Goal: Task Accomplishment & Management: Use online tool/utility

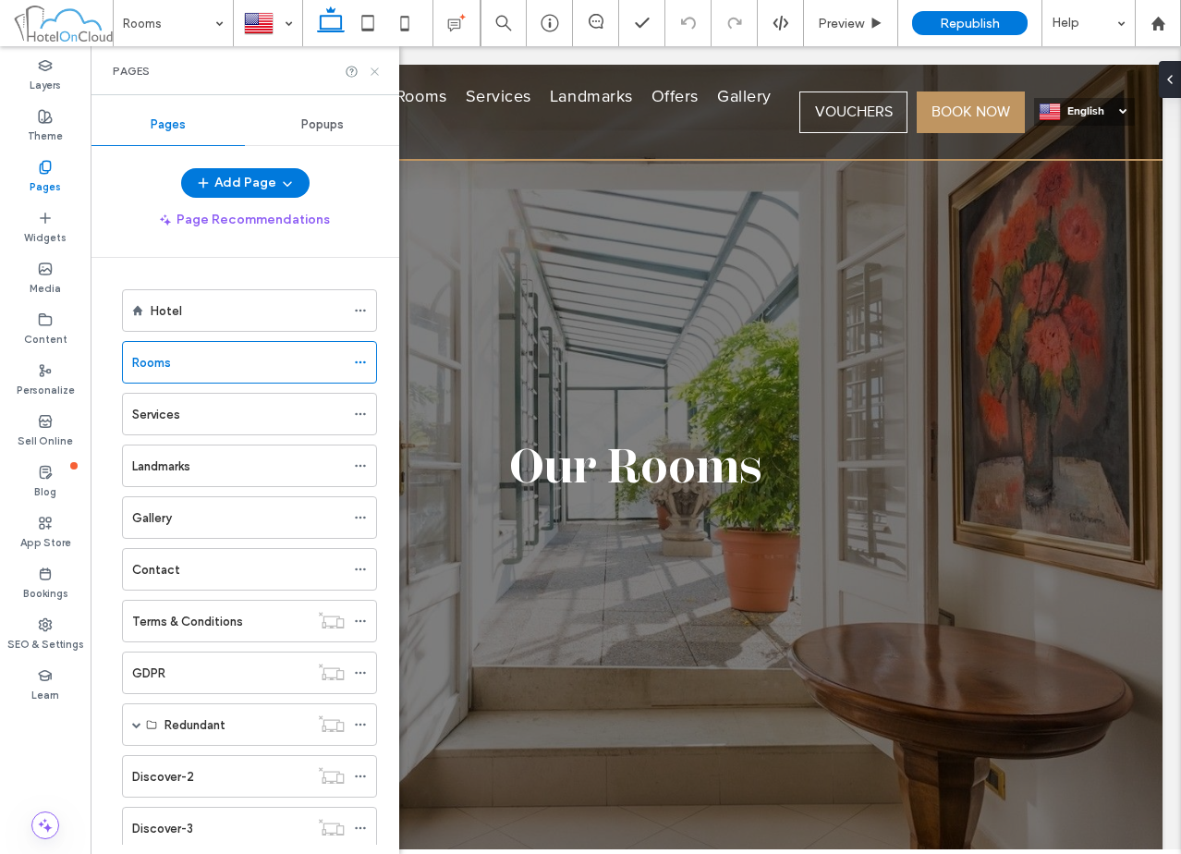
drag, startPoint x: 372, startPoint y: 67, endPoint x: 334, endPoint y: 291, distance: 227.8
click at [372, 67] on icon at bounding box center [375, 72] width 14 height 14
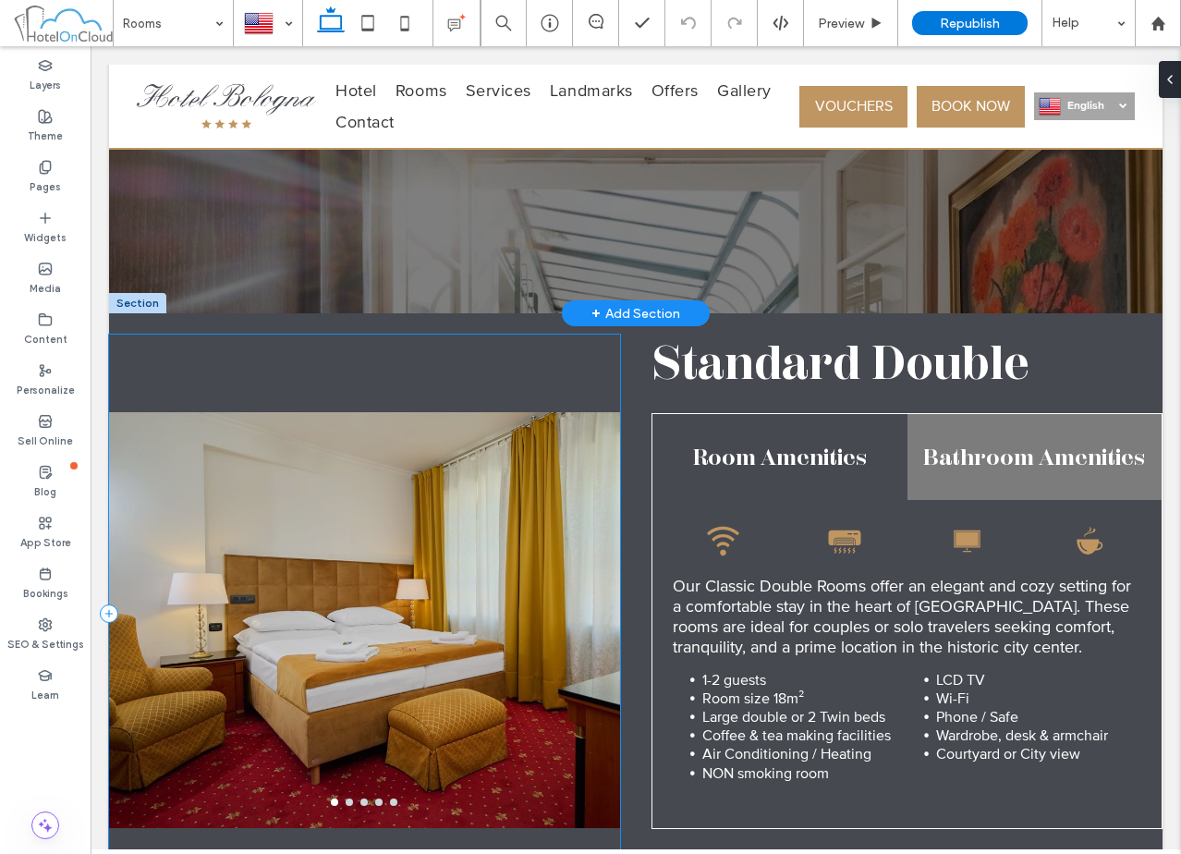
scroll to position [647, 0]
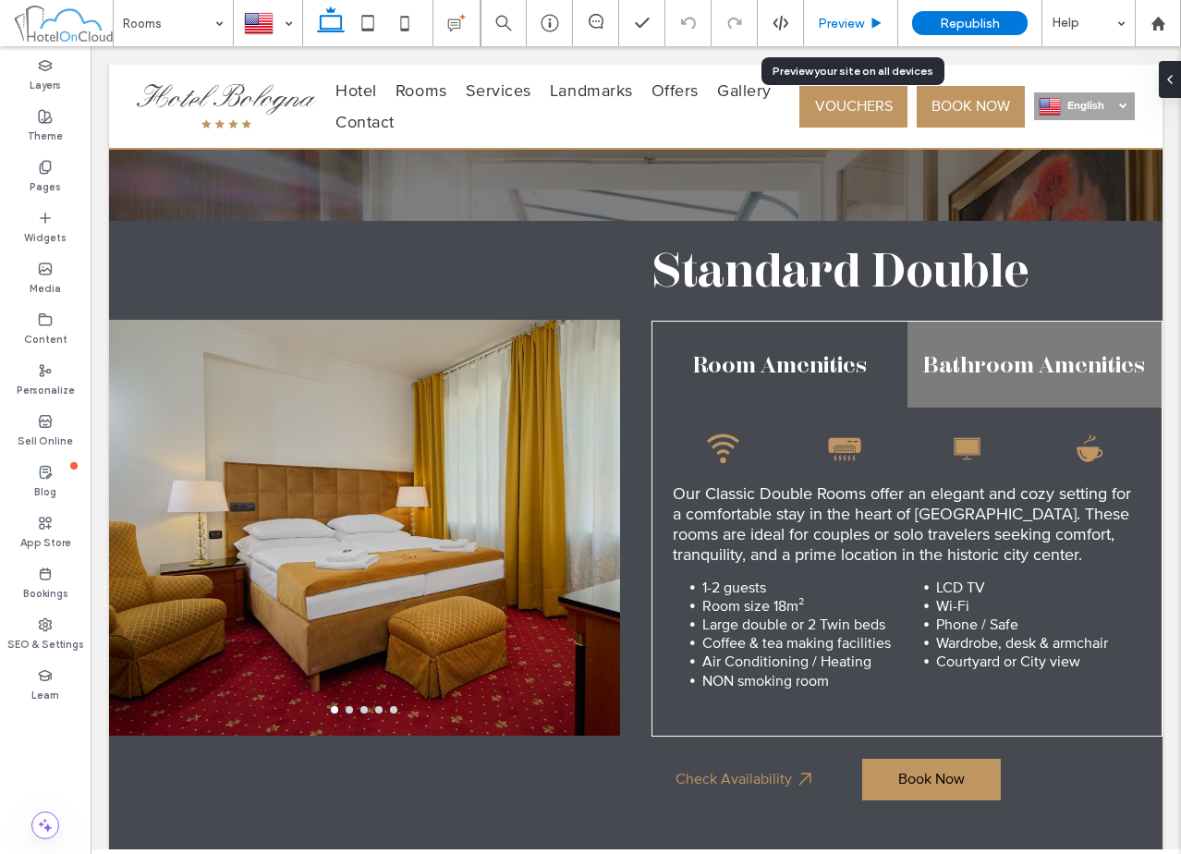
click at [844, 20] on span "Preview" at bounding box center [841, 24] width 46 height 16
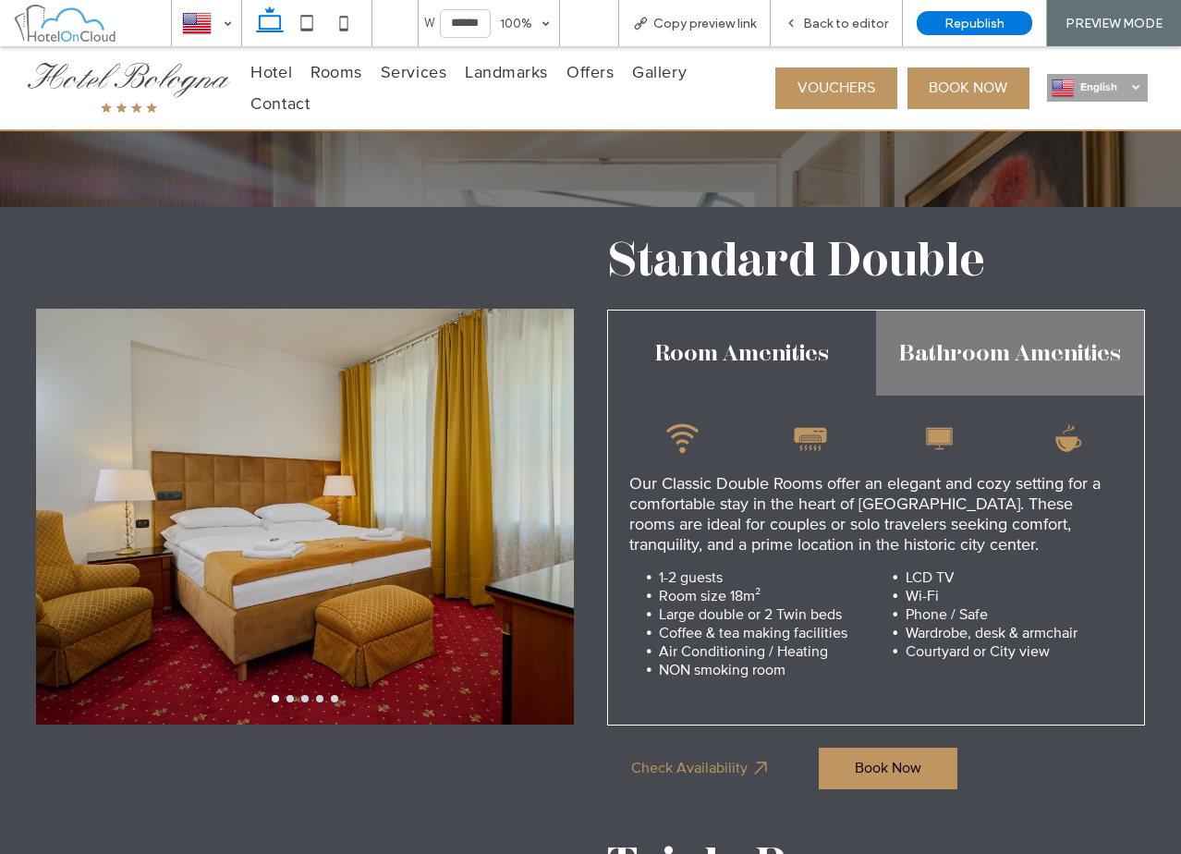
scroll to position [628, 0]
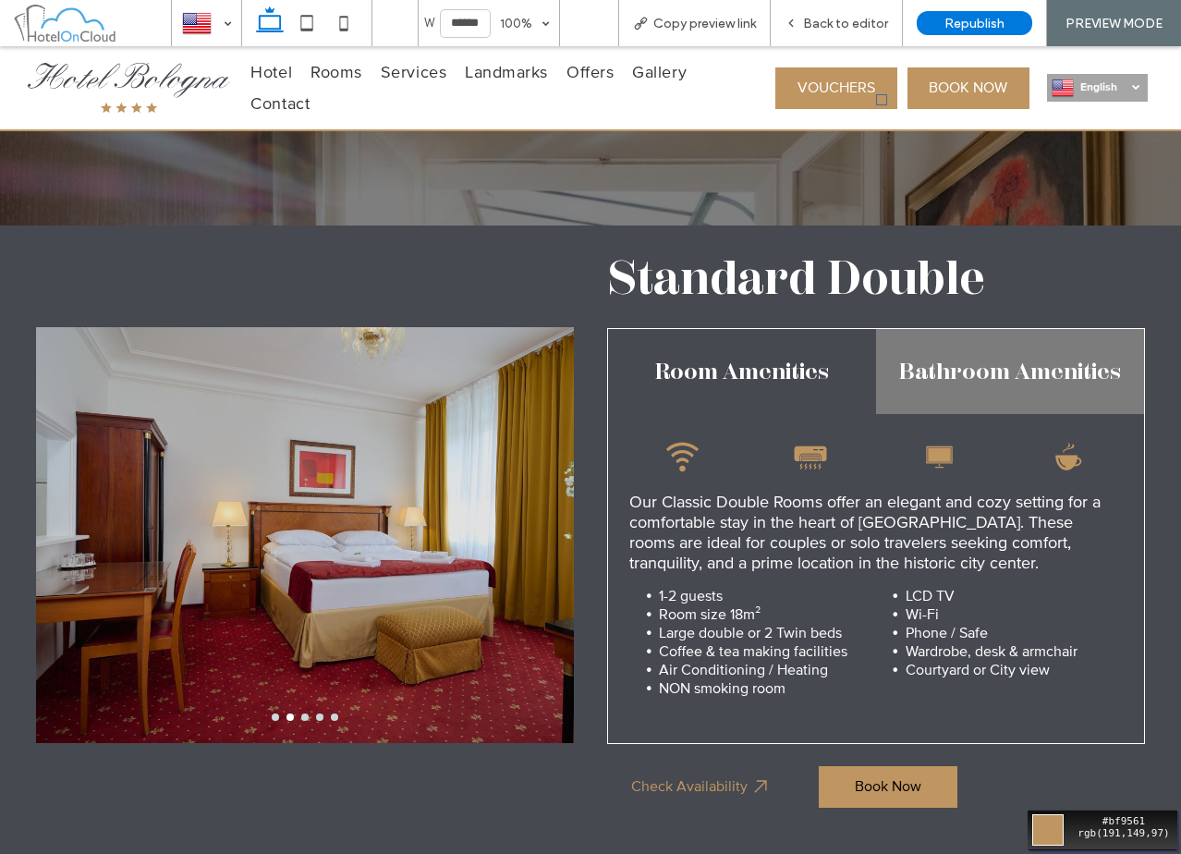
drag, startPoint x: 904, startPoint y: 76, endPoint x: 879, endPoint y: 7, distance: 72.8
click at [904, 76] on div "Move your 🖱️ to pick a color #bf9561 rgb(191,149,97)" at bounding box center [590, 427] width 1181 height 854
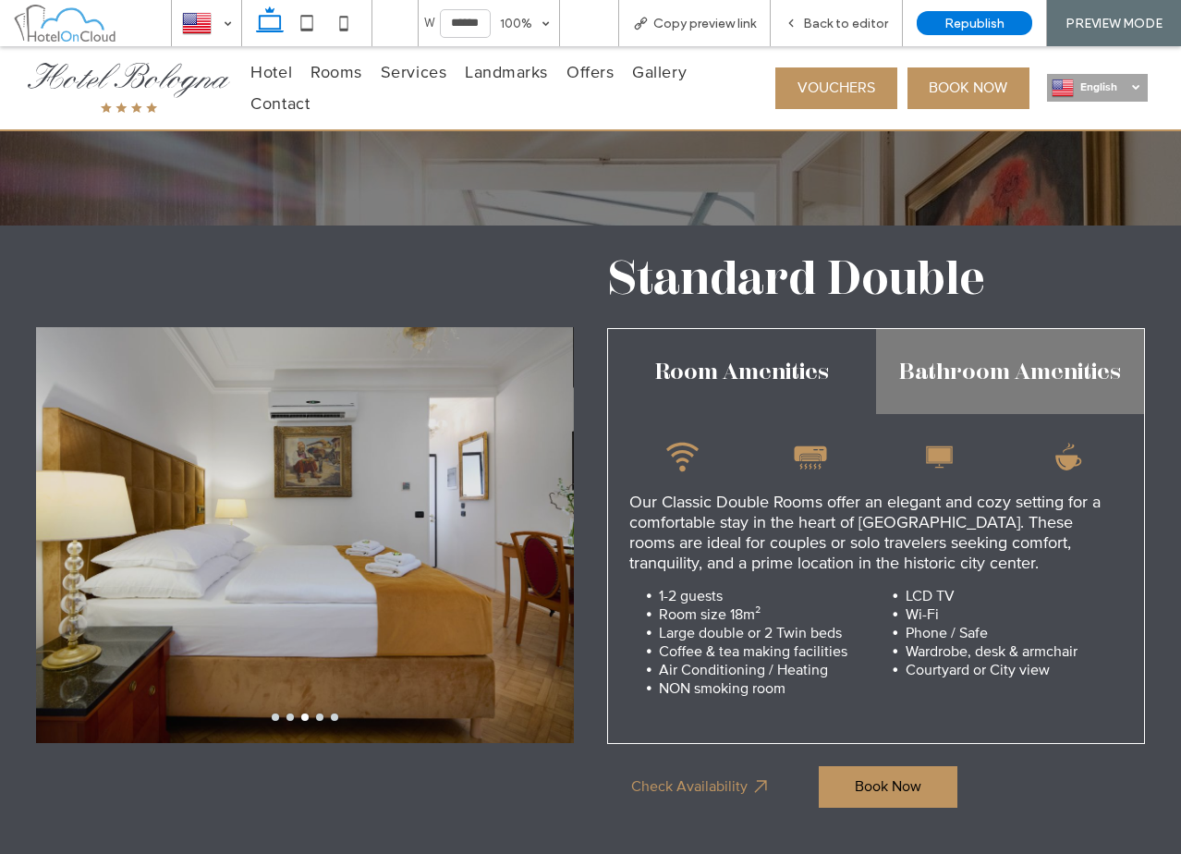
click at [155, 286] on div at bounding box center [305, 276] width 538 height 55
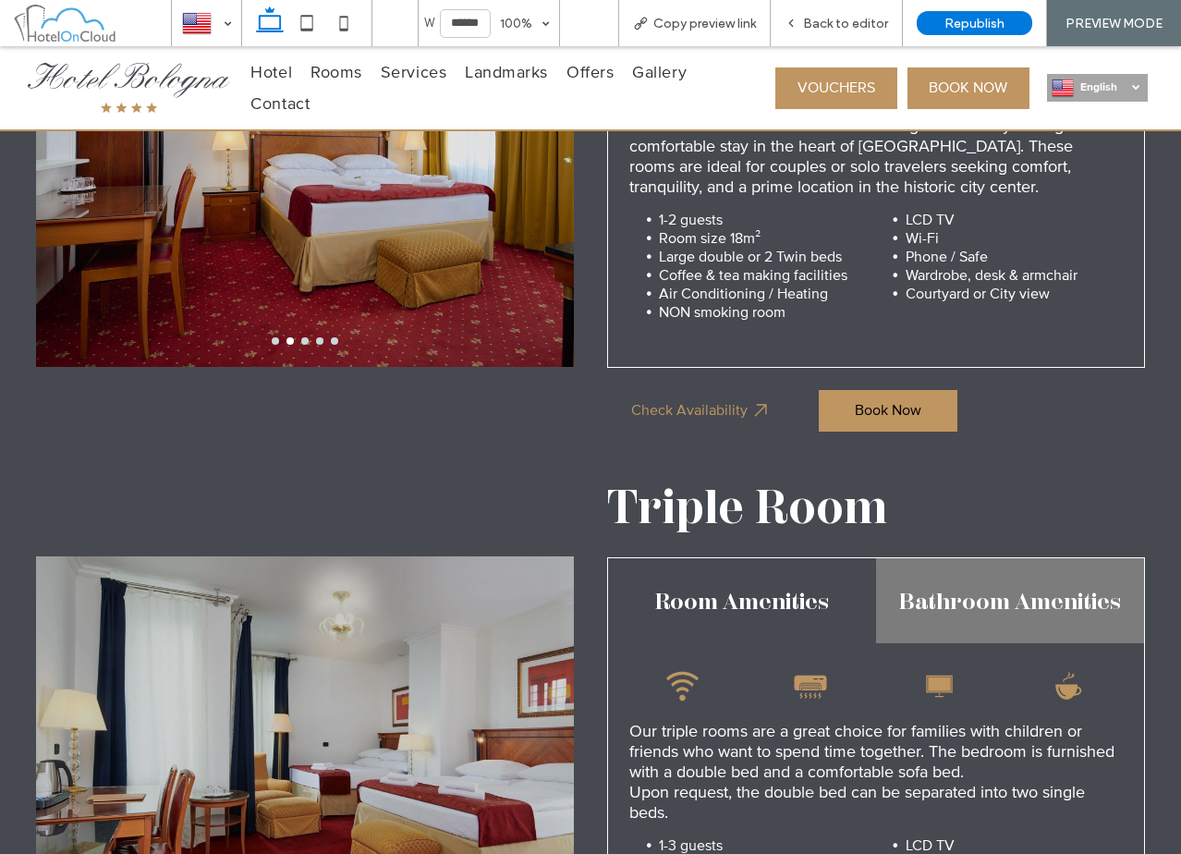
scroll to position [998, 0]
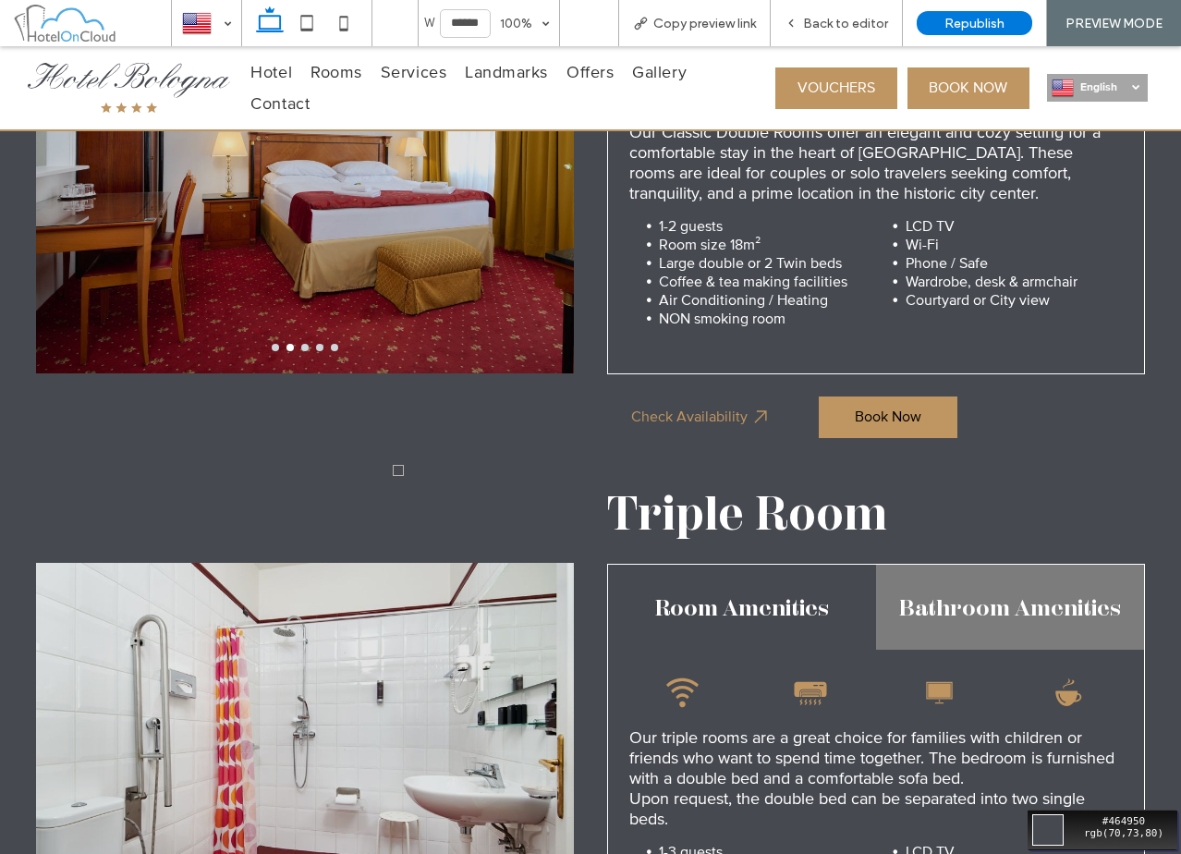
drag, startPoint x: 379, startPoint y: 479, endPoint x: 790, endPoint y: 23, distance: 613.6
click at [379, 479] on div "Move your 🖱️ to pick a color #464950 rgb(70,73,80)" at bounding box center [590, 427] width 1181 height 854
click at [213, 448] on div "a a a Standard Double Room Amenities Bathroom Amenities Wi-Fi signal icon. Blac…" at bounding box center [590, 158] width 1109 height 605
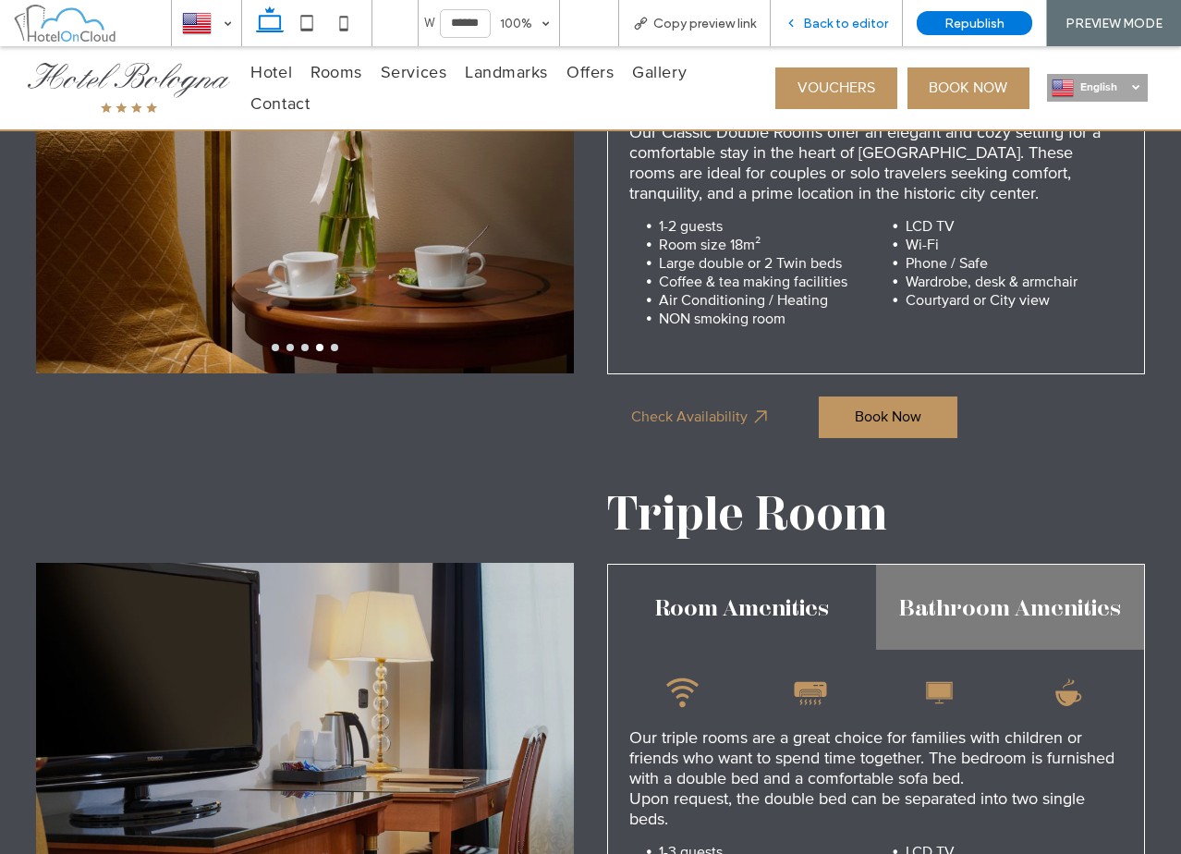
click at [859, 36] on div "Back to editor" at bounding box center [837, 23] width 132 height 46
click at [808, 35] on div "Back to editor" at bounding box center [837, 23] width 132 height 46
click at [813, 20] on span "Back to editor" at bounding box center [845, 24] width 85 height 16
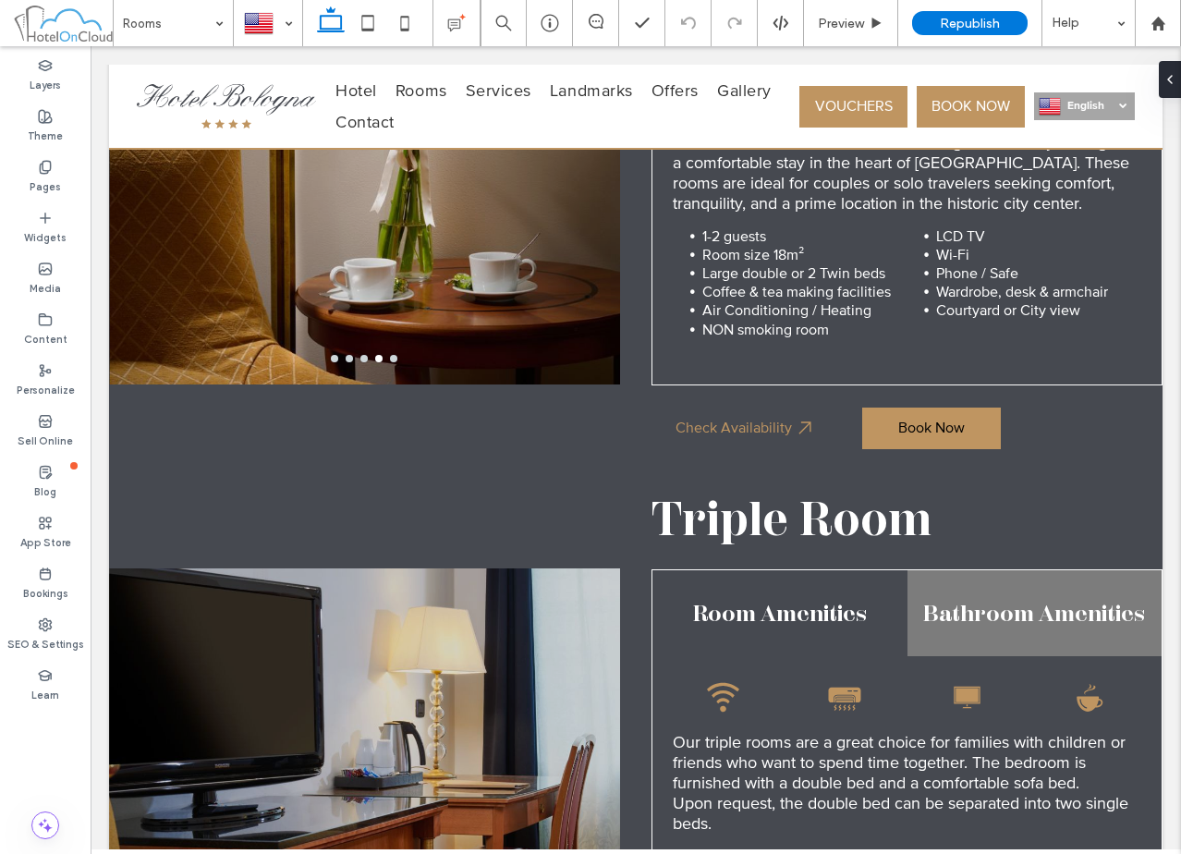
scroll to position [1010, 0]
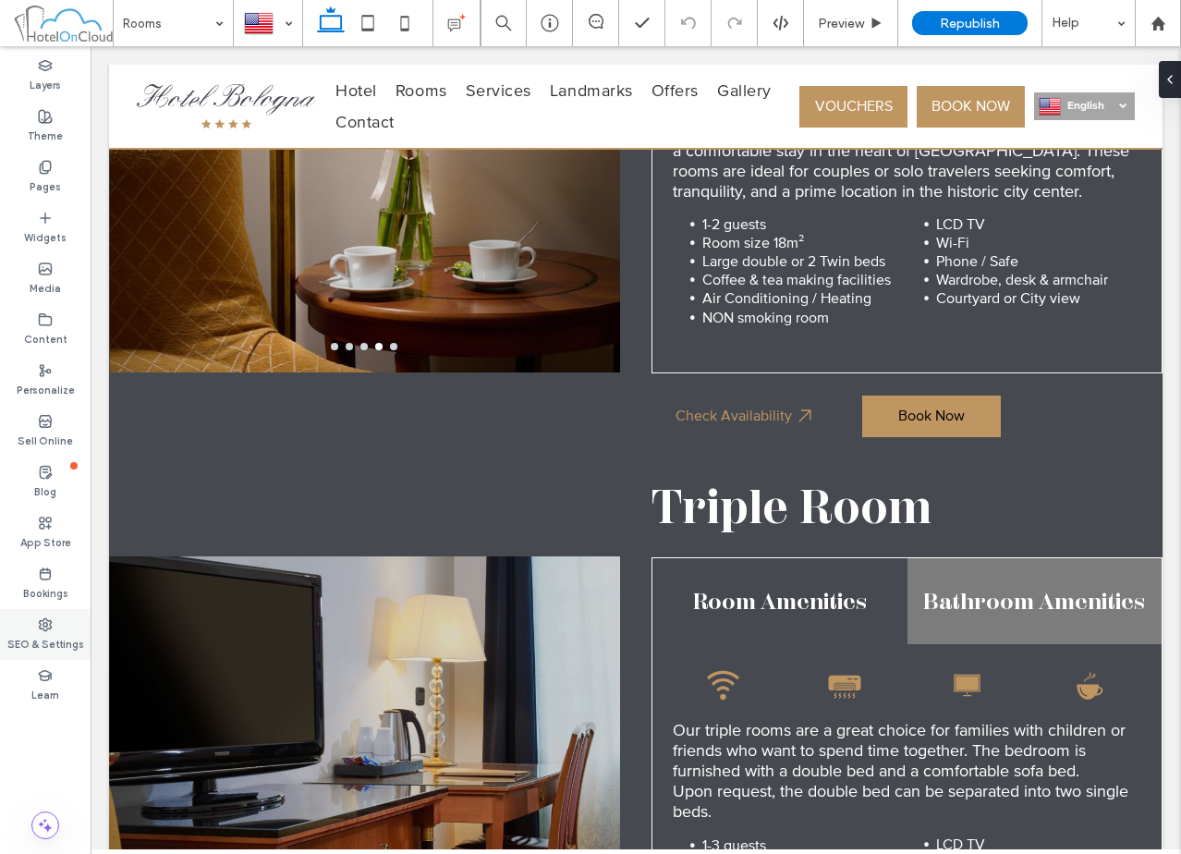
click at [56, 638] on label "SEO & Settings" at bounding box center [45, 642] width 77 height 20
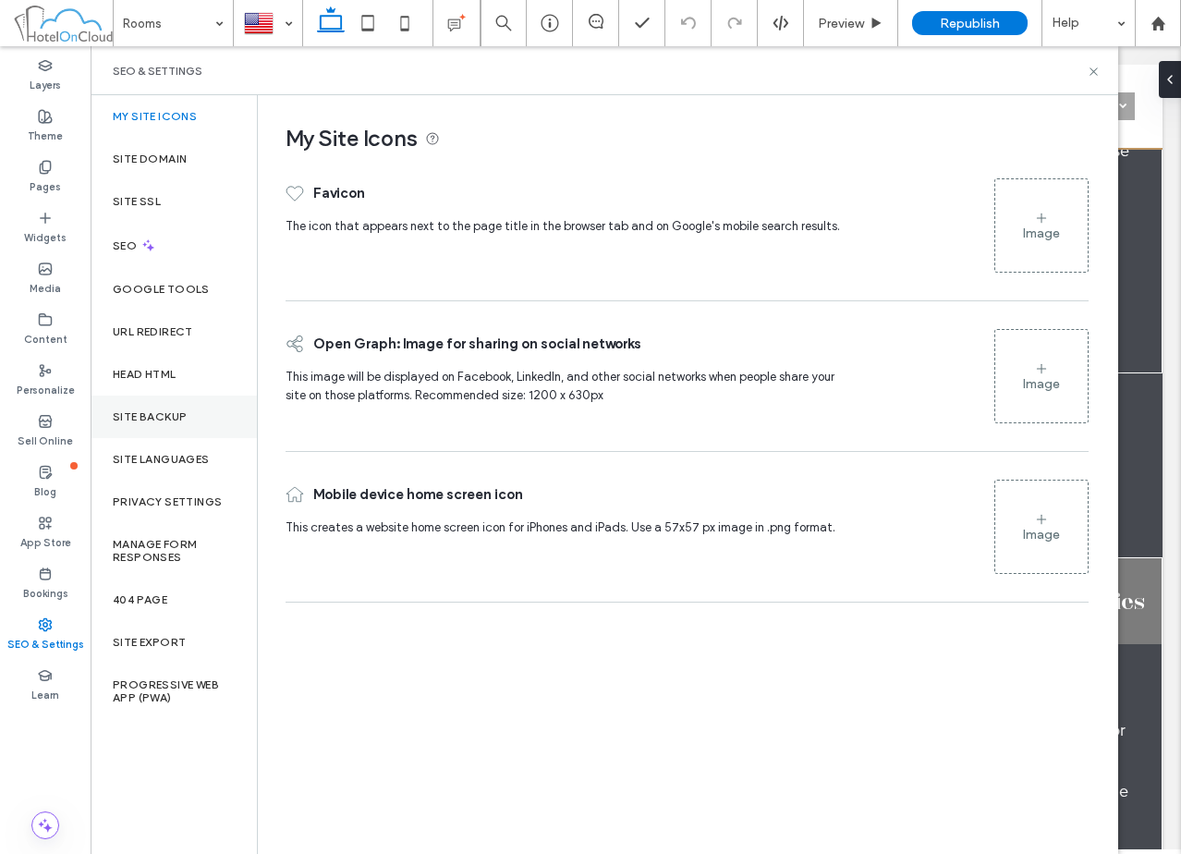
click at [175, 403] on div "Site Backup" at bounding box center [174, 416] width 166 height 43
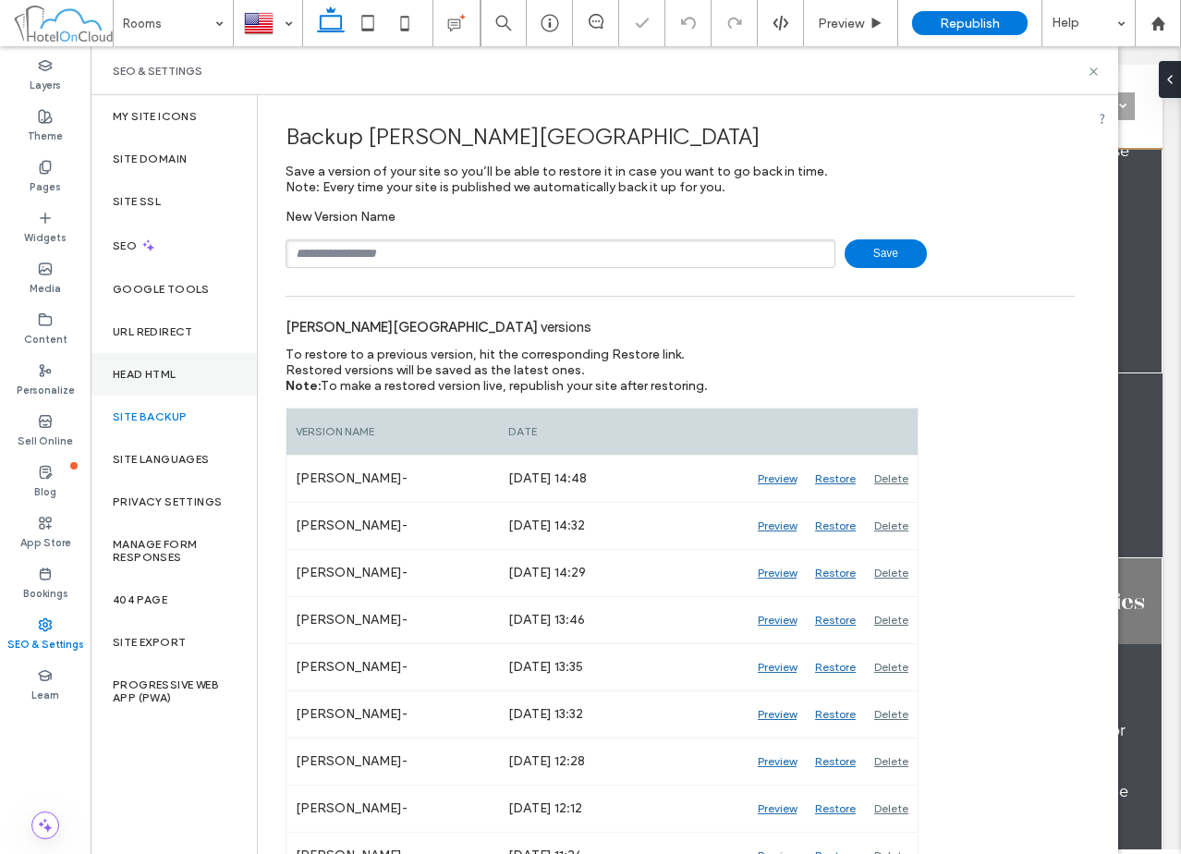
click at [176, 376] on label "Head HTML" at bounding box center [145, 374] width 64 height 13
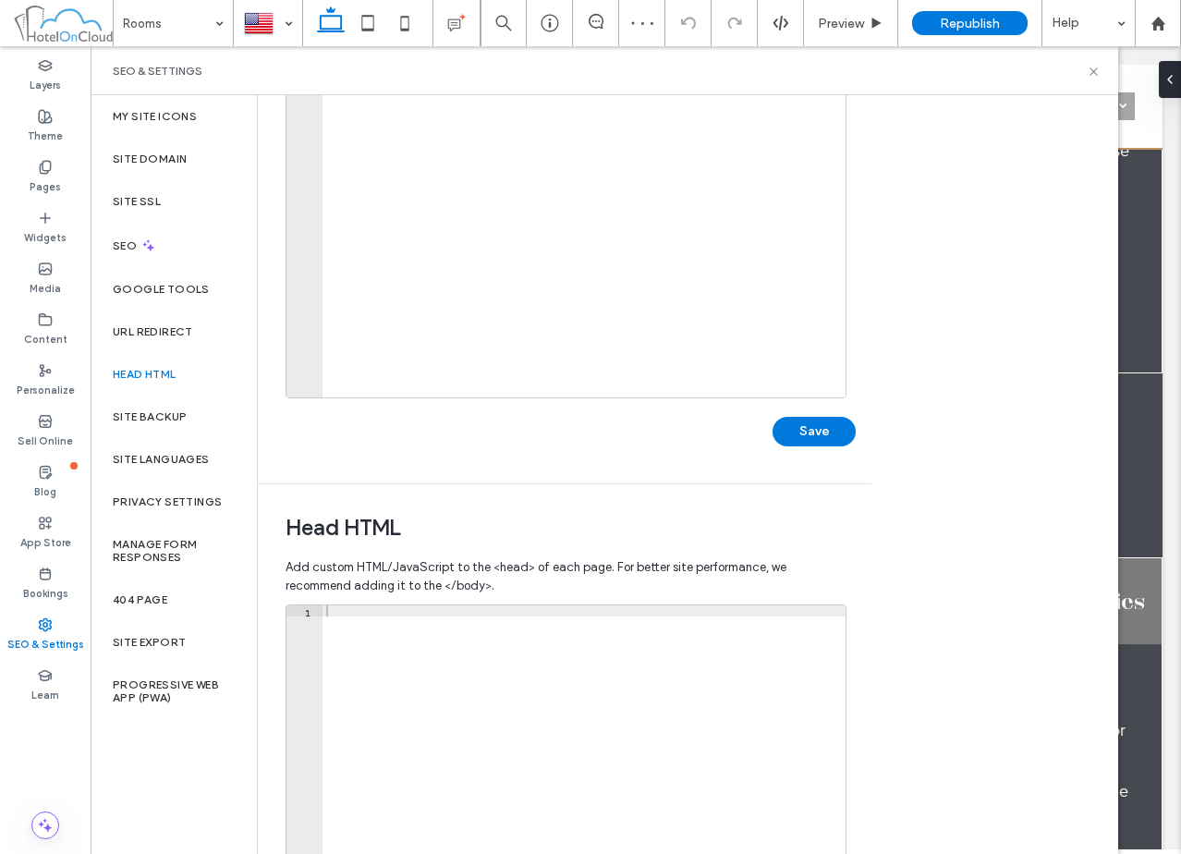
scroll to position [412, 0]
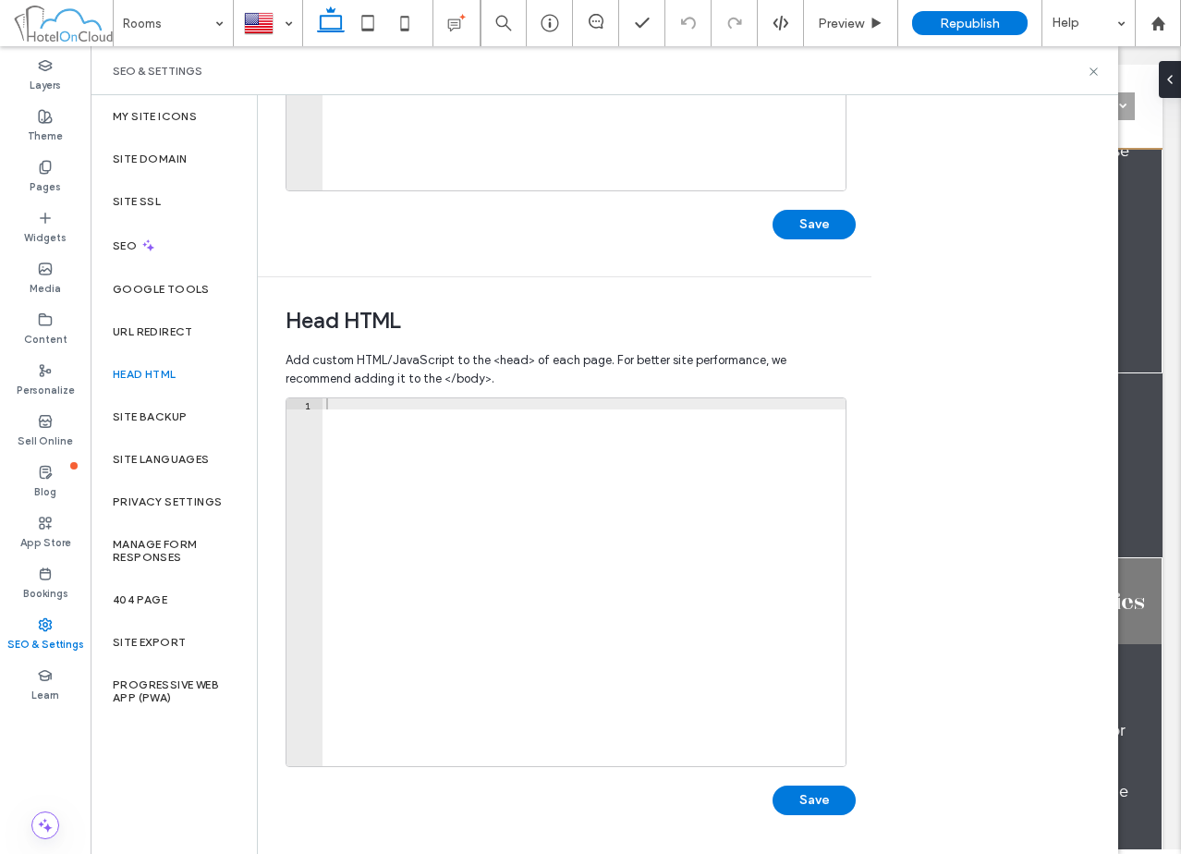
click at [500, 491] on div at bounding box center [583, 593] width 523 height 390
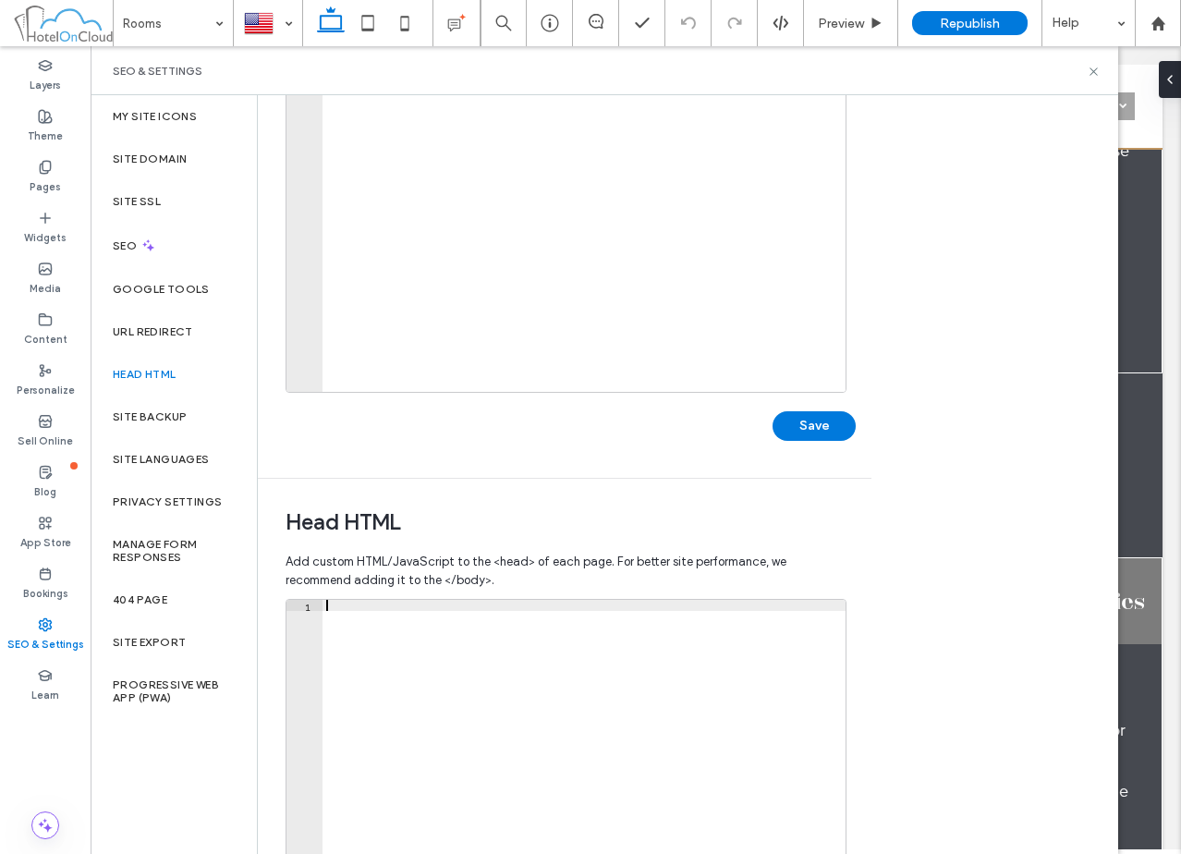
scroll to position [0, 0]
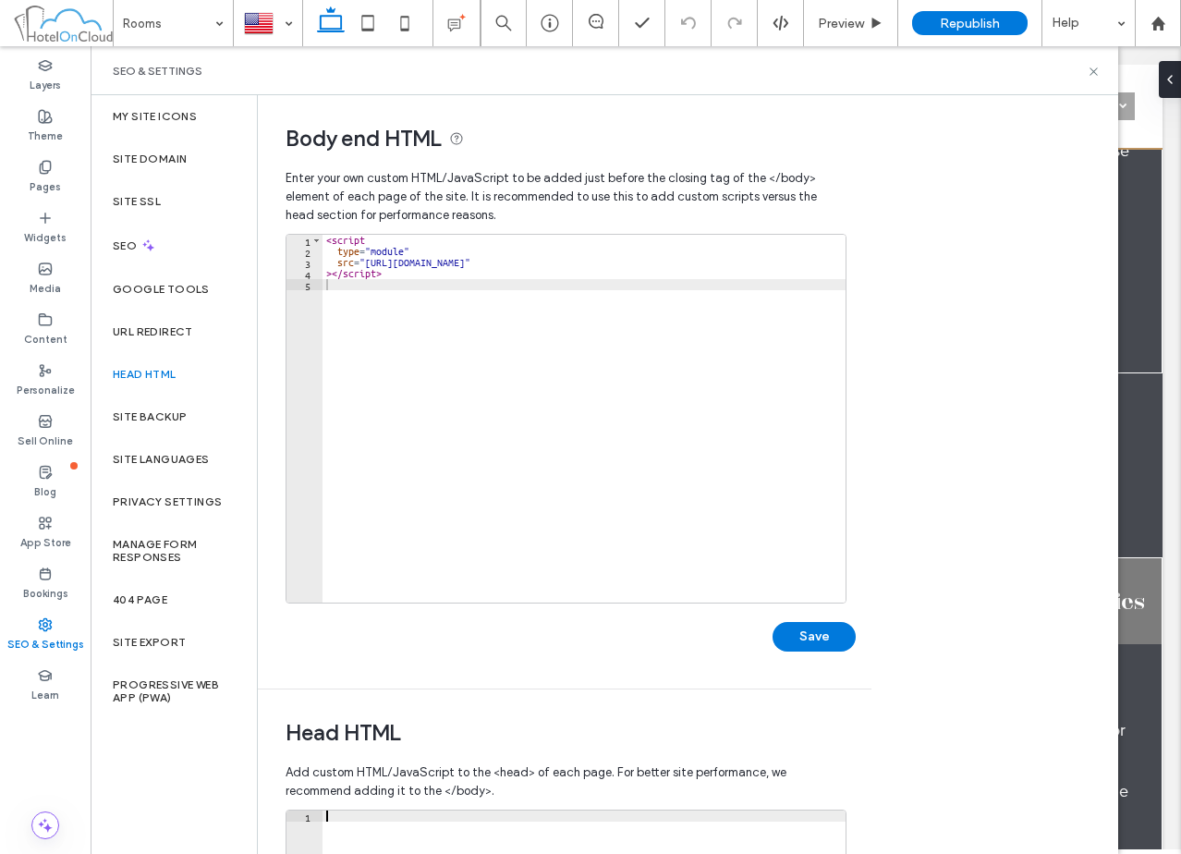
click at [607, 478] on div "< script type = "module" src = "https://static.book-onlinenow.net/scripts/marke…" at bounding box center [583, 430] width 523 height 390
paste textarea "**********"
type textarea "**********"
click at [826, 645] on button "Save" at bounding box center [813, 637] width 83 height 30
click at [1092, 69] on use at bounding box center [1092, 70] width 7 height 7
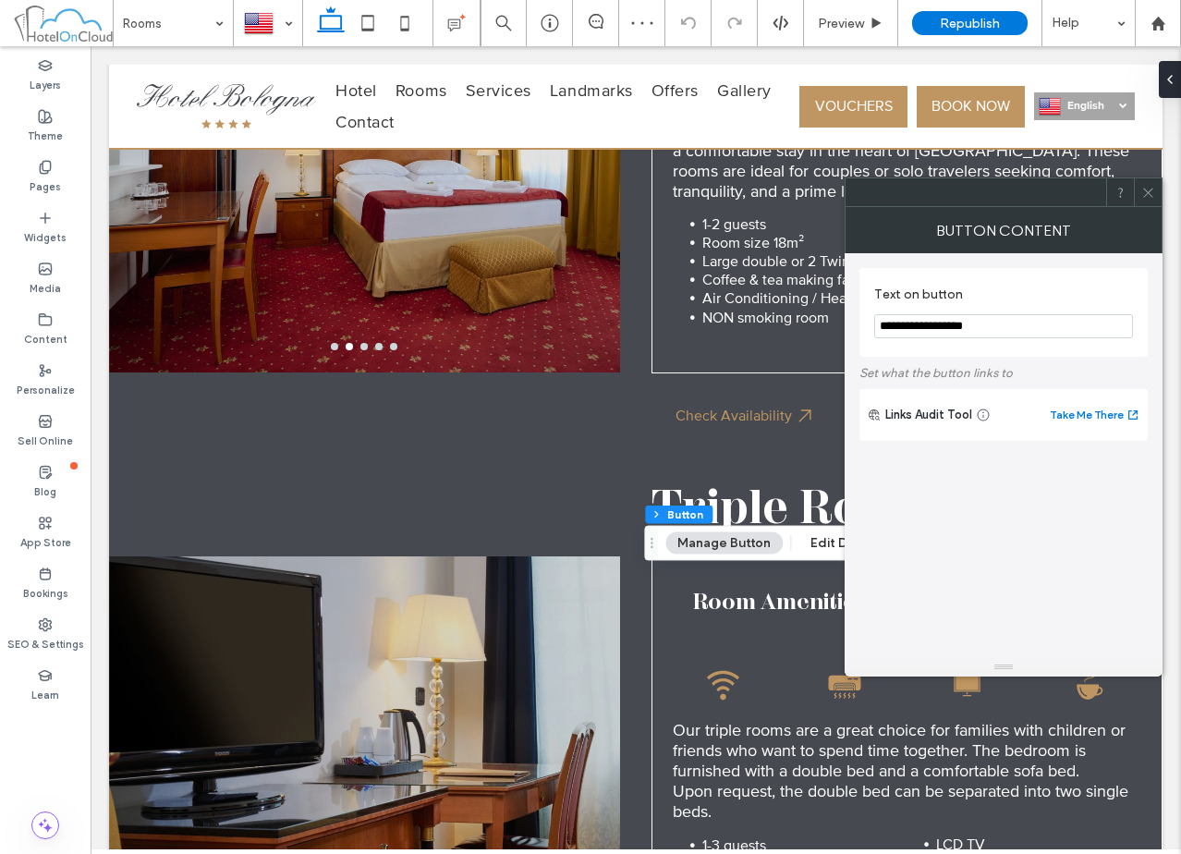
type input "**"
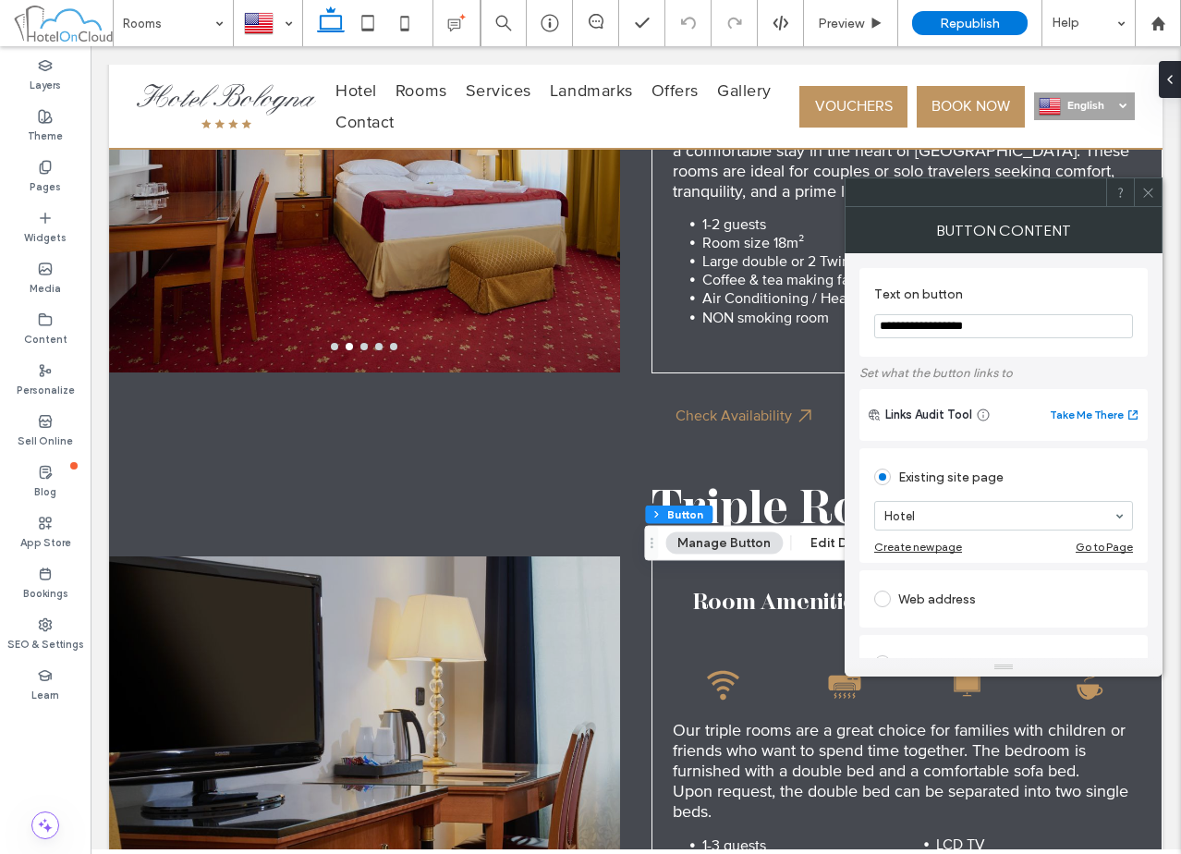
click at [998, 322] on input "**********" at bounding box center [1003, 326] width 259 height 24
type input "********"
click at [1006, 298] on label "Text on button" at bounding box center [999, 296] width 251 height 20
click at [1150, 188] on icon at bounding box center [1148, 193] width 14 height 14
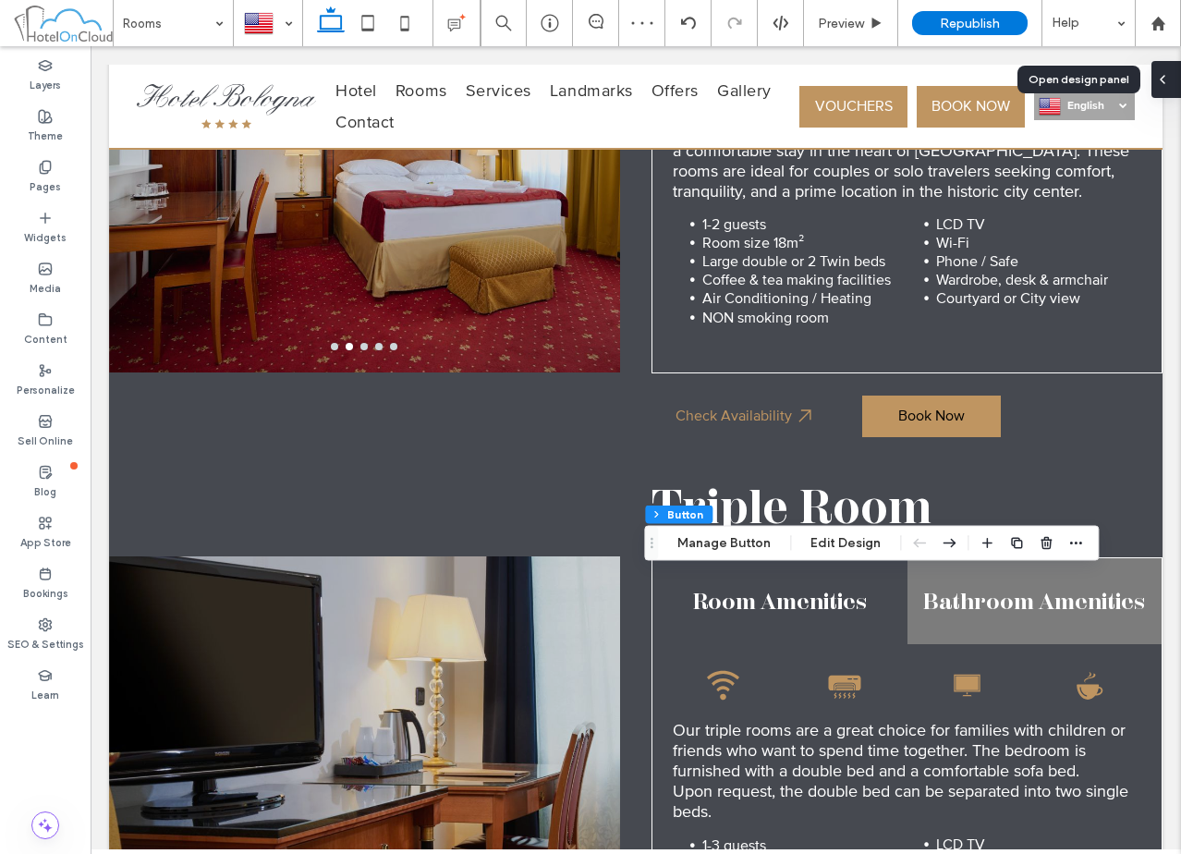
click at [1170, 77] on div at bounding box center [1166, 79] width 30 height 37
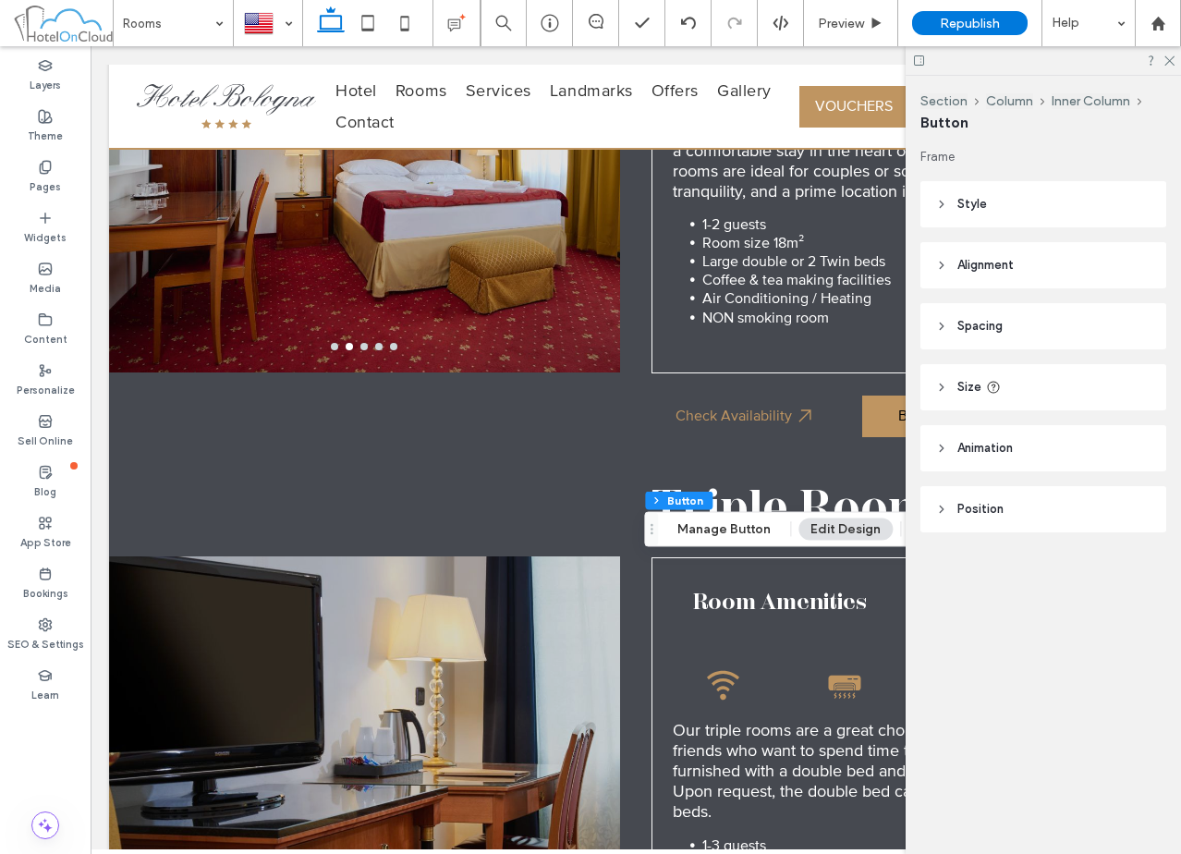
click at [1059, 389] on header "Size" at bounding box center [1043, 387] width 246 height 46
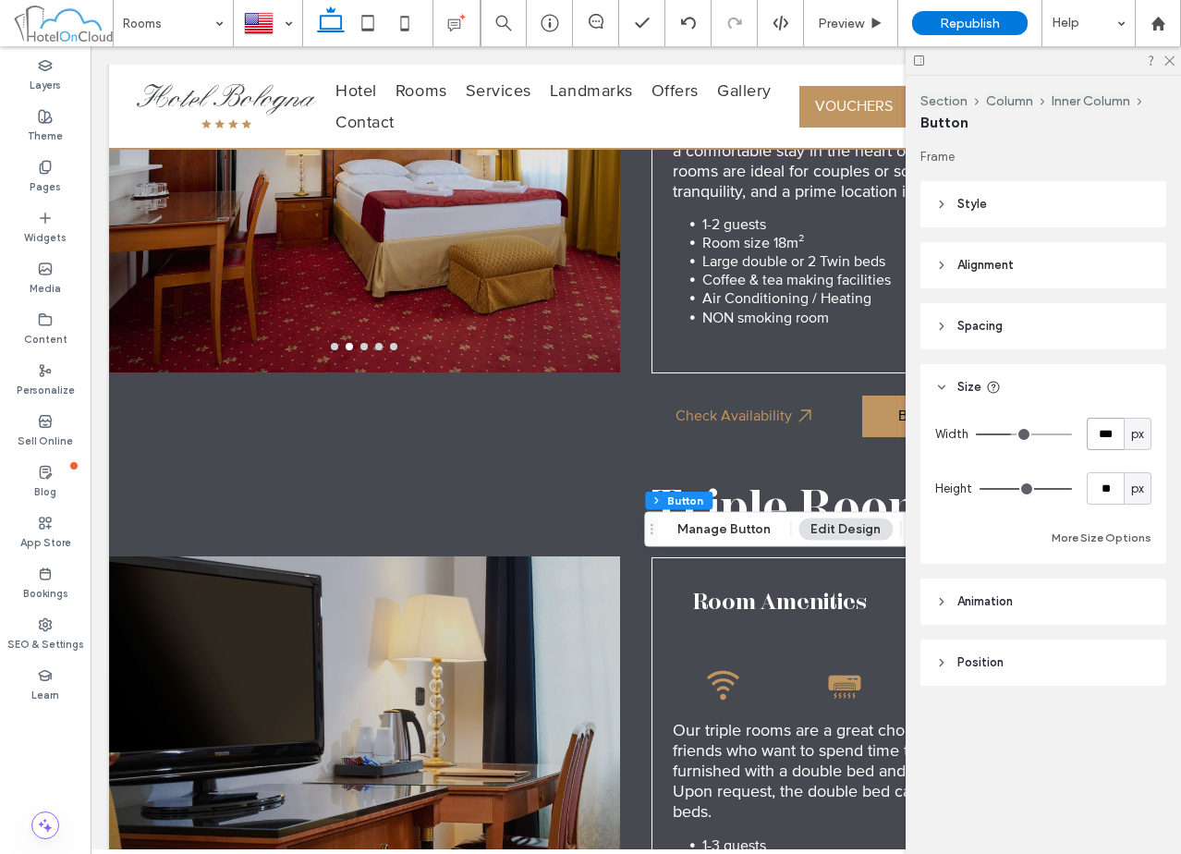
click at [1101, 428] on input "***" at bounding box center [1105, 434] width 37 height 32
type input "***"
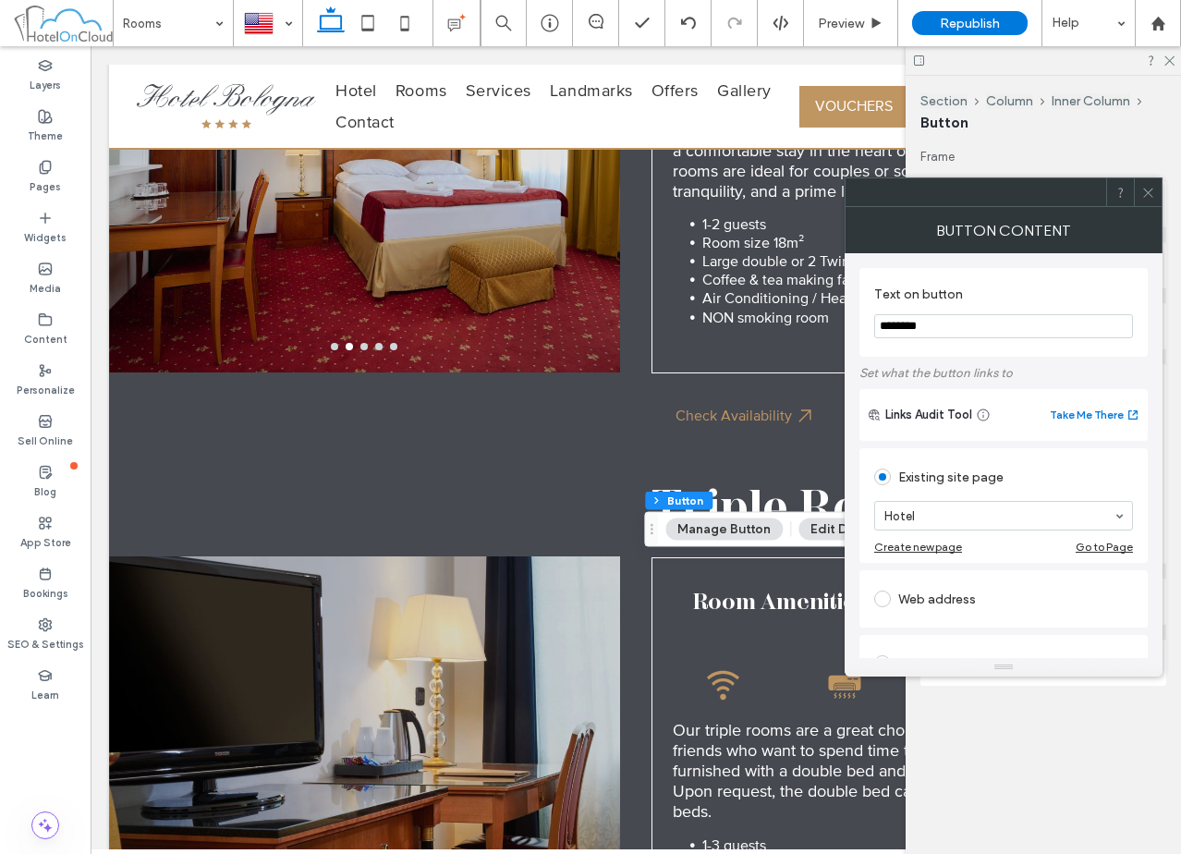
click at [999, 331] on input "********" at bounding box center [1003, 326] width 259 height 24
click at [947, 605] on div "Web address" at bounding box center [1003, 599] width 259 height 30
click at [957, 568] on input "url" at bounding box center [1003, 577] width 259 height 24
paste input "**********"
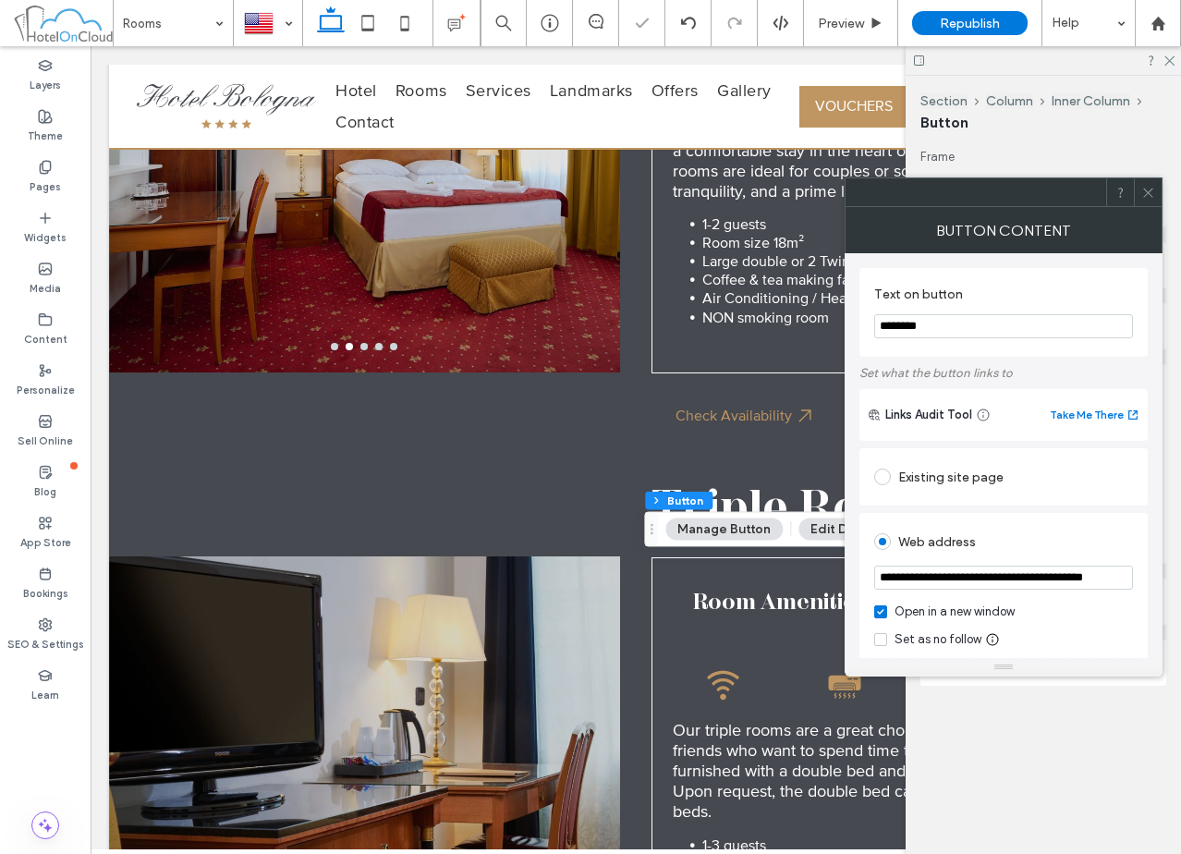
scroll to position [0, 41]
type input "**********"
click at [1005, 511] on div "**********" at bounding box center [1003, 805] width 288 height 722
click at [1145, 186] on icon at bounding box center [1148, 193] width 14 height 14
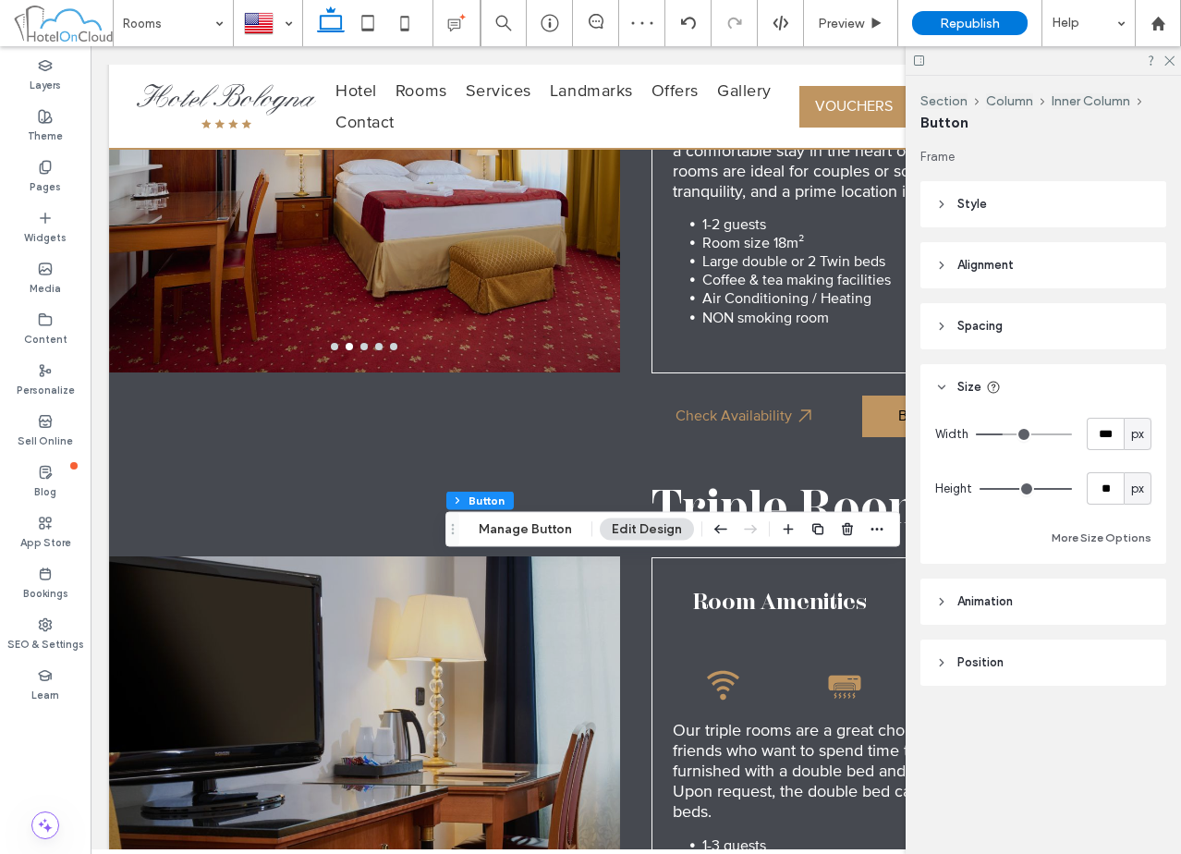
type input "**"
click at [845, 538] on span "button" at bounding box center [847, 529] width 22 height 22
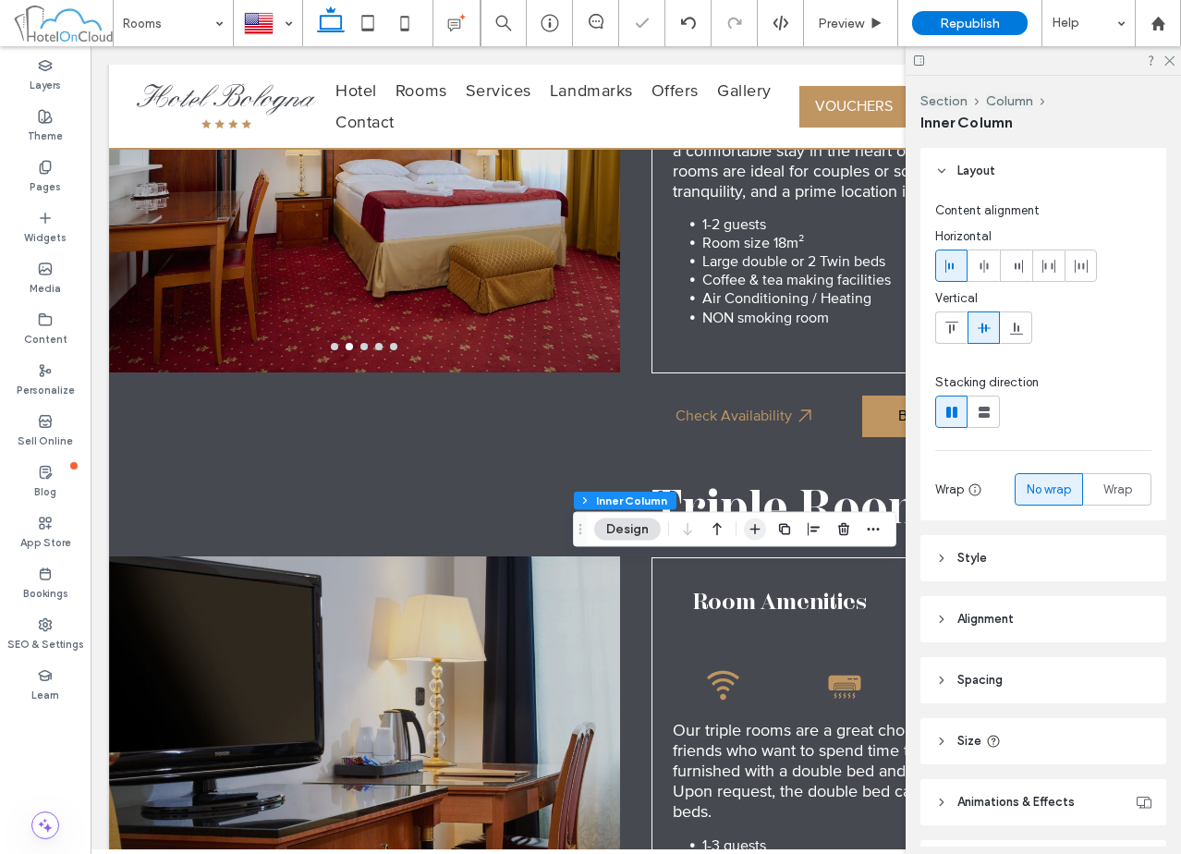
click at [754, 525] on icon "button" at bounding box center [754, 529] width 15 height 15
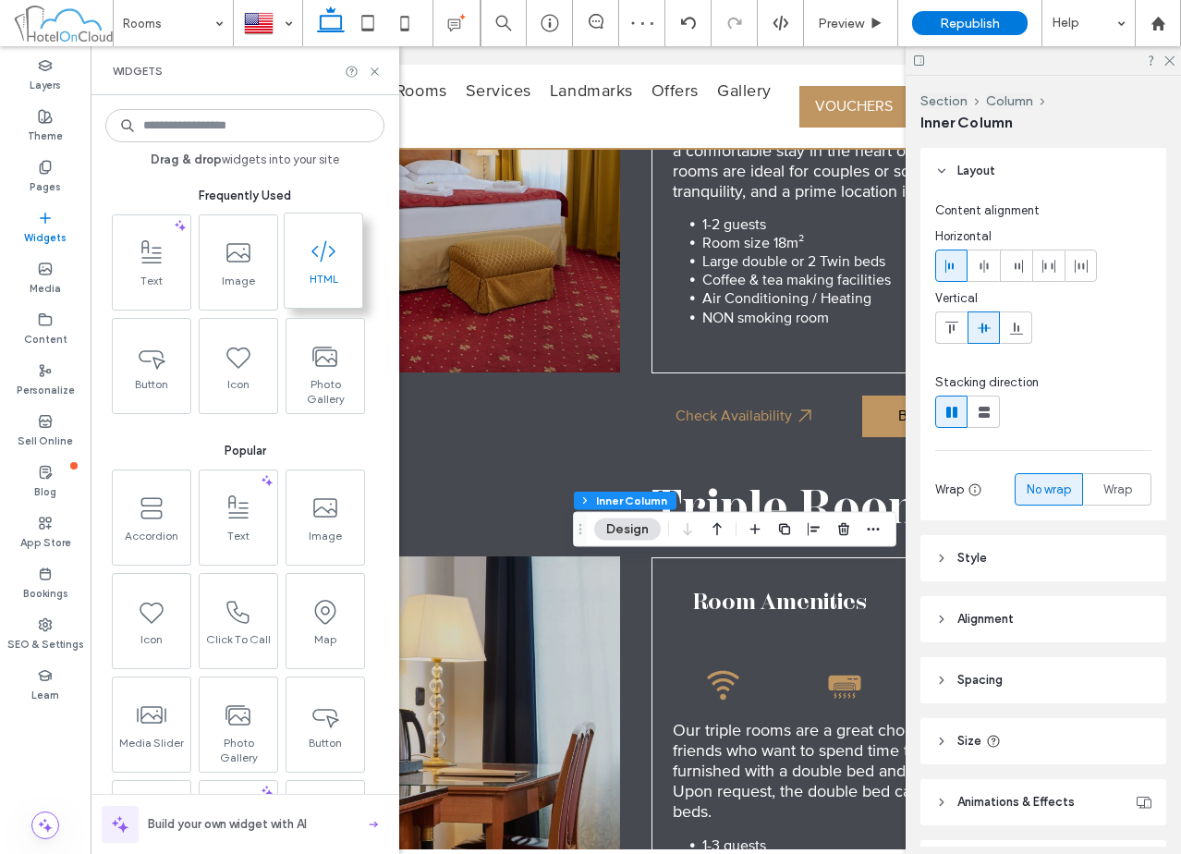
click at [316, 287] on span "HTML" at bounding box center [324, 285] width 78 height 26
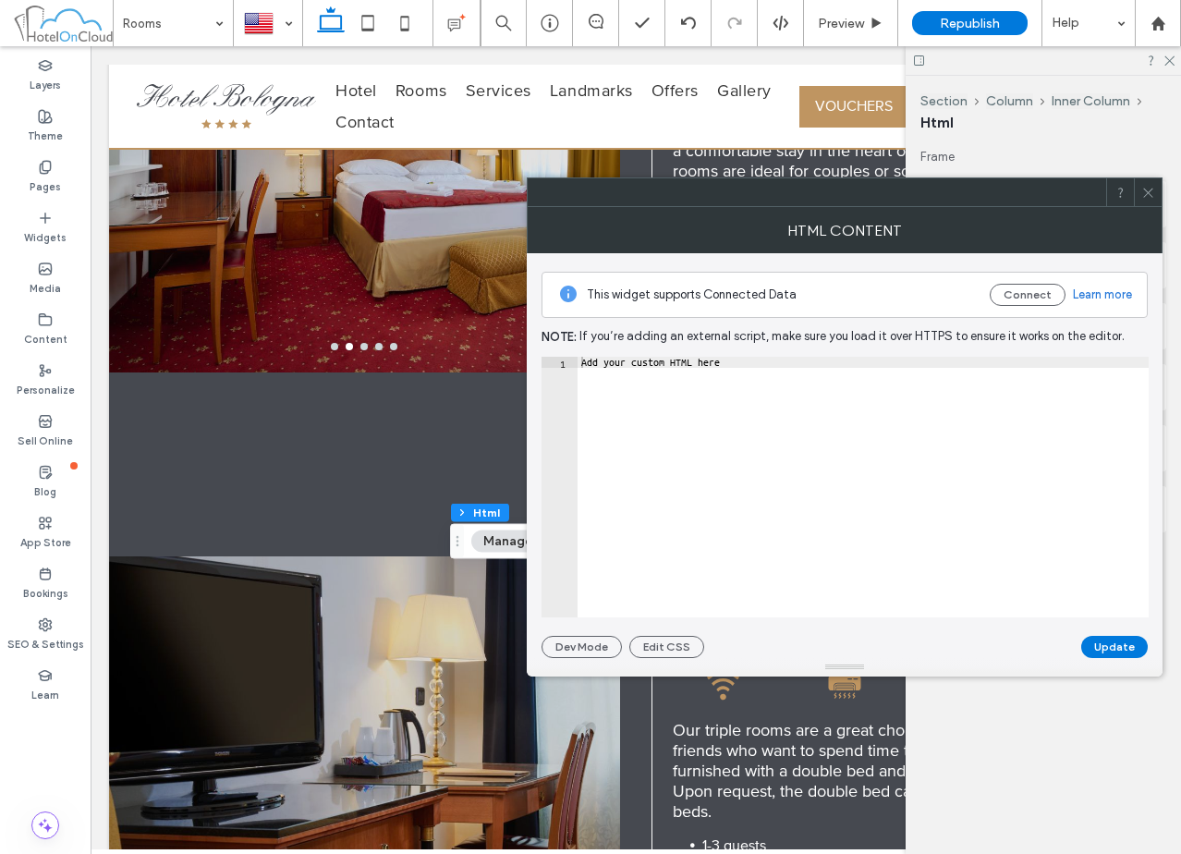
click at [989, 448] on div "Add your custom HTML here" at bounding box center [862, 498] width 571 height 283
paste textarea "*"
type textarea "**********"
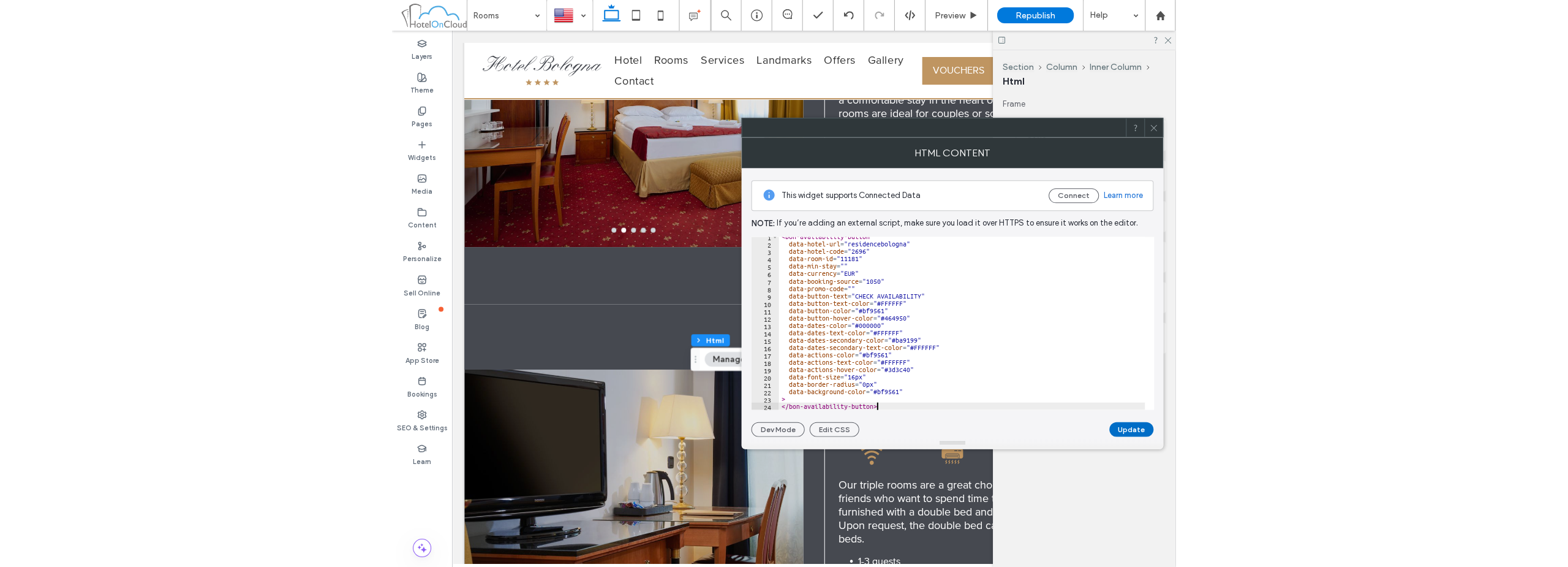
scroll to position [4, 0]
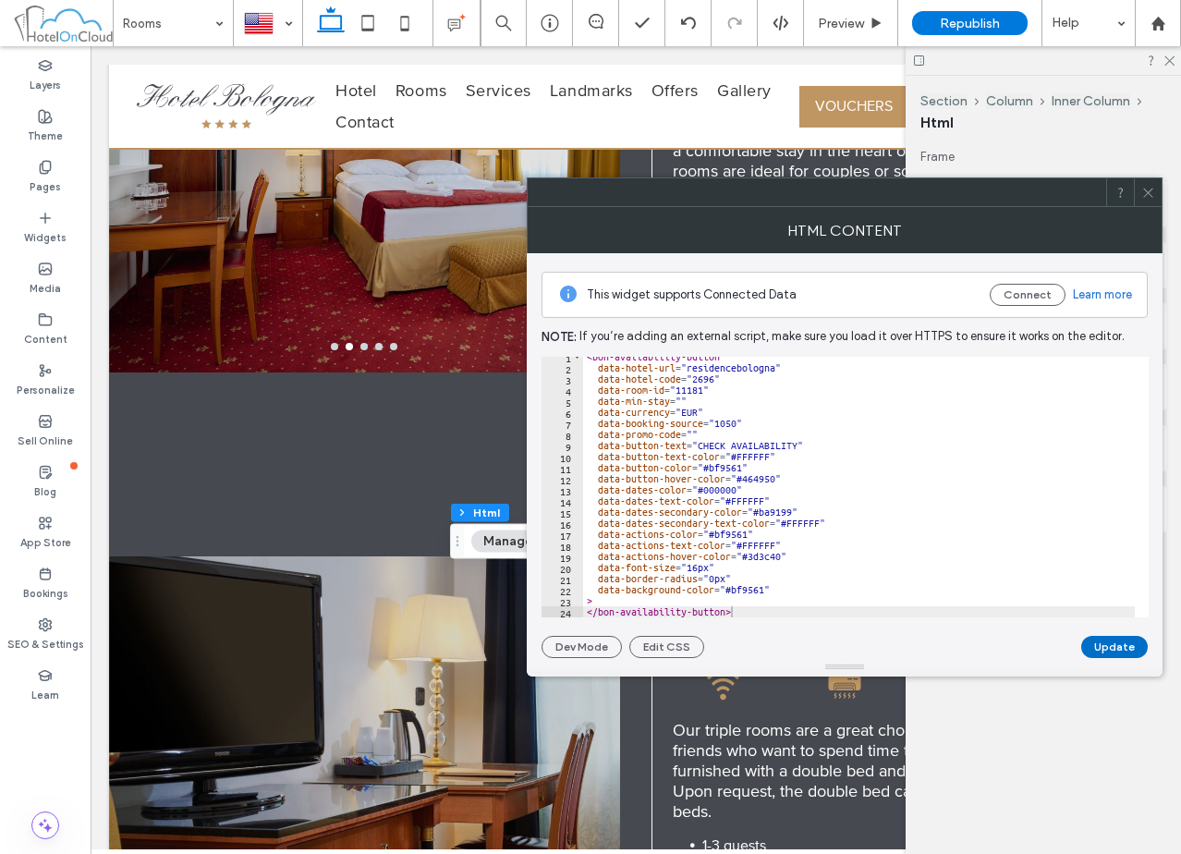
click at [1132, 640] on button "Update" at bounding box center [1114, 647] width 67 height 22
click at [1146, 190] on use at bounding box center [1147, 192] width 9 height 9
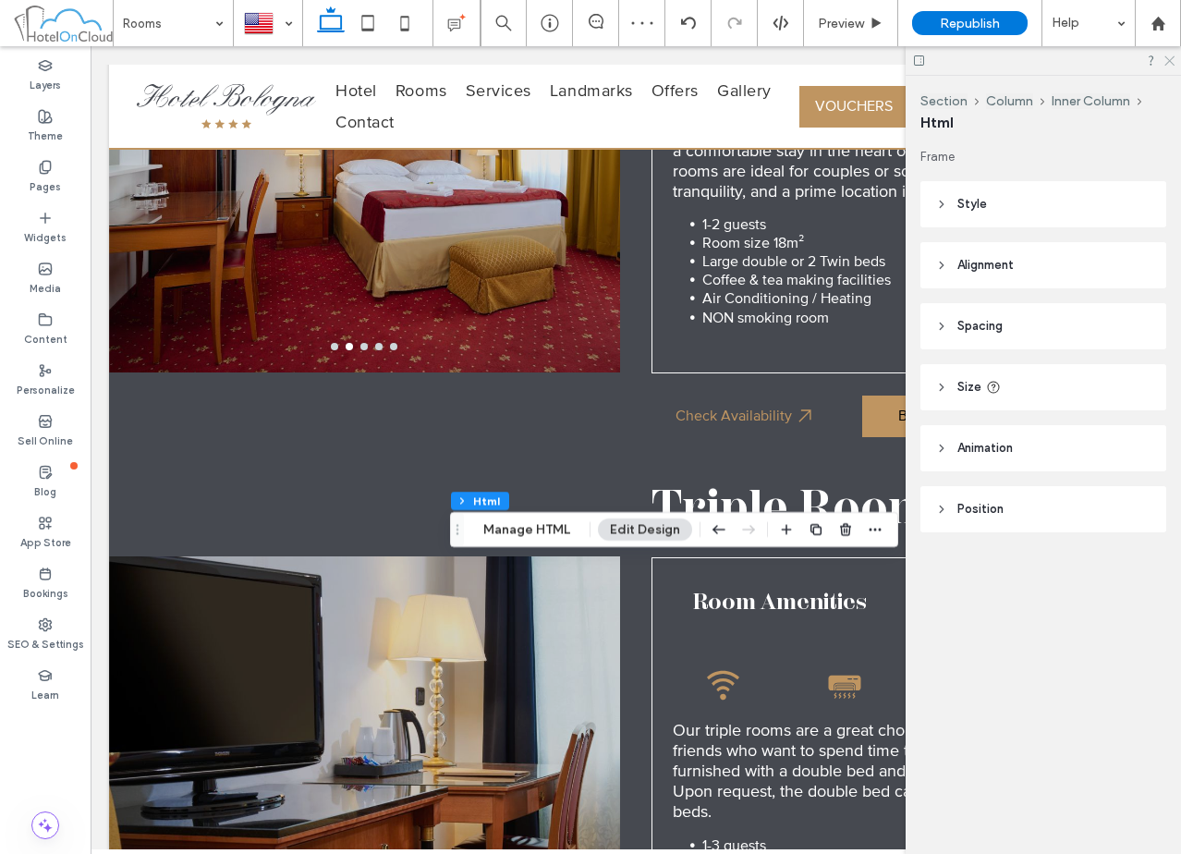
click at [1172, 56] on icon at bounding box center [1168, 60] width 12 height 12
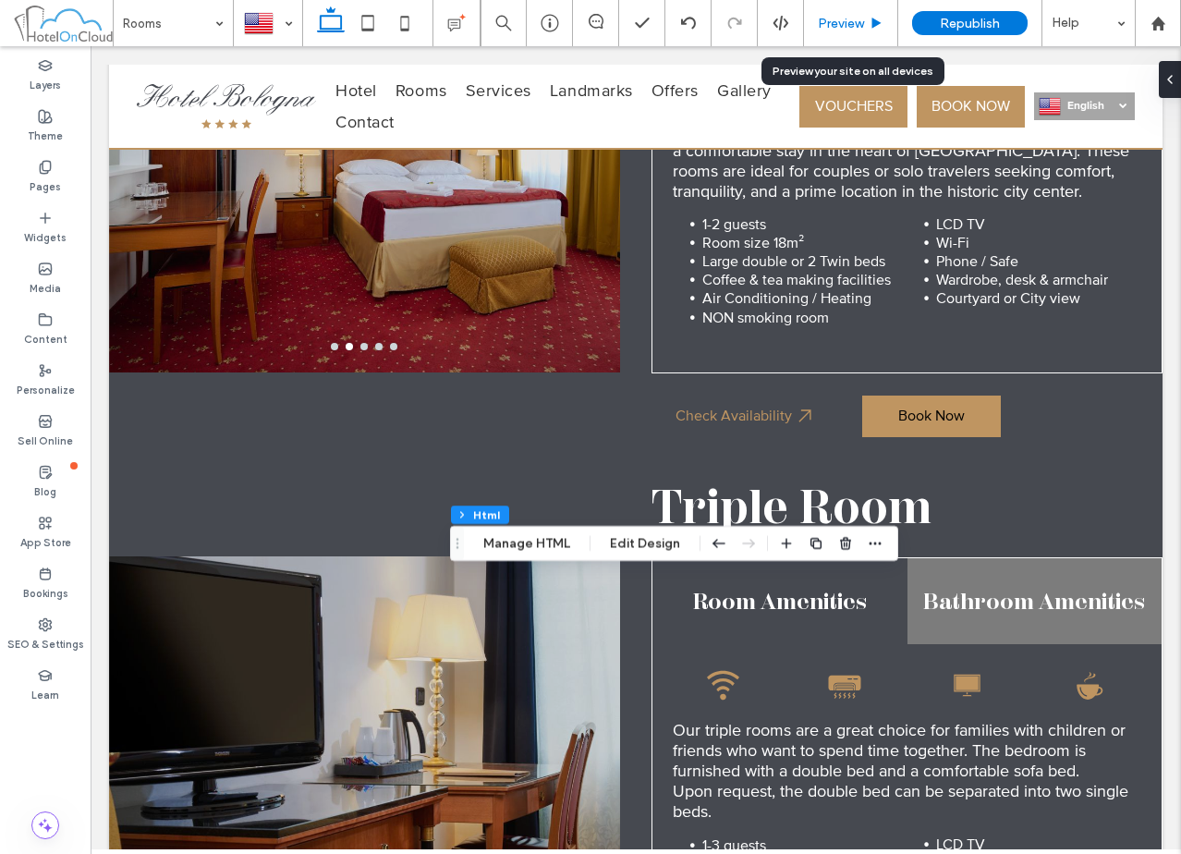
click at [855, 10] on div "Preview" at bounding box center [851, 23] width 94 height 46
click at [848, 18] on span "Preview" at bounding box center [841, 24] width 46 height 16
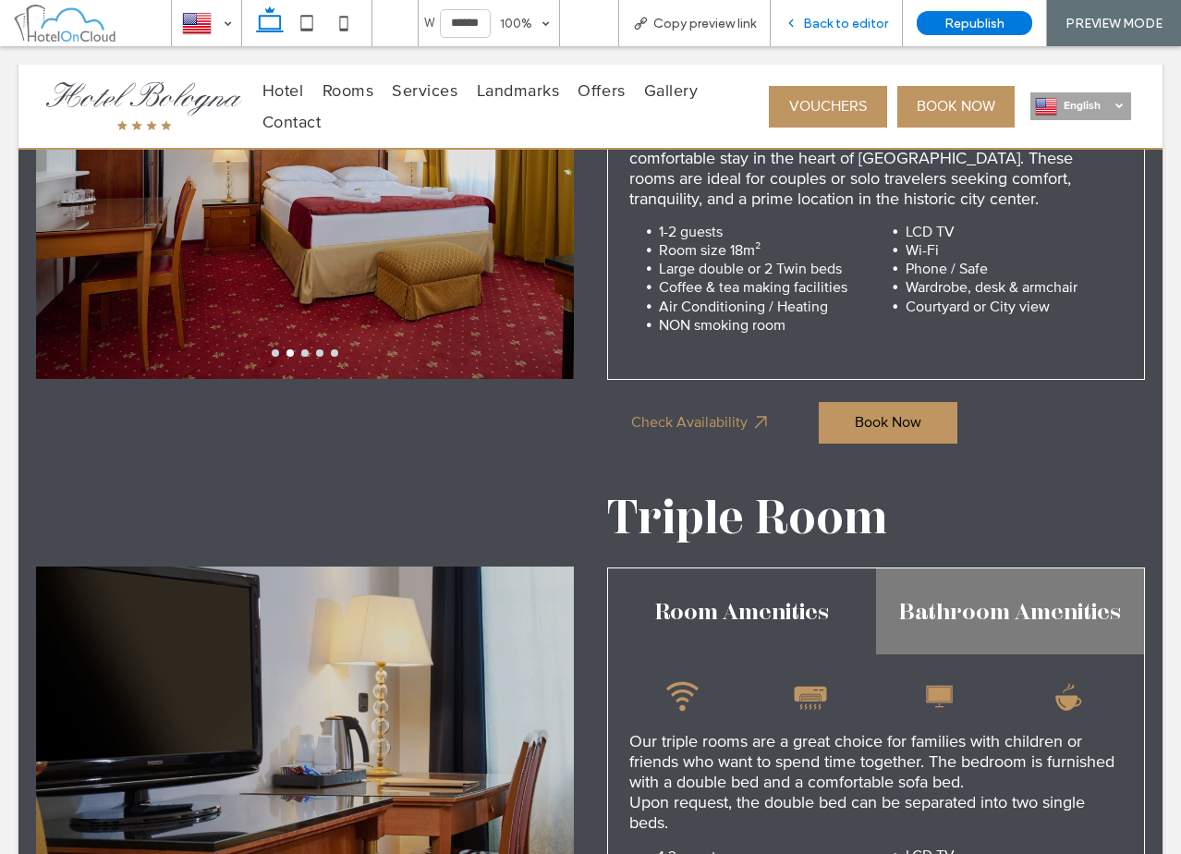
click at [845, 20] on span "Back to editor" at bounding box center [845, 24] width 85 height 16
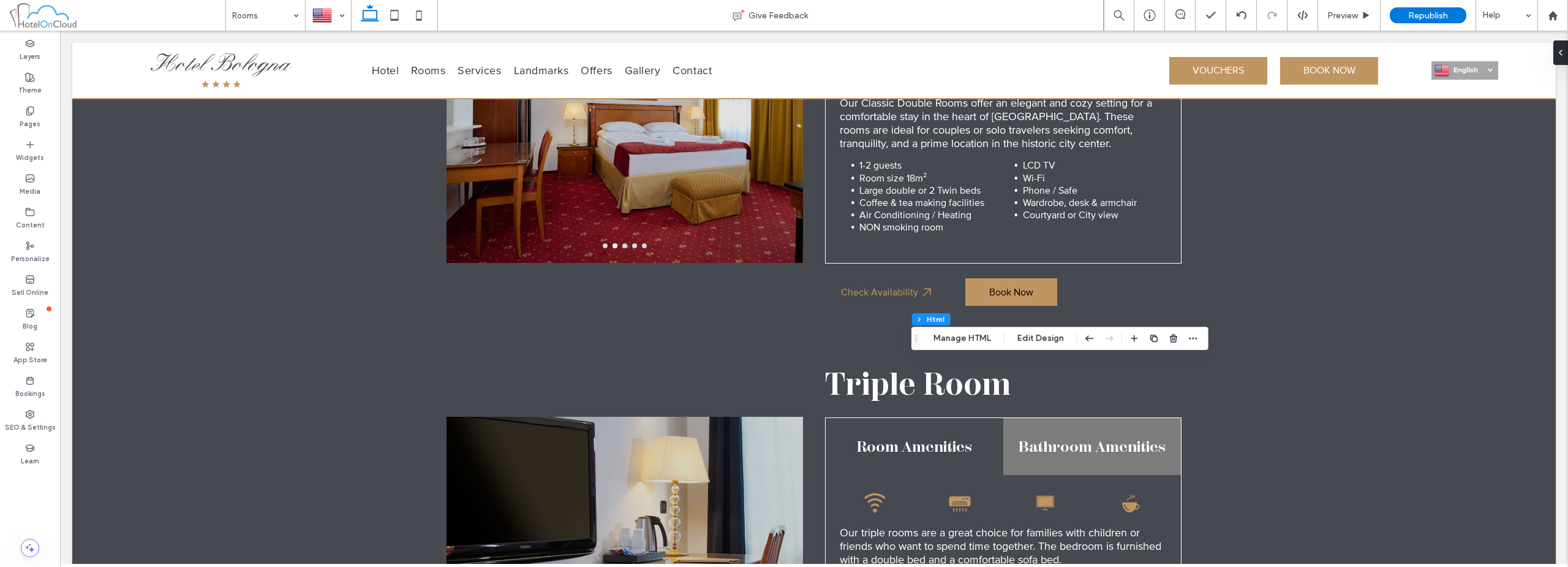
click at [782, 337] on div "Section Column Inner Column Html Manage HTML Edit Design" at bounding box center [1060, 338] width 297 height 23
click at [782, 337] on icon "button" at bounding box center [1090, 338] width 15 height 22
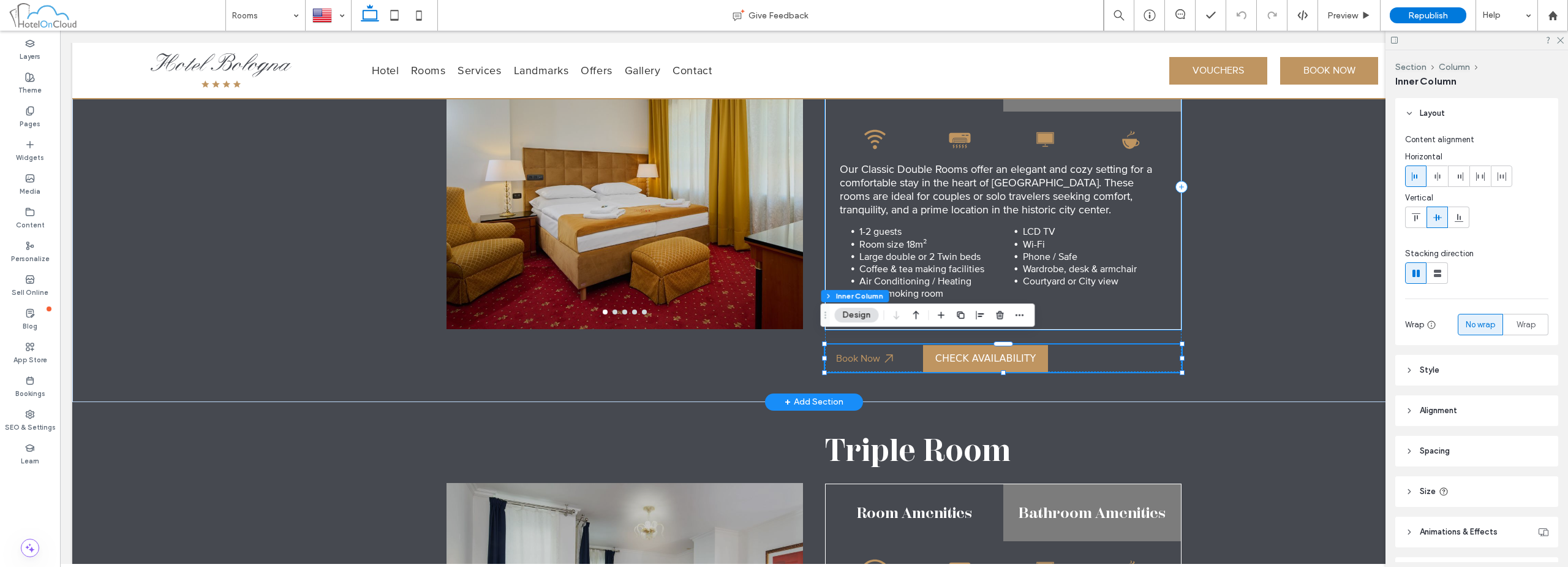
scroll to position [603, 0]
click at [1022, 318] on icon "button" at bounding box center [1020, 315] width 10 height 10
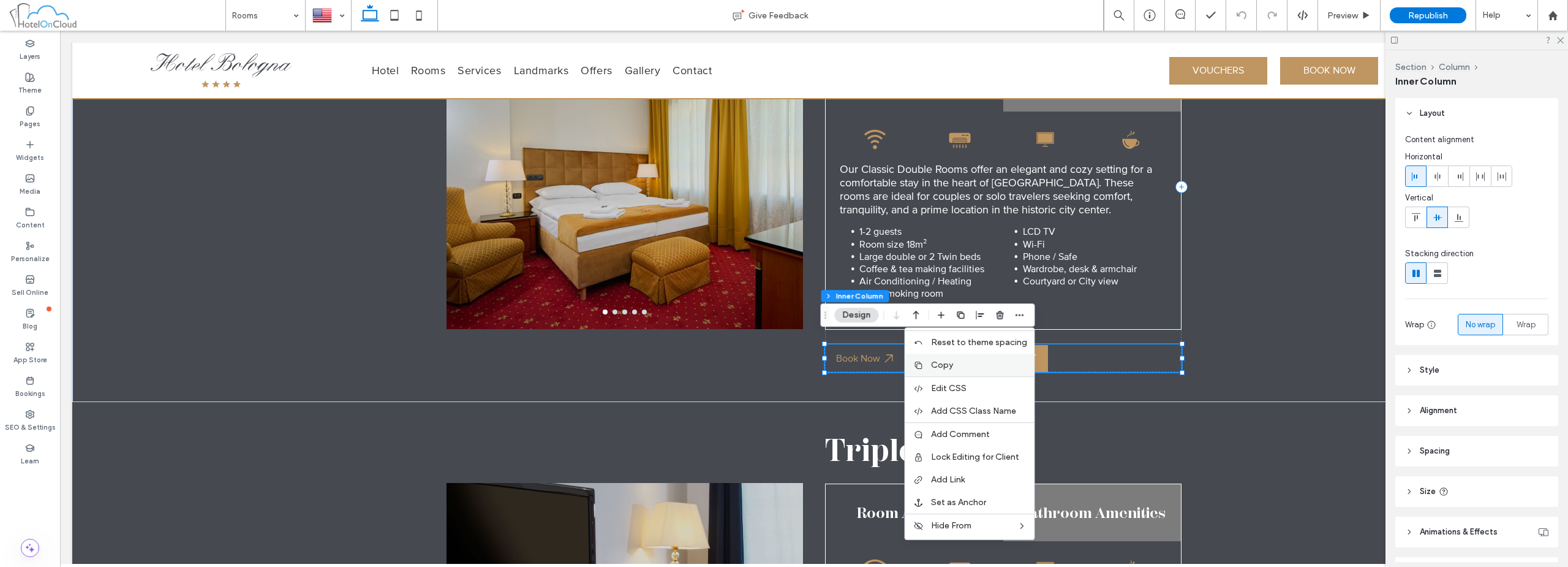
click at [953, 361] on span "Copy" at bounding box center [941, 365] width 22 height 11
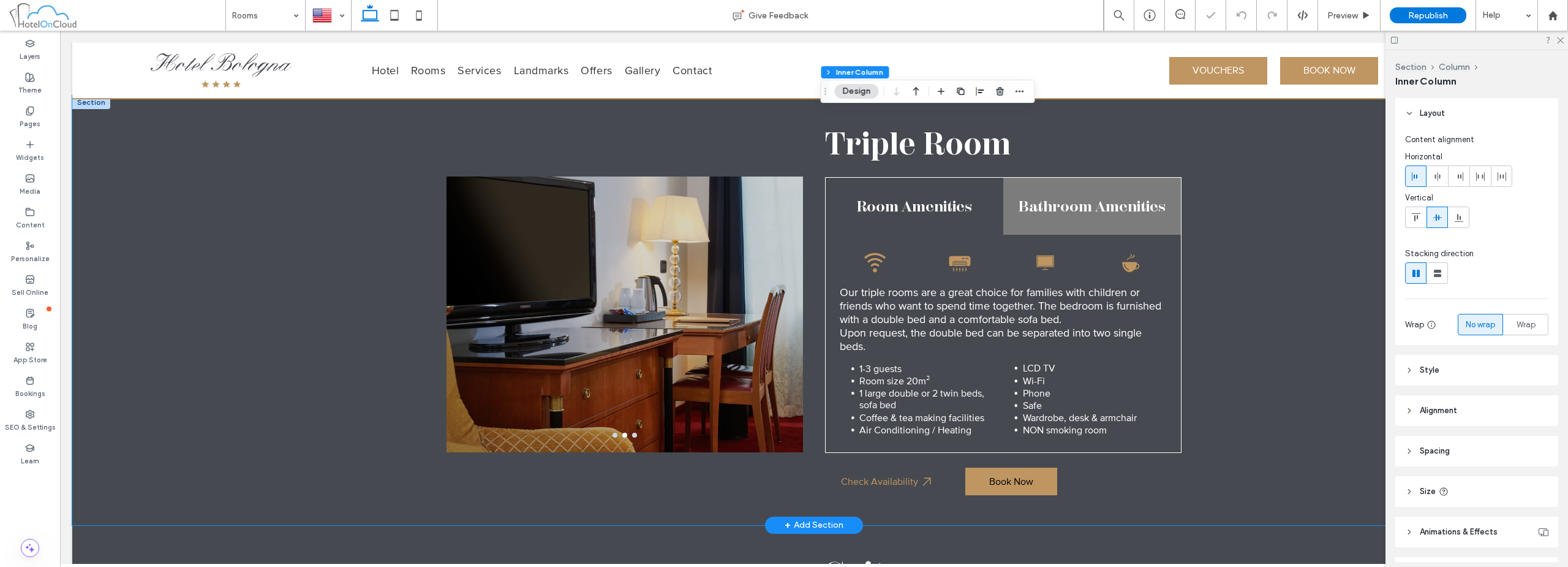
scroll to position [971, 0]
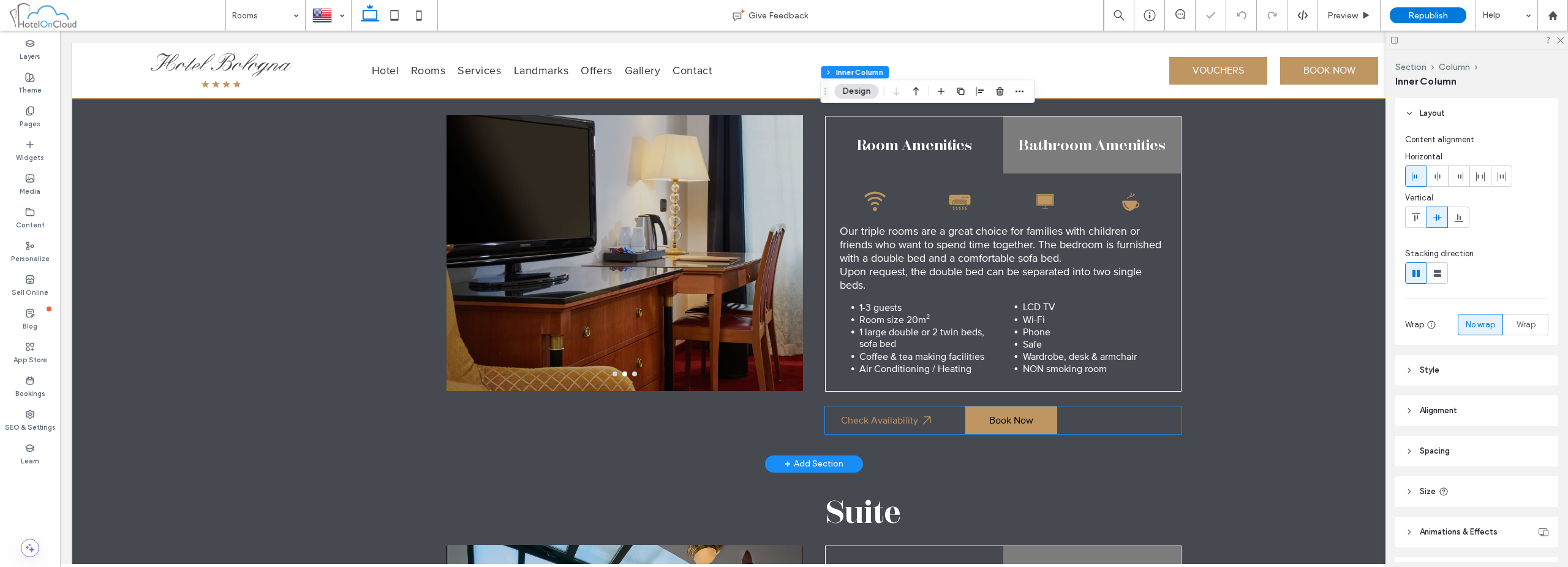
click at [1105, 407] on div "Check Availability Book Now" at bounding box center [1004, 420] width 357 height 28
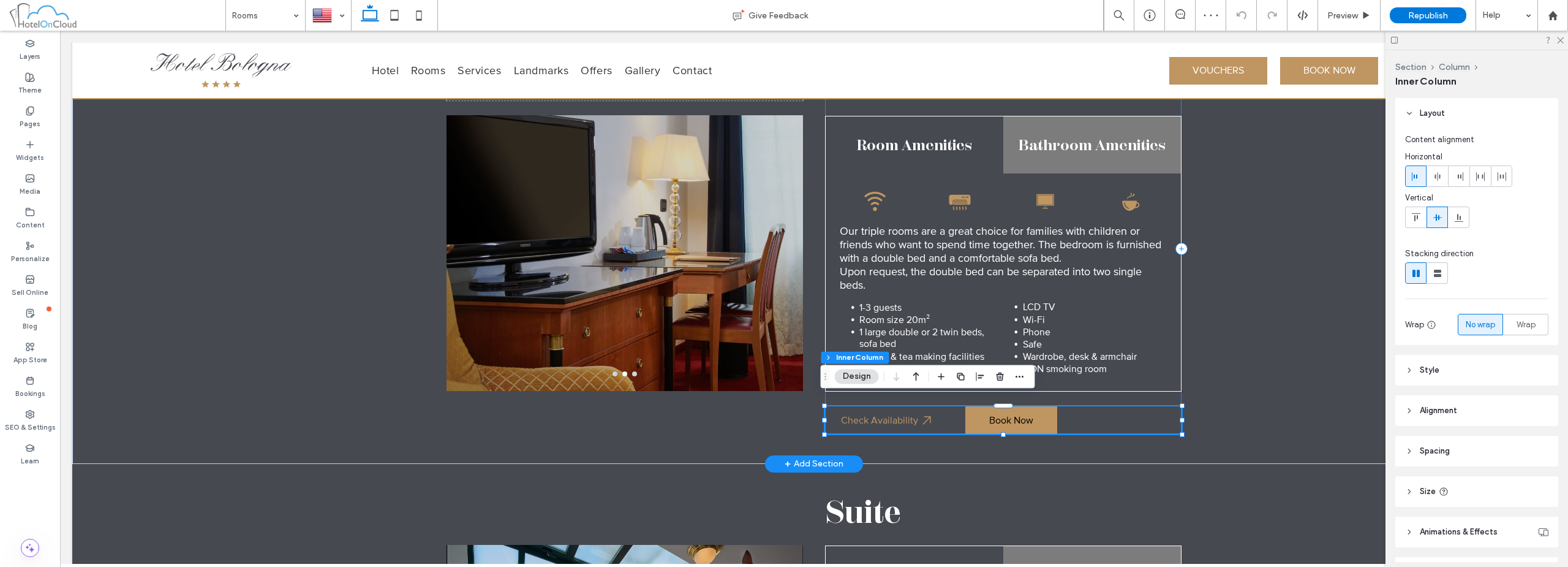
click at [1103, 395] on div "Triple Room Room Amenities Bathroom Amenities Wi-Fi symbol: curved lines radiat…" at bounding box center [1004, 249] width 357 height 370
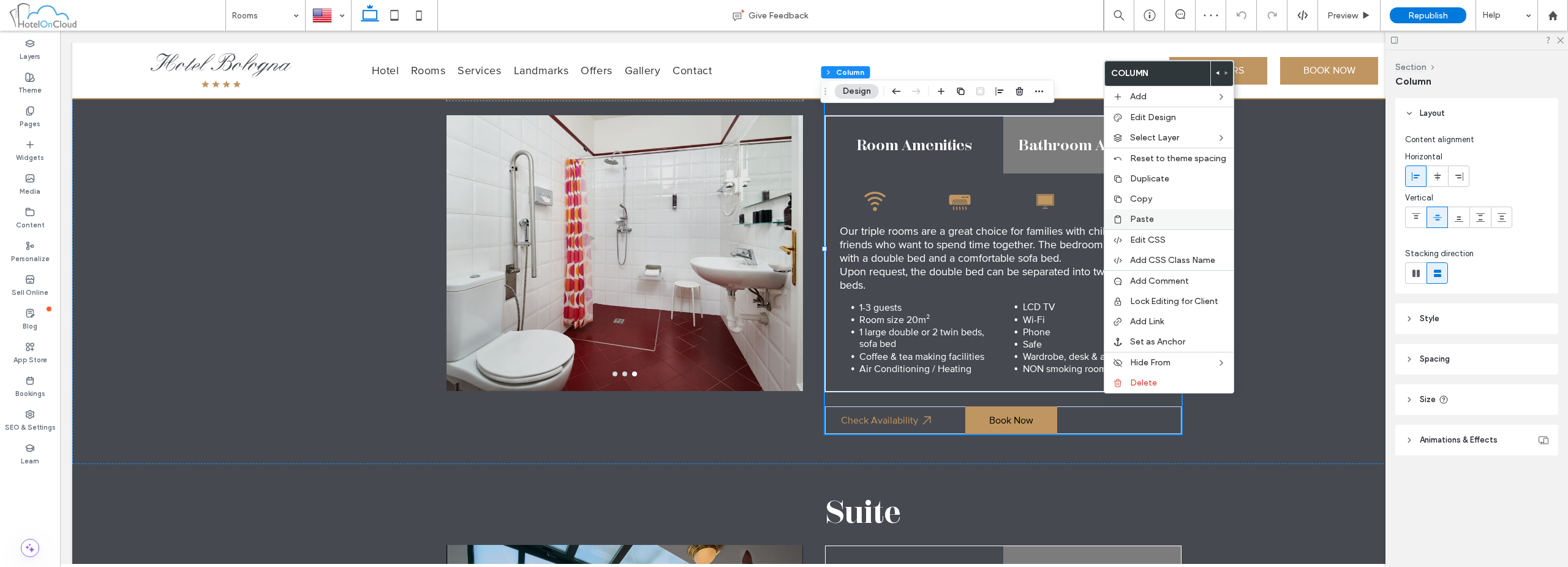
click at [1136, 218] on span "Paste" at bounding box center [1142, 219] width 24 height 11
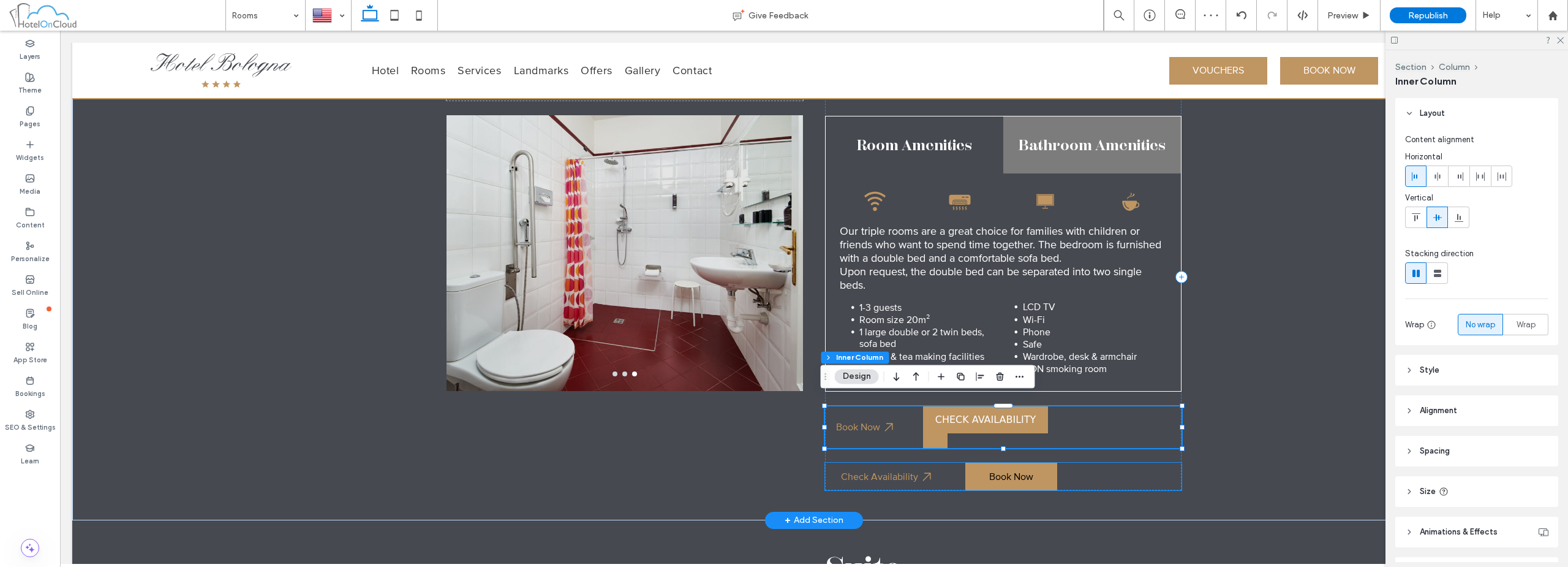
click at [1109, 469] on div "Check Availability Book Now" at bounding box center [1004, 477] width 357 height 28
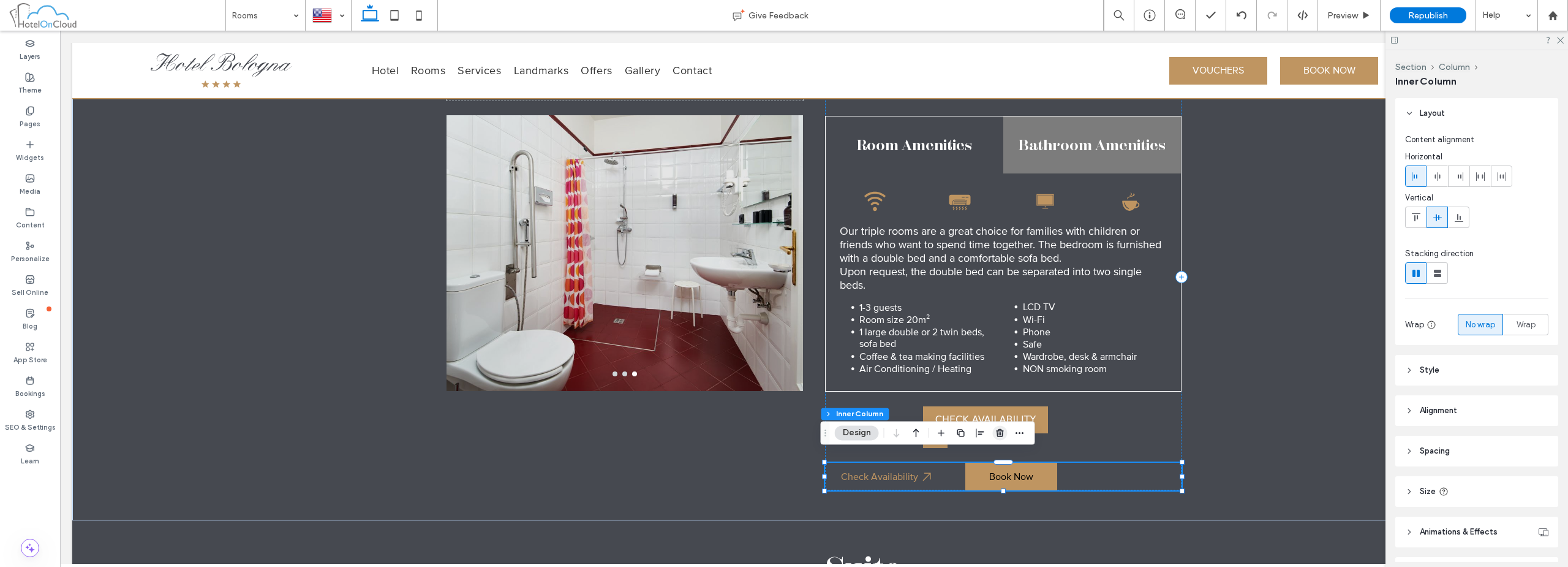
drag, startPoint x: 1002, startPoint y: 438, endPoint x: 1054, endPoint y: 375, distance: 81.7
click at [1002, 438] on icon "button" at bounding box center [1000, 432] width 10 height 10
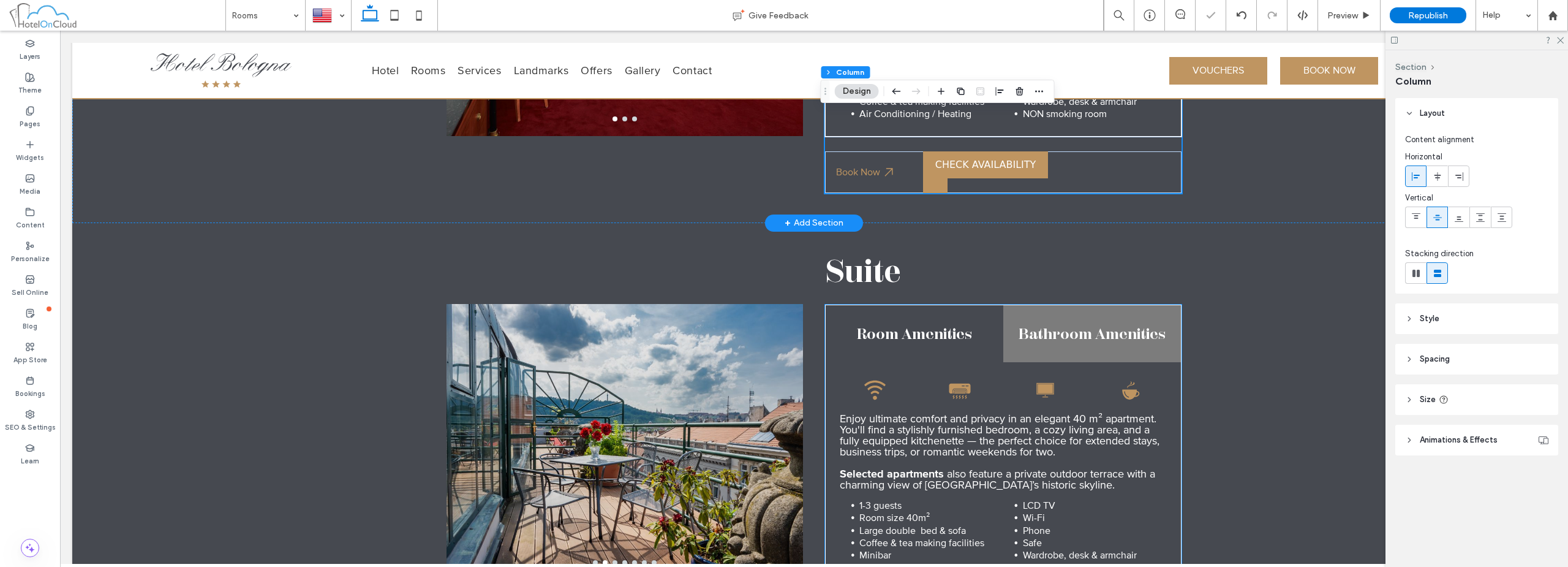
scroll to position [1462, 0]
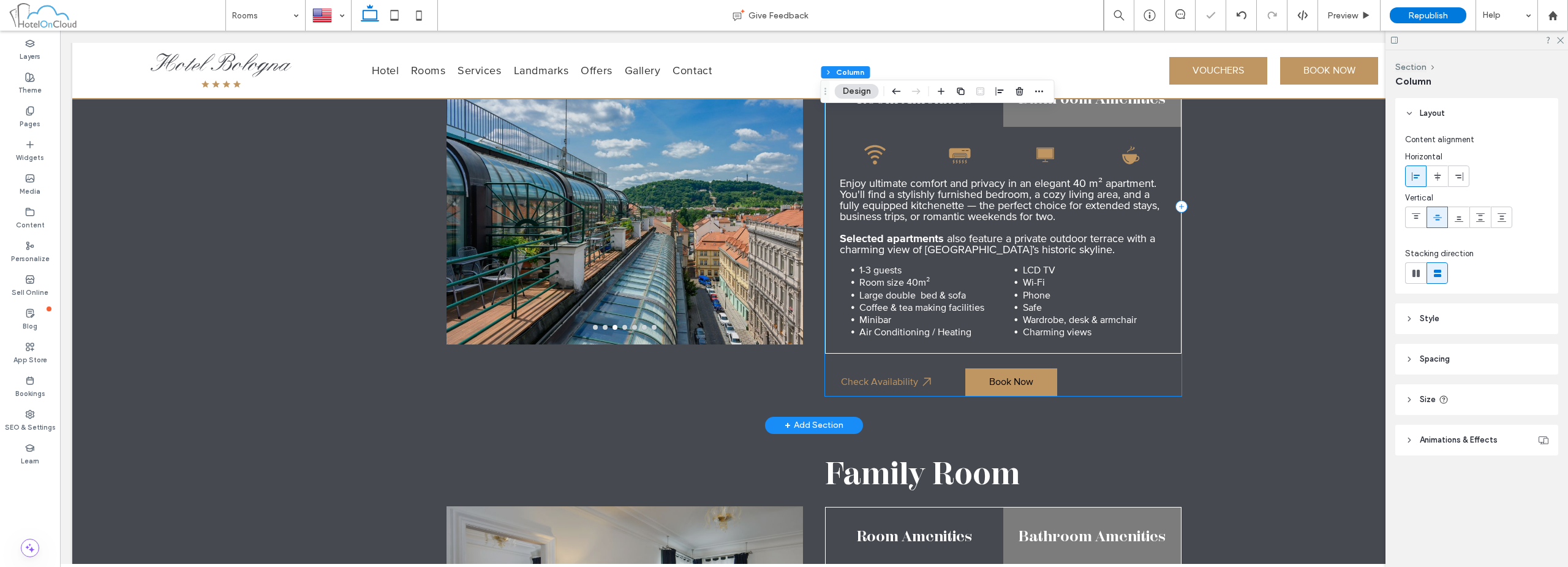
click at [1086, 350] on div "Suite Room Amenities Bathroom Amenities Wi-Fi signal icon. Black icon of an air…" at bounding box center [1004, 206] width 357 height 378
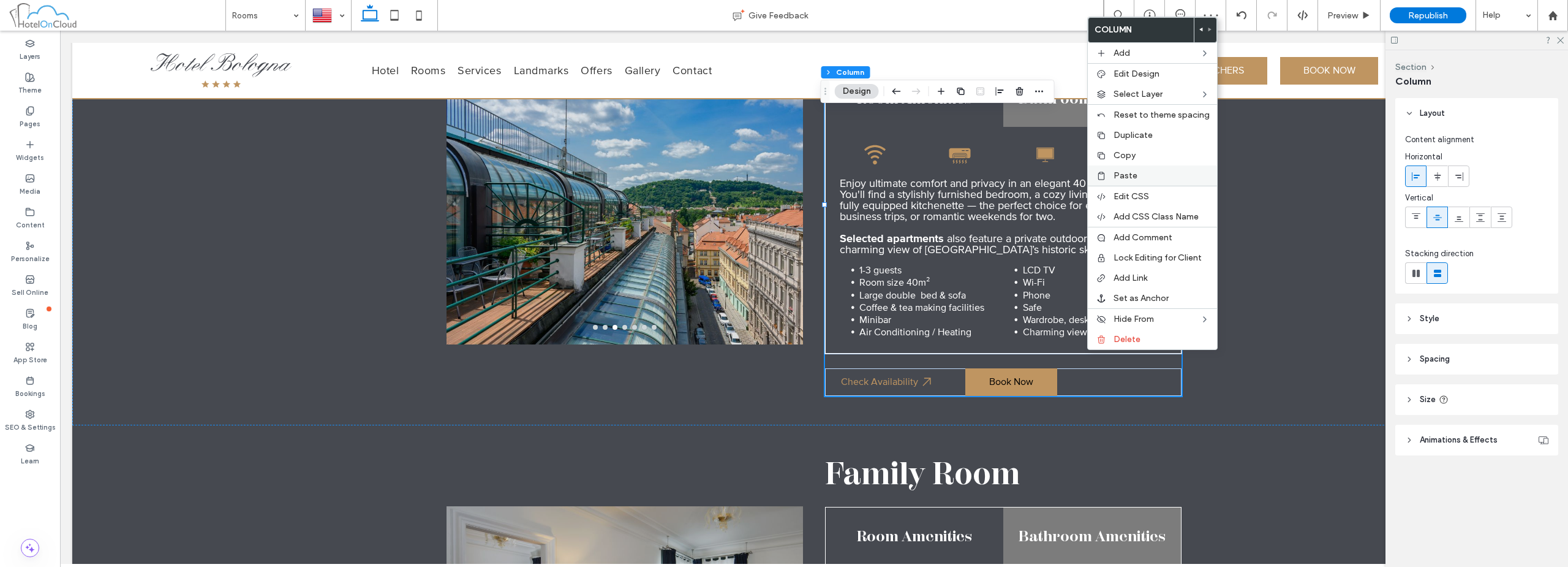
click at [1131, 170] on span "Paste" at bounding box center [1126, 176] width 24 height 11
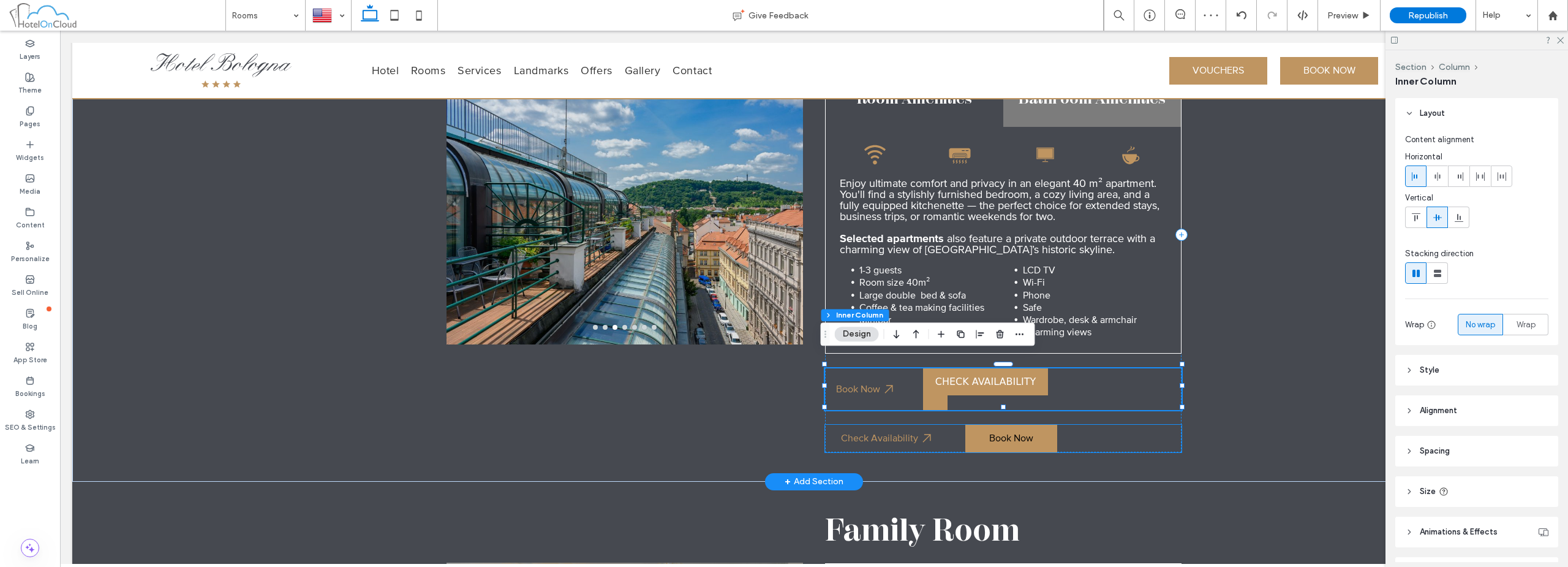
click at [1083, 424] on div "Check Availability Book Now" at bounding box center [1004, 438] width 357 height 28
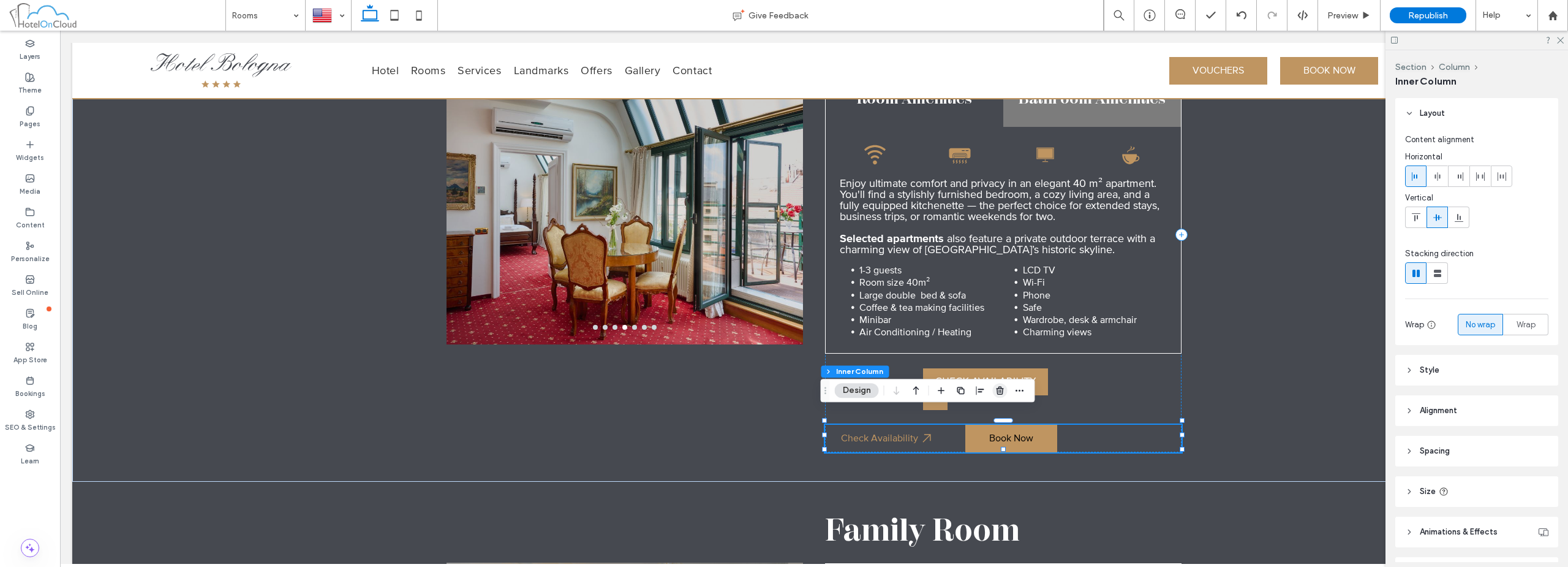
drag, startPoint x: 1004, startPoint y: 395, endPoint x: 1055, endPoint y: 329, distance: 83.4
click at [1004, 395] on icon "button" at bounding box center [1000, 390] width 10 height 10
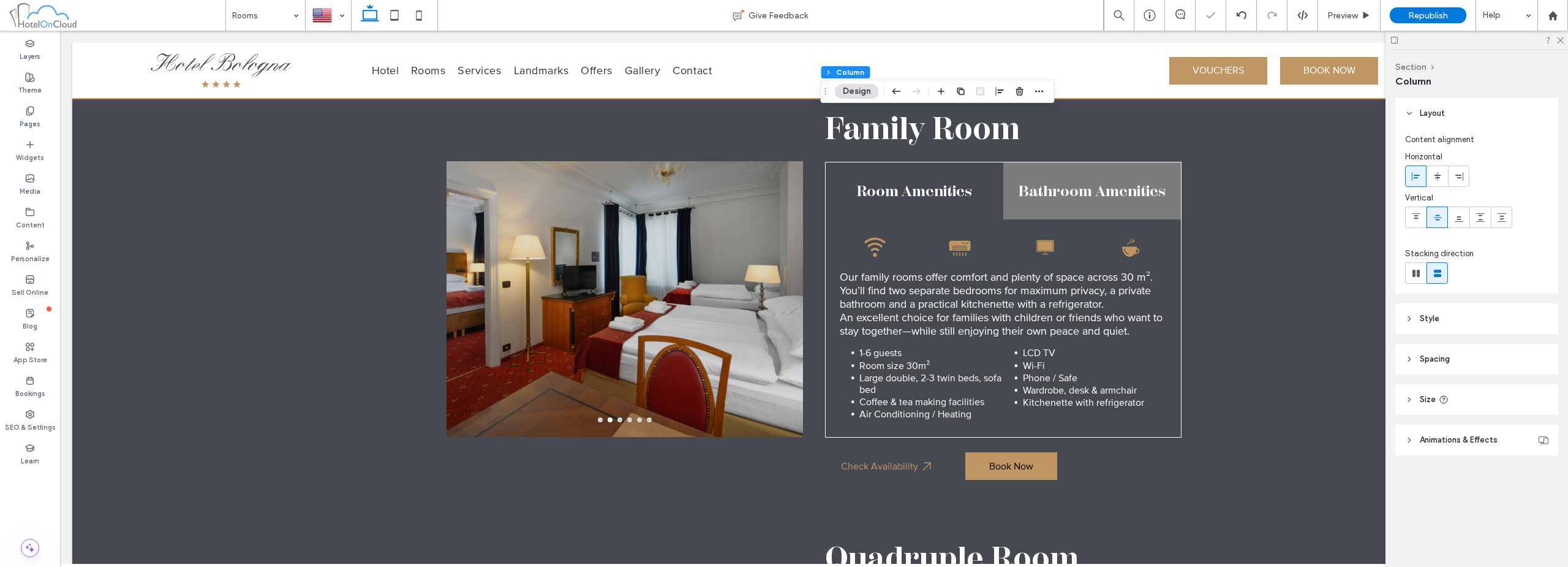
scroll to position [1829, 0]
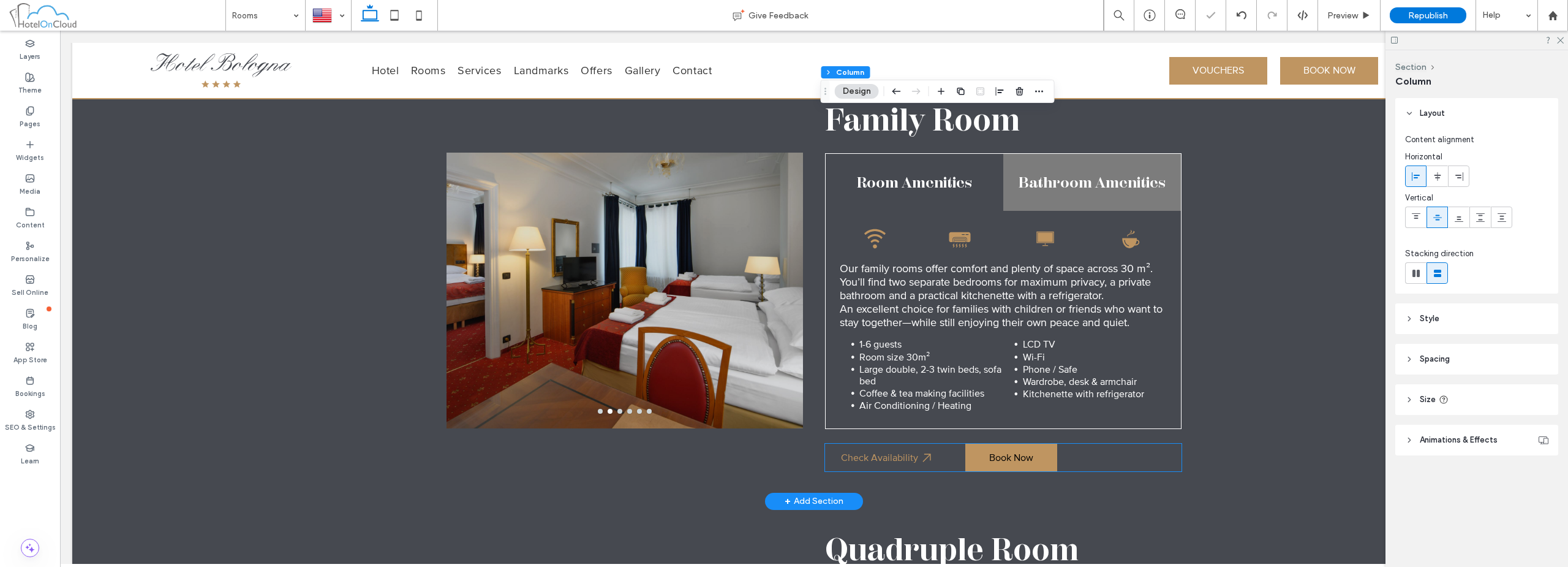
click at [1088, 448] on div "Check Availability Book Now" at bounding box center [1004, 458] width 357 height 28
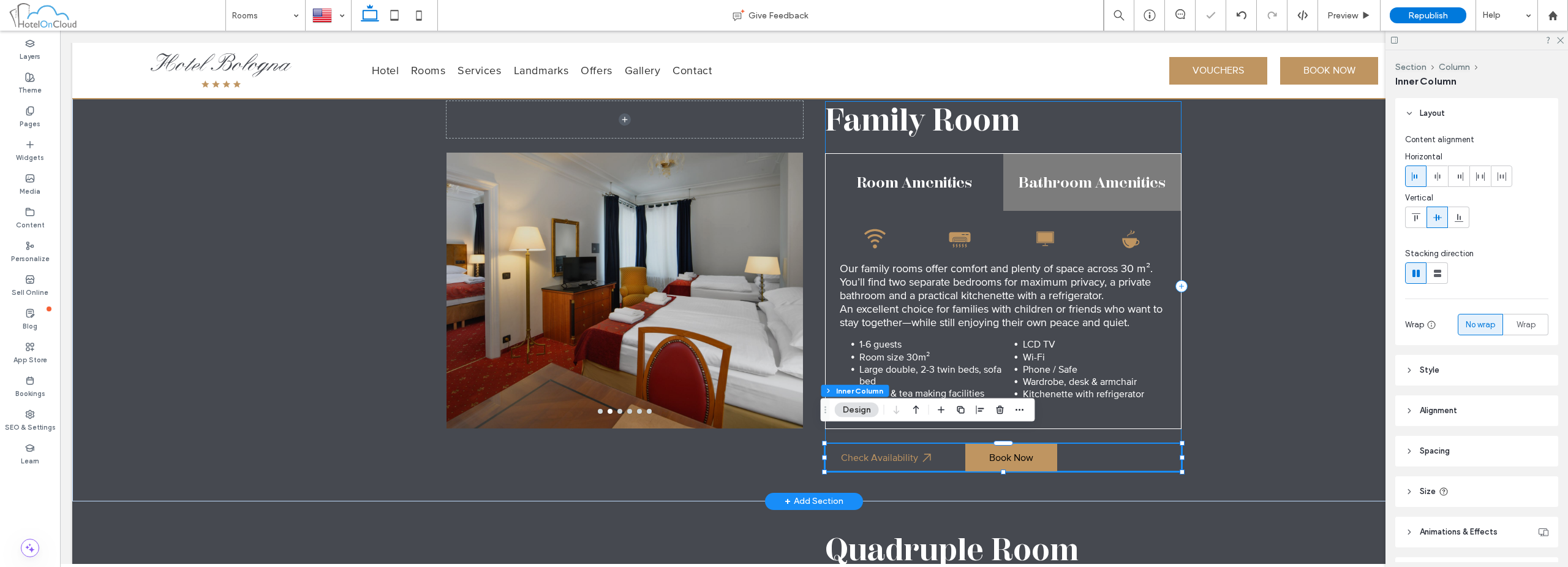
click at [1091, 427] on div "Family Room Room Amenities Bathroom Amenities Wi-Fi signal symbol. Black air co…" at bounding box center [1004, 286] width 357 height 370
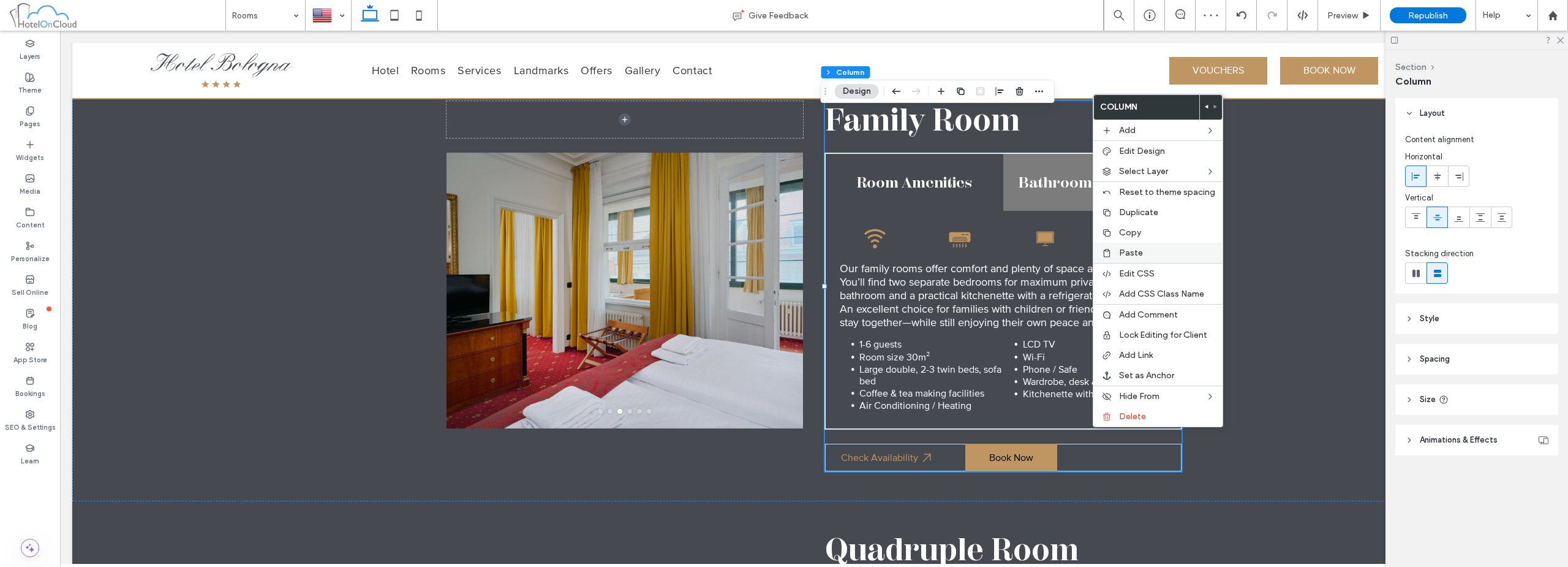
click at [1130, 251] on span "Paste" at bounding box center [1131, 253] width 24 height 11
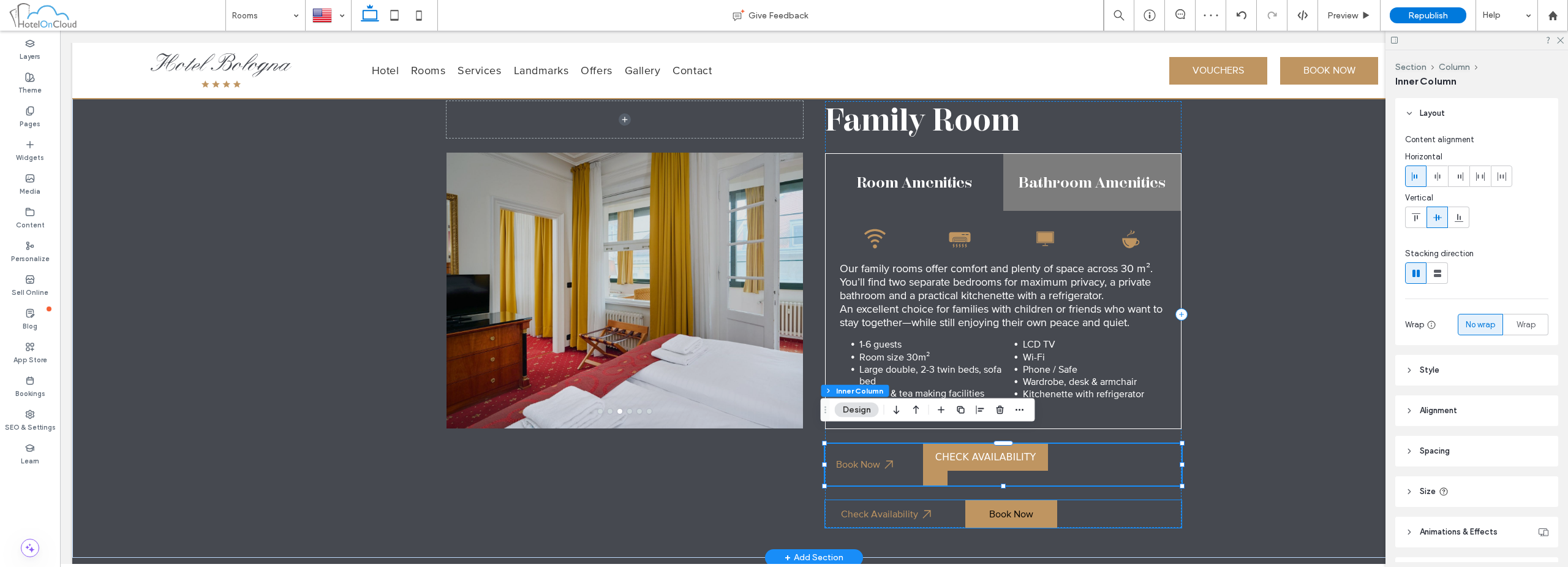
click at [1105, 508] on div "Check Availability Book Now" at bounding box center [1004, 514] width 357 height 28
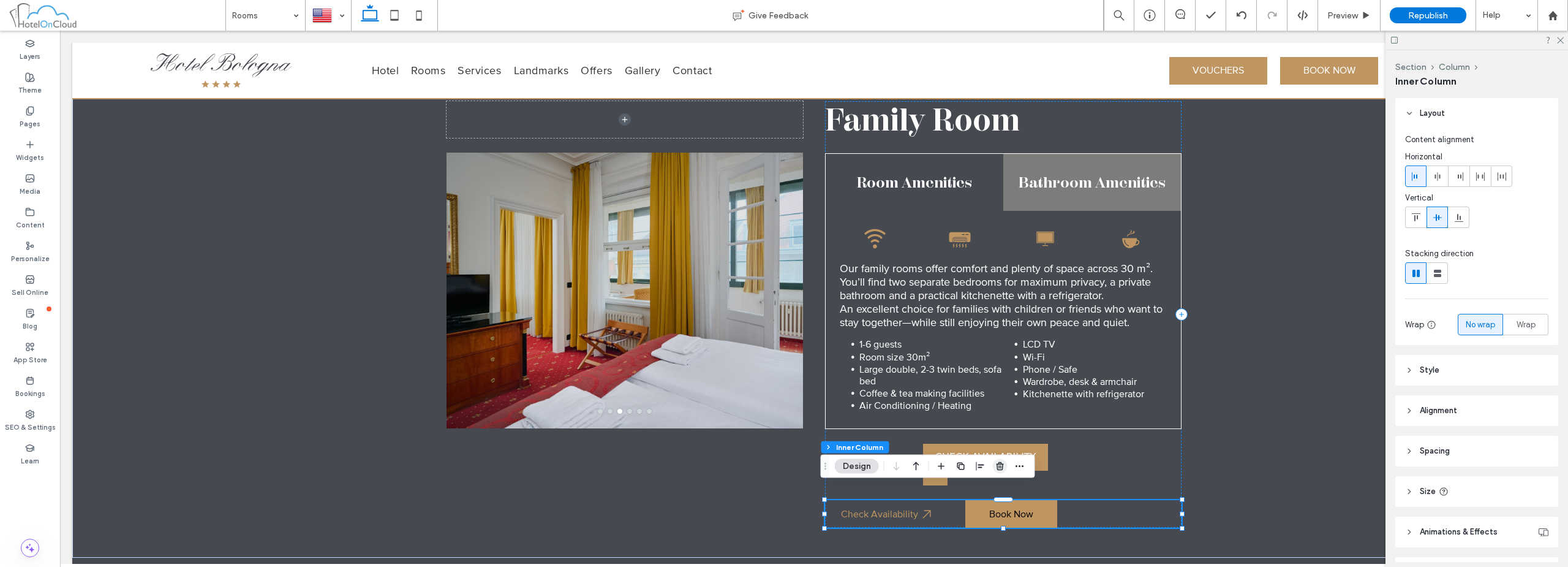
click at [1002, 467] on use "button" at bounding box center [999, 466] width 7 height 8
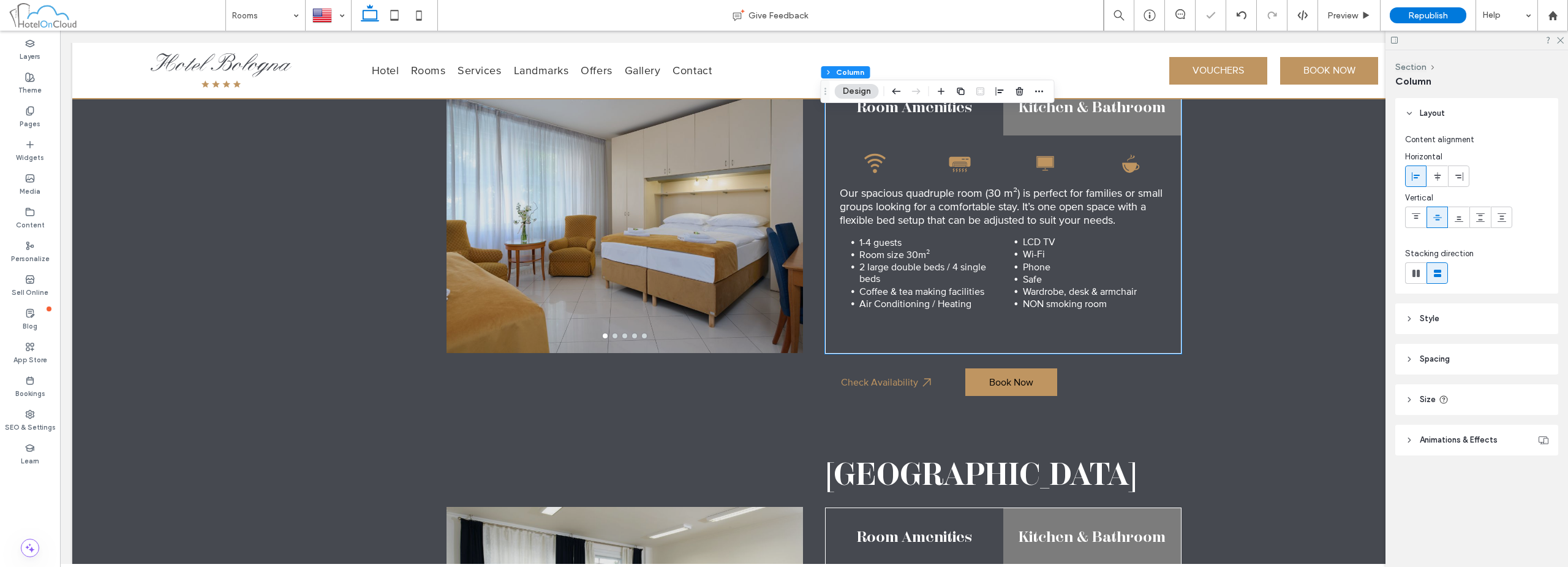
scroll to position [2380, 0]
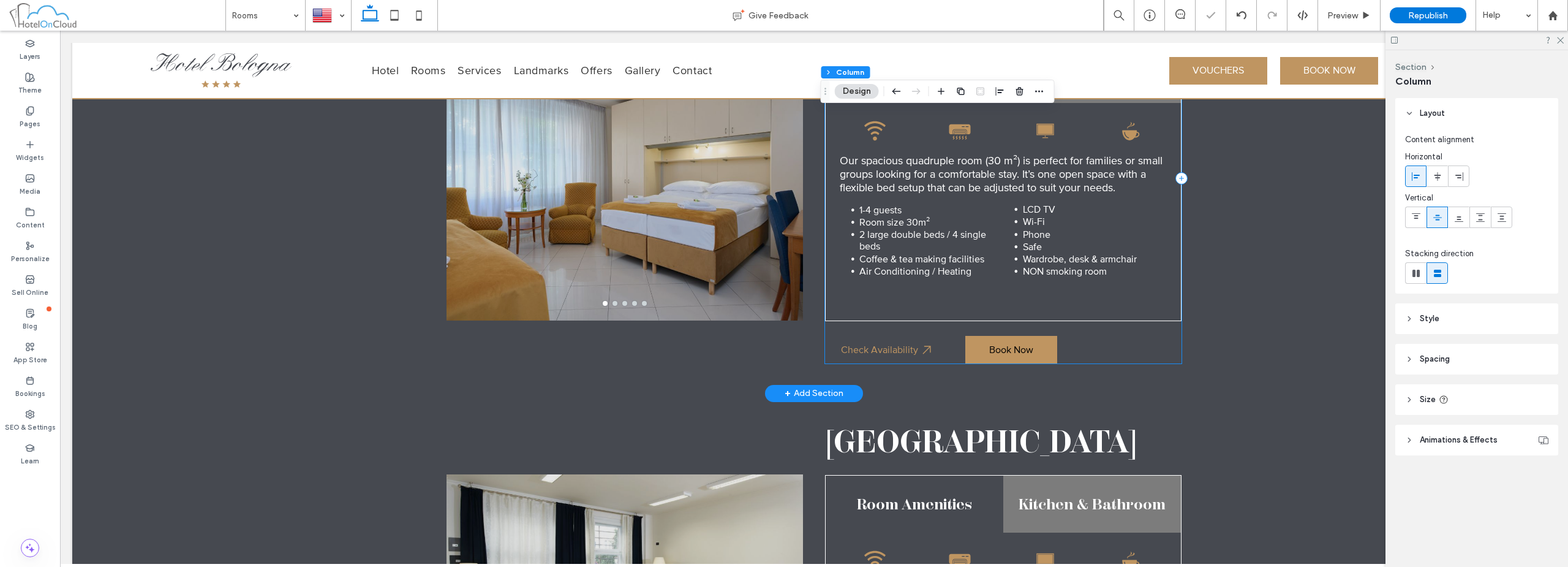
click at [1091, 311] on div "Quadruple Room Room Amenities Kitchen & Bathroom Wifi symbol, a wireless networ…" at bounding box center [1004, 178] width 357 height 370
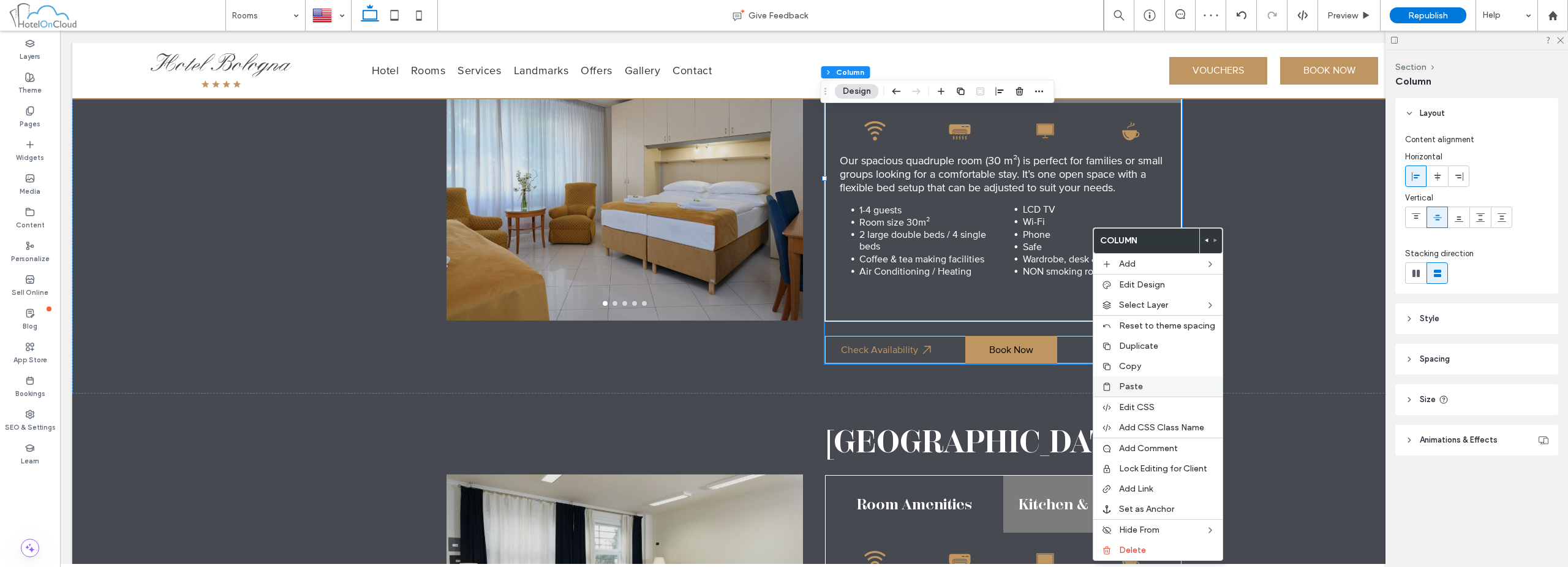
click at [1140, 390] on span "Paste" at bounding box center [1131, 387] width 24 height 11
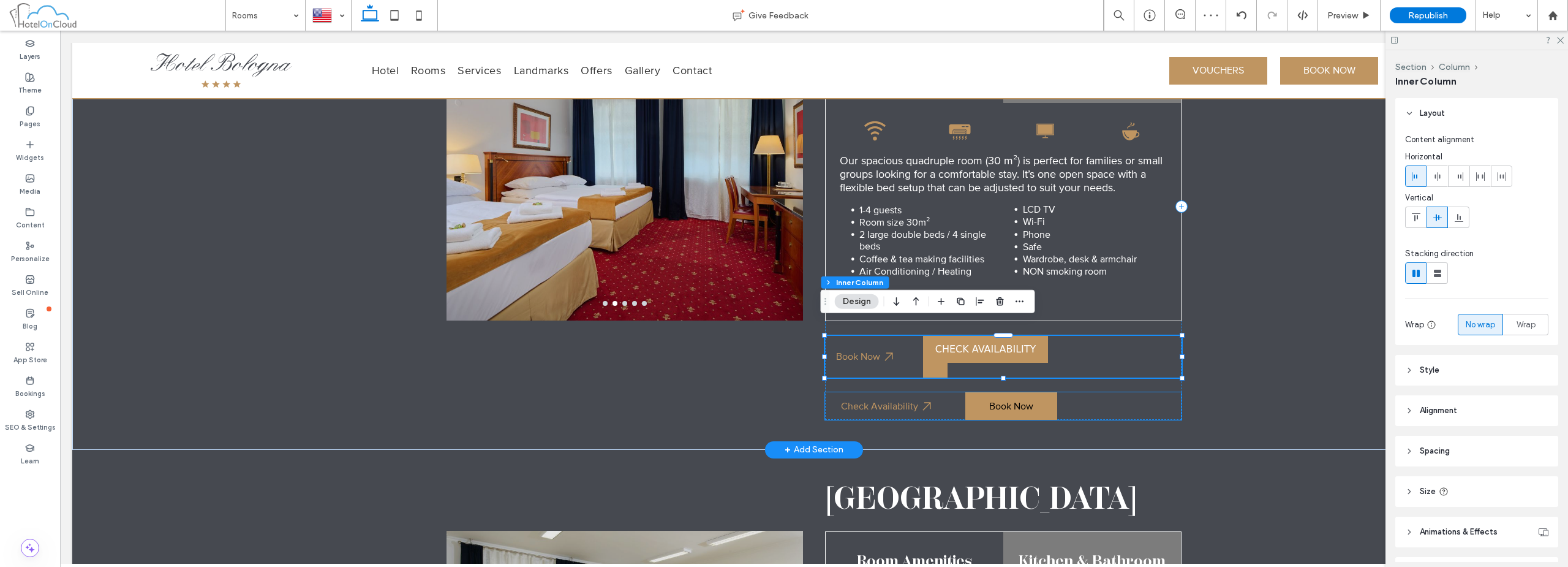
click at [1134, 396] on div "Check Availability Book Now" at bounding box center [1004, 406] width 357 height 28
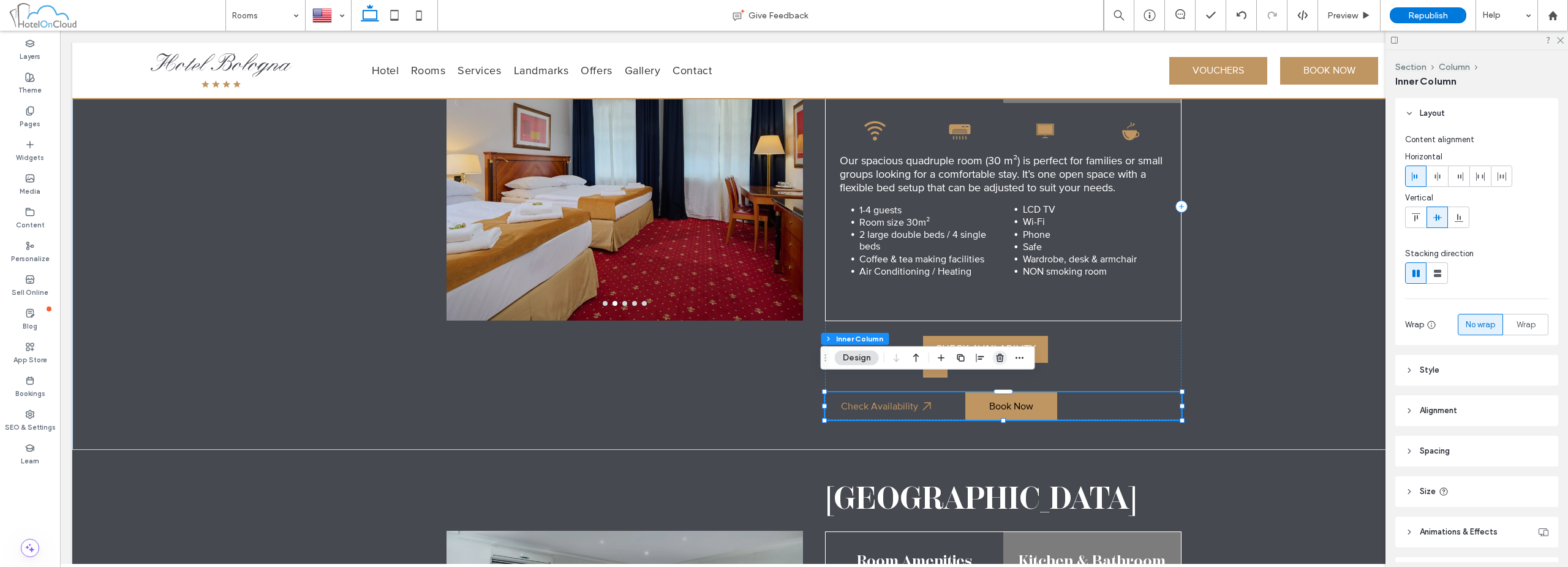
click at [998, 358] on icon "button" at bounding box center [1000, 357] width 10 height 10
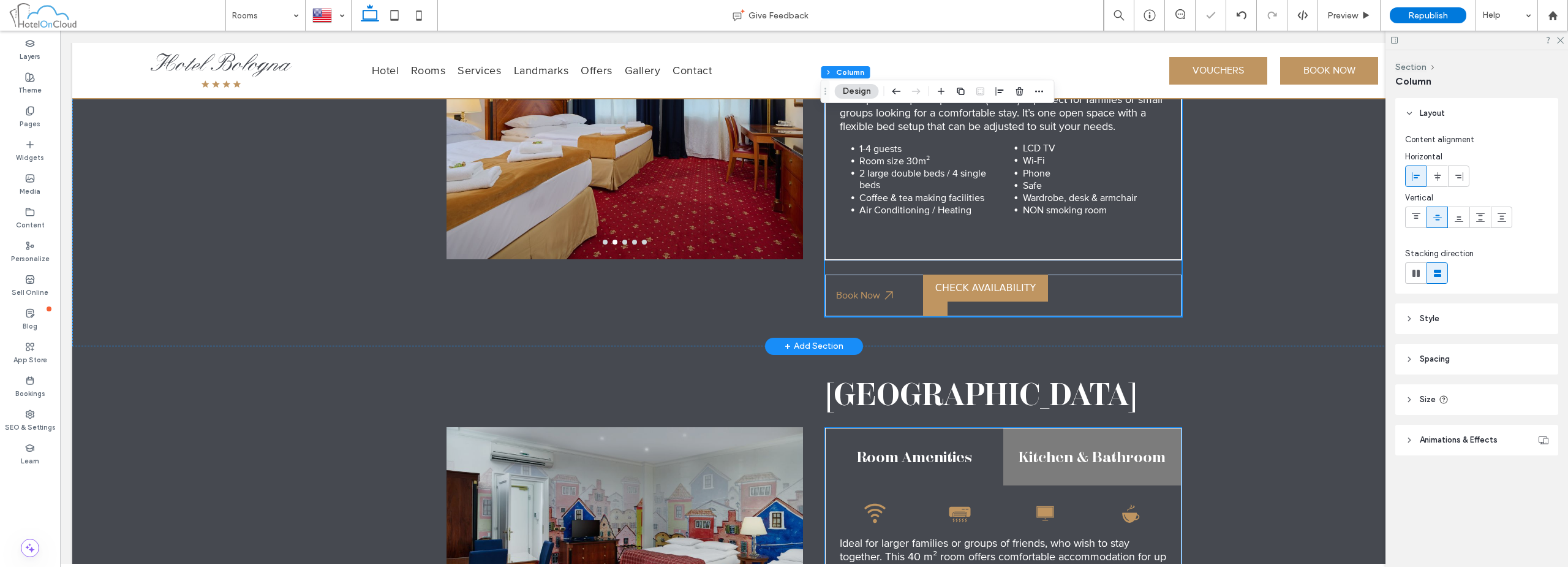
scroll to position [2686, 0]
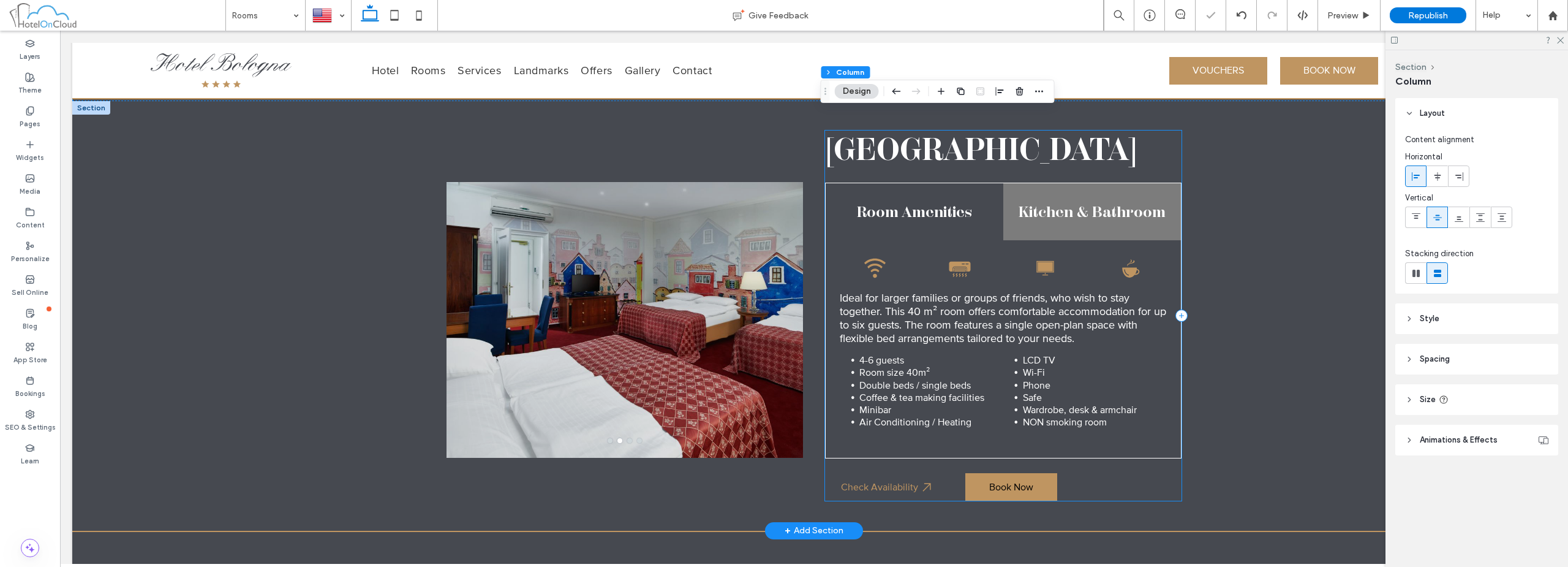
click at [1083, 455] on div "Sixtuple Room Room Amenities Kitchen & Bathroom Wi-Fi signal icon, black arcs i…" at bounding box center [1004, 316] width 357 height 370
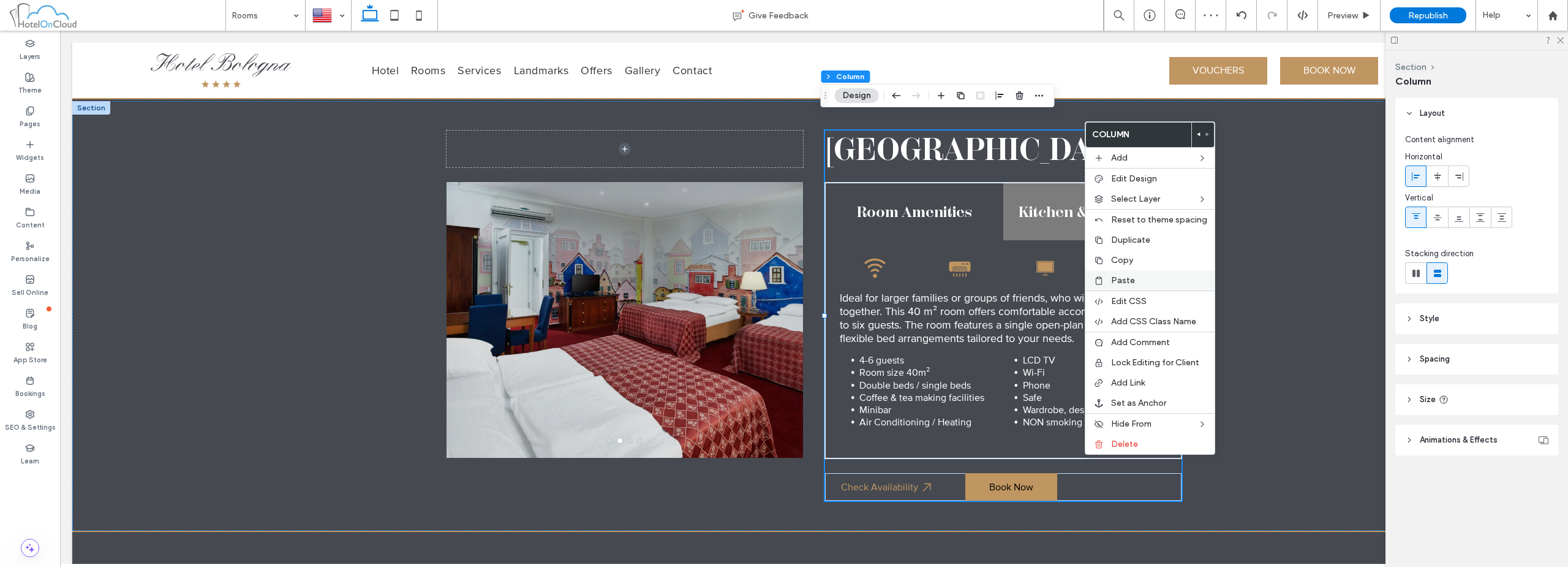
click at [1131, 283] on span "Paste" at bounding box center [1123, 281] width 24 height 11
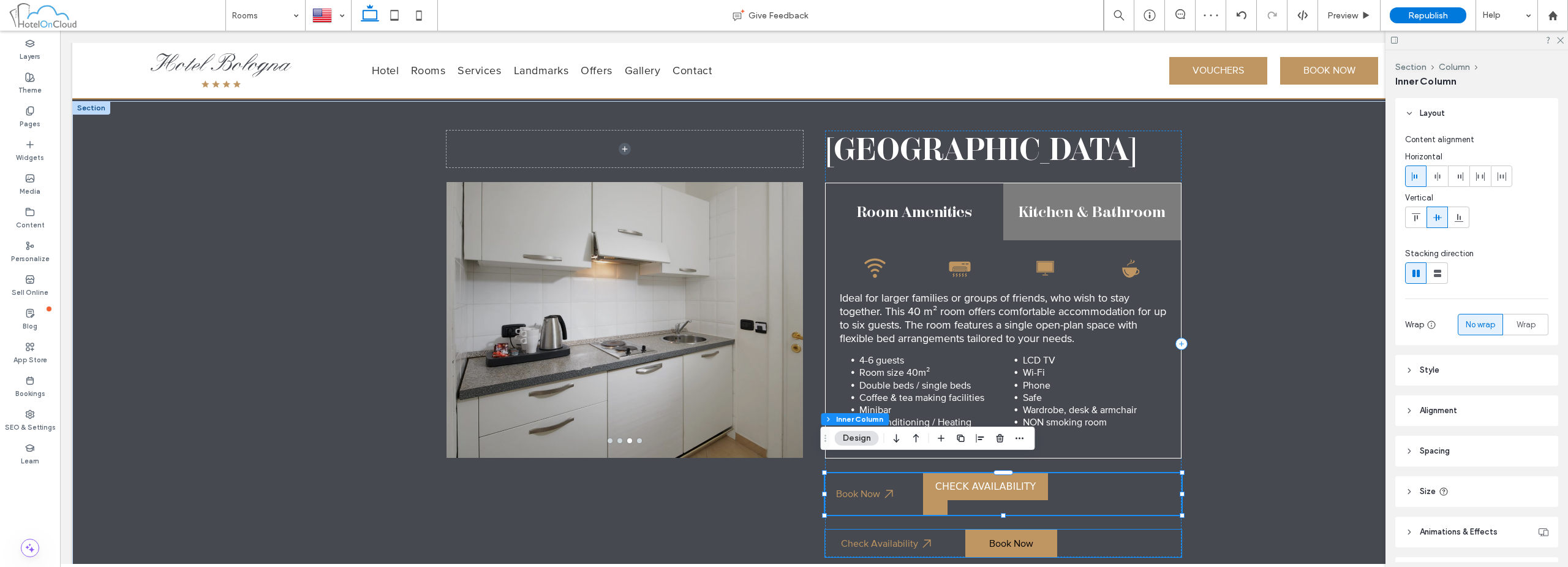
click at [1103, 538] on div "Check Availability Book Now" at bounding box center [1004, 543] width 357 height 28
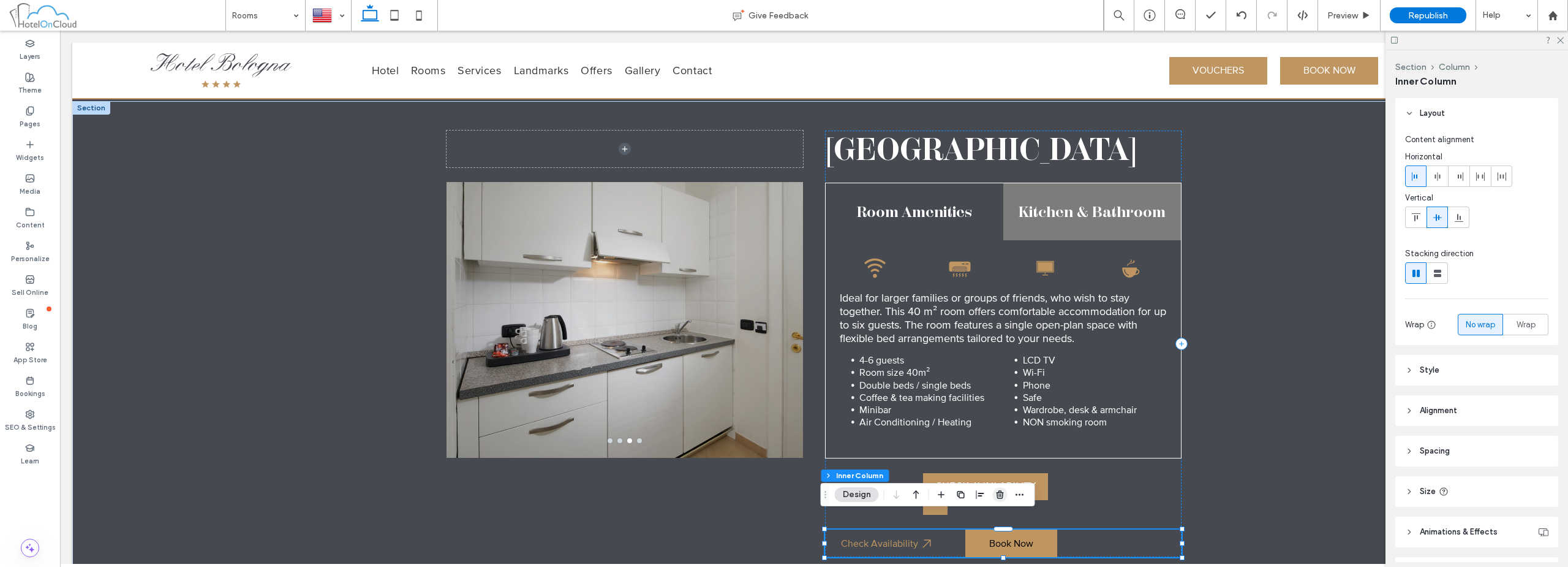
drag, startPoint x: 1001, startPoint y: 490, endPoint x: 1052, endPoint y: 433, distance: 76.5
click at [1001, 490] on icon "button" at bounding box center [1000, 494] width 10 height 10
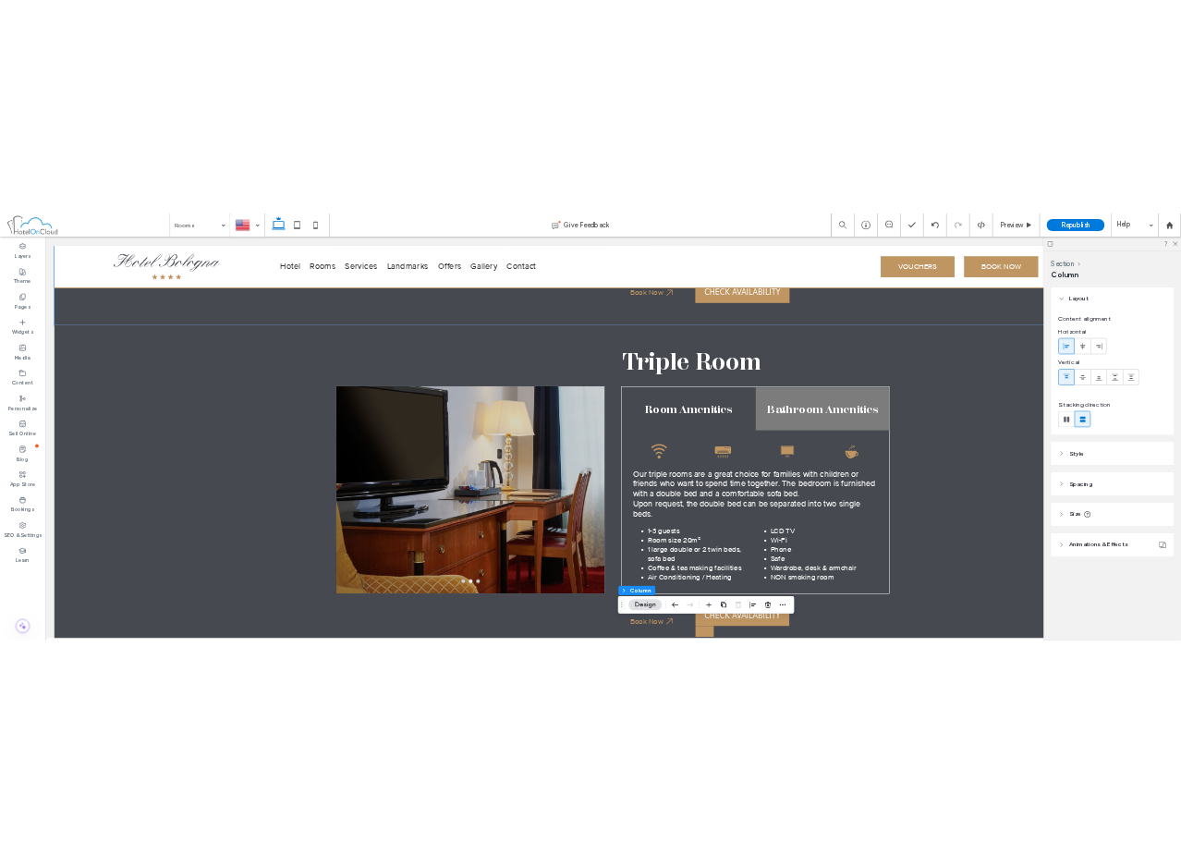
scroll to position [1293, 0]
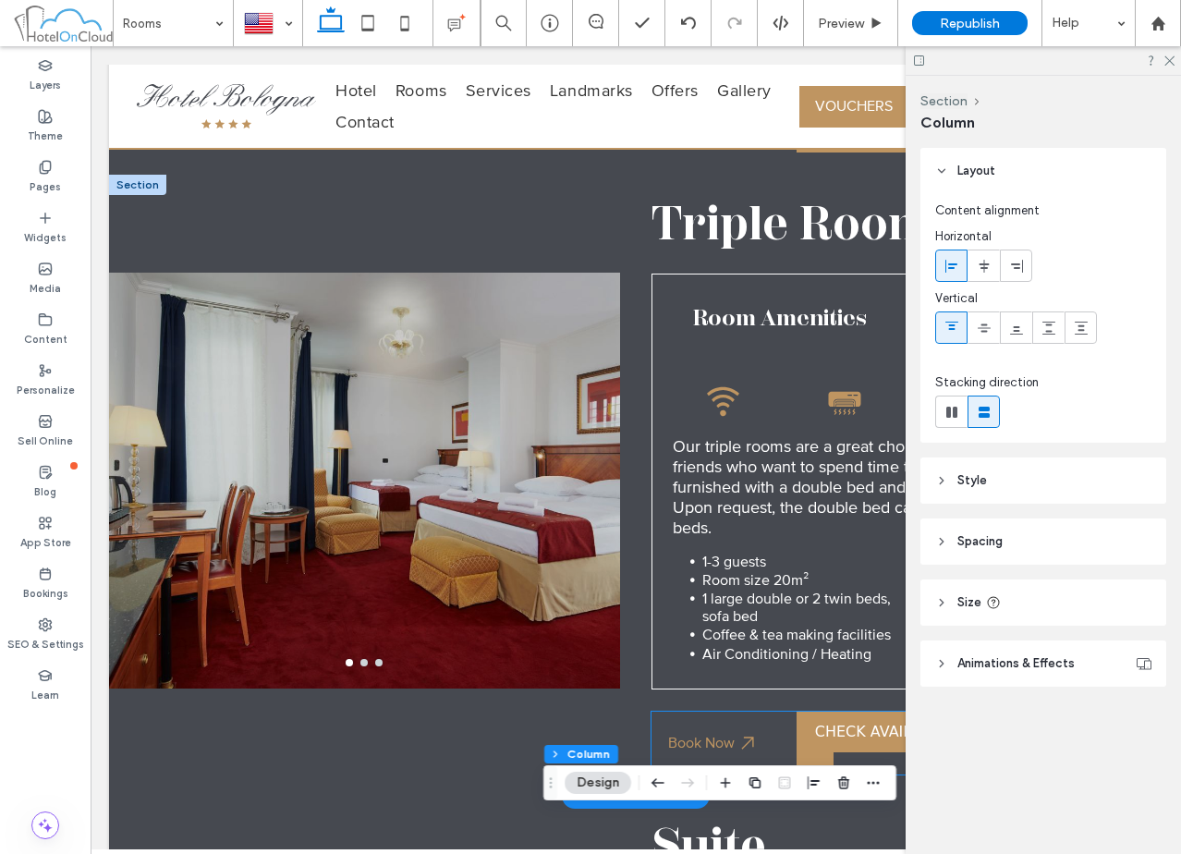
click at [844, 720] on div "CHECK AVAILABILITY" at bounding box center [890, 731] width 189 height 41
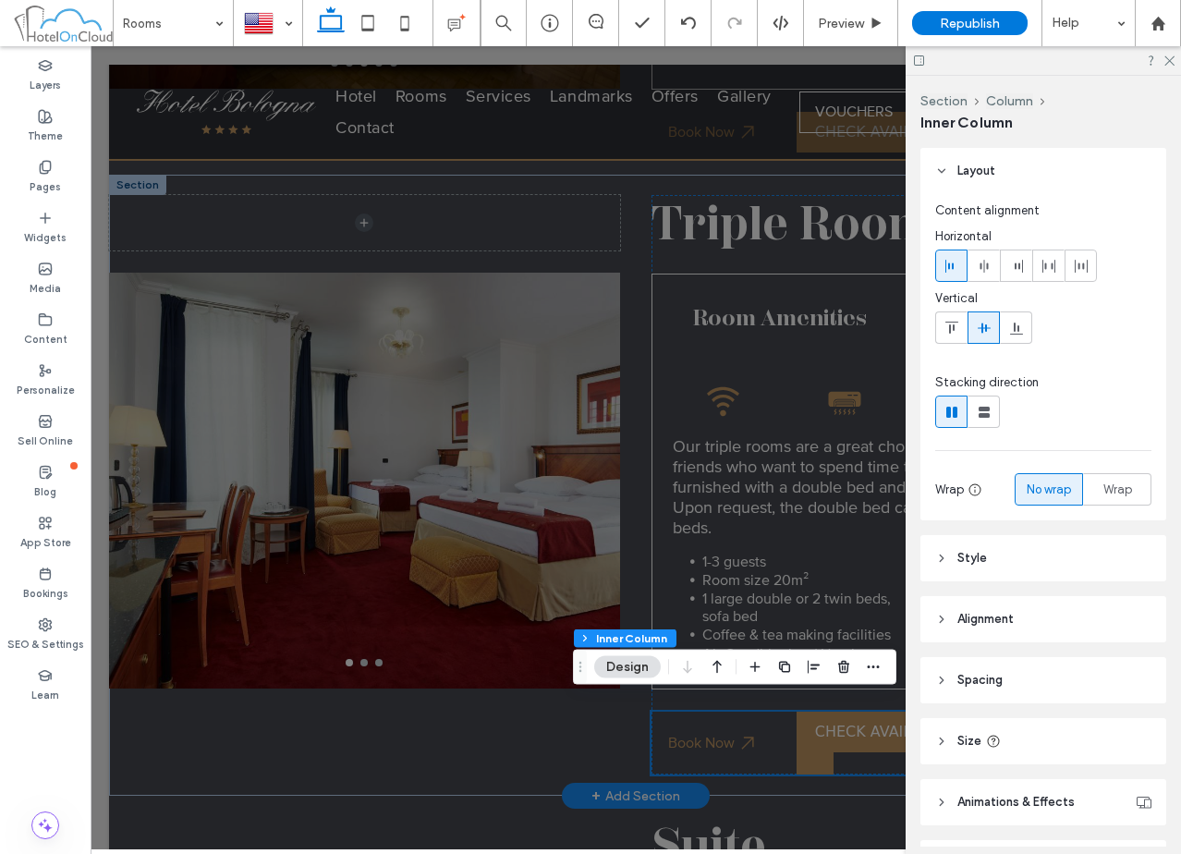
scroll to position [0, 0]
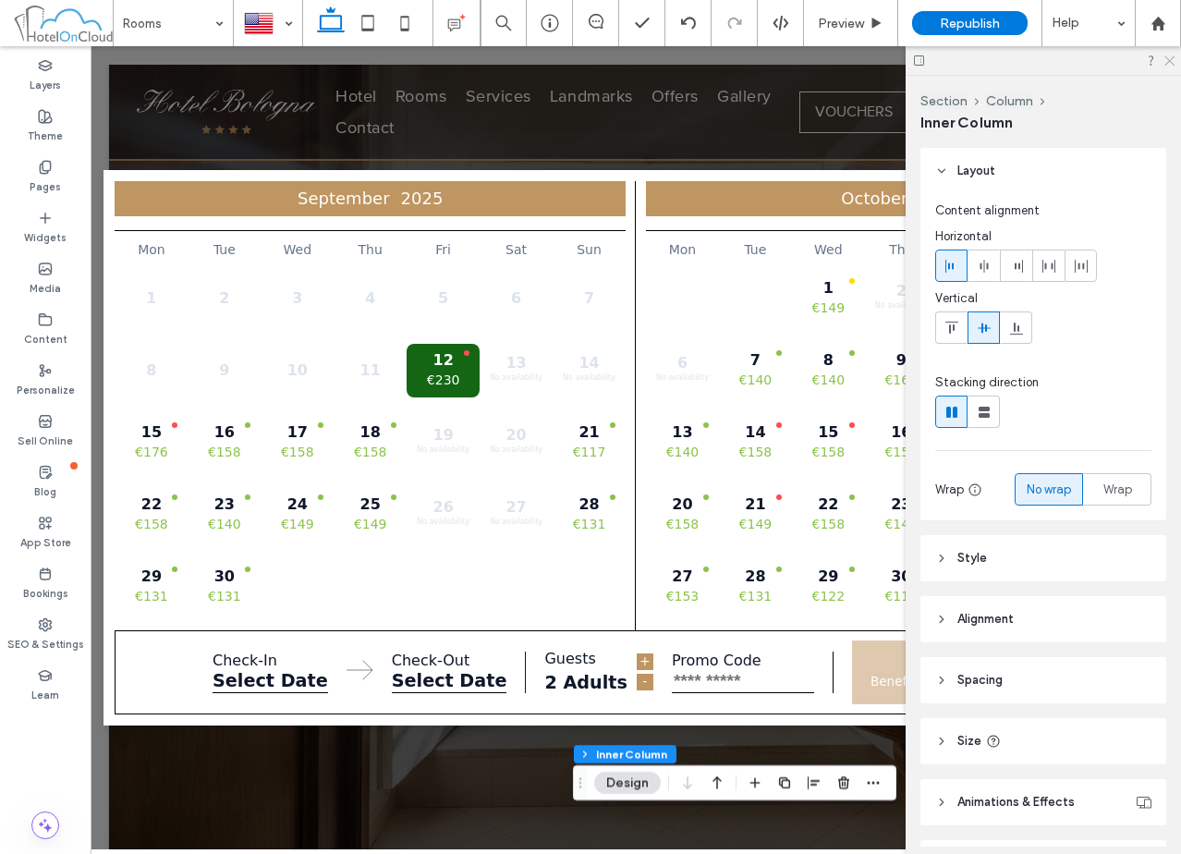
click at [1169, 58] on icon at bounding box center [1168, 60] width 12 height 12
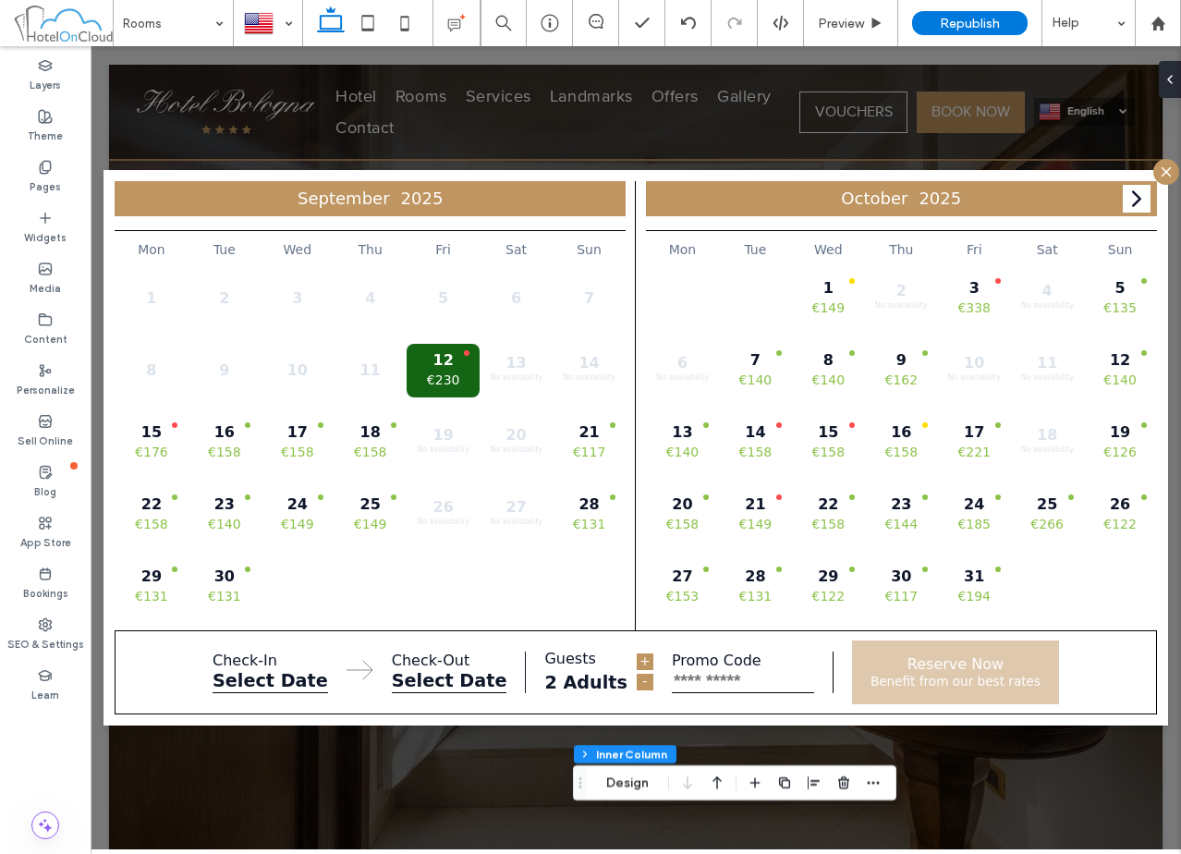
click at [1158, 171] on icon at bounding box center [1166, 172] width 17 height 17
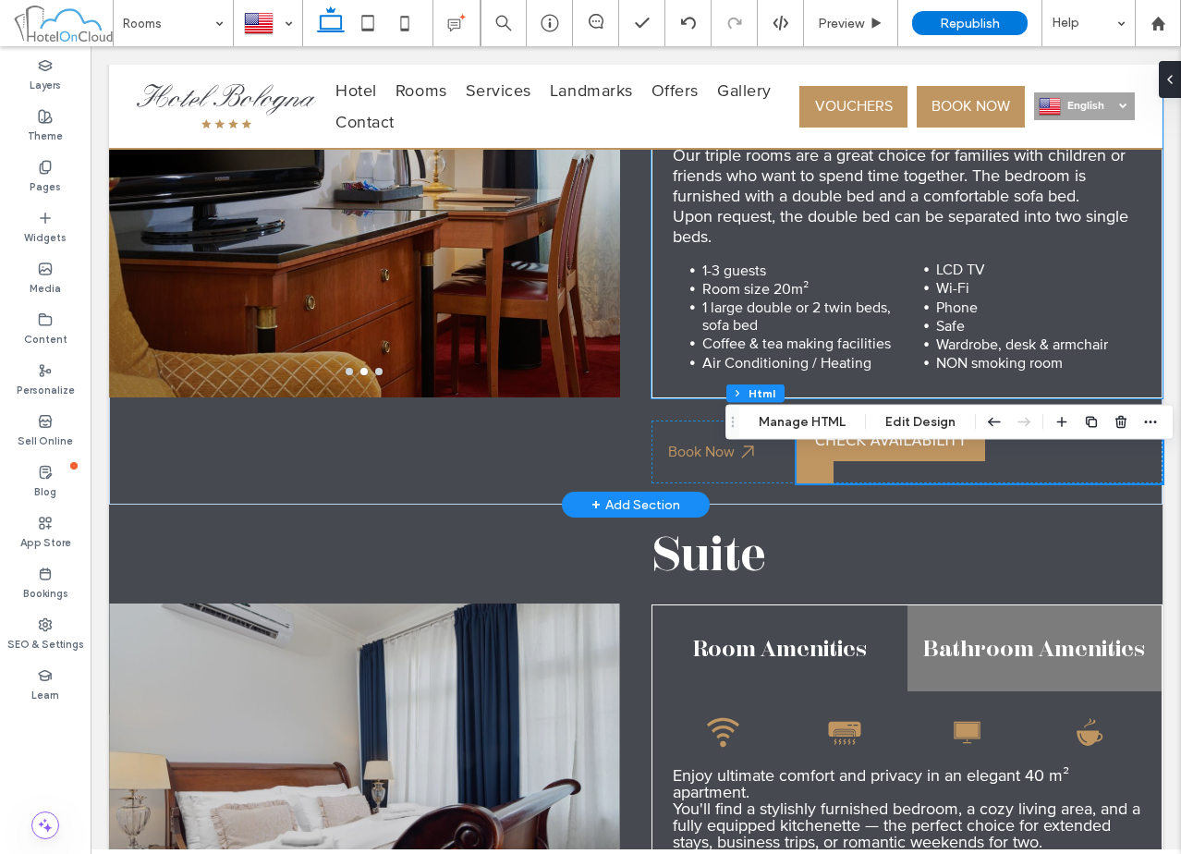
scroll to position [1588, 0]
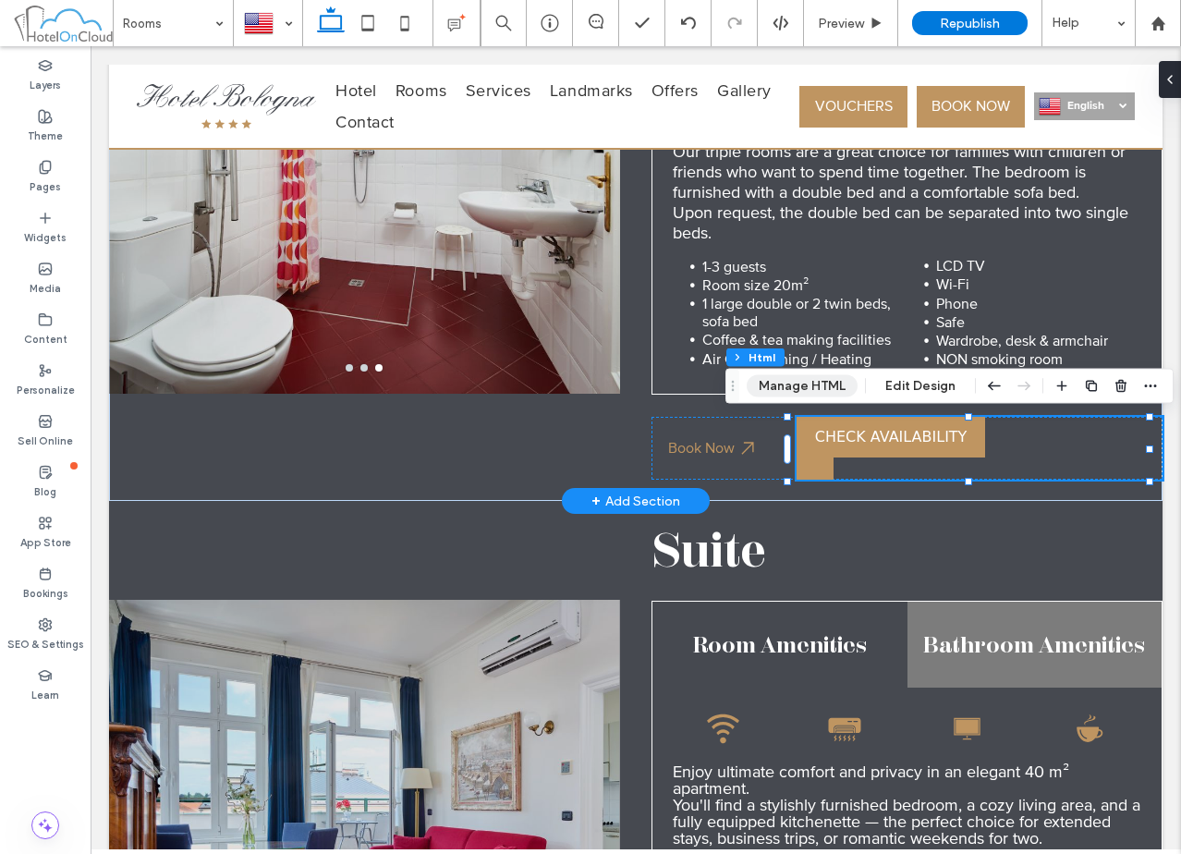
click at [789, 392] on button "Manage HTML" at bounding box center [802, 386] width 111 height 22
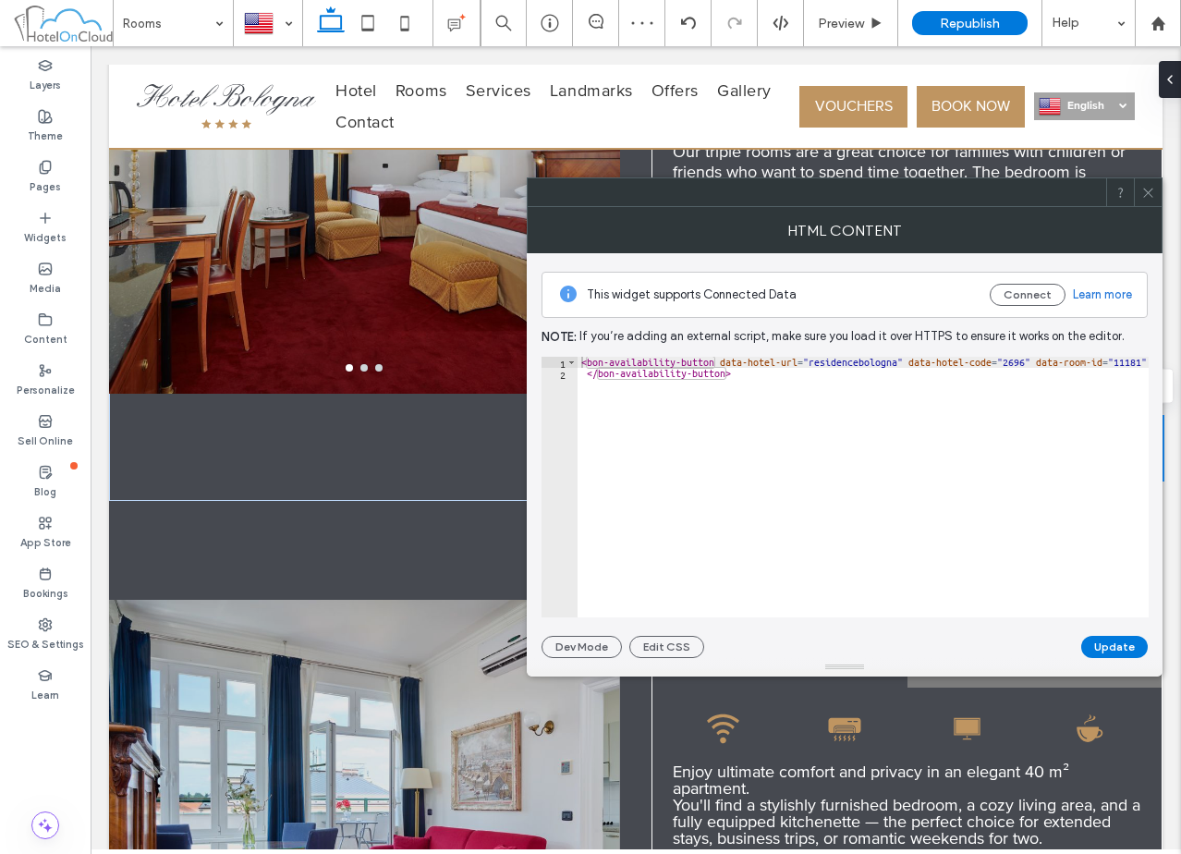
paste textarea "Cursor at row 1"
type textarea "**********"
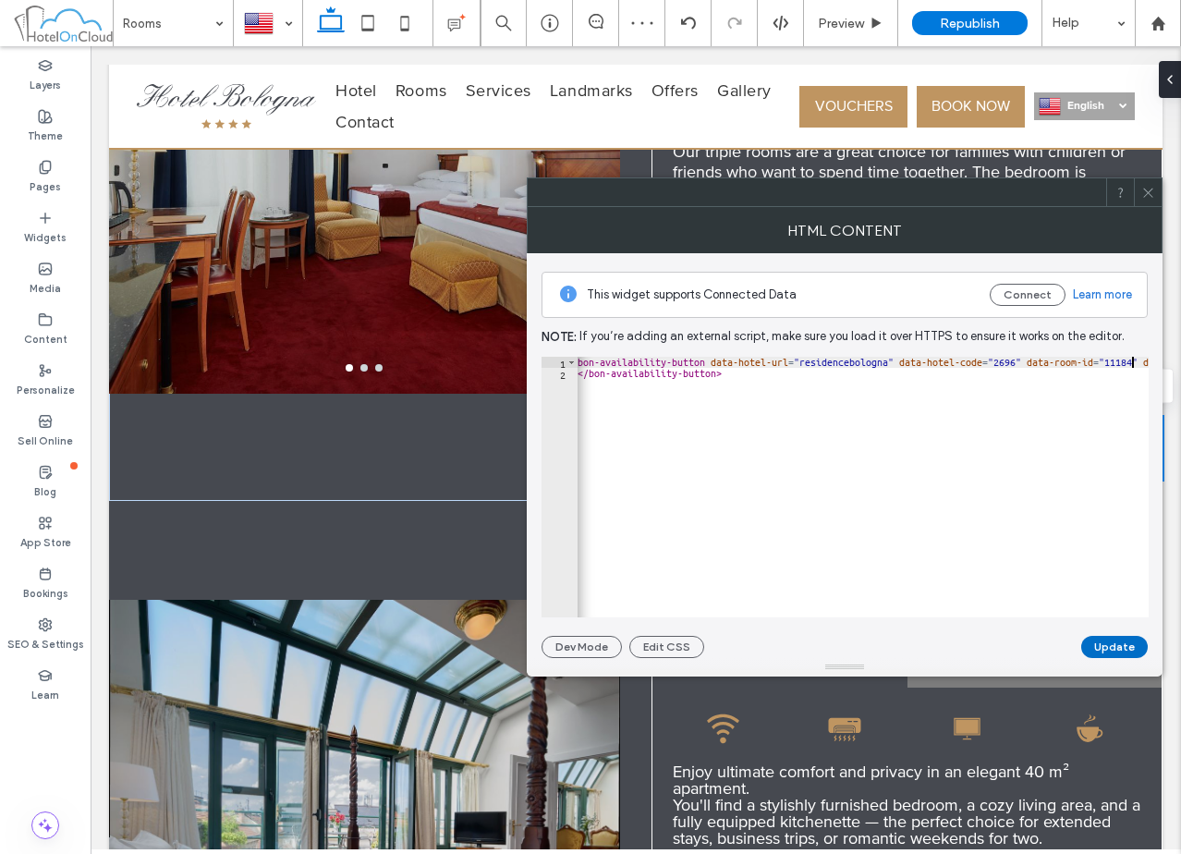
click at [1128, 645] on button "Update" at bounding box center [1114, 647] width 67 height 22
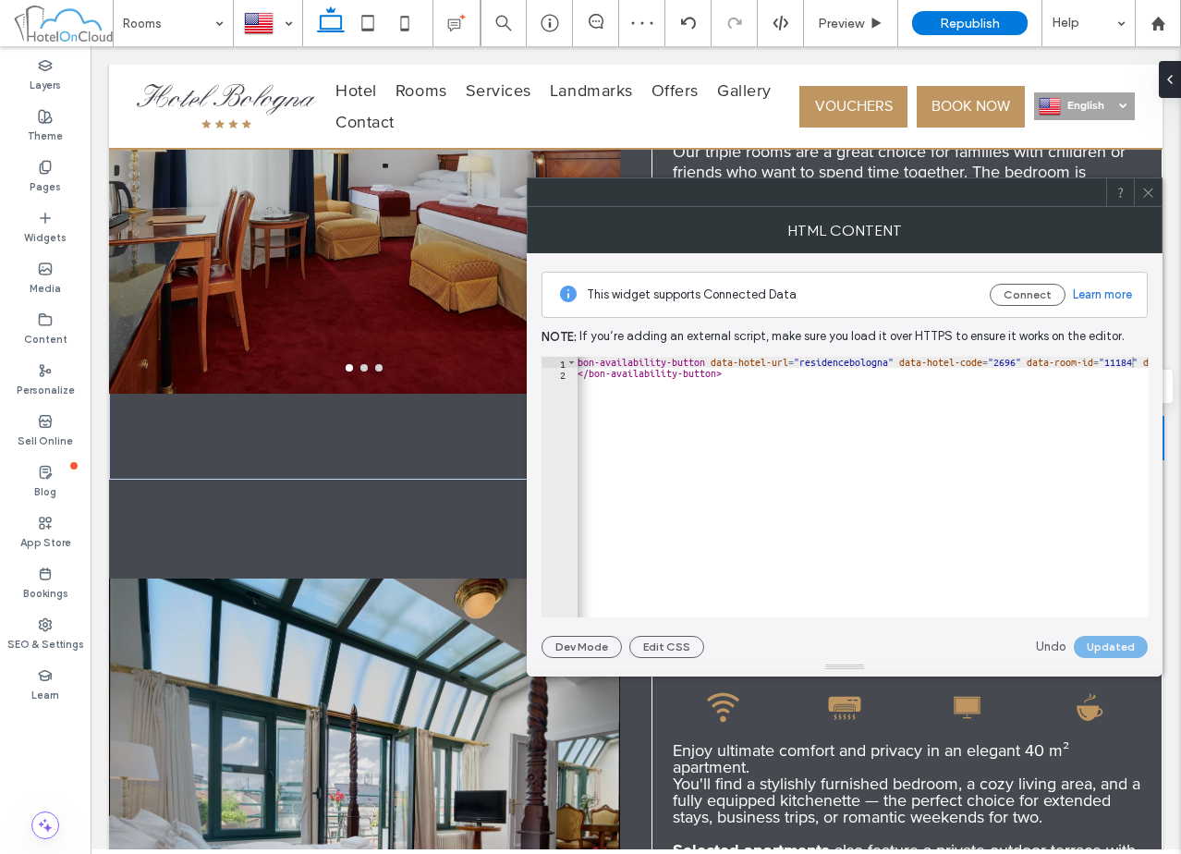
click at [1148, 189] on icon at bounding box center [1148, 193] width 14 height 14
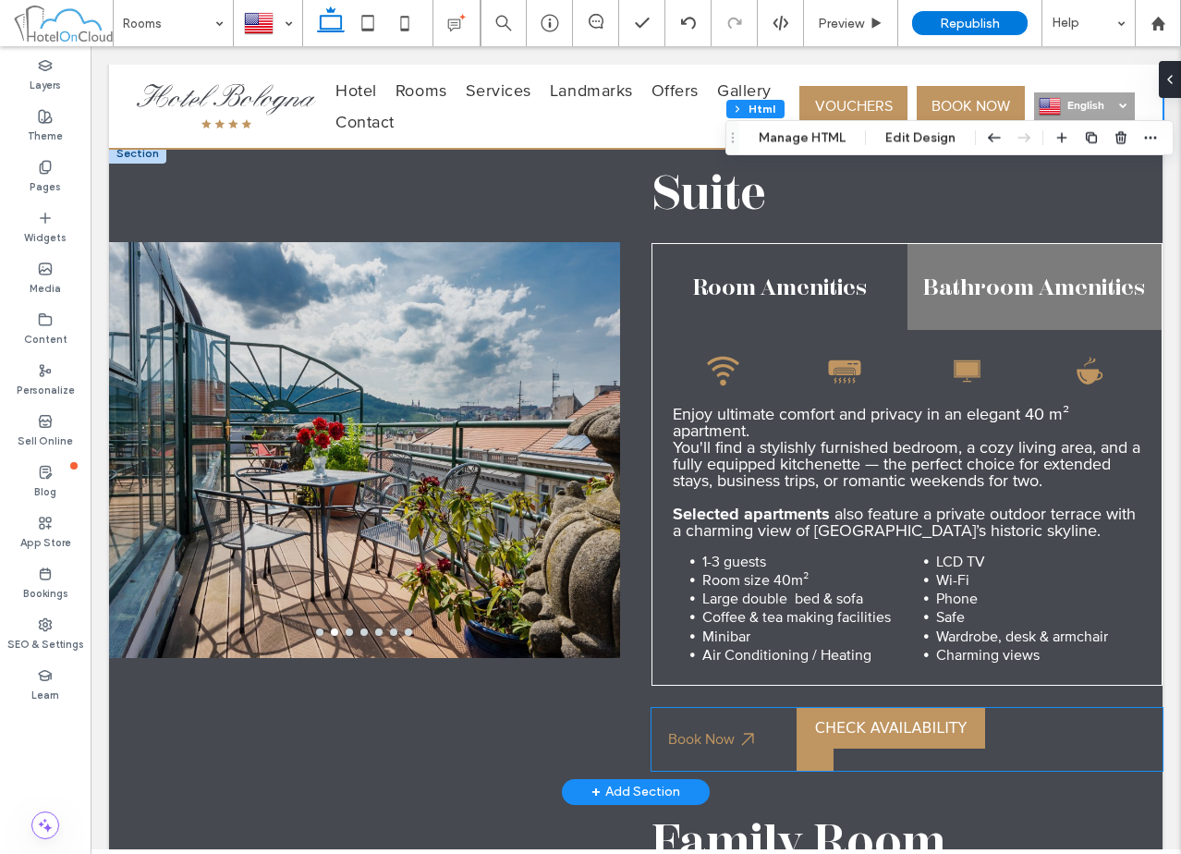
scroll to position [1958, 0]
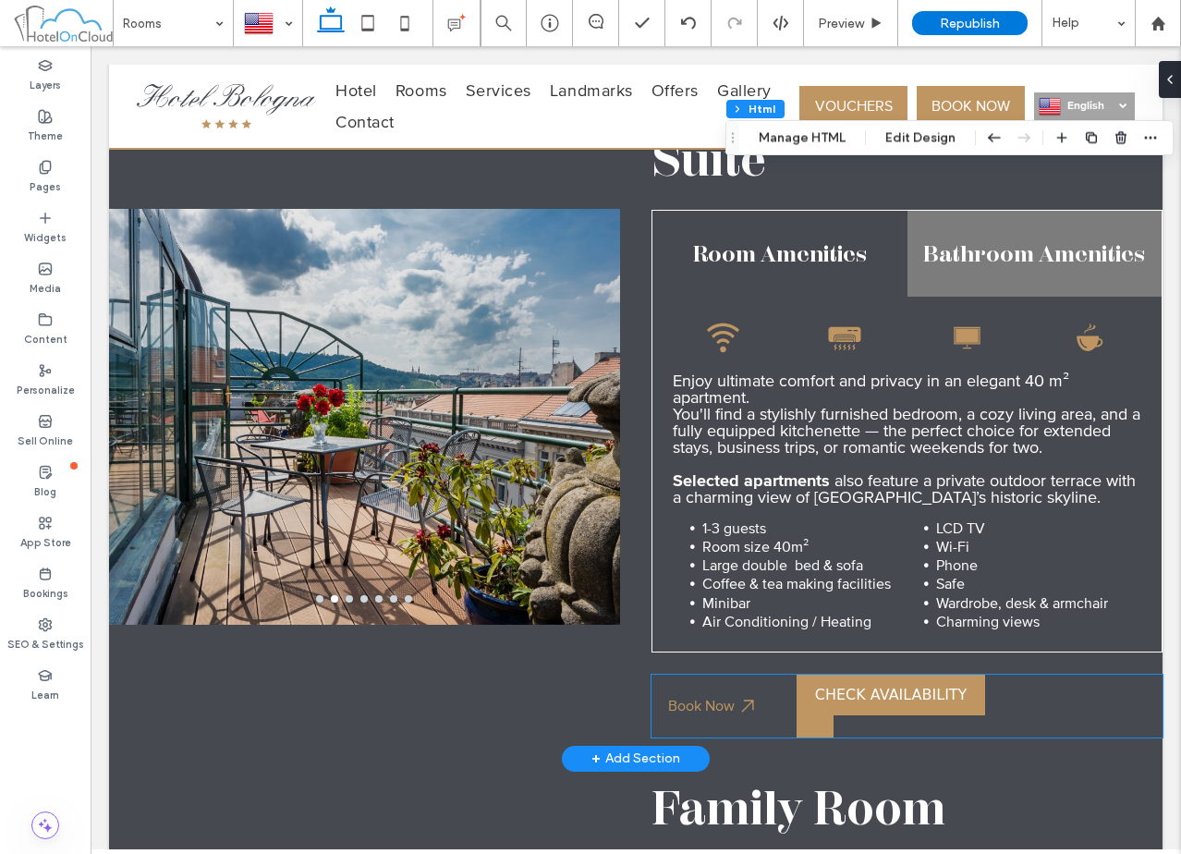
click at [1038, 690] on bon-availability-button at bounding box center [979, 705] width 366 height 63
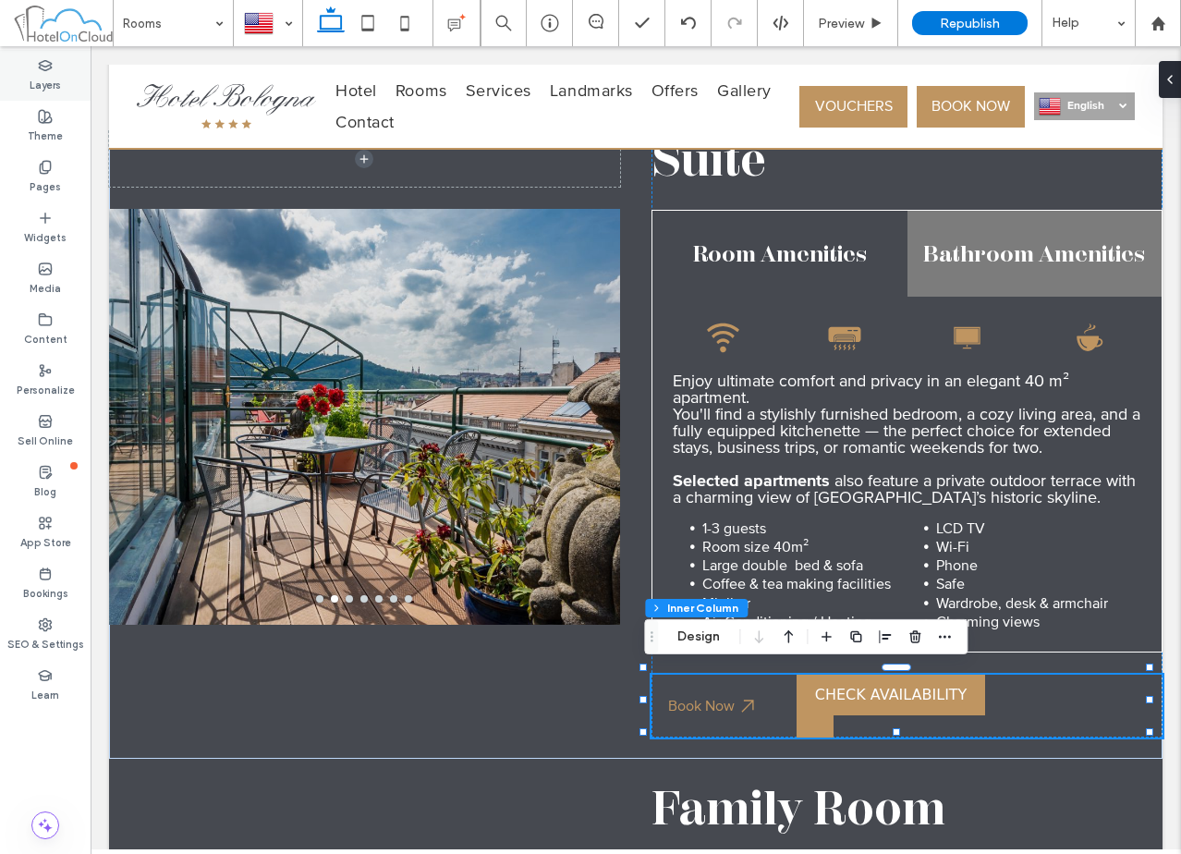
click at [49, 86] on label "Layers" at bounding box center [45, 83] width 31 height 20
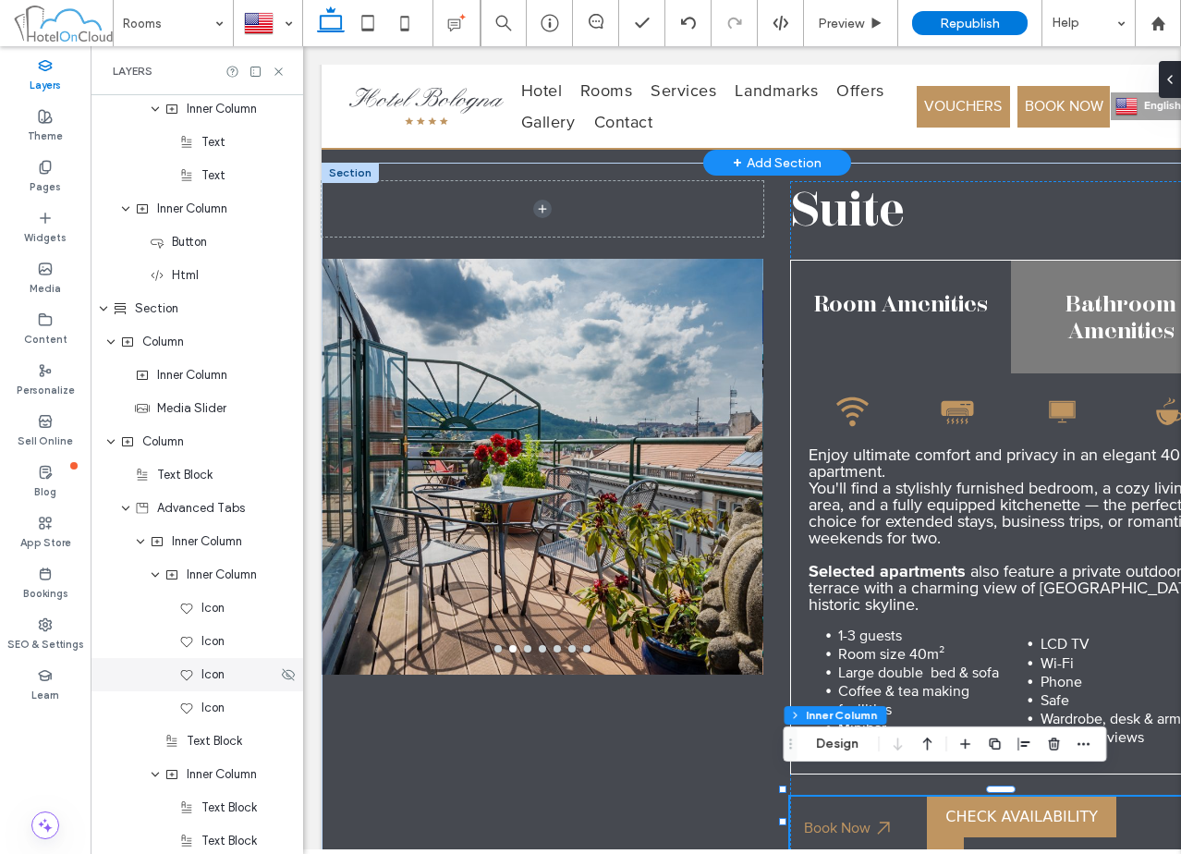
scroll to position [3164, 0]
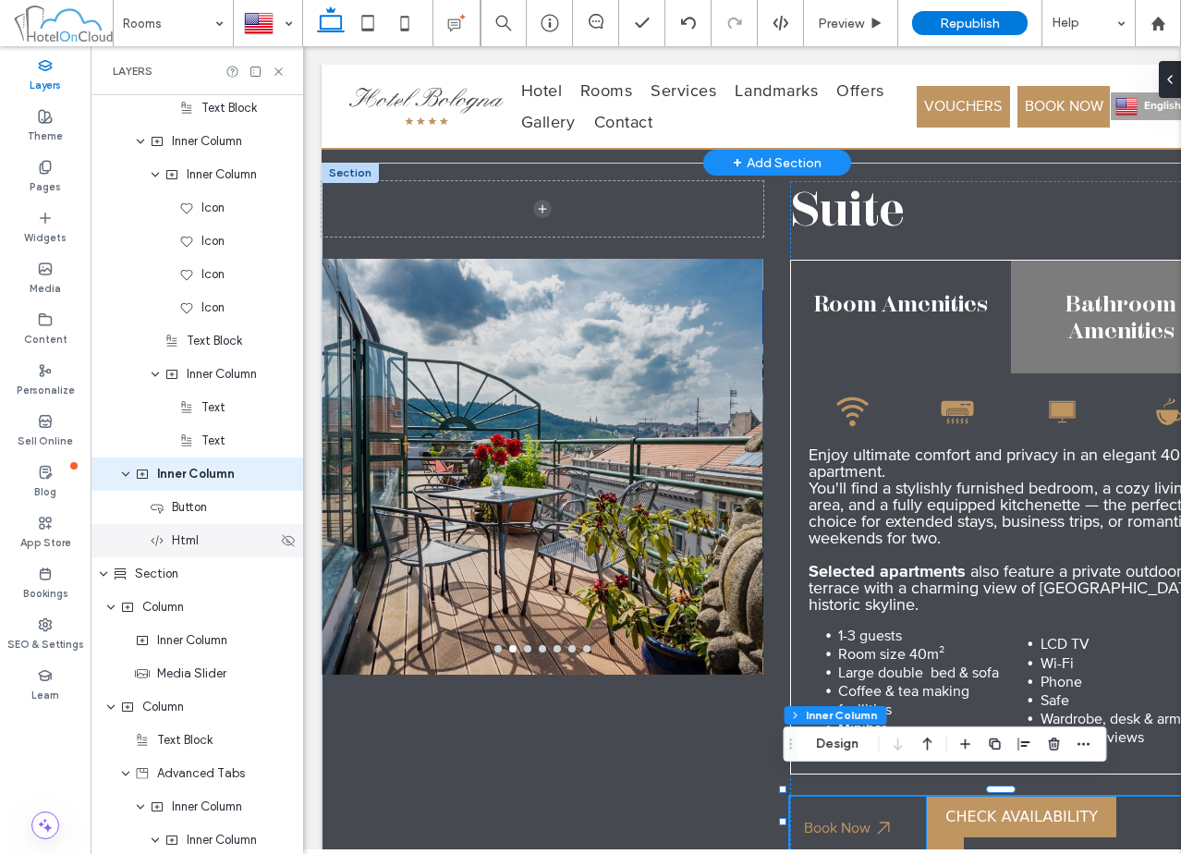
click at [200, 544] on div "Html" at bounding box center [214, 540] width 128 height 18
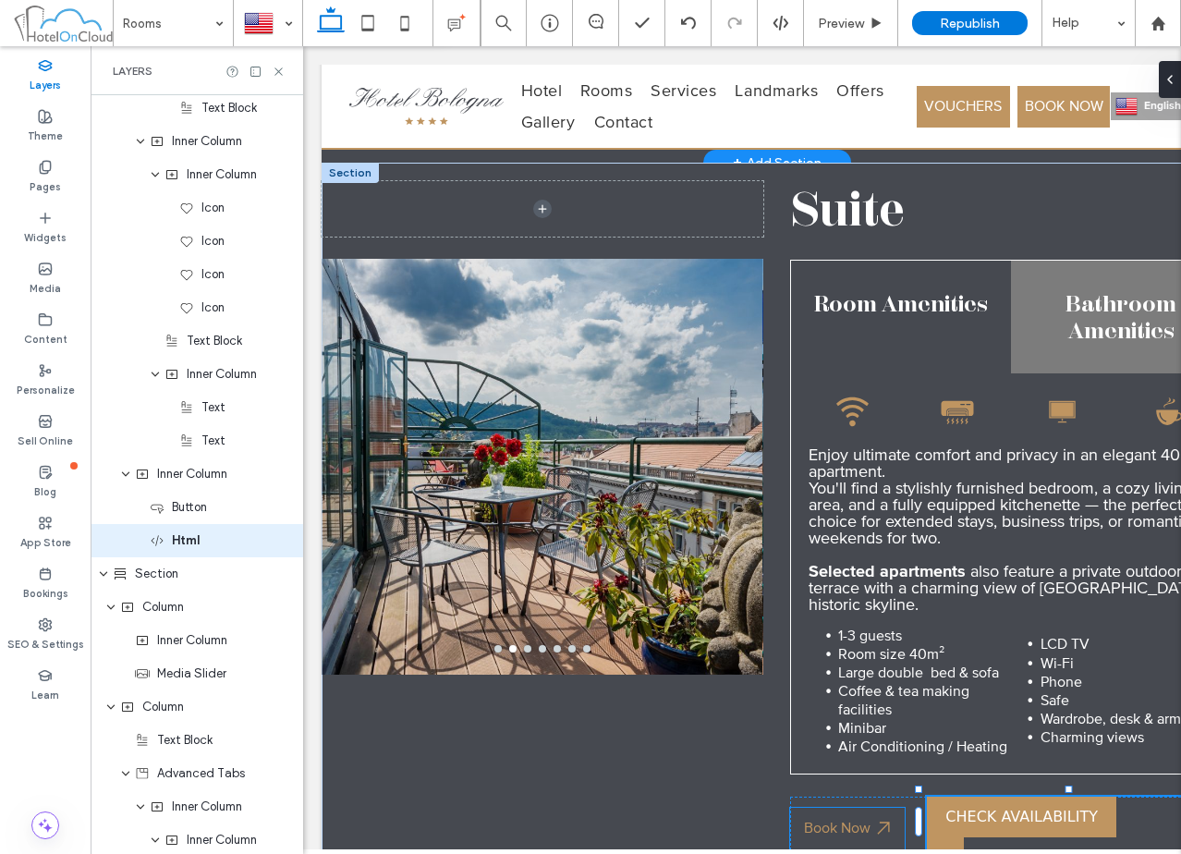
scroll to position [3230, 0]
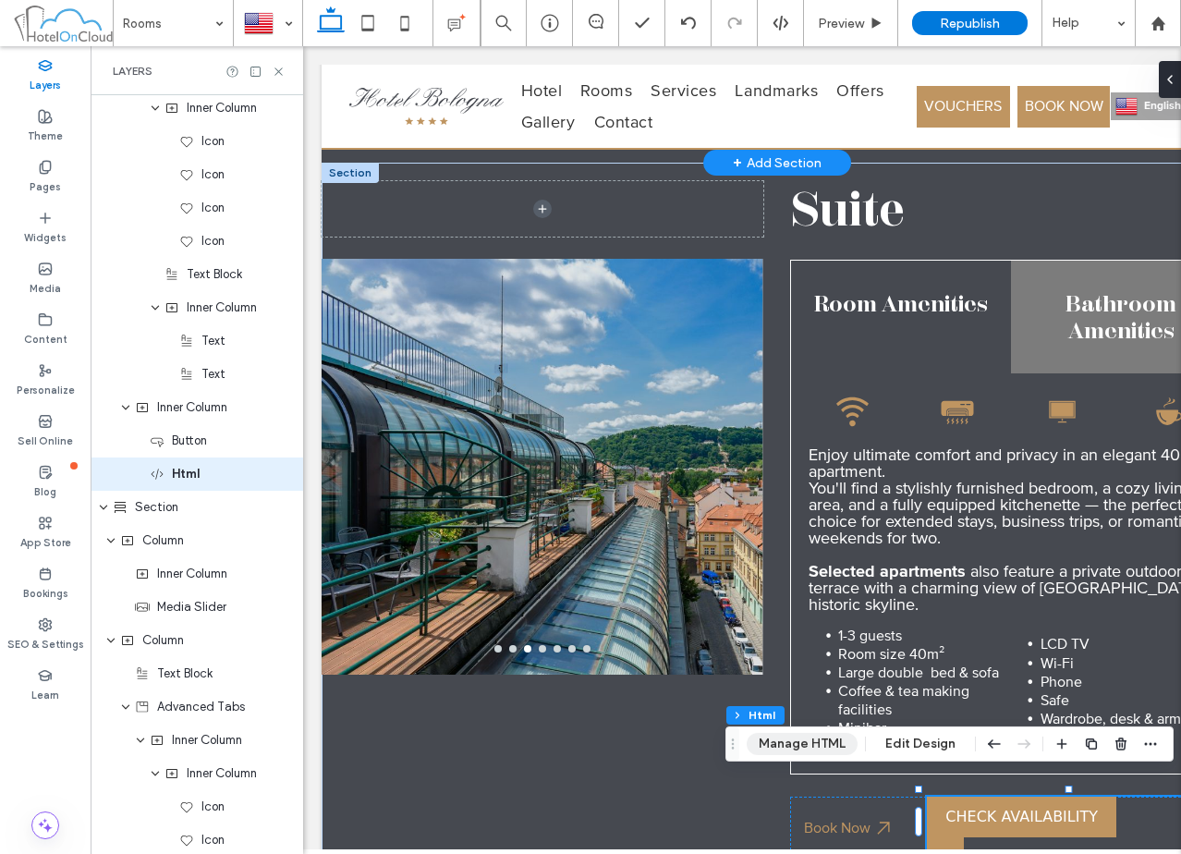
click at [798, 742] on button "Manage HTML" at bounding box center [802, 744] width 111 height 22
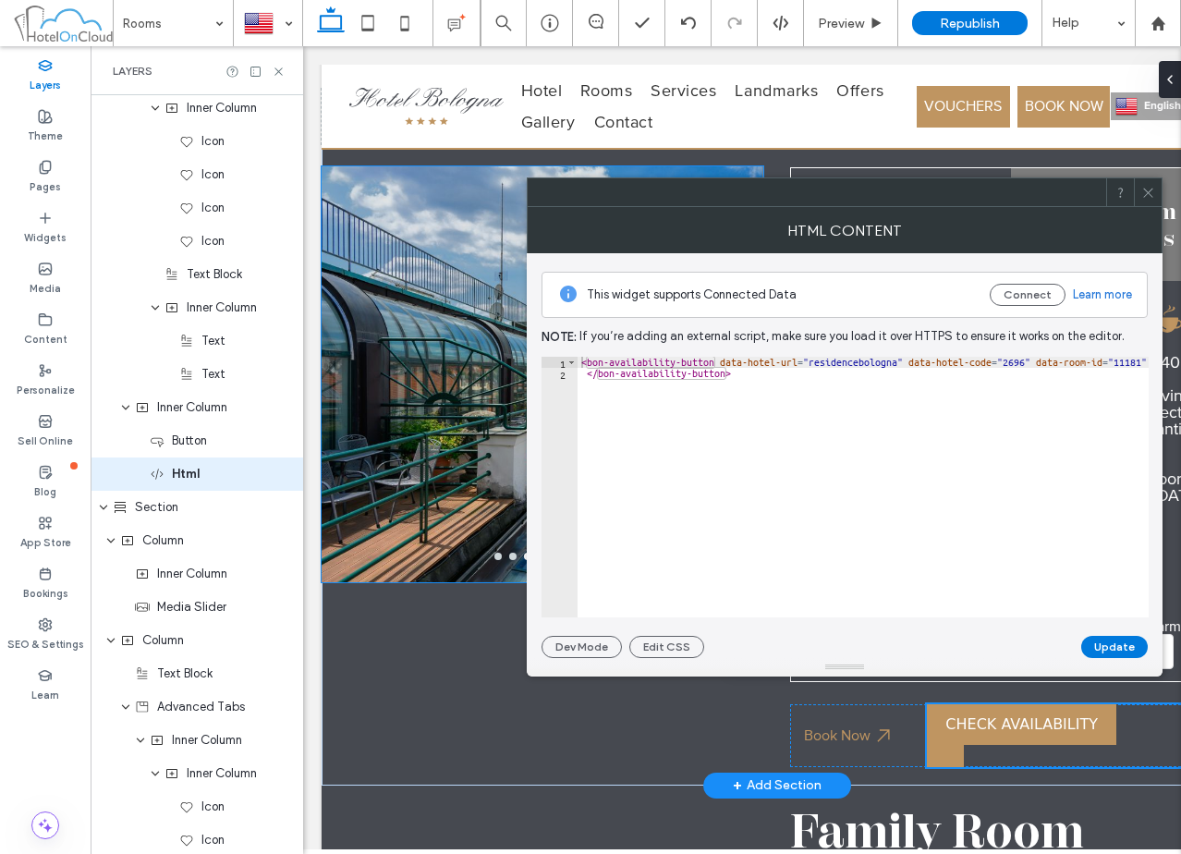
scroll to position [1999, 0]
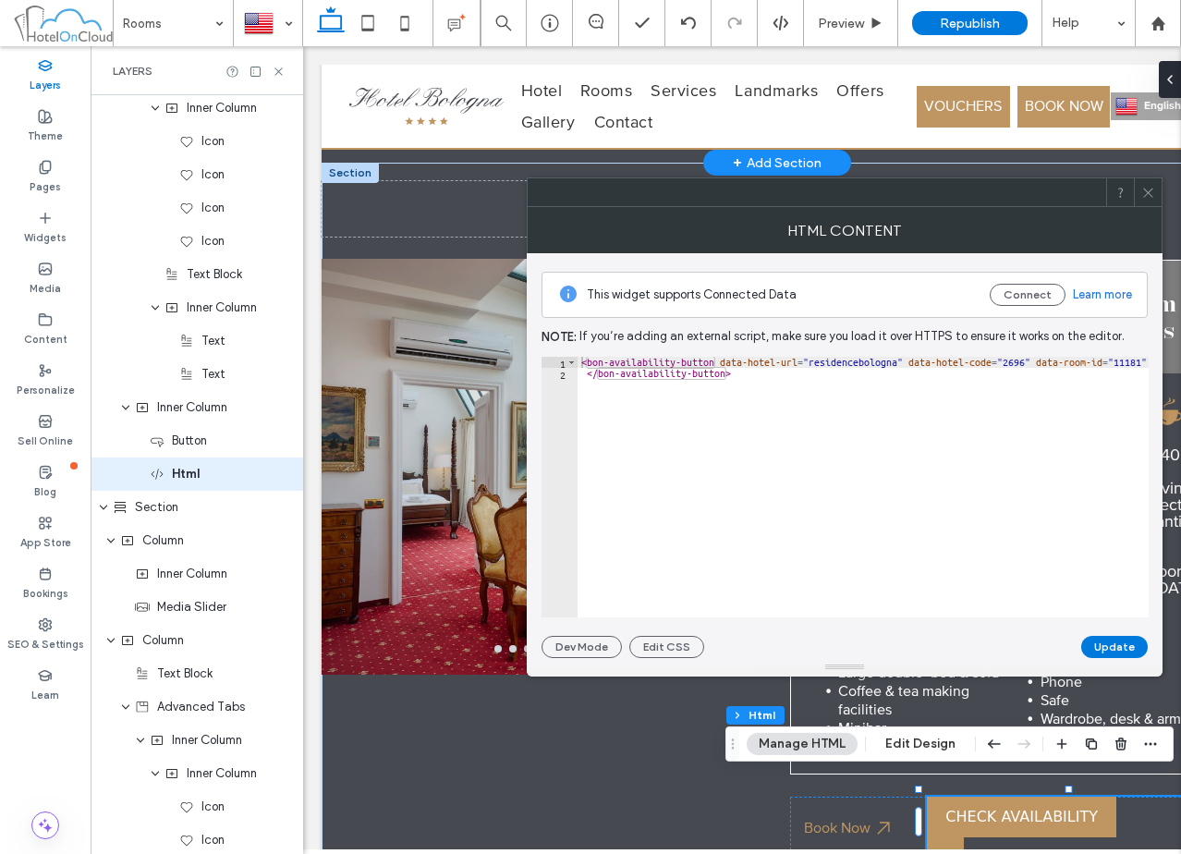
paste textarea "Cursor at row 1"
type textarea "**********"
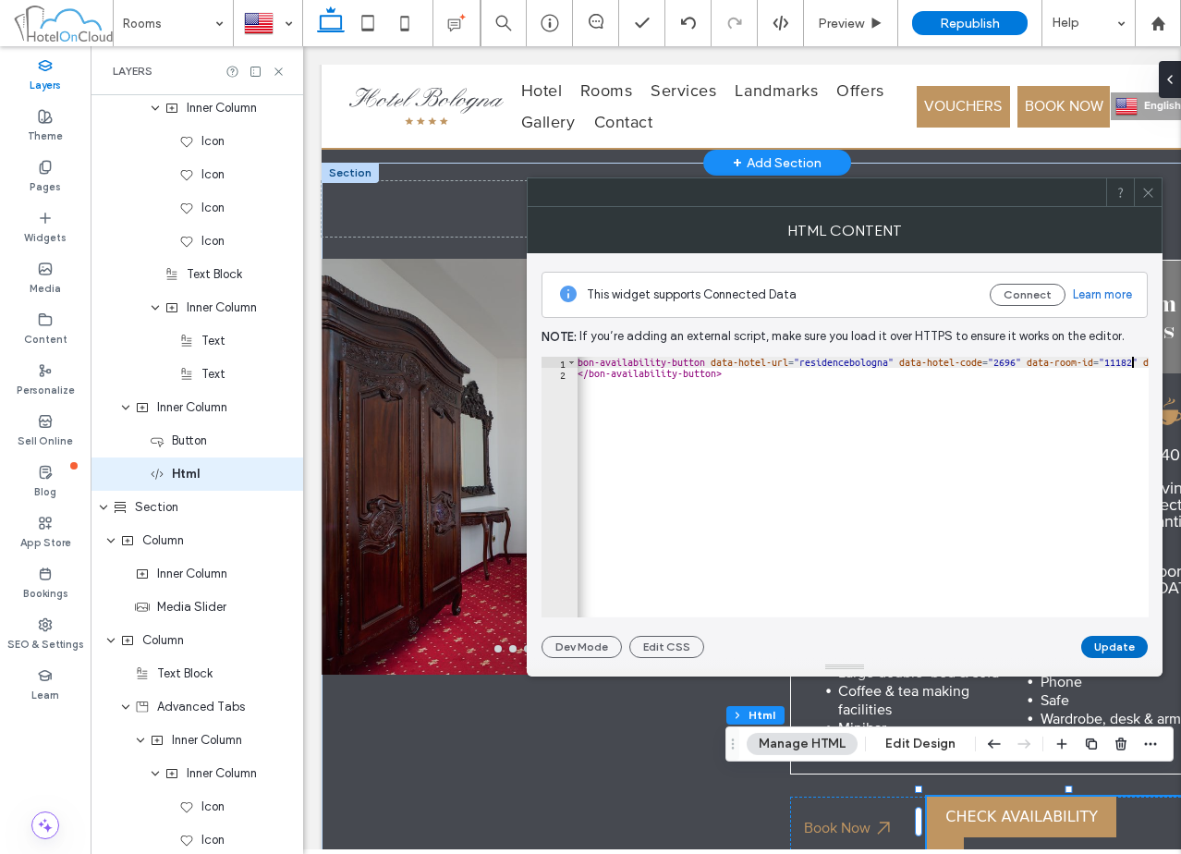
click at [1119, 646] on button "Update" at bounding box center [1114, 647] width 67 height 22
click at [1150, 183] on span at bounding box center [1148, 192] width 14 height 28
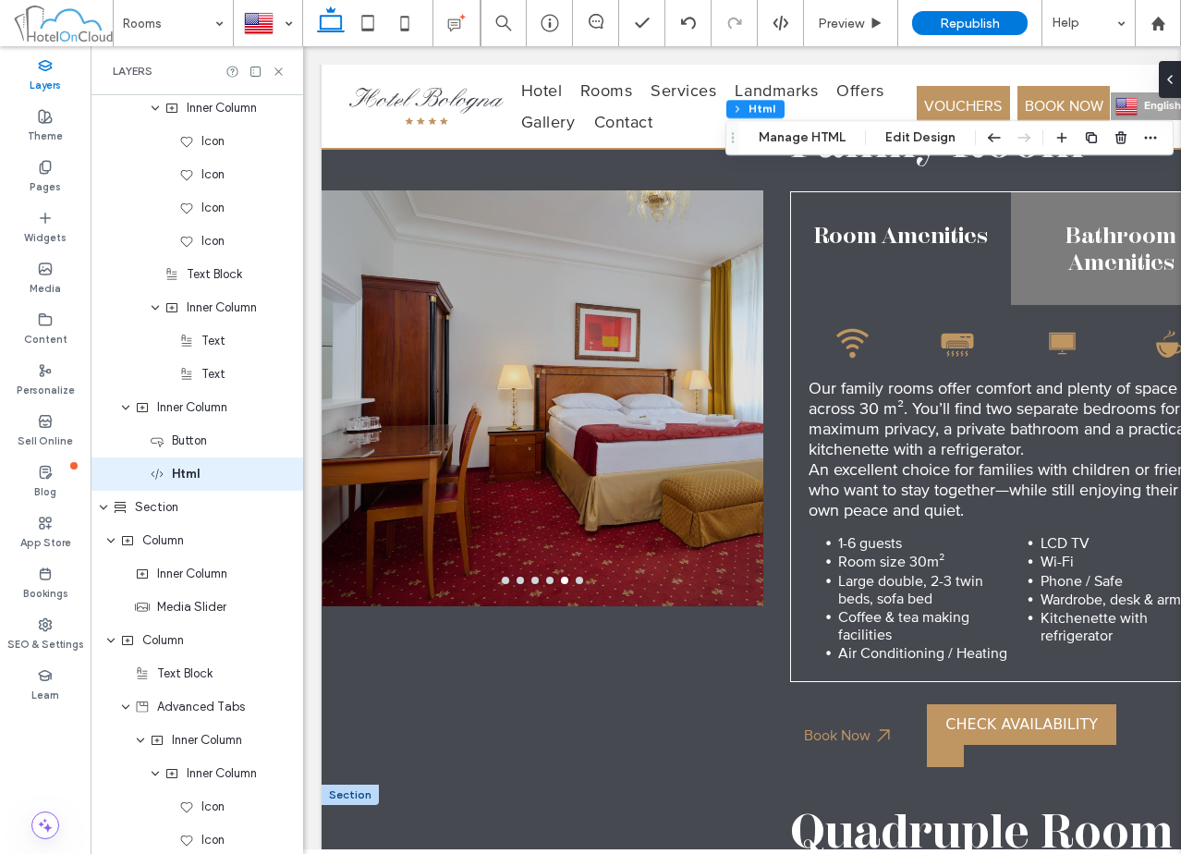
scroll to position [2831, 0]
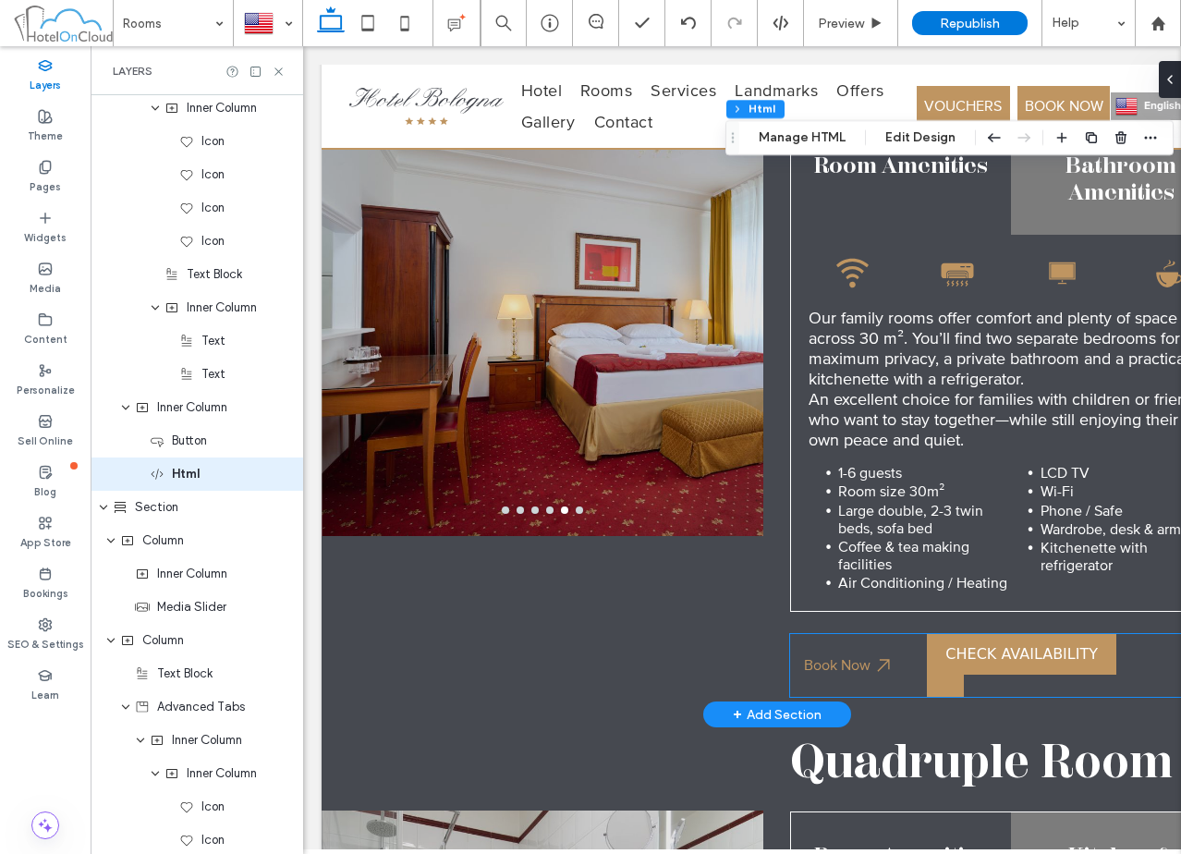
click at [1132, 647] on bon-availability-button at bounding box center [1079, 665] width 305 height 63
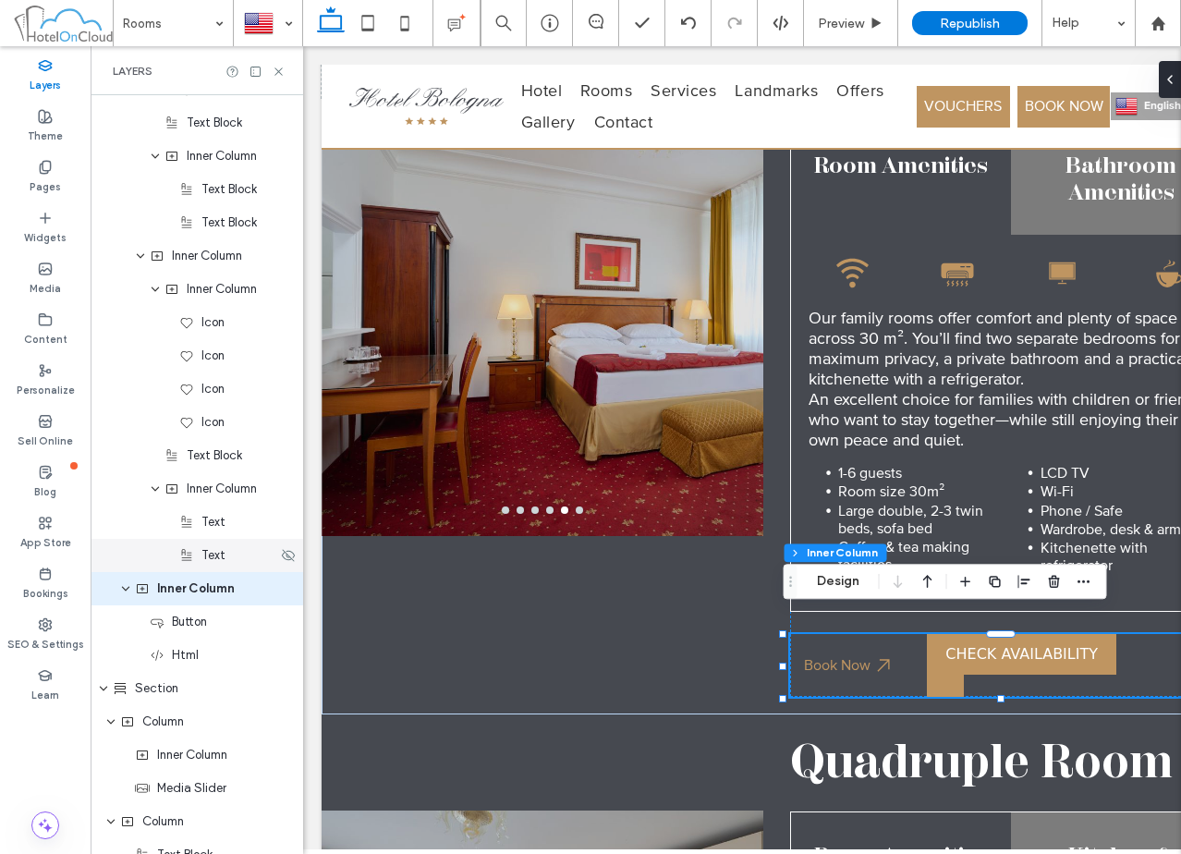
scroll to position [4161, 0]
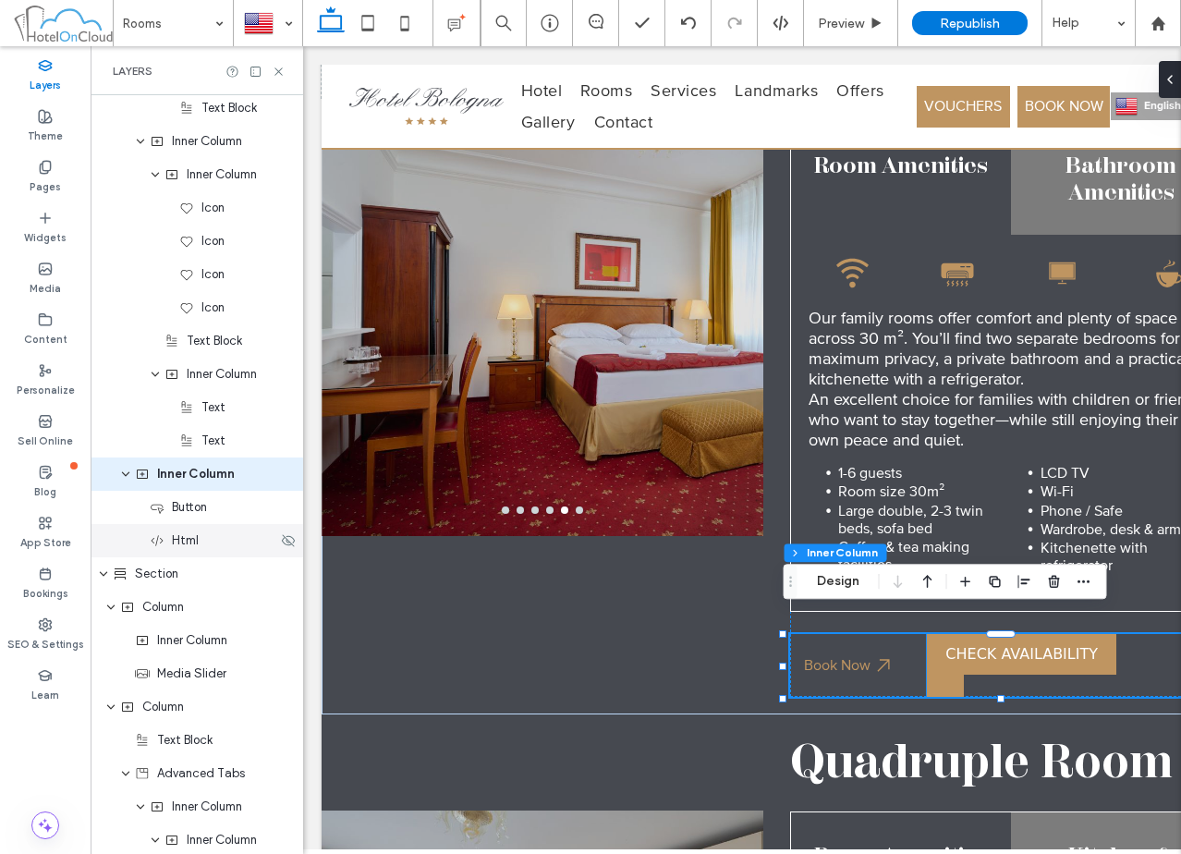
drag, startPoint x: 199, startPoint y: 536, endPoint x: 733, endPoint y: 617, distance: 540.2
click at [199, 536] on div "Html" at bounding box center [214, 540] width 128 height 18
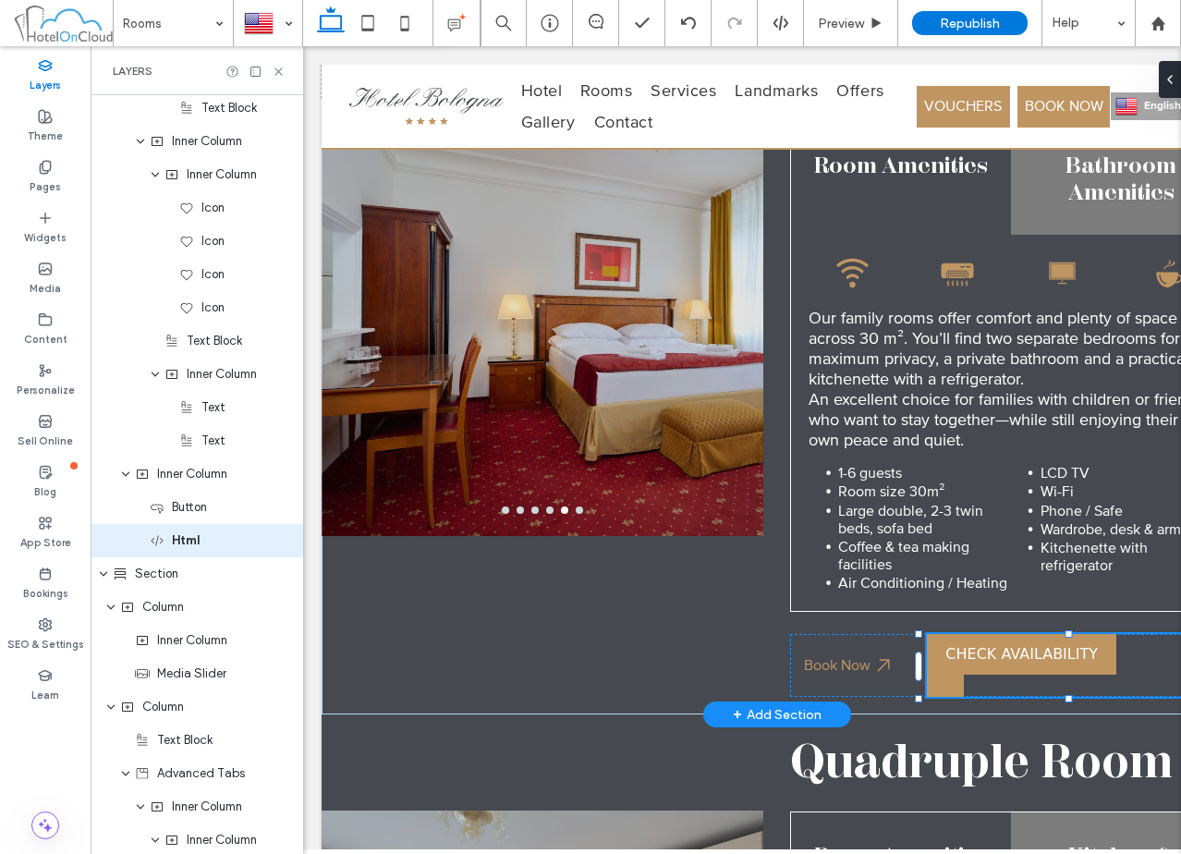
scroll to position [4228, 0]
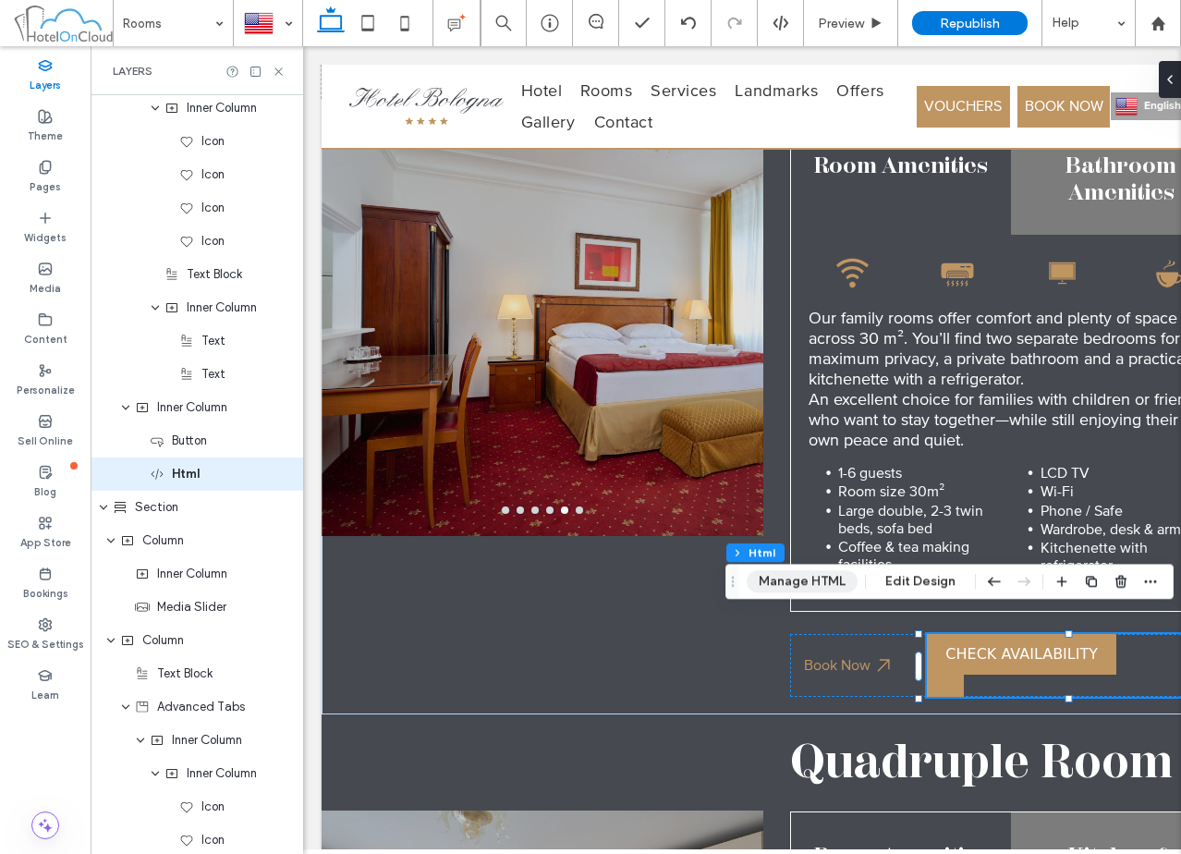
click at [832, 577] on button "Manage HTML" at bounding box center [802, 581] width 111 height 22
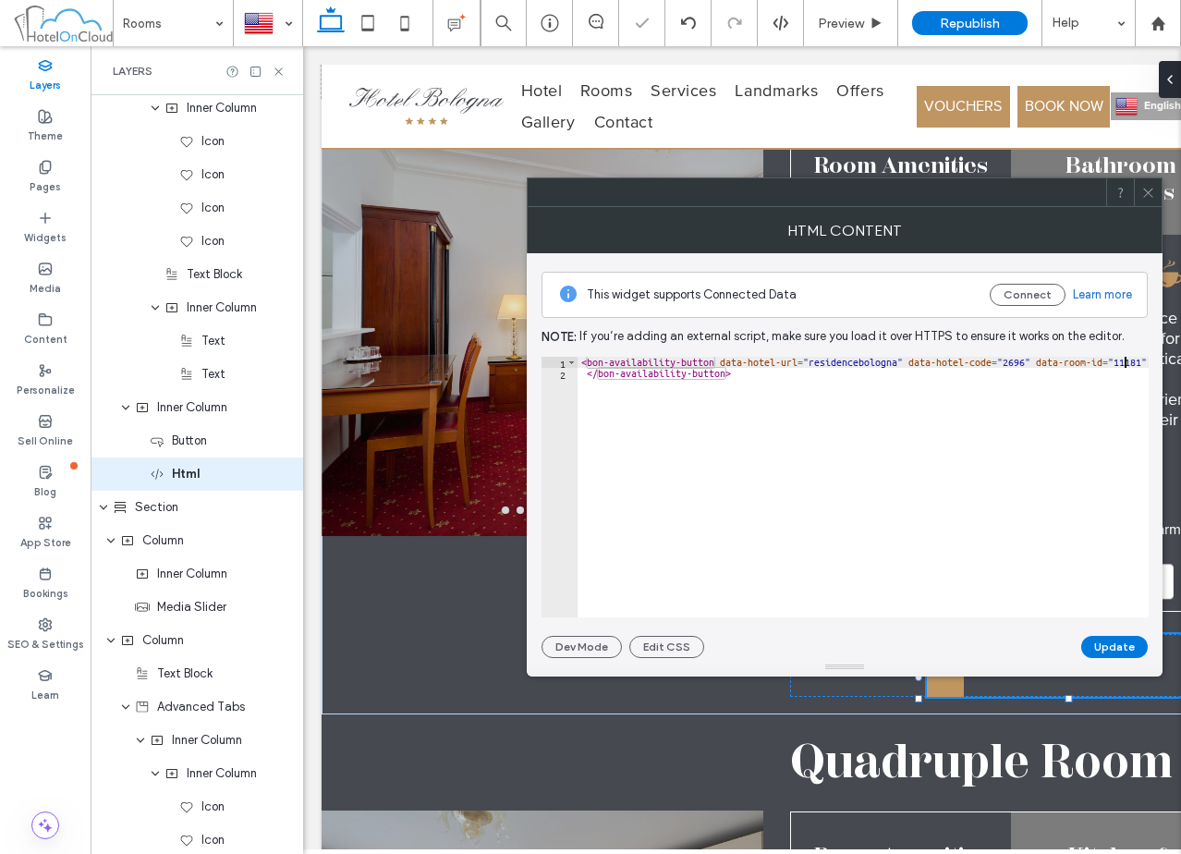
paste textarea "Cursor at row 1"
type textarea "**********"
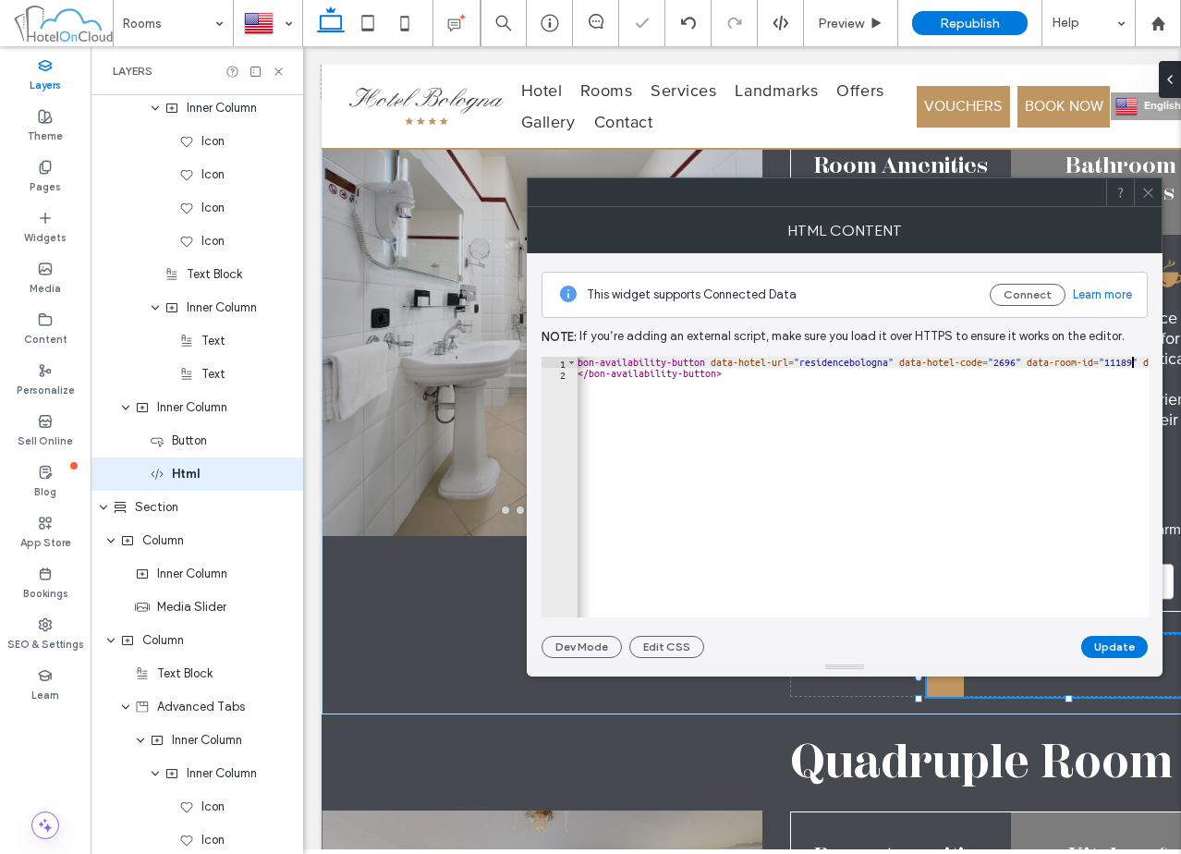
scroll to position [0, 9]
click at [1120, 646] on button "Update" at bounding box center [1114, 647] width 67 height 22
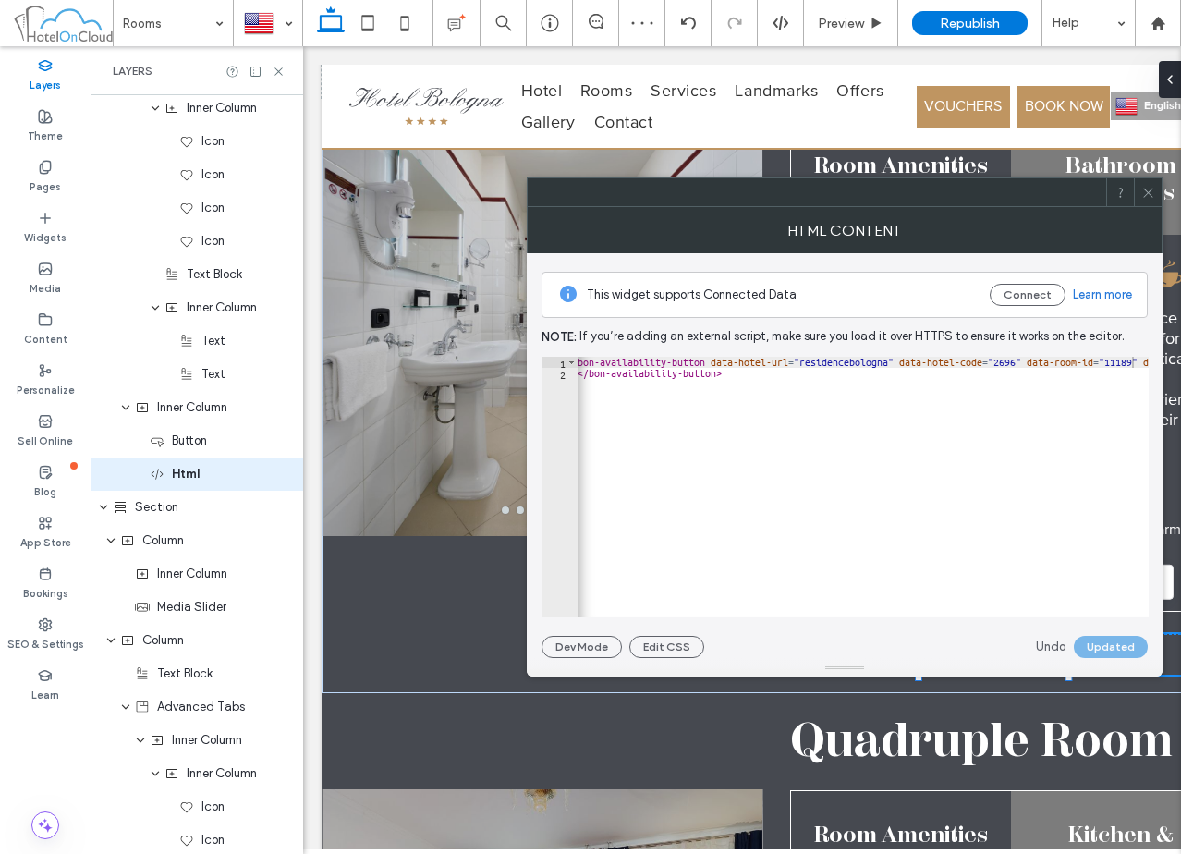
click at [1148, 188] on icon at bounding box center [1148, 193] width 14 height 14
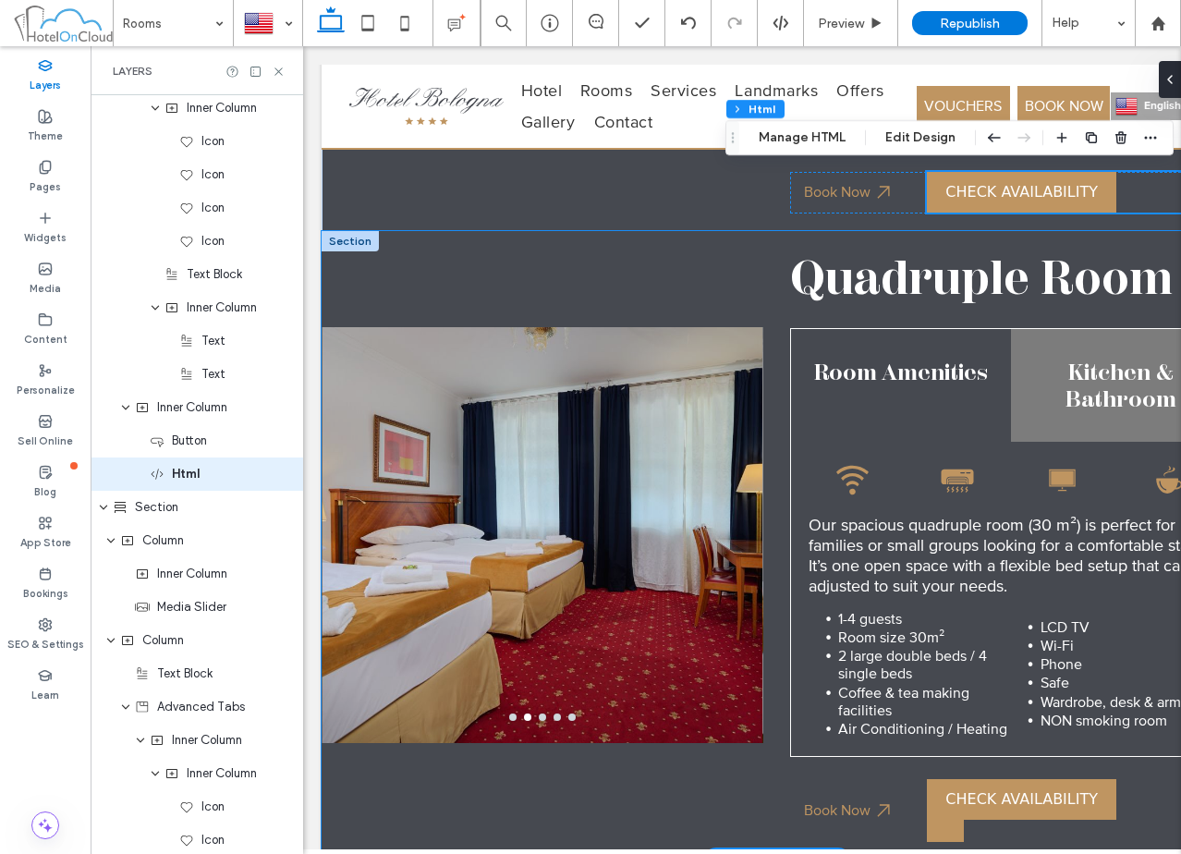
scroll to position [3385, 0]
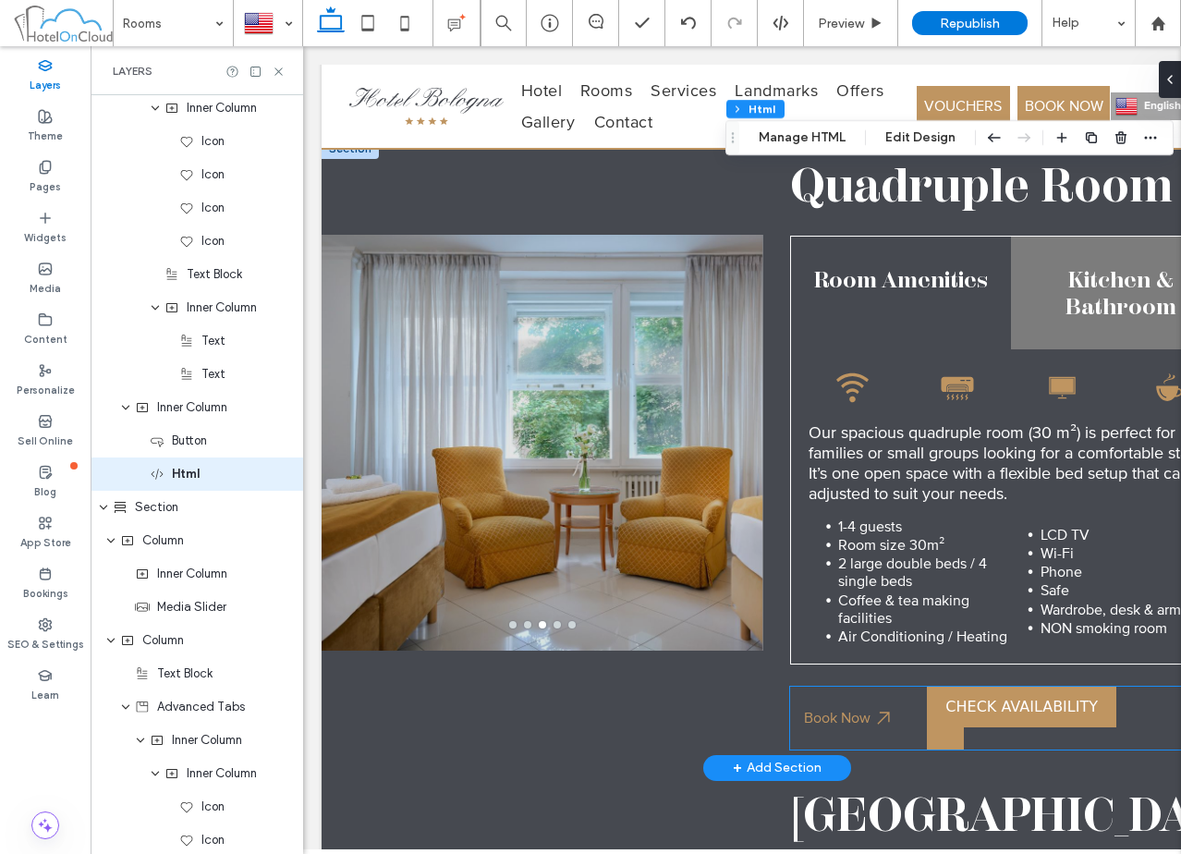
click at [1148, 696] on bon-availability-button at bounding box center [1079, 717] width 305 height 63
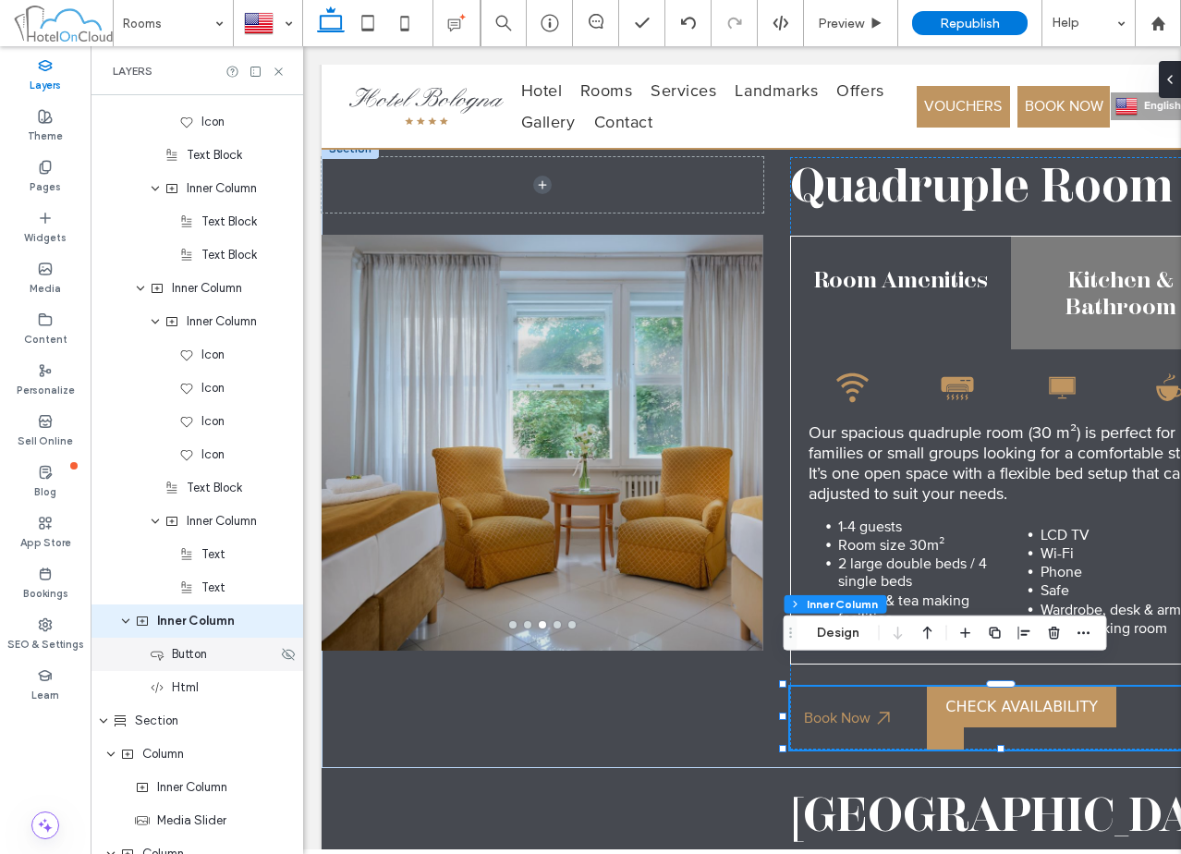
scroll to position [5159, 0]
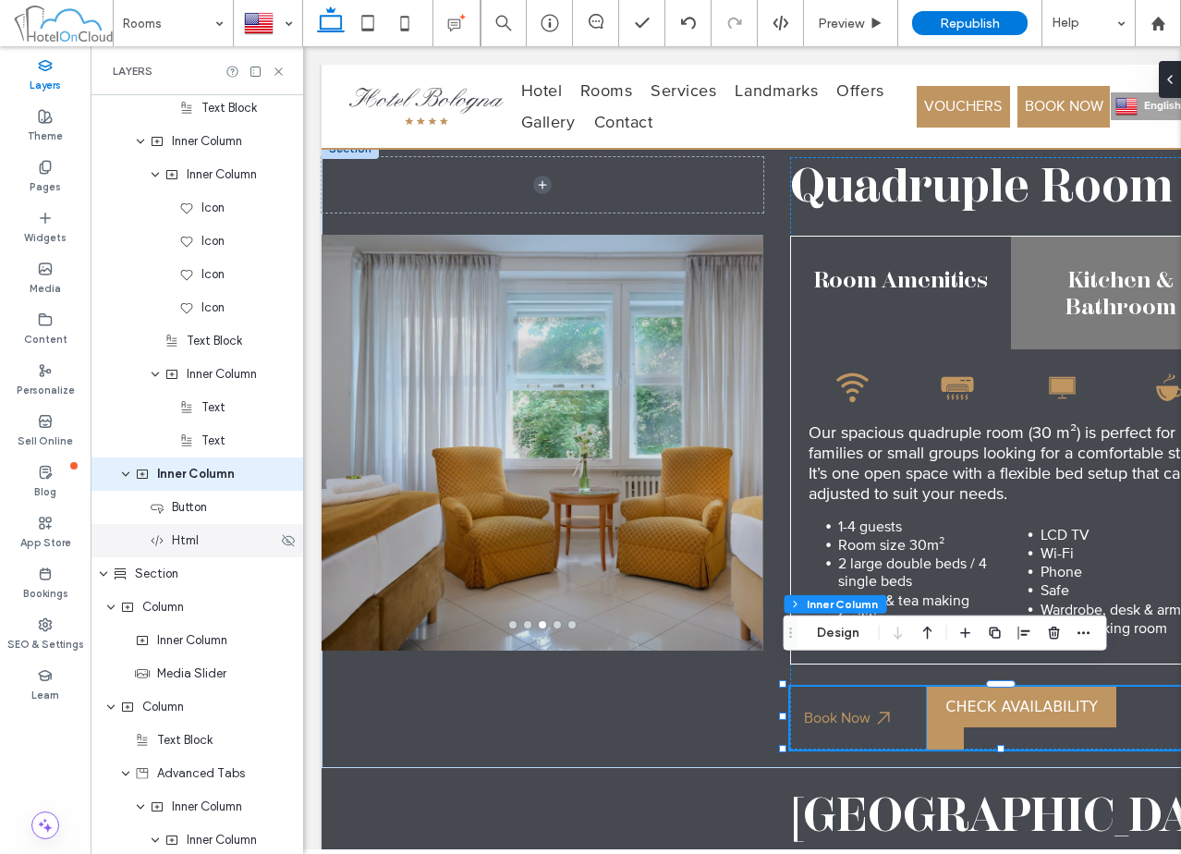
click at [194, 539] on span "Html" at bounding box center [185, 540] width 27 height 18
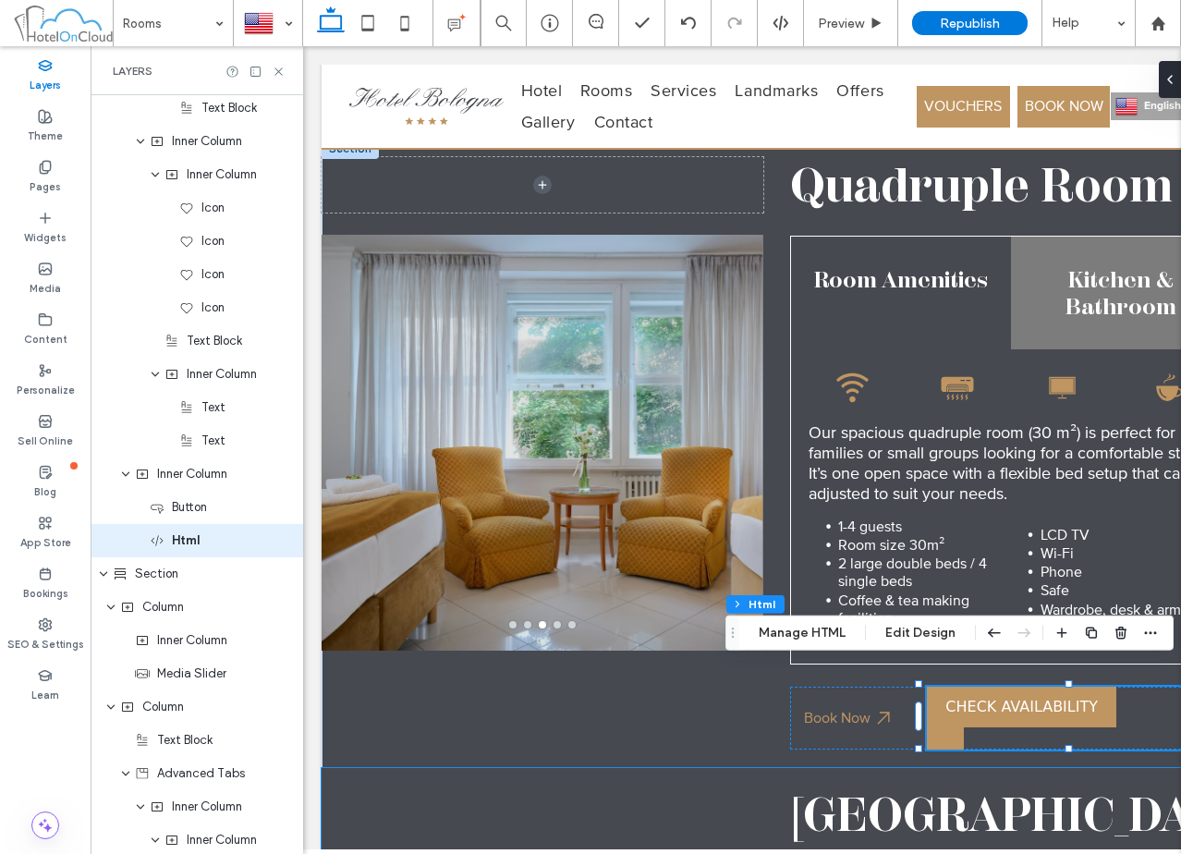
scroll to position [5226, 0]
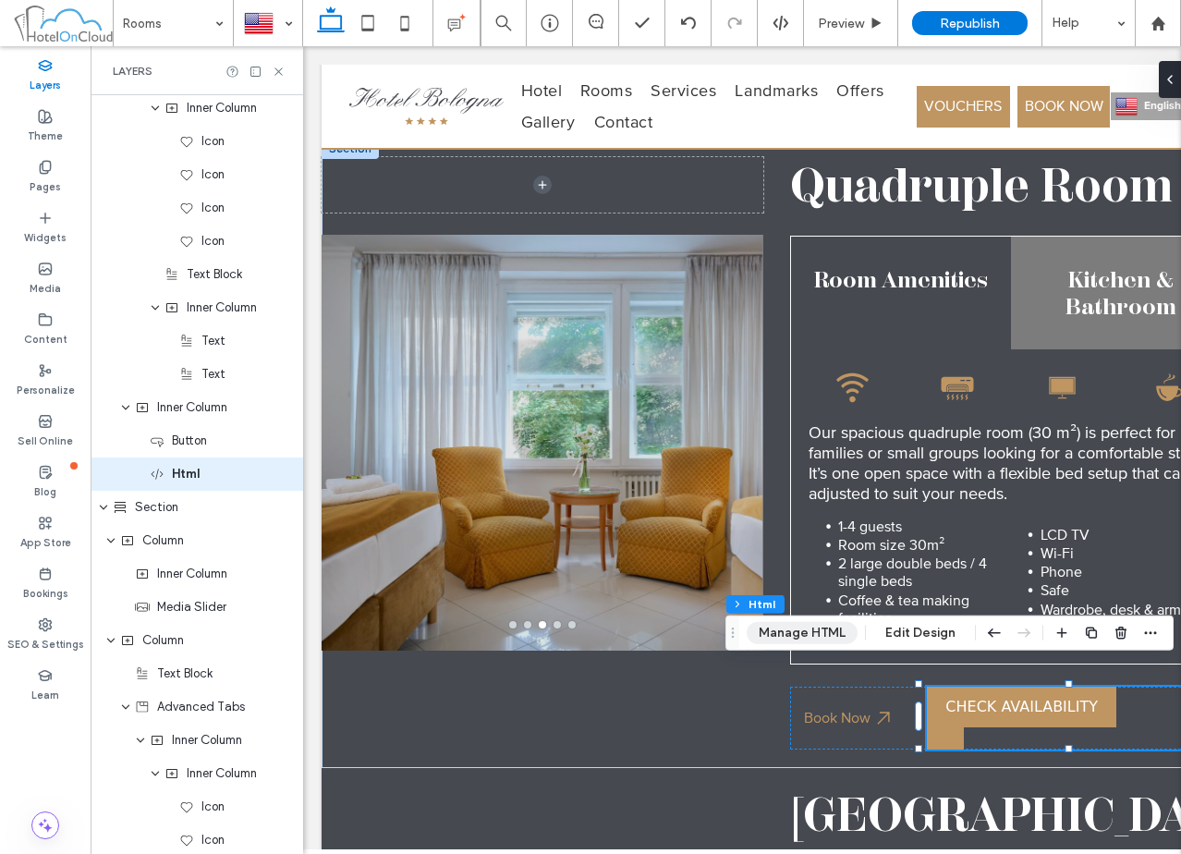
drag, startPoint x: 798, startPoint y: 629, endPoint x: 158, endPoint y: 525, distance: 648.7
click at [798, 629] on button "Manage HTML" at bounding box center [802, 633] width 111 height 22
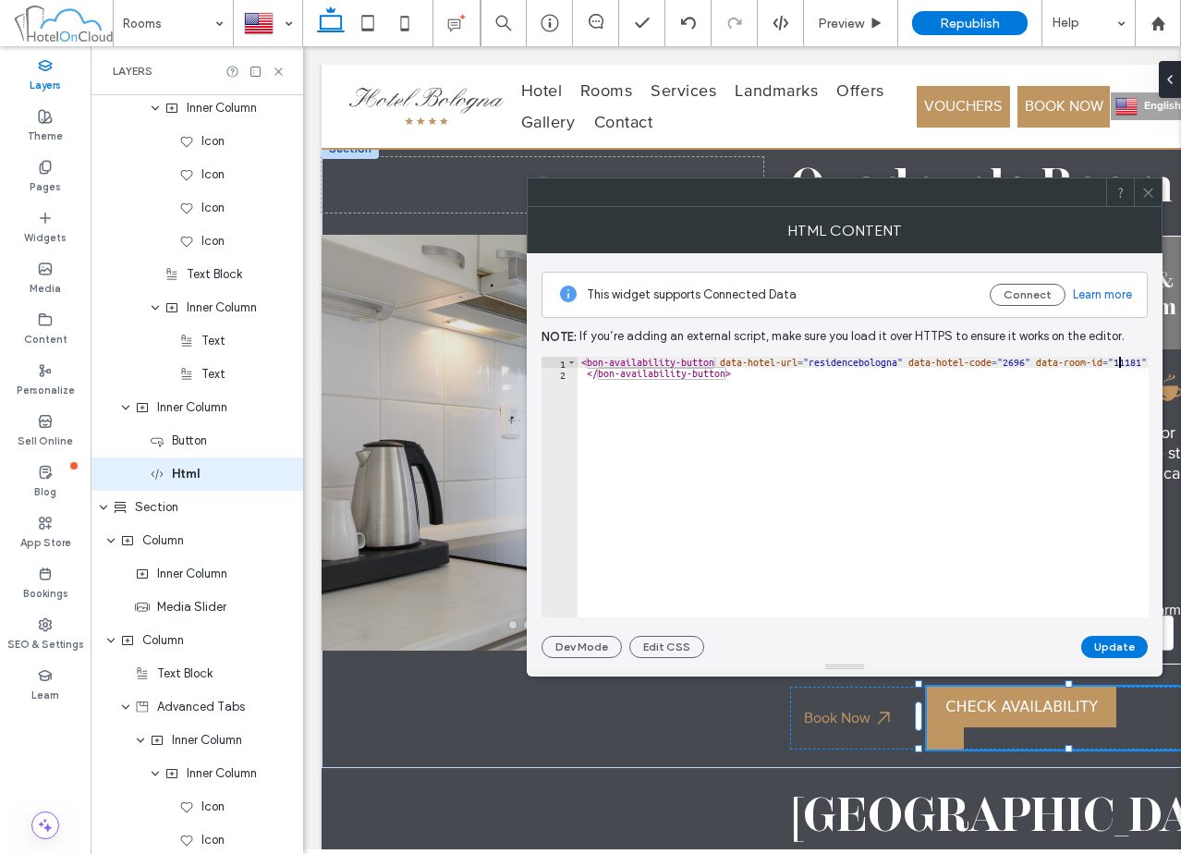
paste textarea "Cursor at row 1"
type textarea "**********"
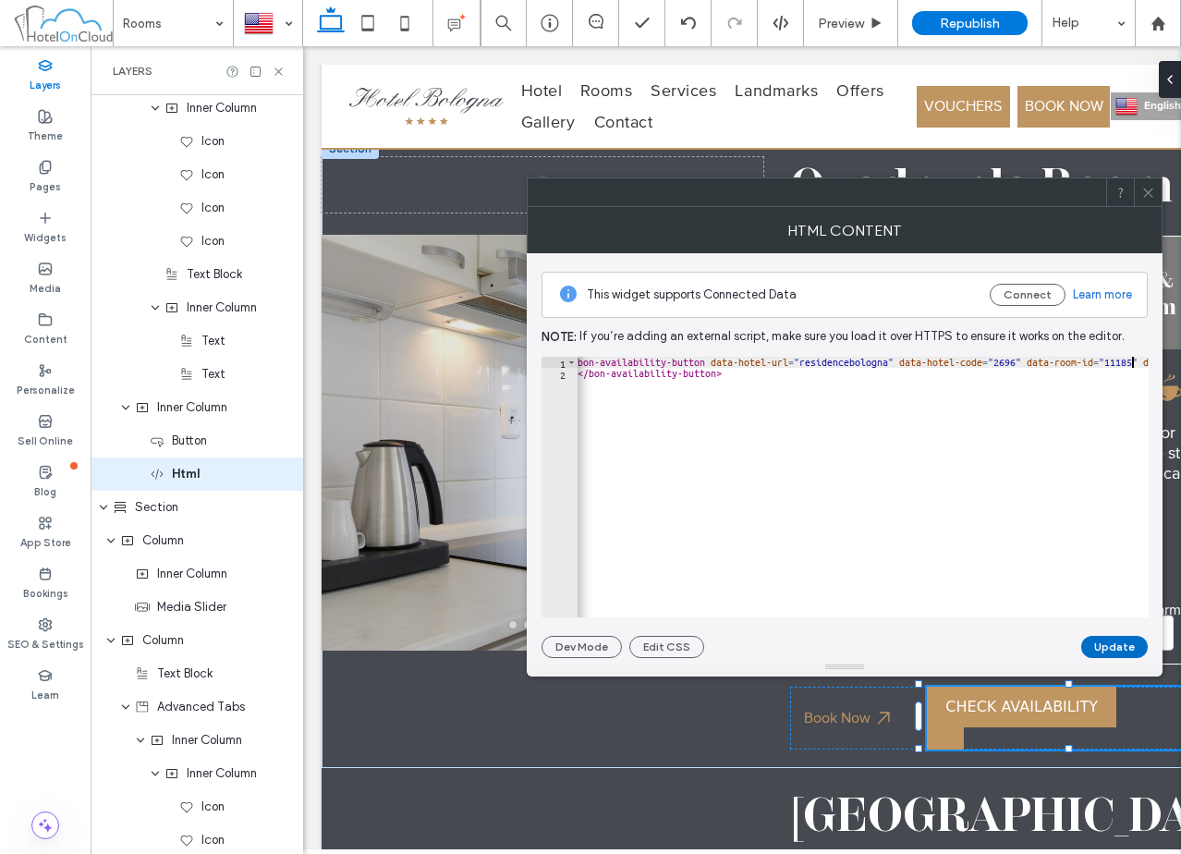
click at [1123, 649] on button "Update" at bounding box center [1114, 647] width 67 height 22
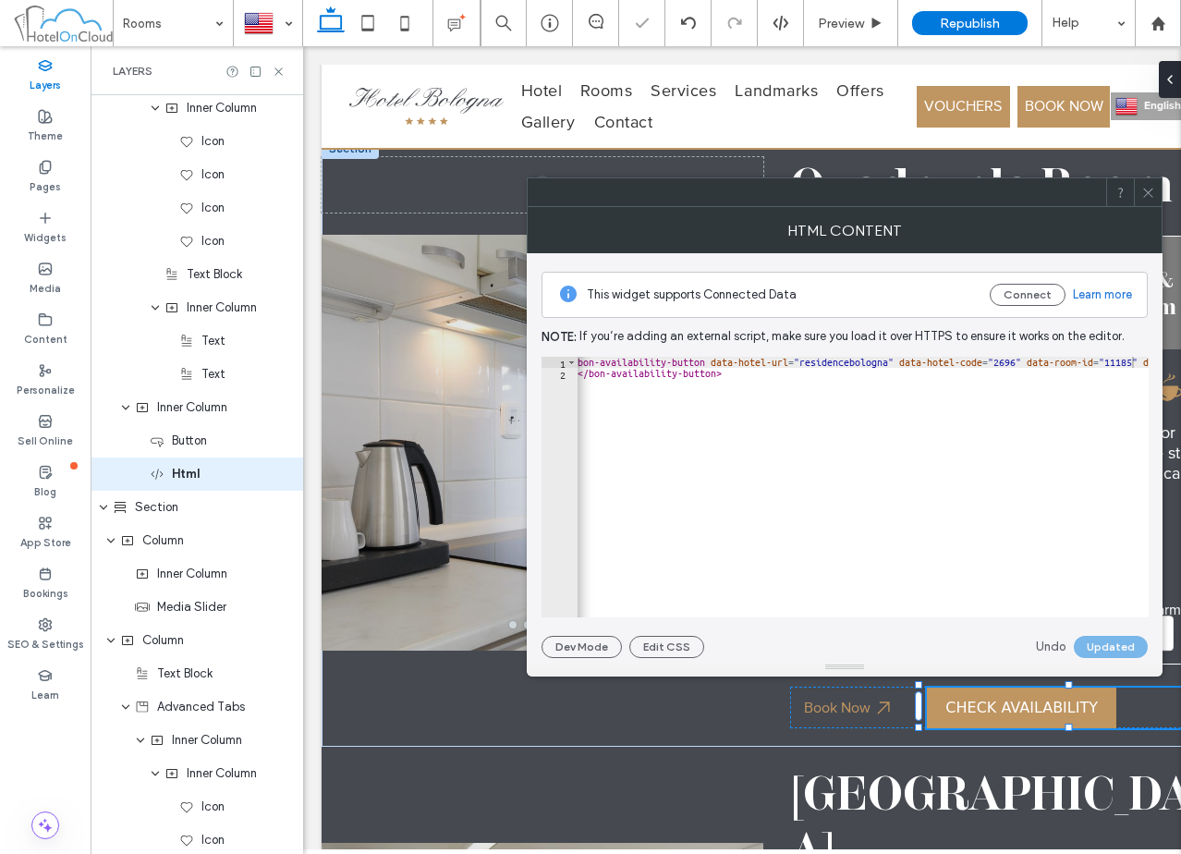
click at [1148, 190] on icon at bounding box center [1148, 193] width 14 height 14
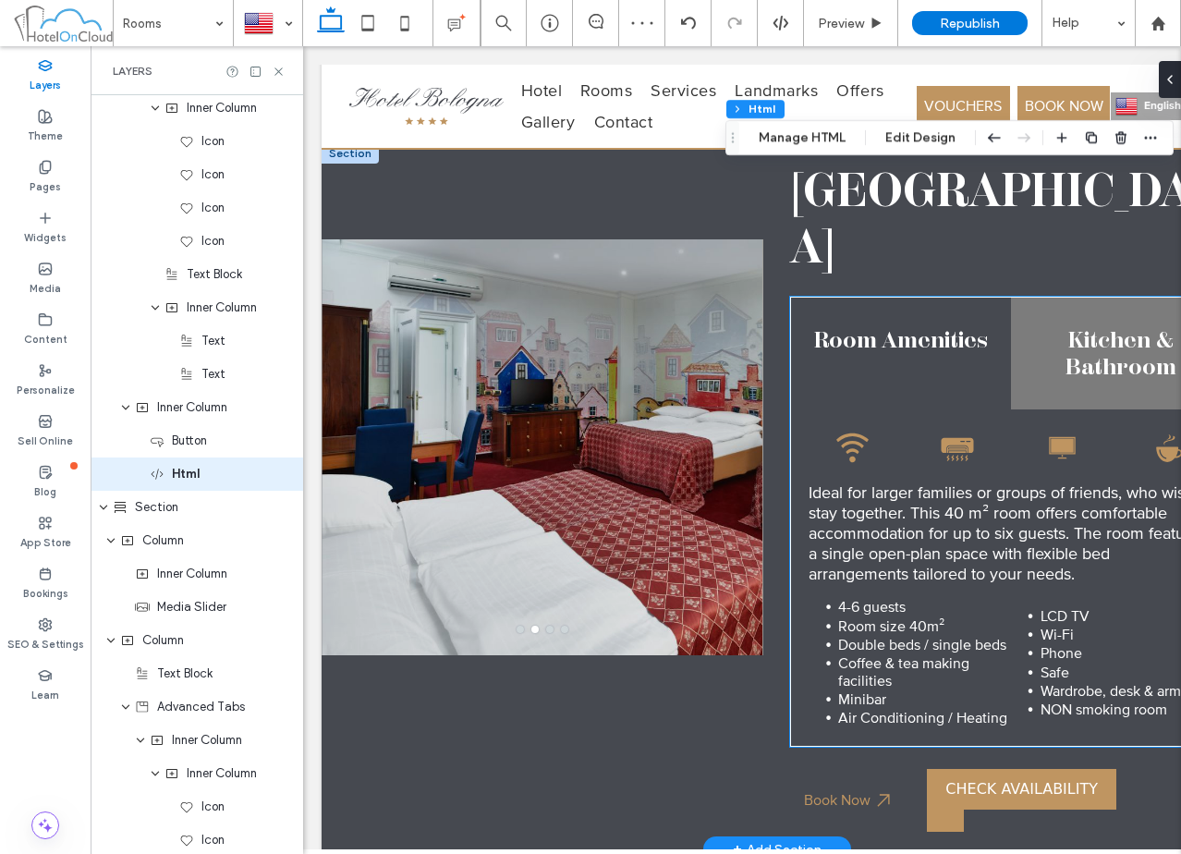
scroll to position [4032, 0]
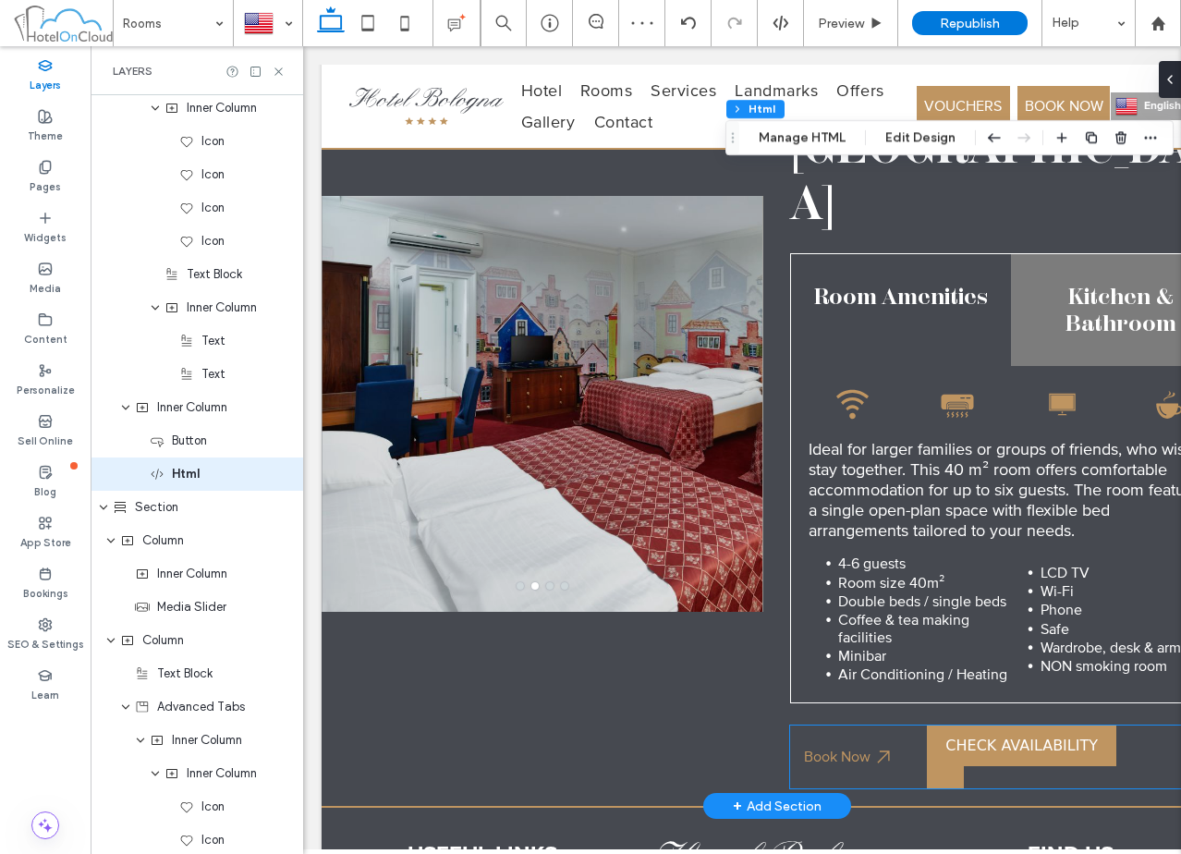
click at [1140, 725] on bon-availability-button at bounding box center [1079, 756] width 305 height 63
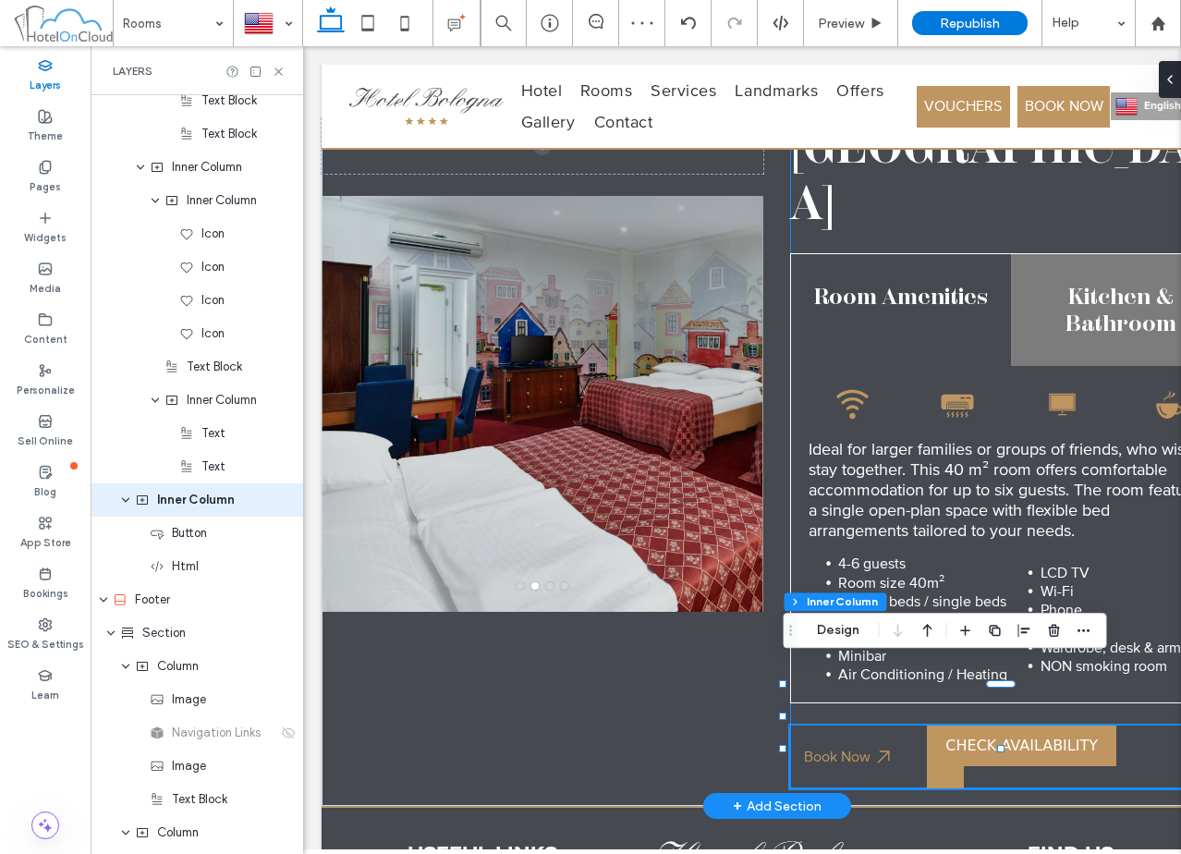
scroll to position [6157, 0]
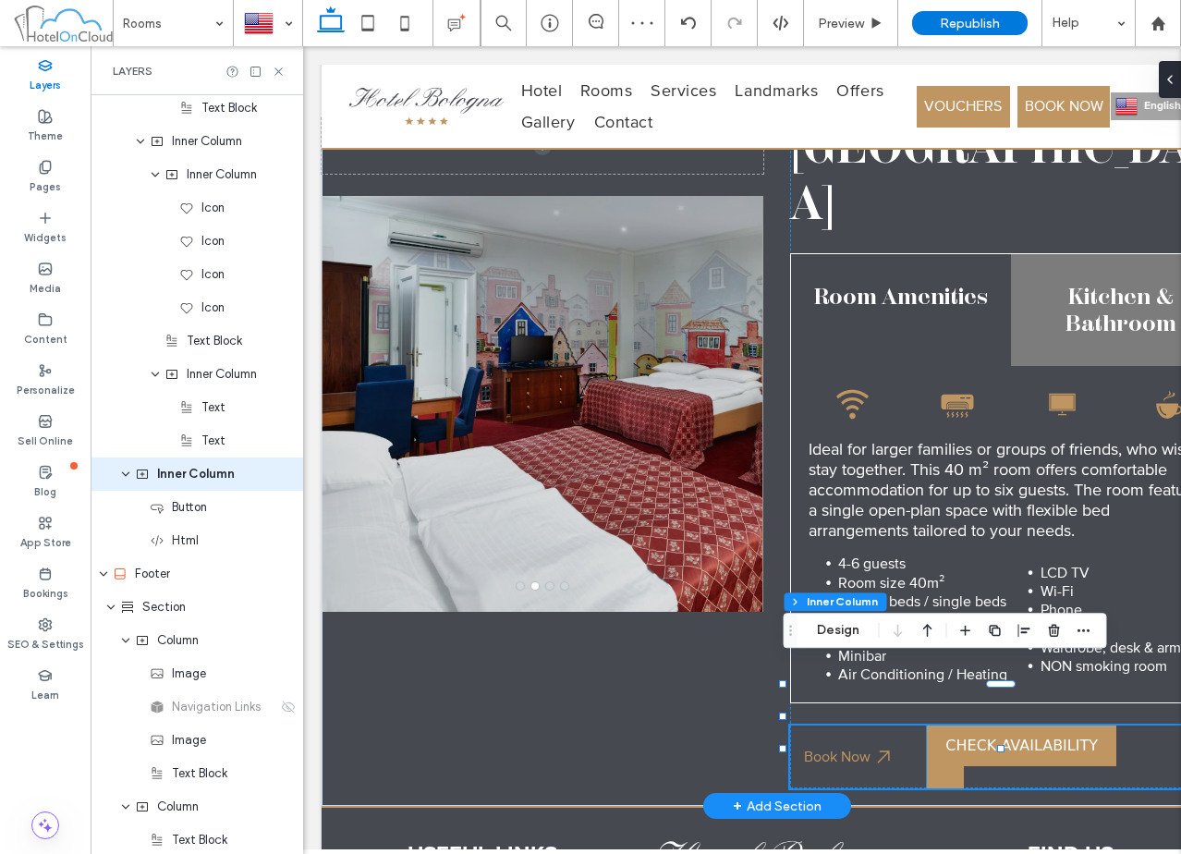
click at [1123, 725] on bon-availability-button at bounding box center [1079, 756] width 305 height 63
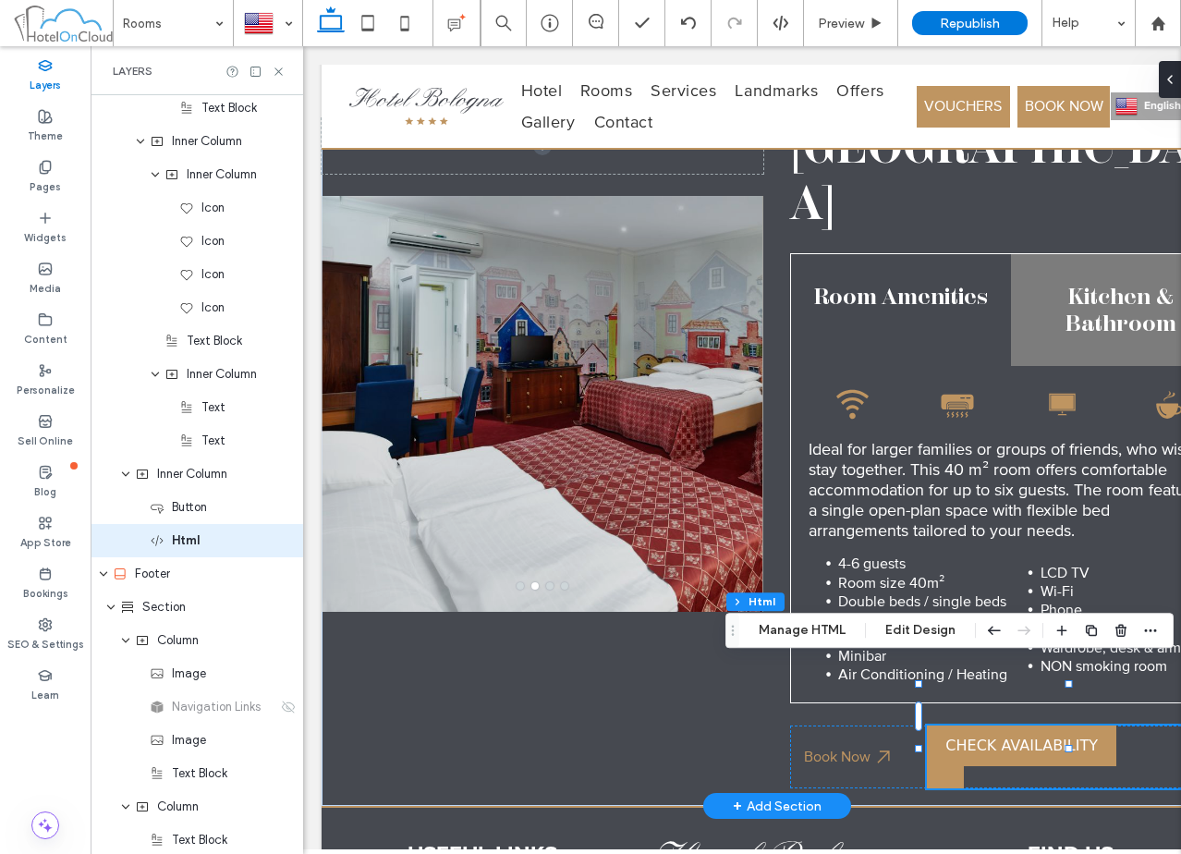
scroll to position [6224, 0]
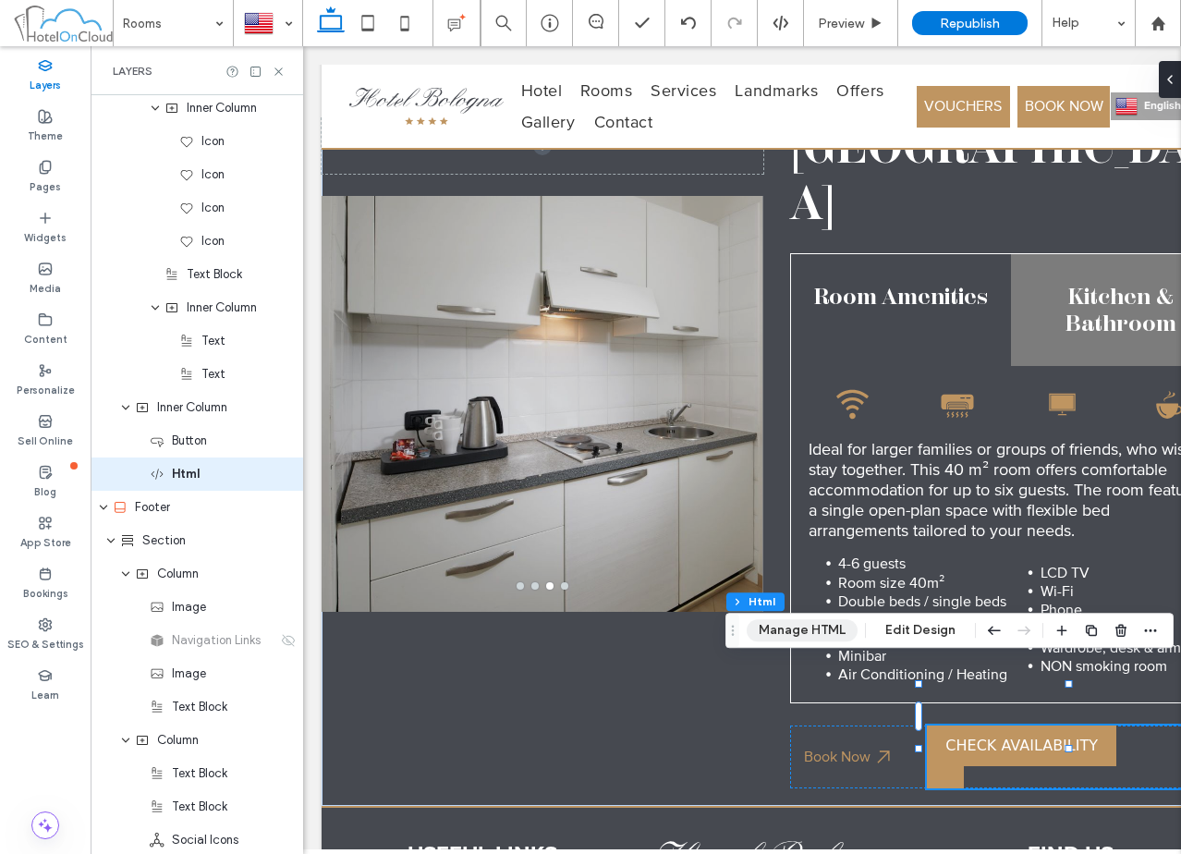
click at [799, 635] on button "Manage HTML" at bounding box center [802, 630] width 111 height 22
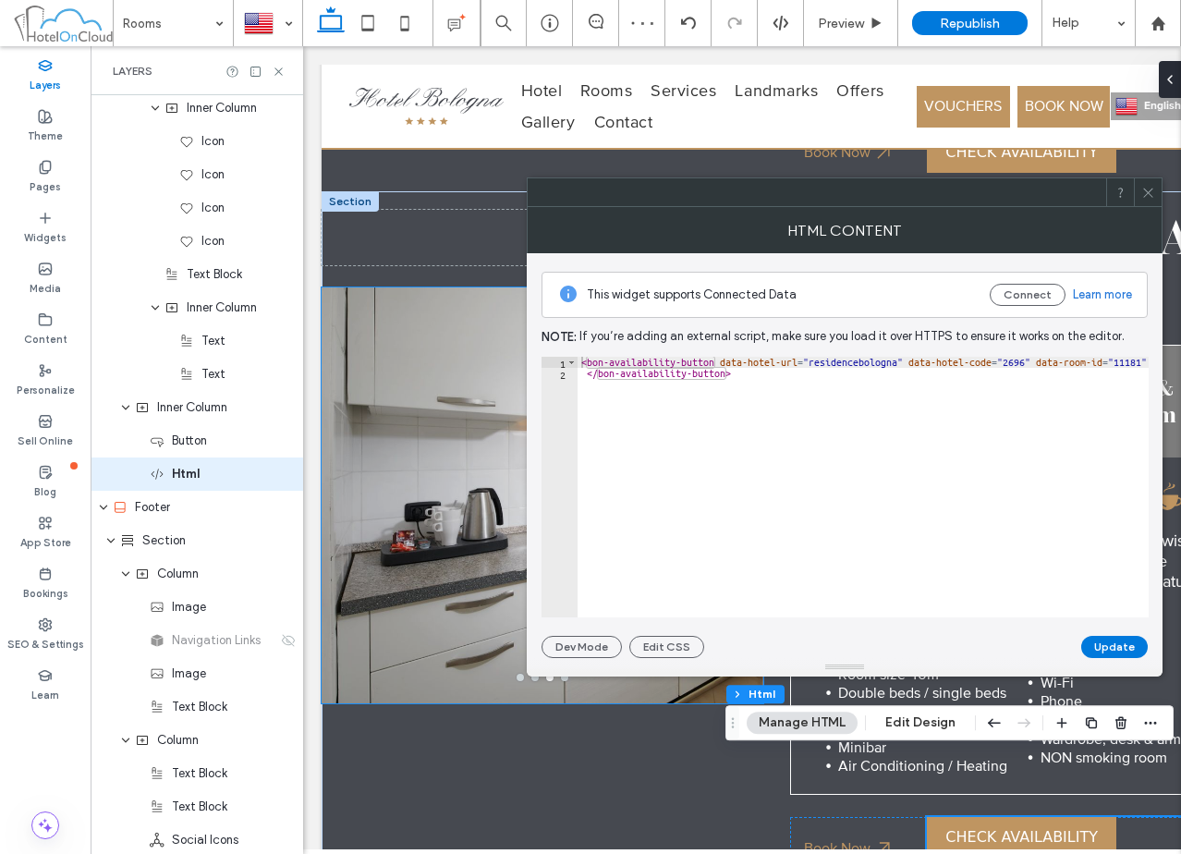
scroll to position [3940, 0]
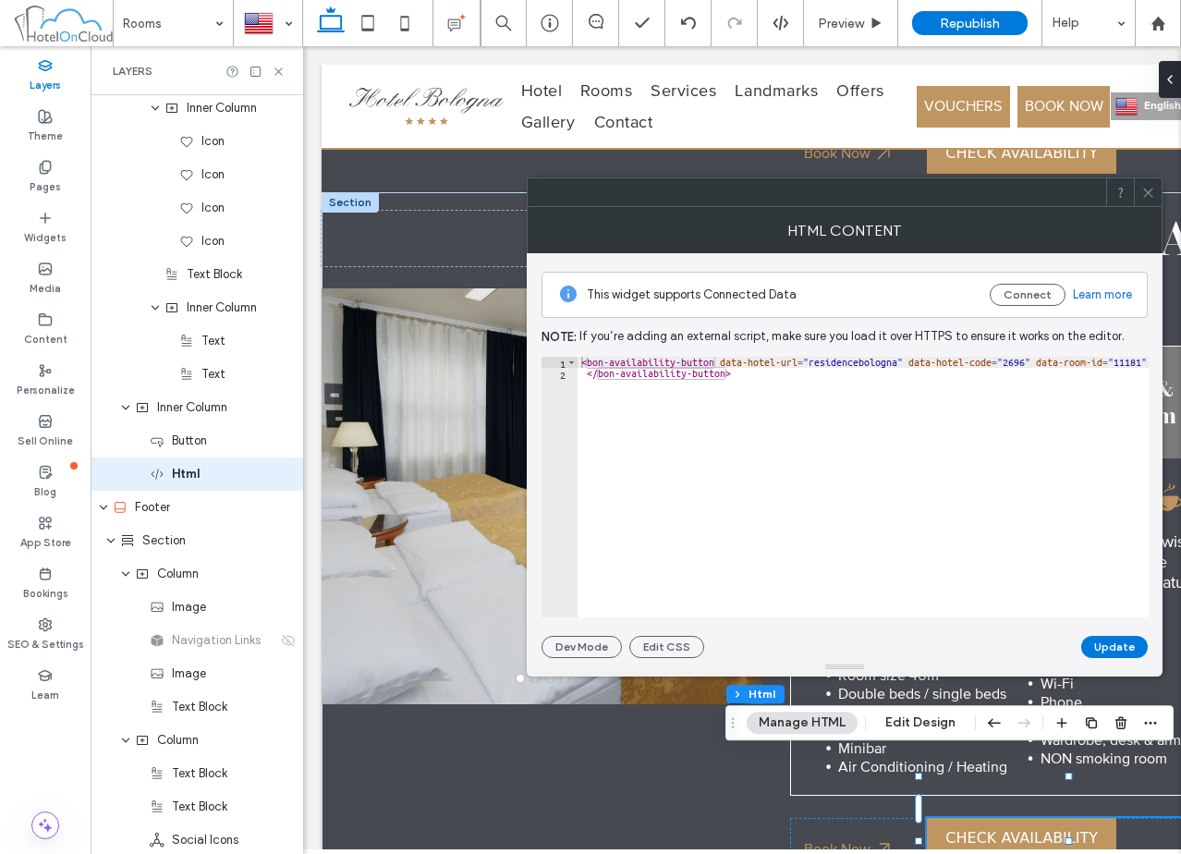
paste textarea "Cursor at row 1"
type textarea "**********"
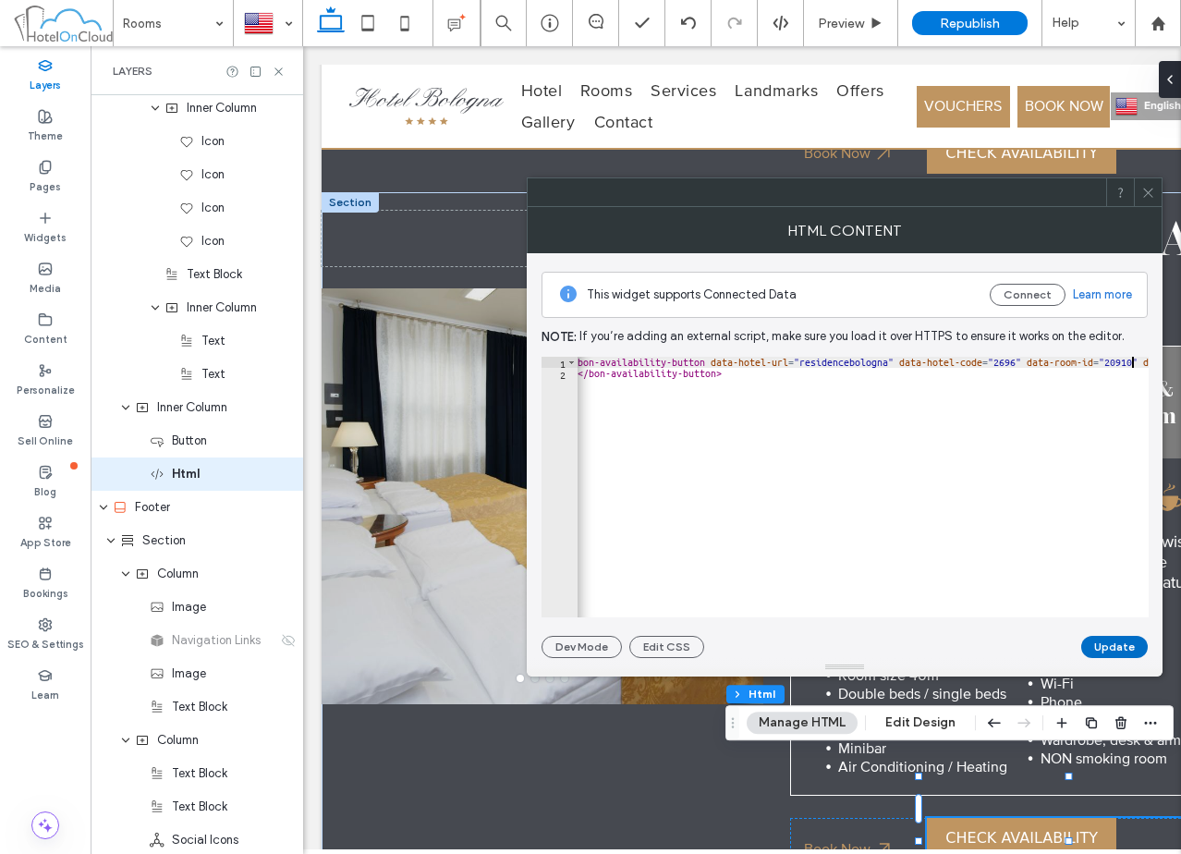
click at [1129, 655] on button "Update" at bounding box center [1114, 647] width 67 height 22
click at [1154, 188] on icon at bounding box center [1148, 193] width 14 height 14
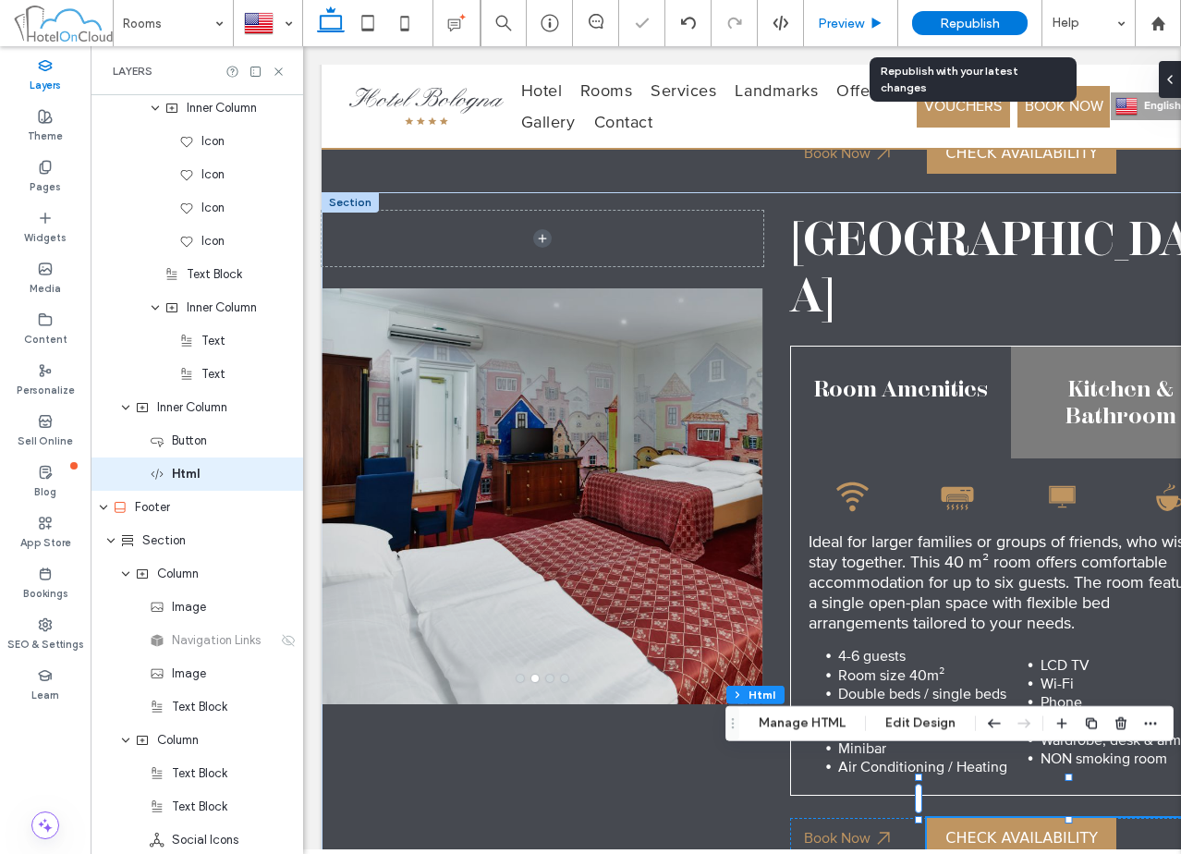
click at [852, 20] on span "Preview" at bounding box center [841, 24] width 46 height 16
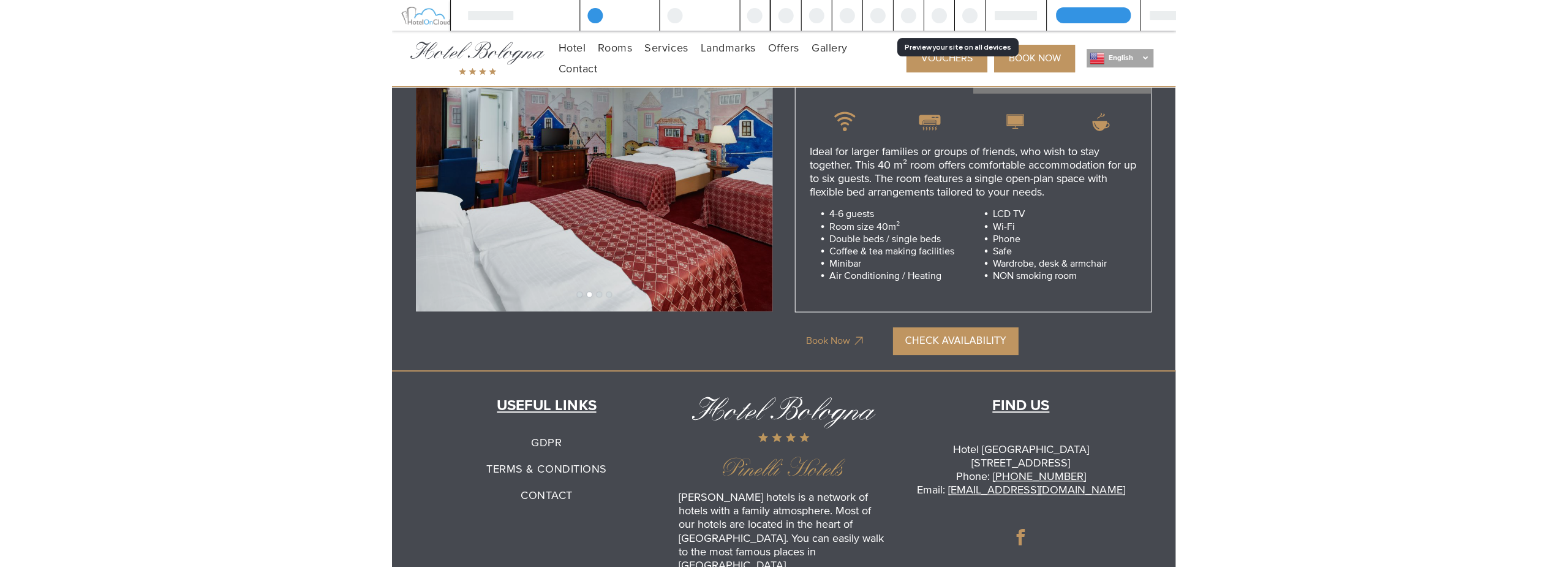
scroll to position [2625, 0]
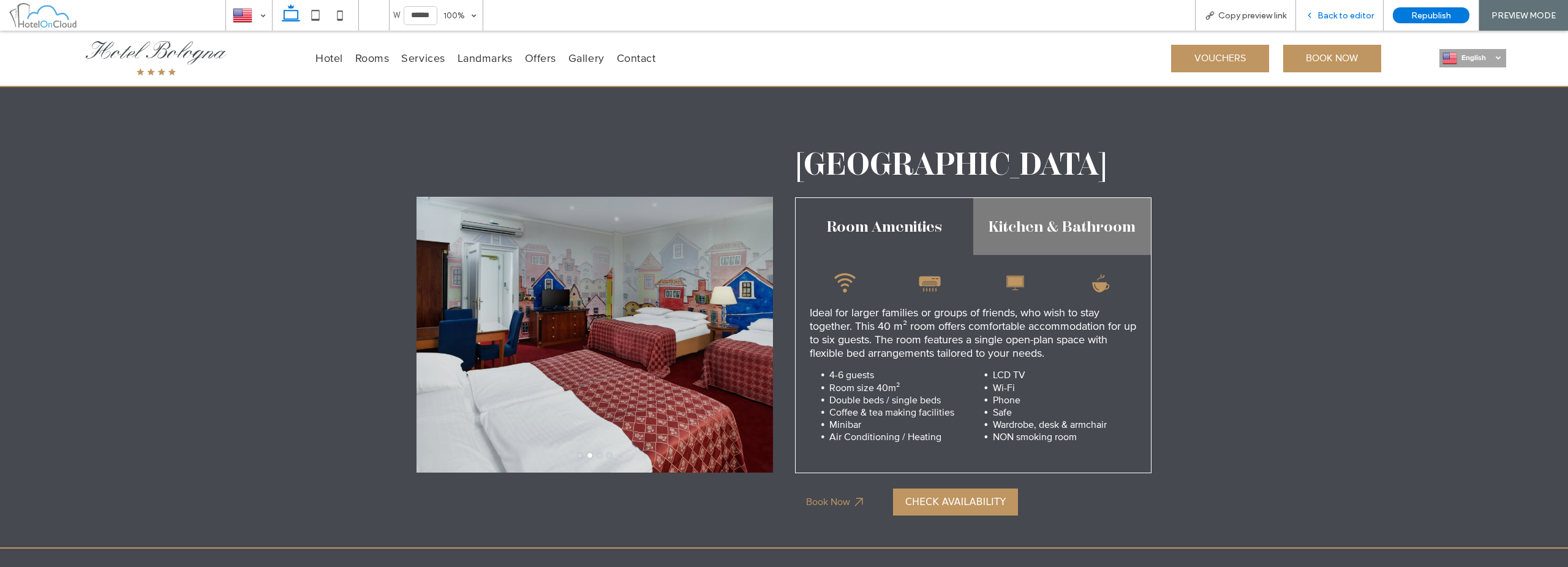
click at [1341, 19] on span "Back to editor" at bounding box center [1345, 16] width 56 height 11
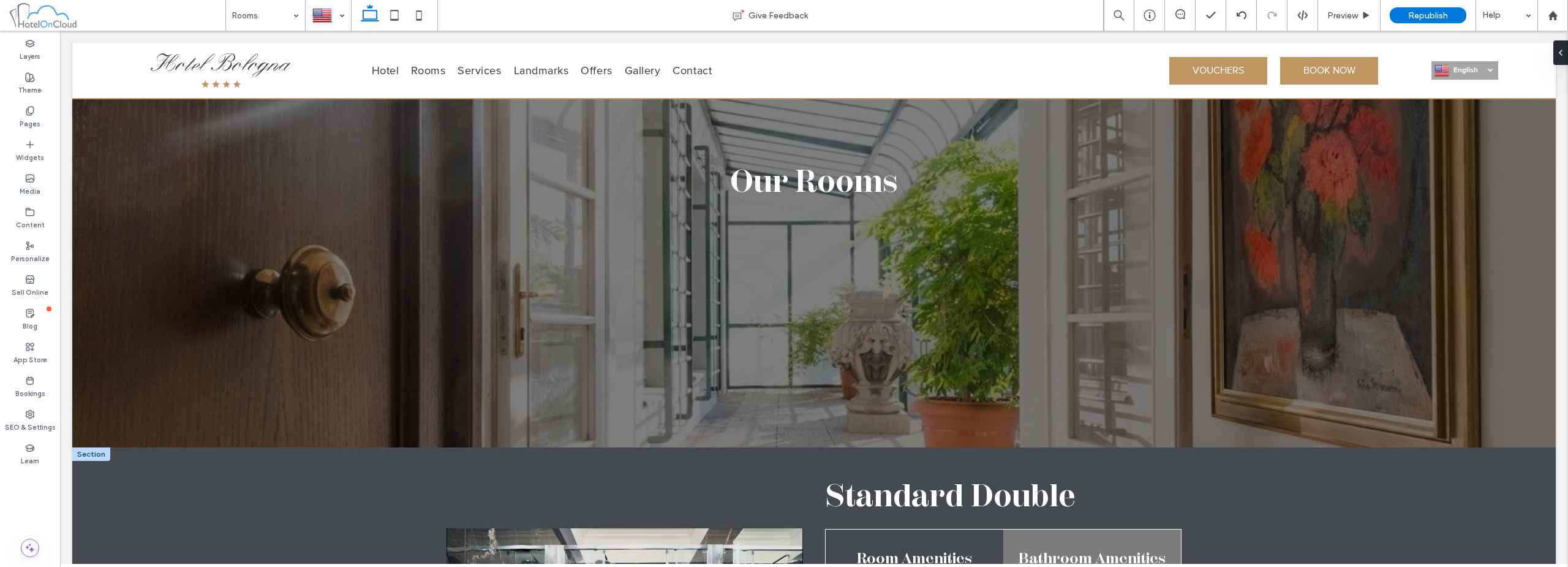
scroll to position [552, 0]
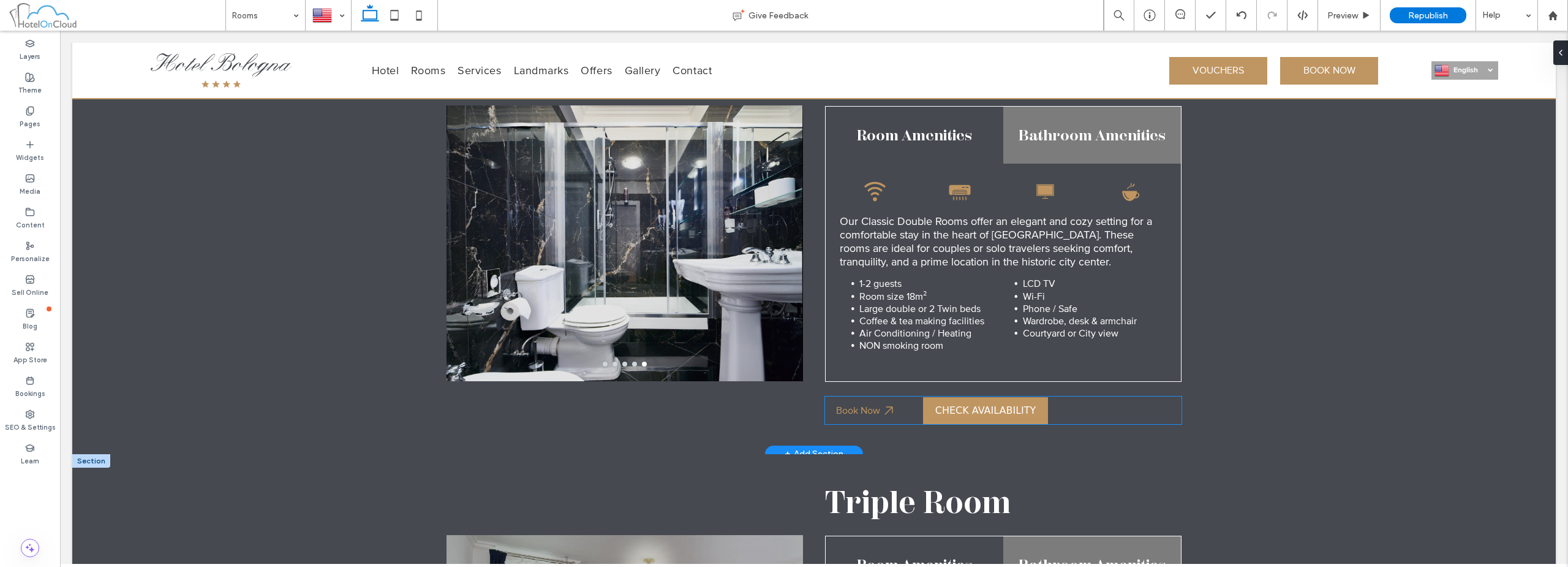
click at [1074, 409] on bon-availability-button at bounding box center [1052, 410] width 259 height 27
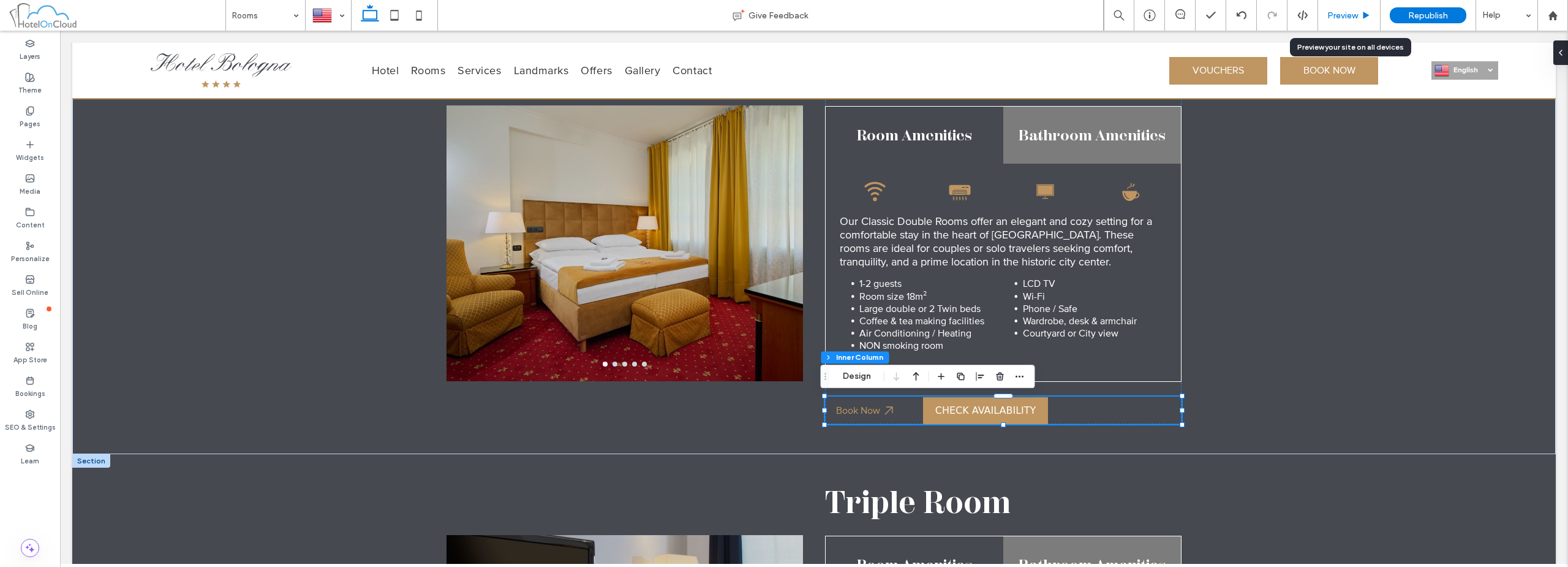
drag, startPoint x: 1352, startPoint y: 17, endPoint x: 855, endPoint y: 21, distance: 497.0
click at [1352, 17] on span "Preview" at bounding box center [1343, 16] width 30 height 11
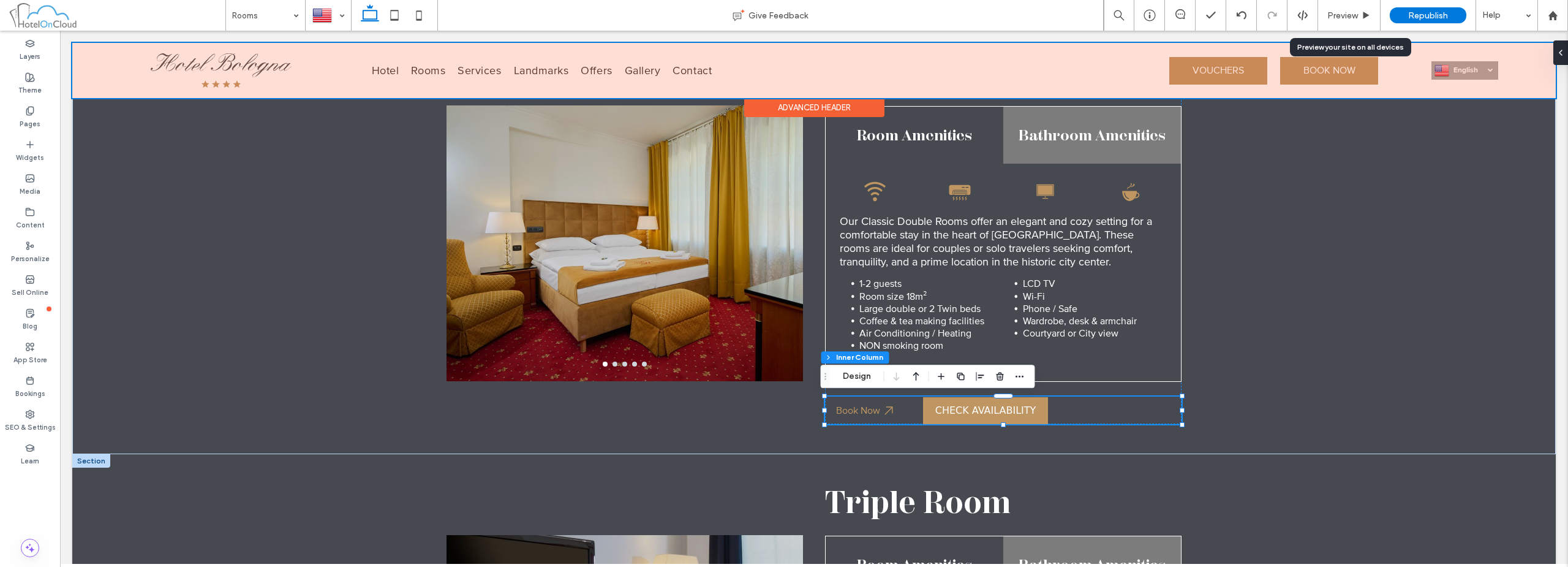
scroll to position [542, 0]
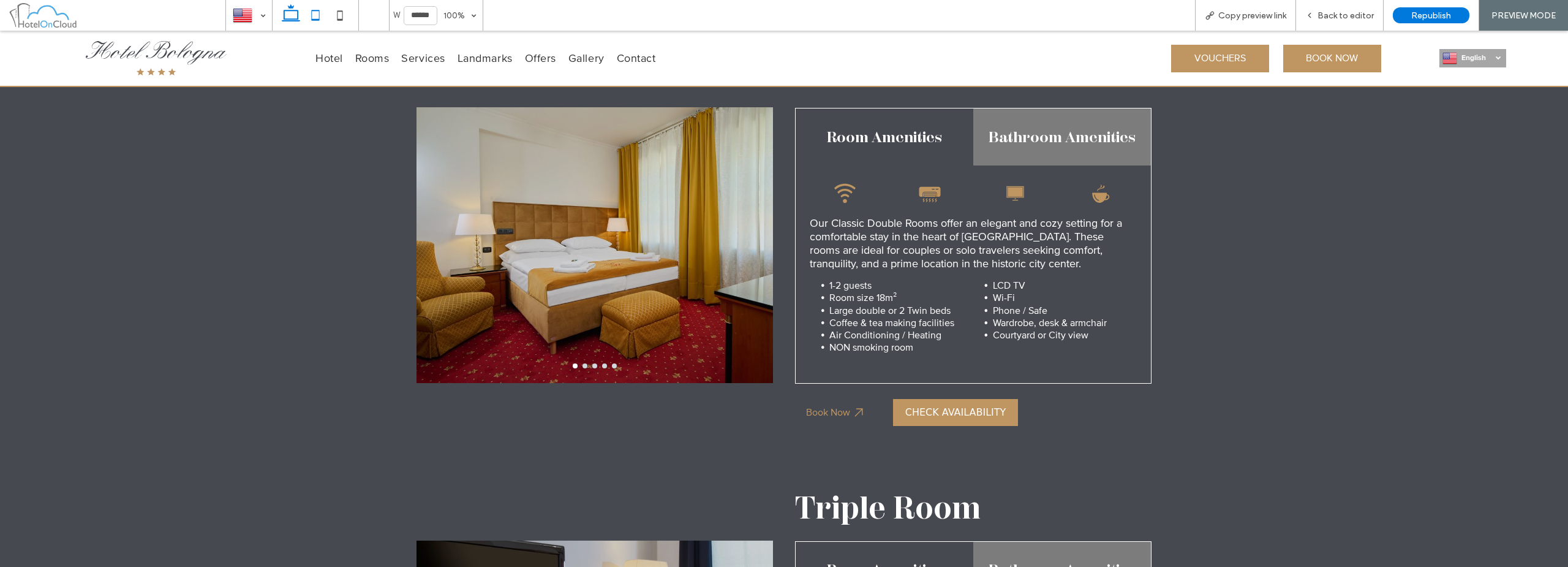
click at [316, 20] on use at bounding box center [315, 15] width 8 height 11
type input "*****"
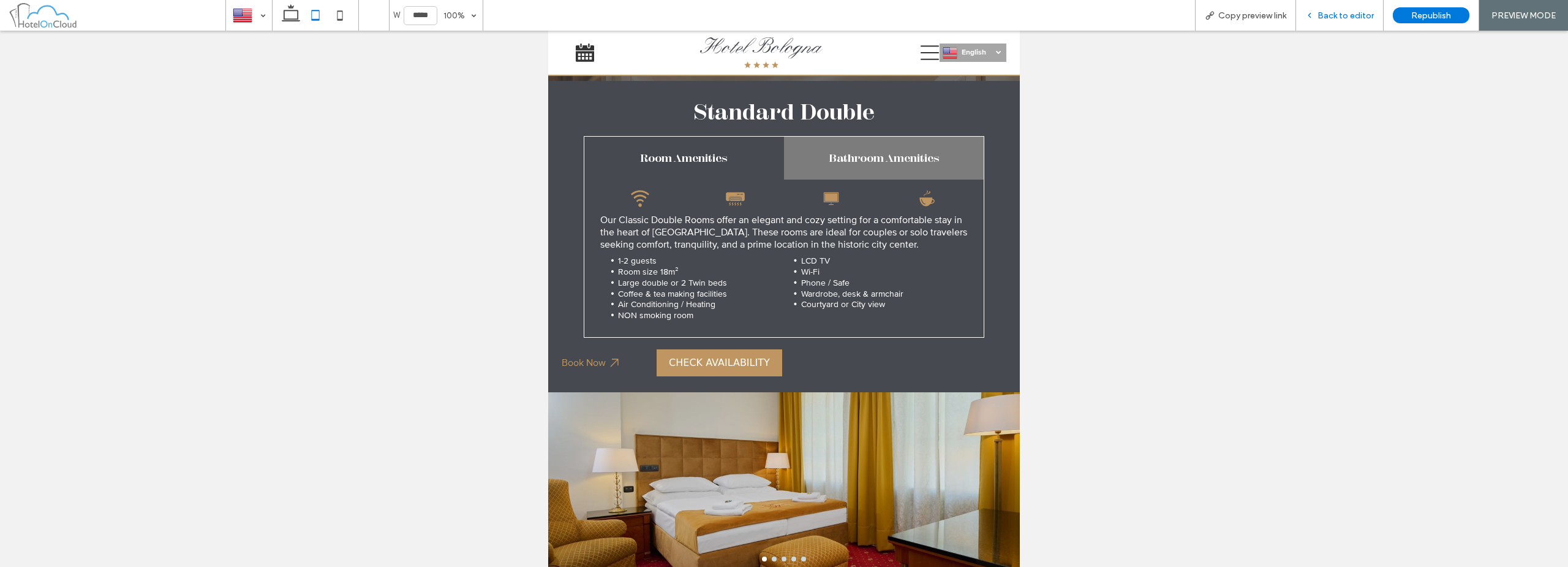
click at [1336, 15] on span "Back to editor" at bounding box center [1345, 16] width 56 height 11
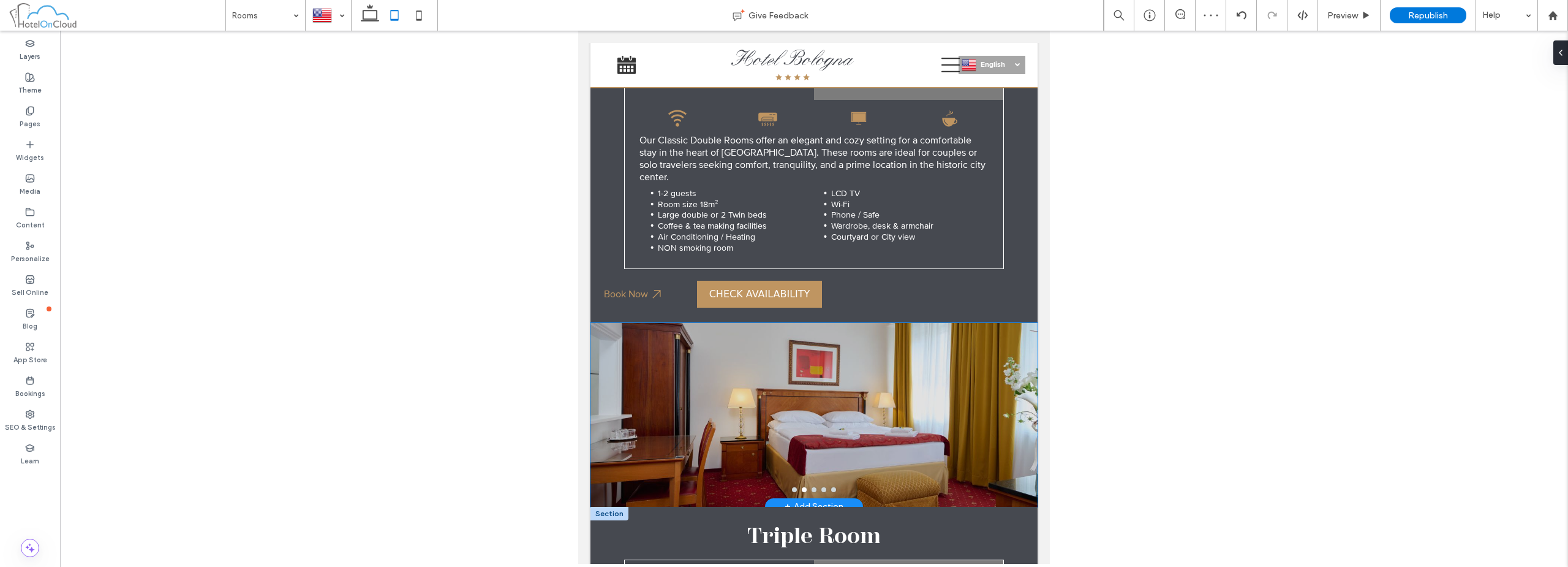
scroll to position [330, 0]
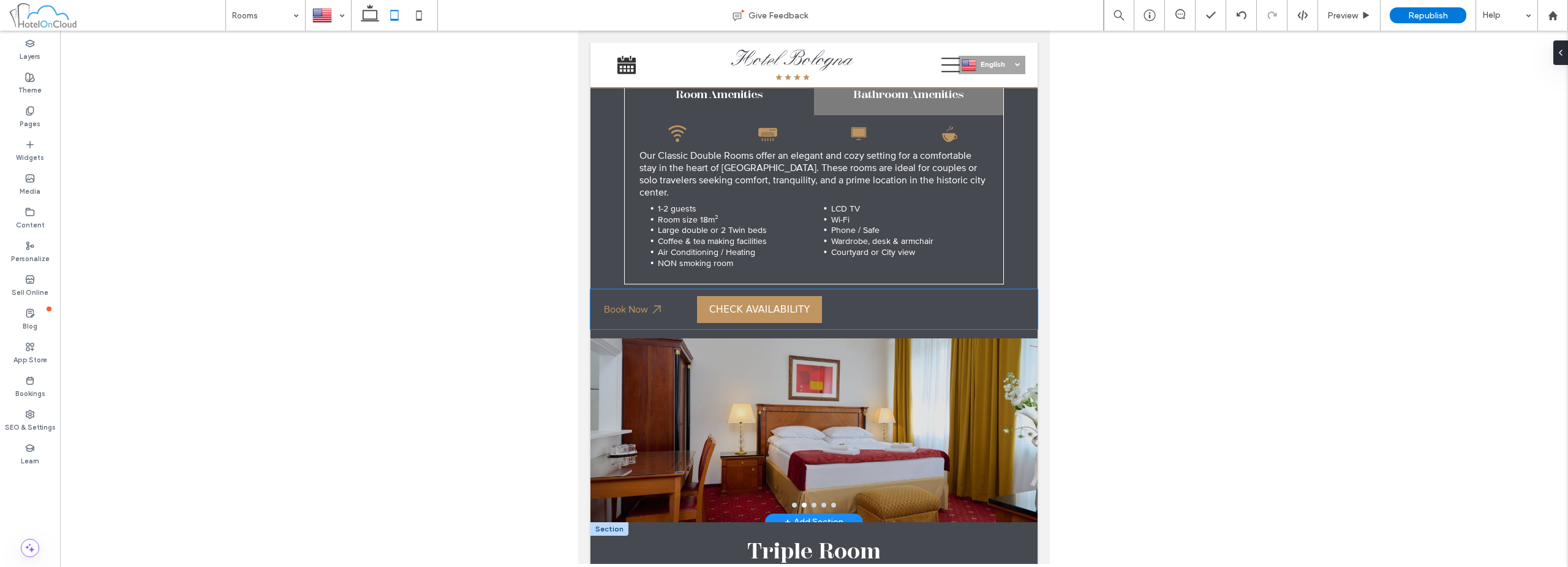
click at [910, 302] on bon-availability-button at bounding box center [867, 309] width 341 height 27
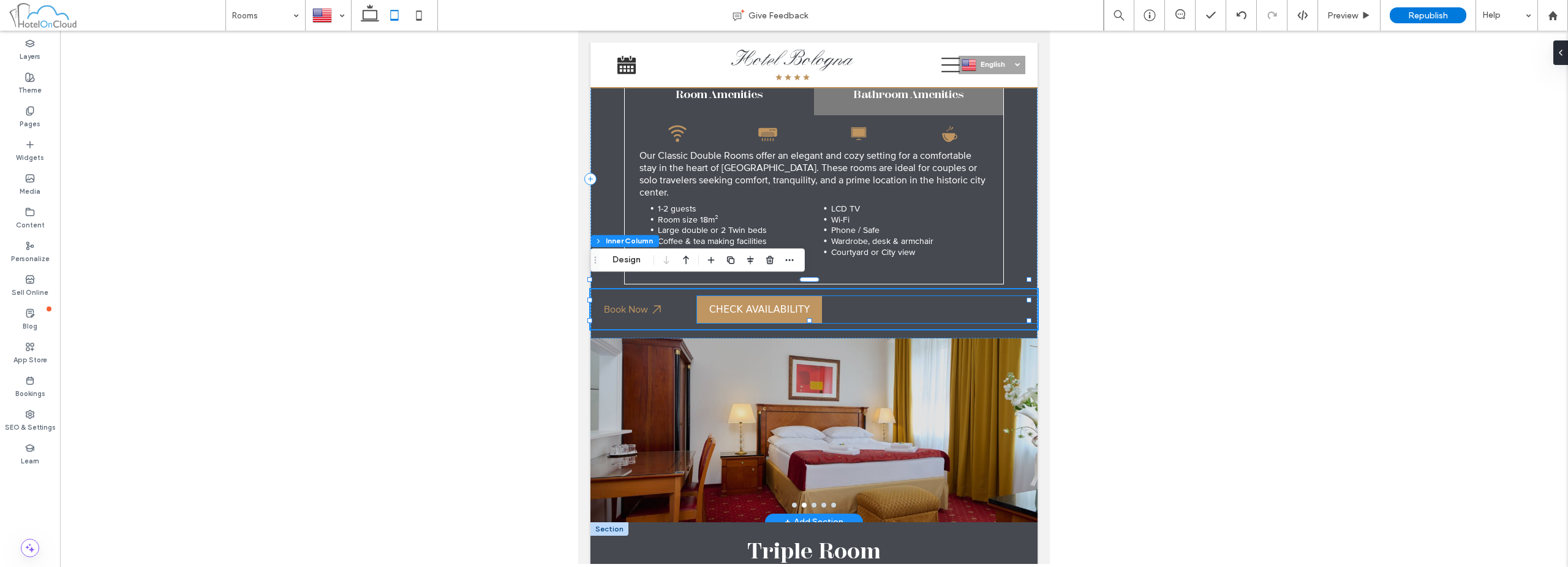
click at [920, 296] on bon-availability-button at bounding box center [867, 309] width 341 height 27
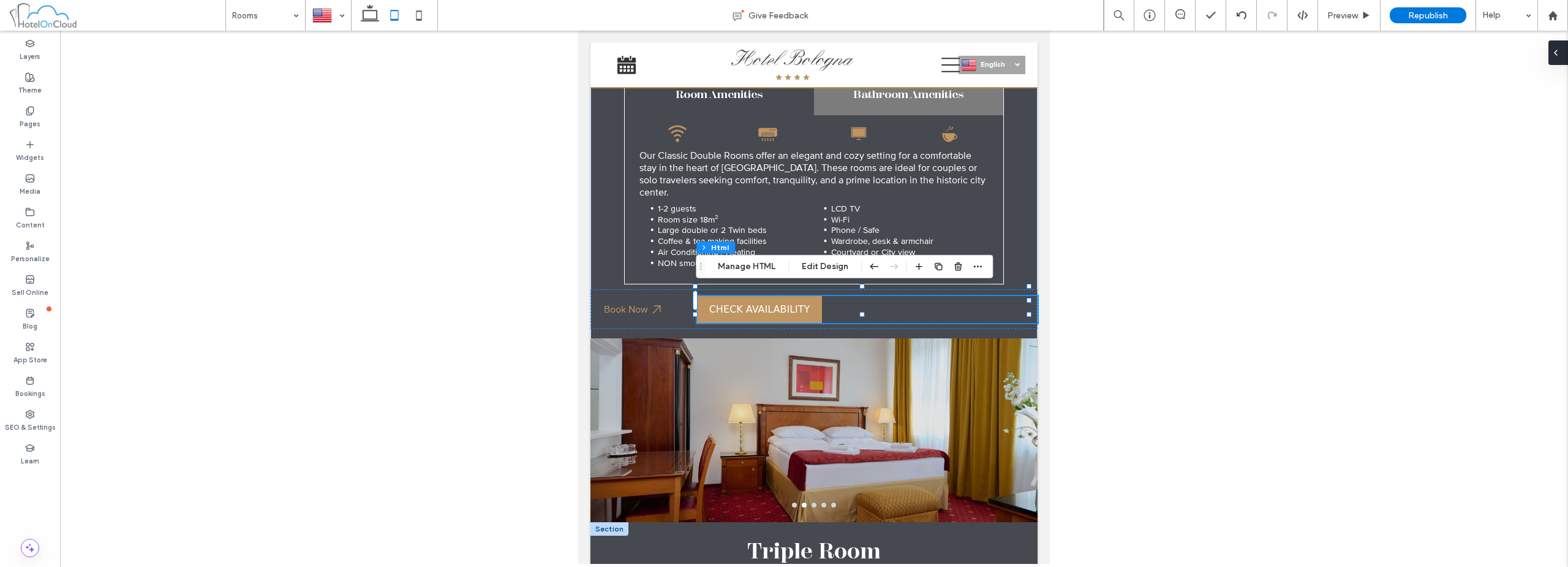
click at [1559, 58] on span at bounding box center [1555, 52] width 10 height 25
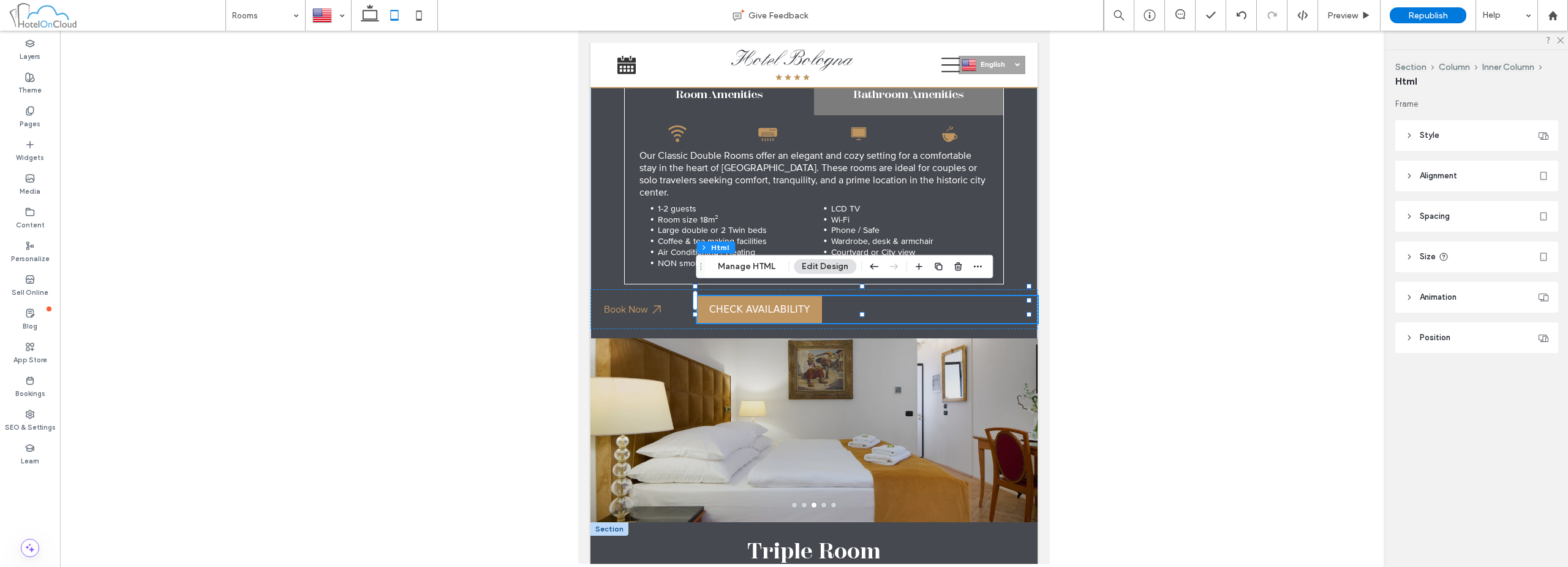
click at [1486, 255] on header "Size" at bounding box center [1477, 257] width 163 height 31
click at [1538, 286] on span "%" at bounding box center [1539, 288] width 7 height 12
click at [1540, 310] on span "px" at bounding box center [1539, 309] width 9 height 12
type input "***"
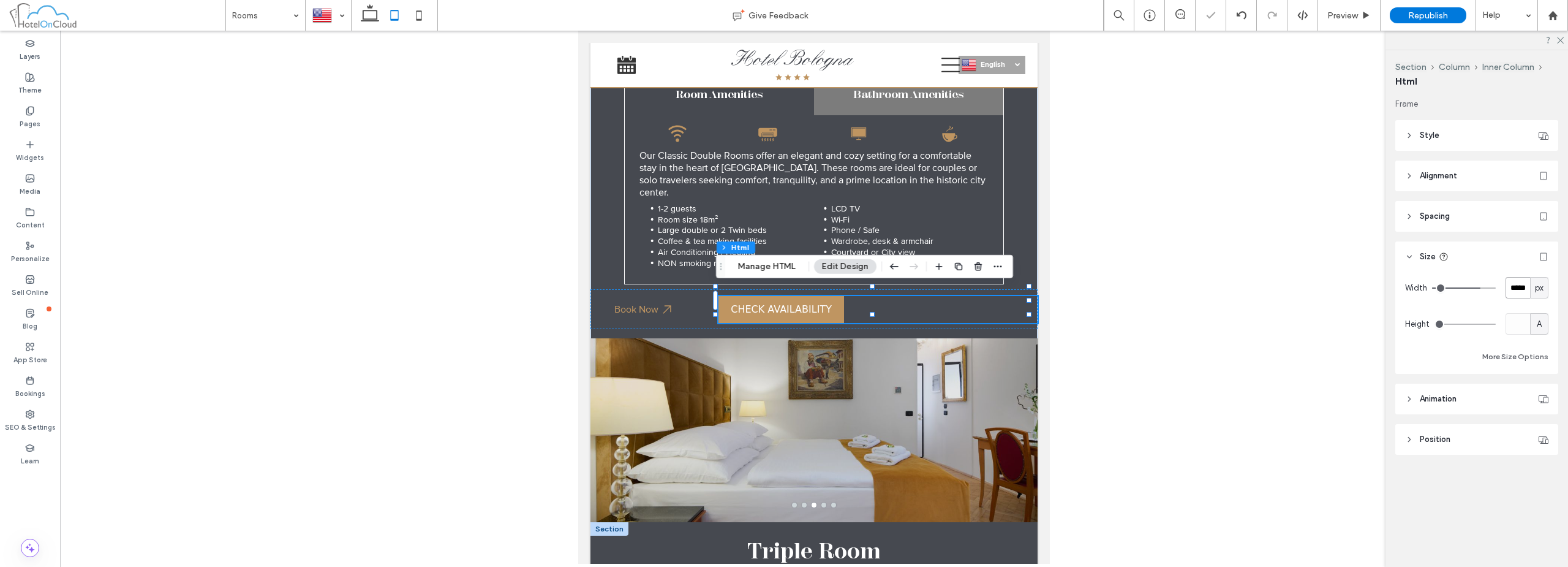
click at [1517, 288] on input "*****" at bounding box center [1518, 288] width 25 height 21
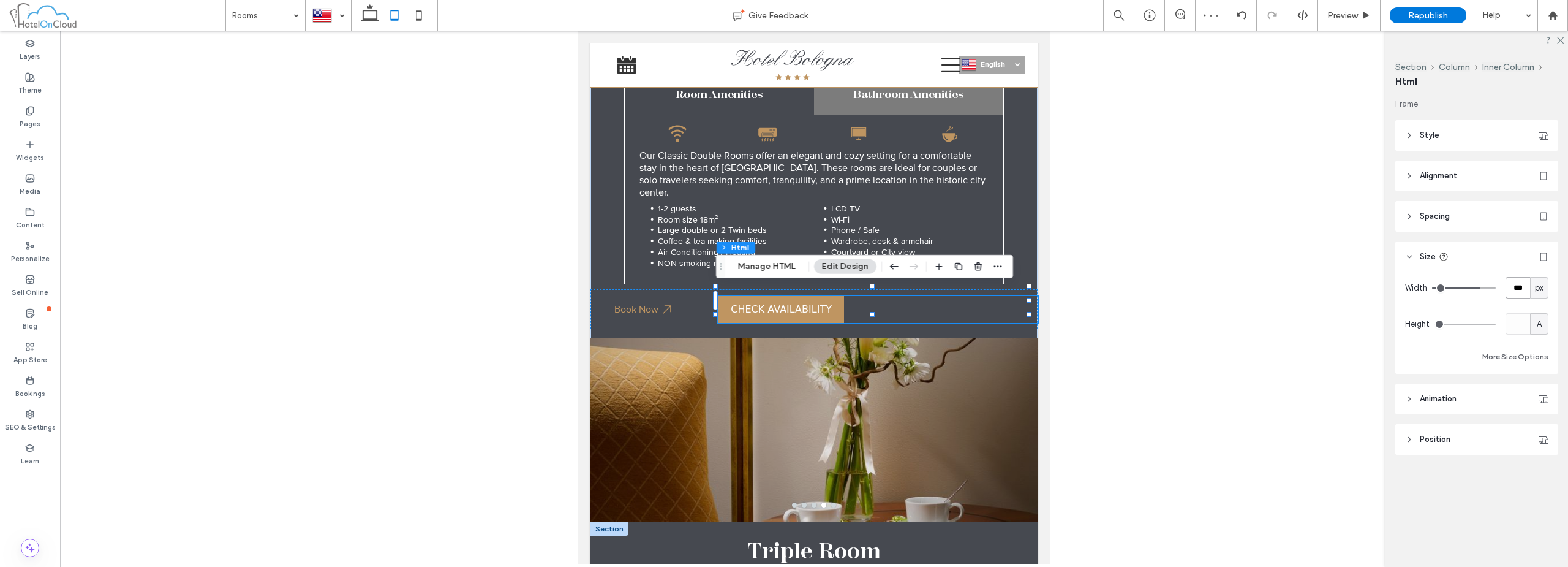
type input "***"
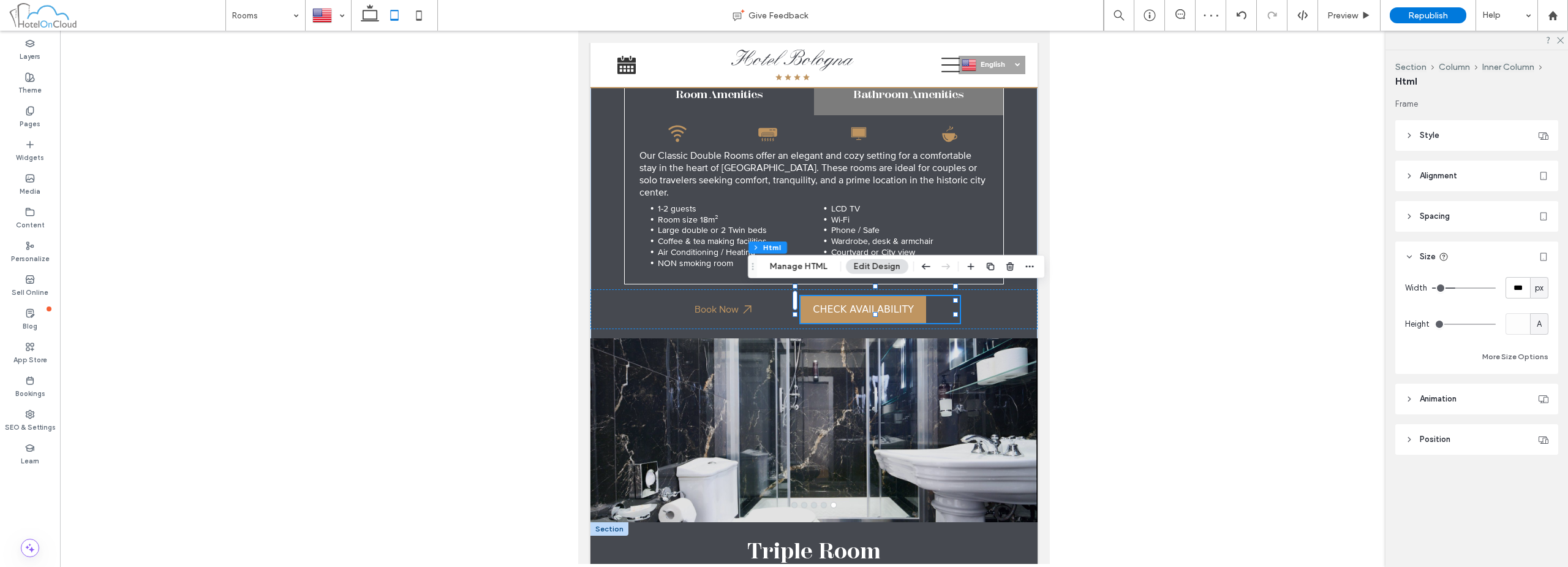
click at [1535, 286] on span "px" at bounding box center [1539, 288] width 9 height 12
click at [1539, 394] on span "A" at bounding box center [1539, 395] width 5 height 12
type input "*"
click at [960, 305] on div "Book Now" at bounding box center [814, 309] width 447 height 40
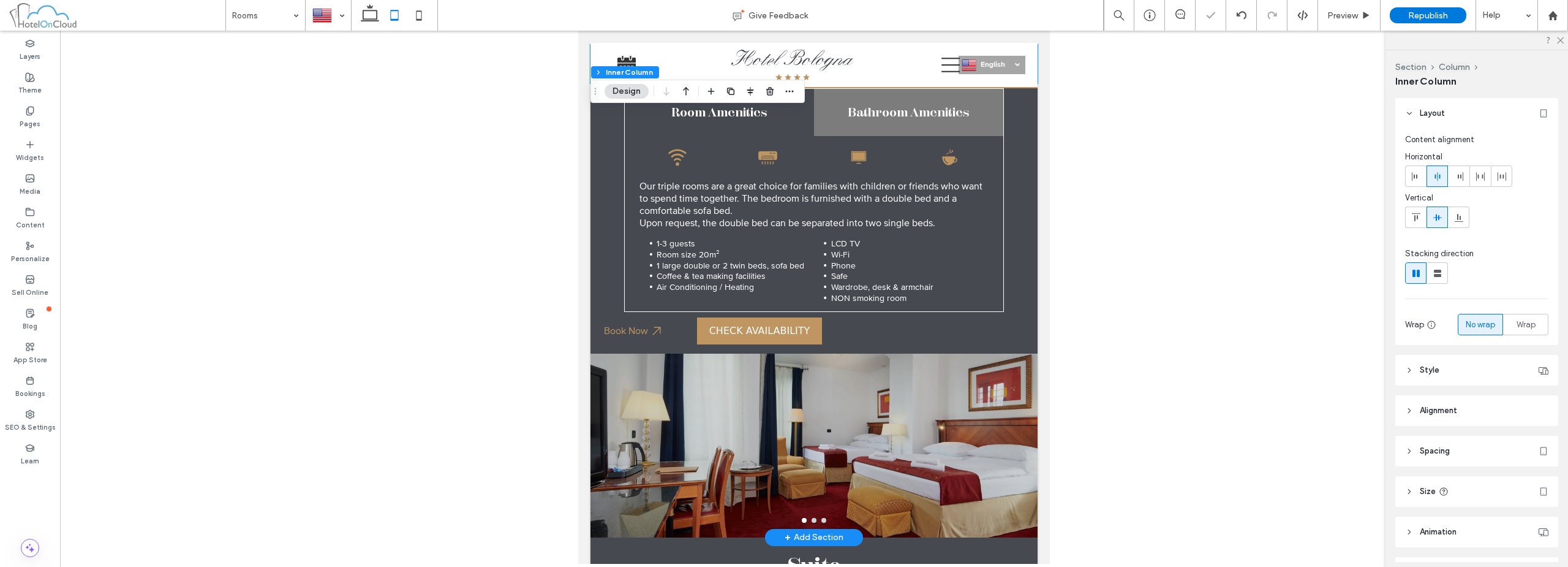
scroll to position [820, 0]
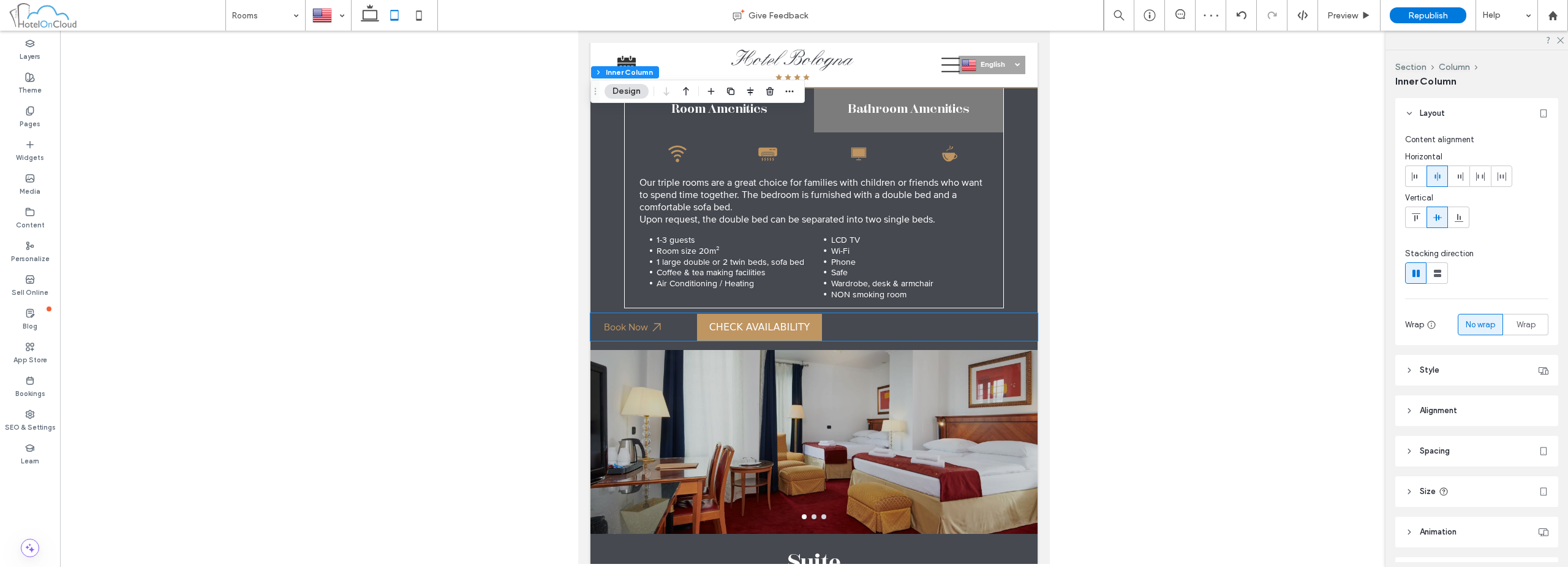
click at [908, 314] on bon-availability-button at bounding box center [867, 327] width 341 height 27
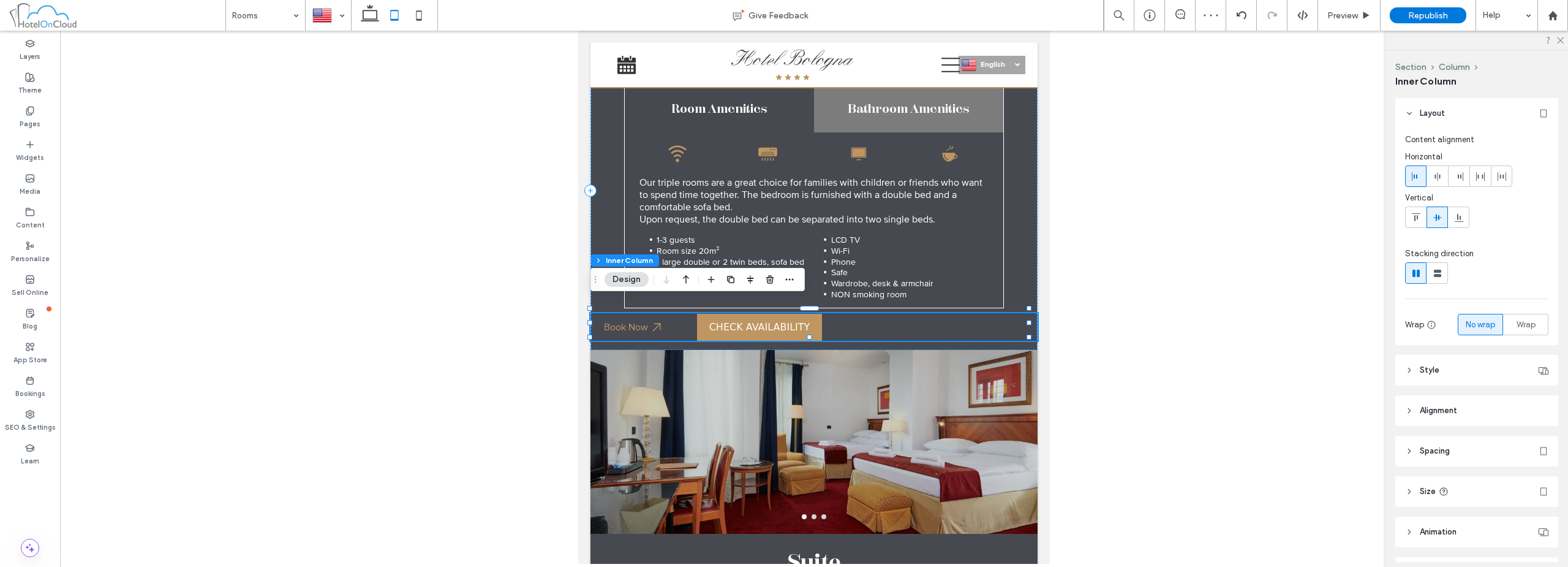
click at [908, 314] on bon-availability-button at bounding box center [867, 327] width 341 height 27
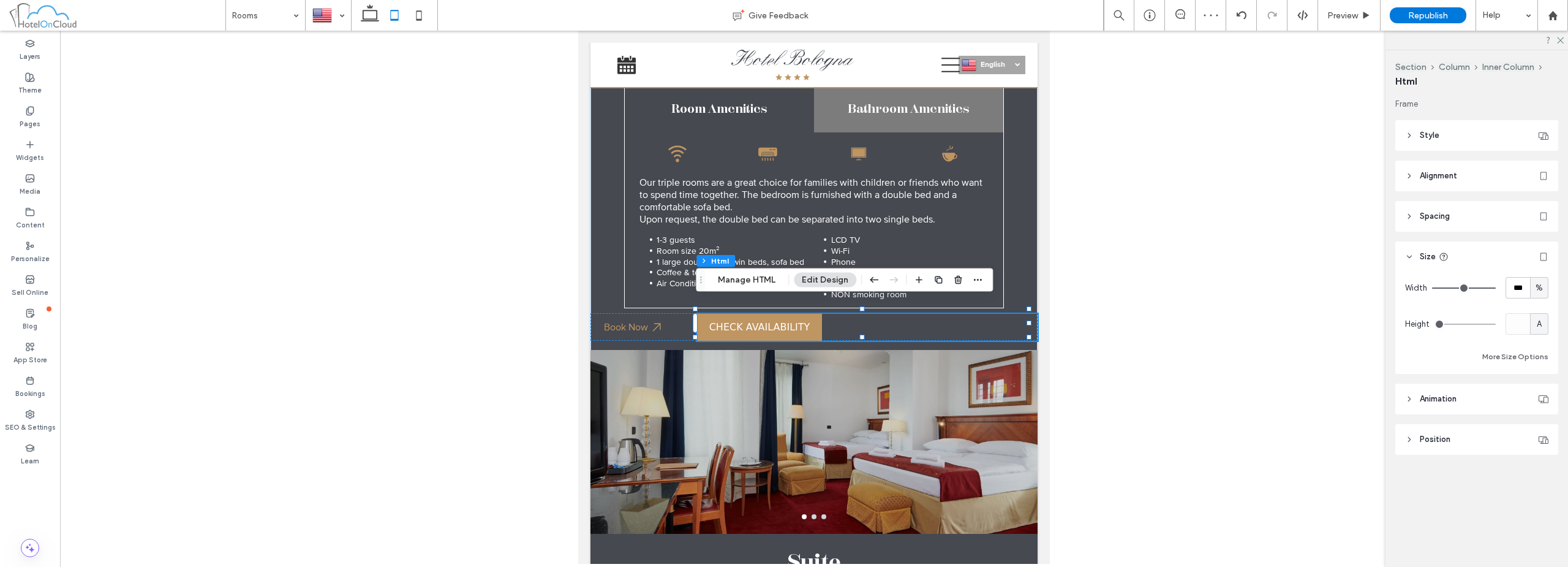
click at [1539, 286] on span "%" at bounding box center [1539, 288] width 7 height 12
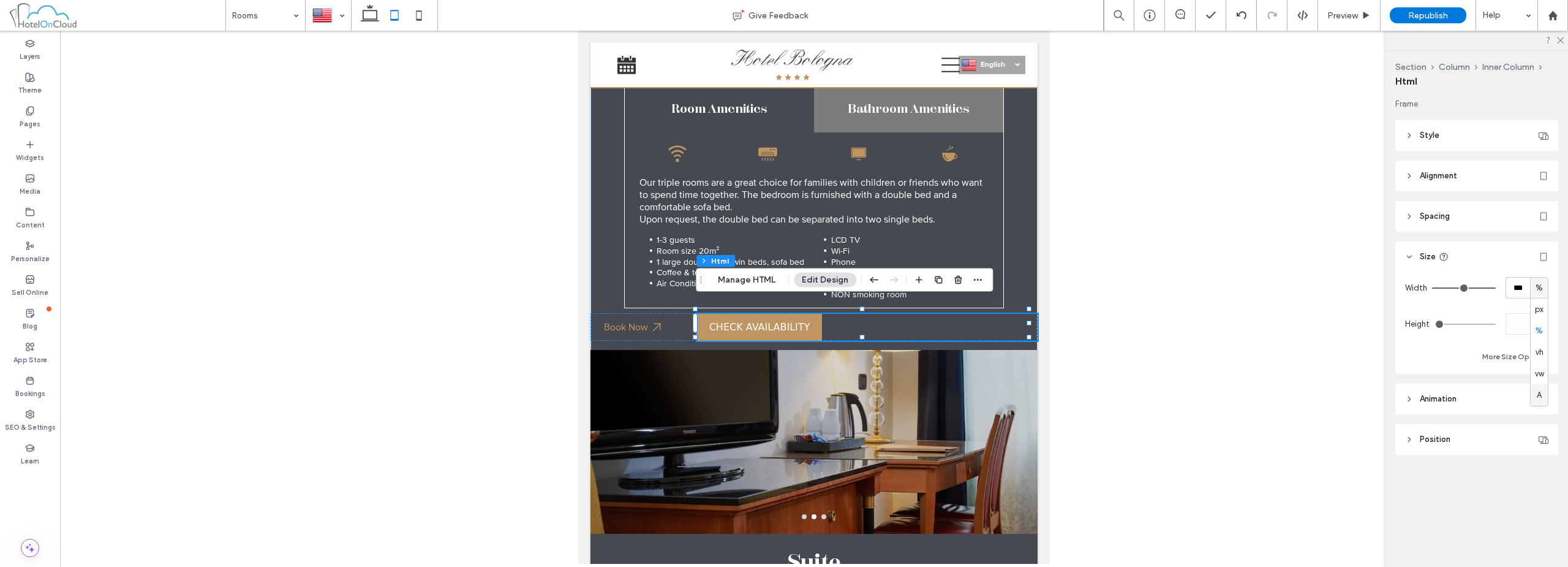
click at [1542, 400] on span "A" at bounding box center [1539, 395] width 5 height 12
type input "*"
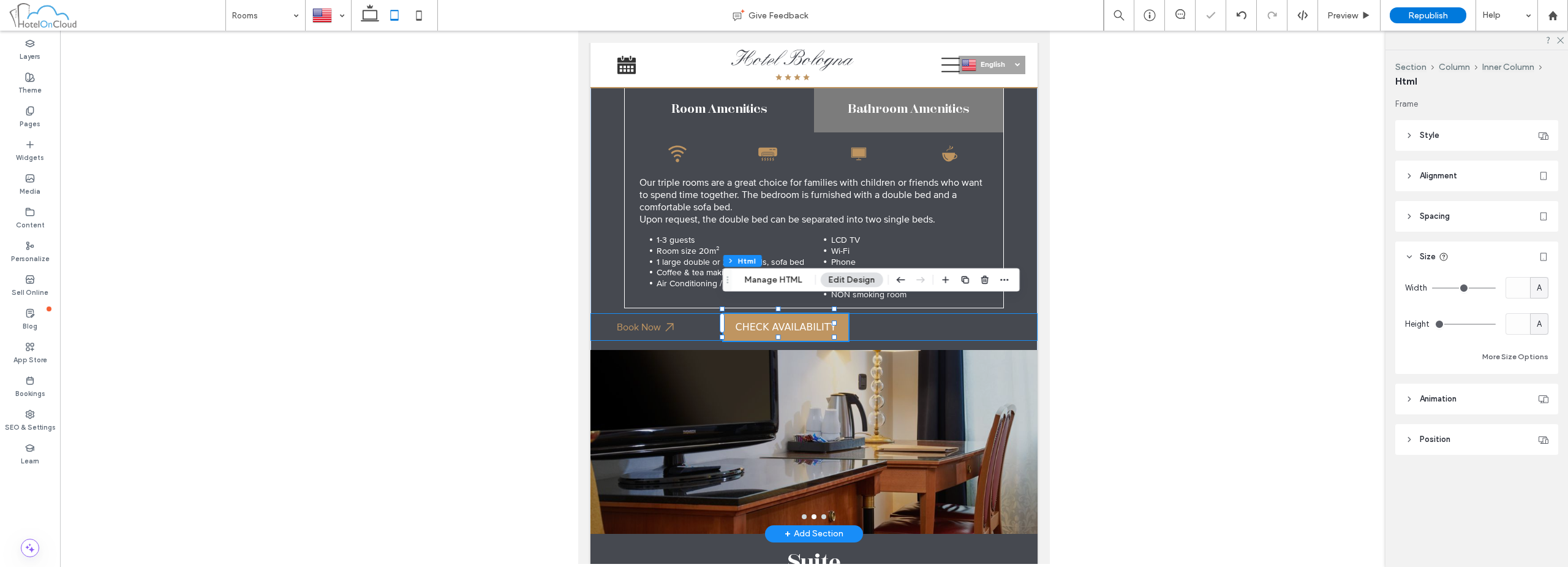
click at [987, 313] on div "Book Now" at bounding box center [814, 327] width 447 height 28
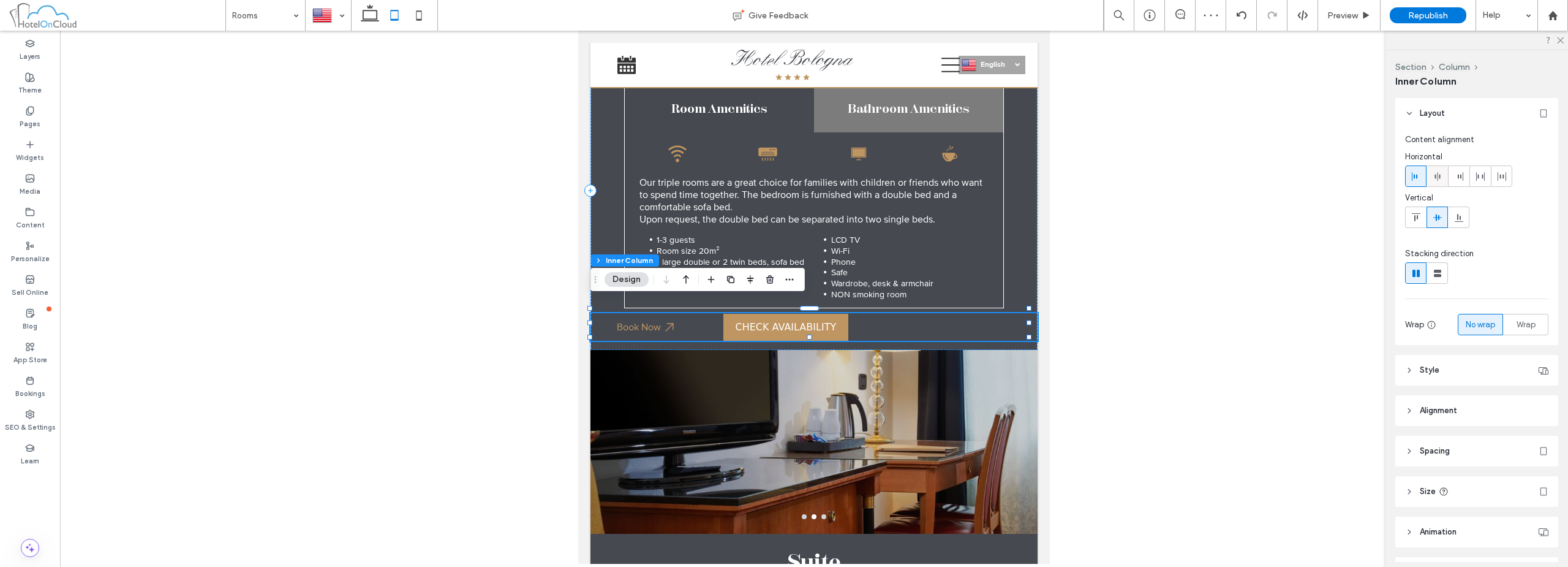
click at [1443, 175] on div at bounding box center [1437, 176] width 20 height 20
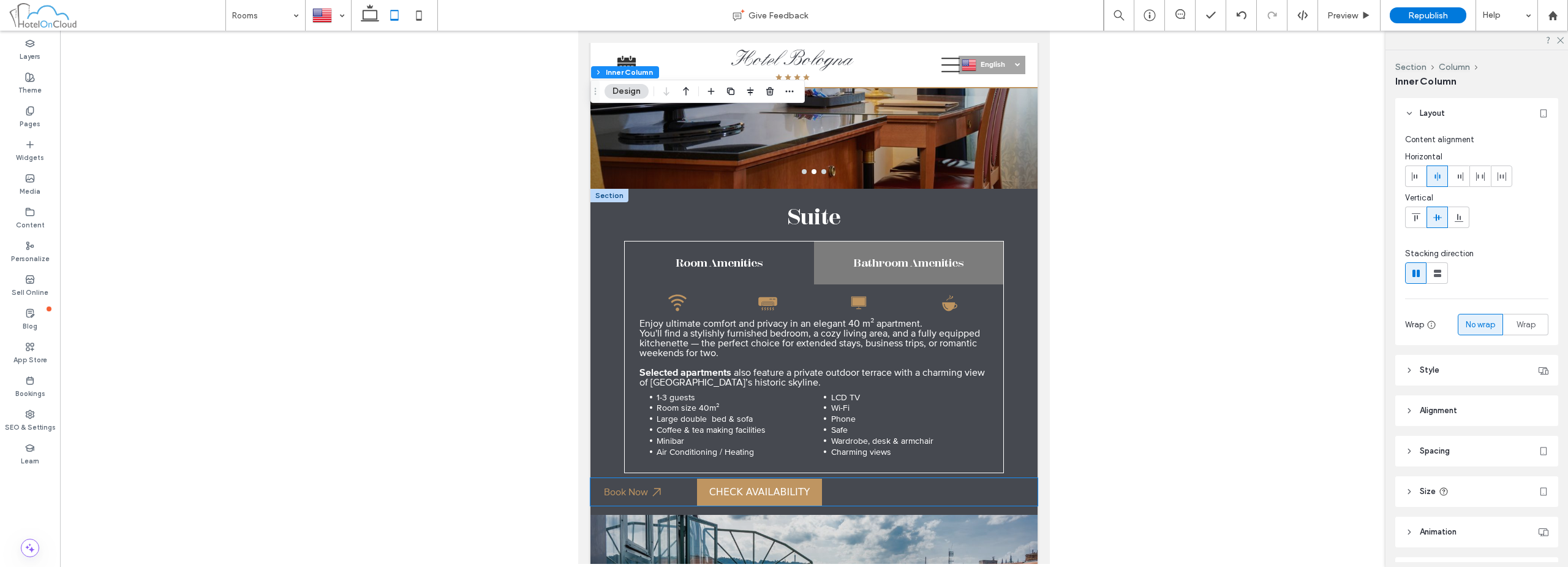
scroll to position [1310, 0]
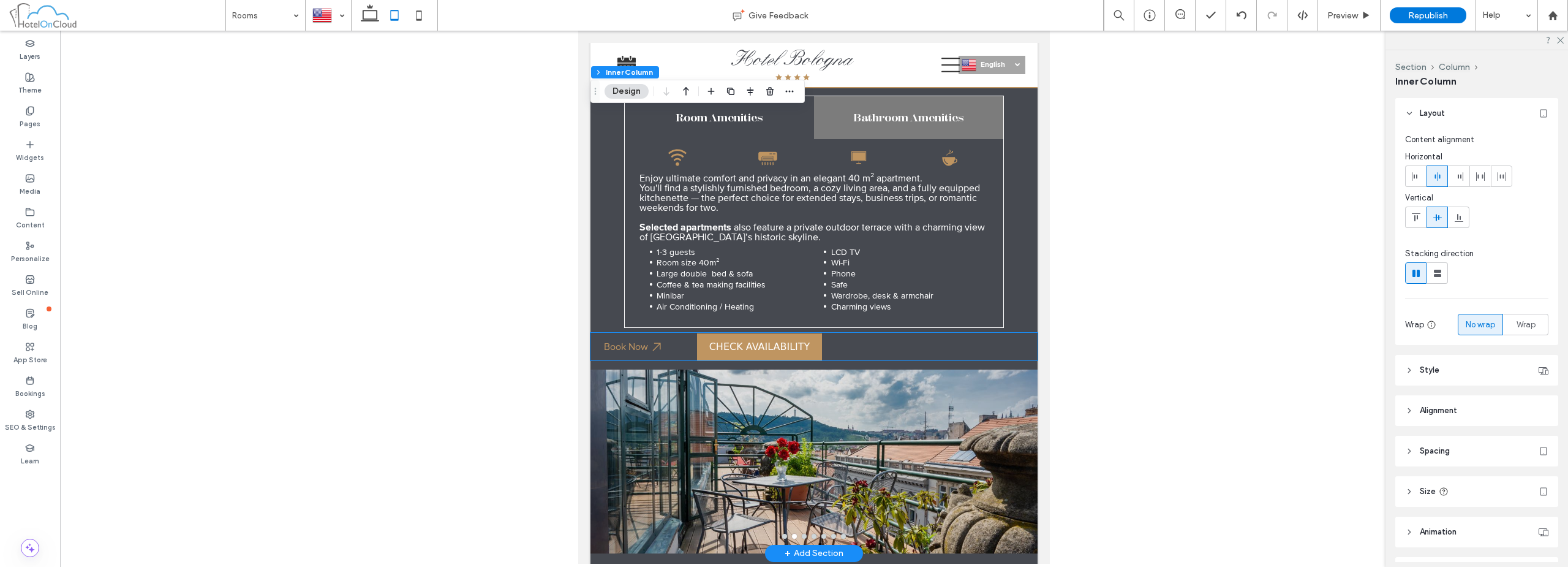
click at [935, 336] on bon-availability-button at bounding box center [867, 347] width 341 height 27
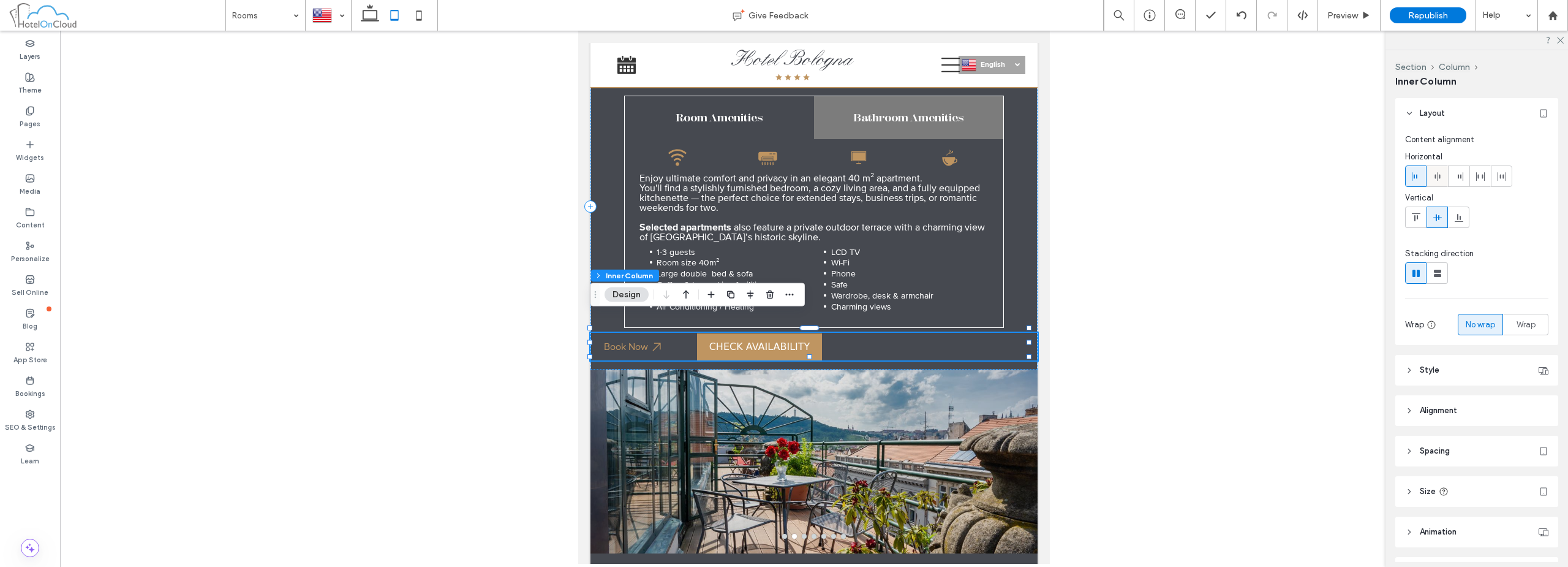
click at [1443, 176] on div at bounding box center [1437, 176] width 20 height 20
click at [854, 334] on bon-availability-button at bounding box center [867, 347] width 341 height 27
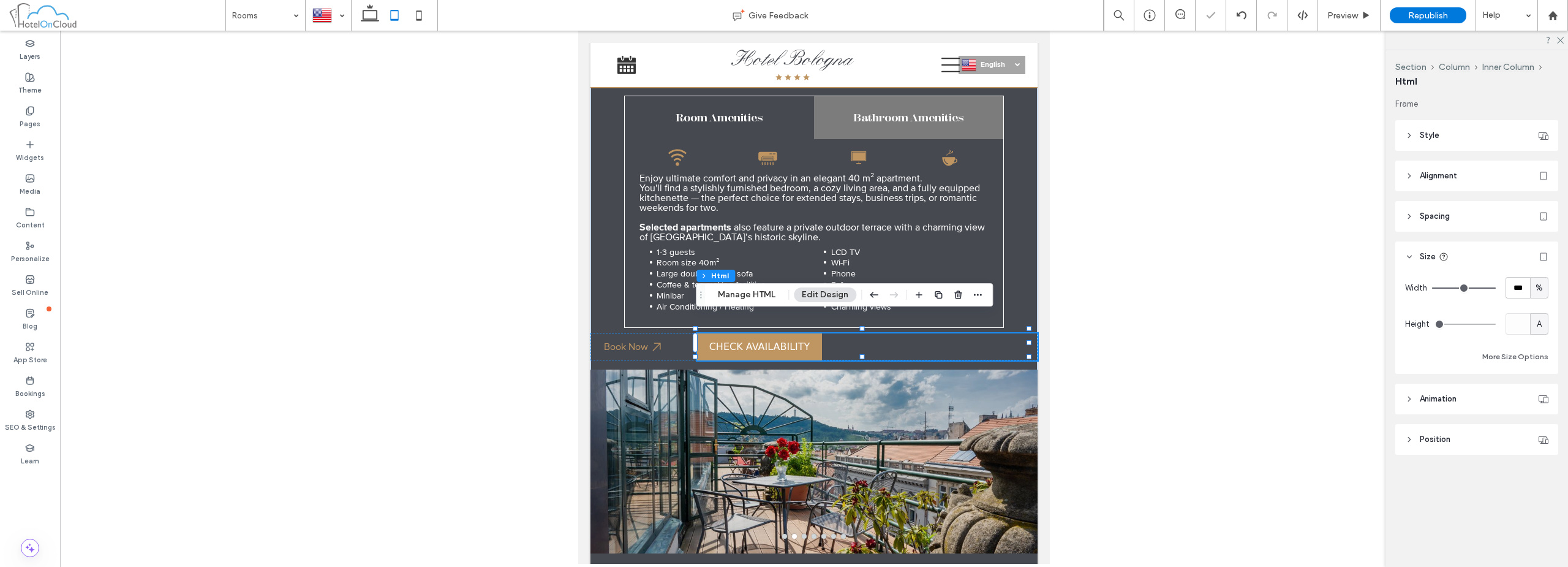
click at [1539, 284] on span "%" at bounding box center [1539, 288] width 7 height 12
click at [1537, 394] on span "A" at bounding box center [1539, 395] width 5 height 12
type input "*"
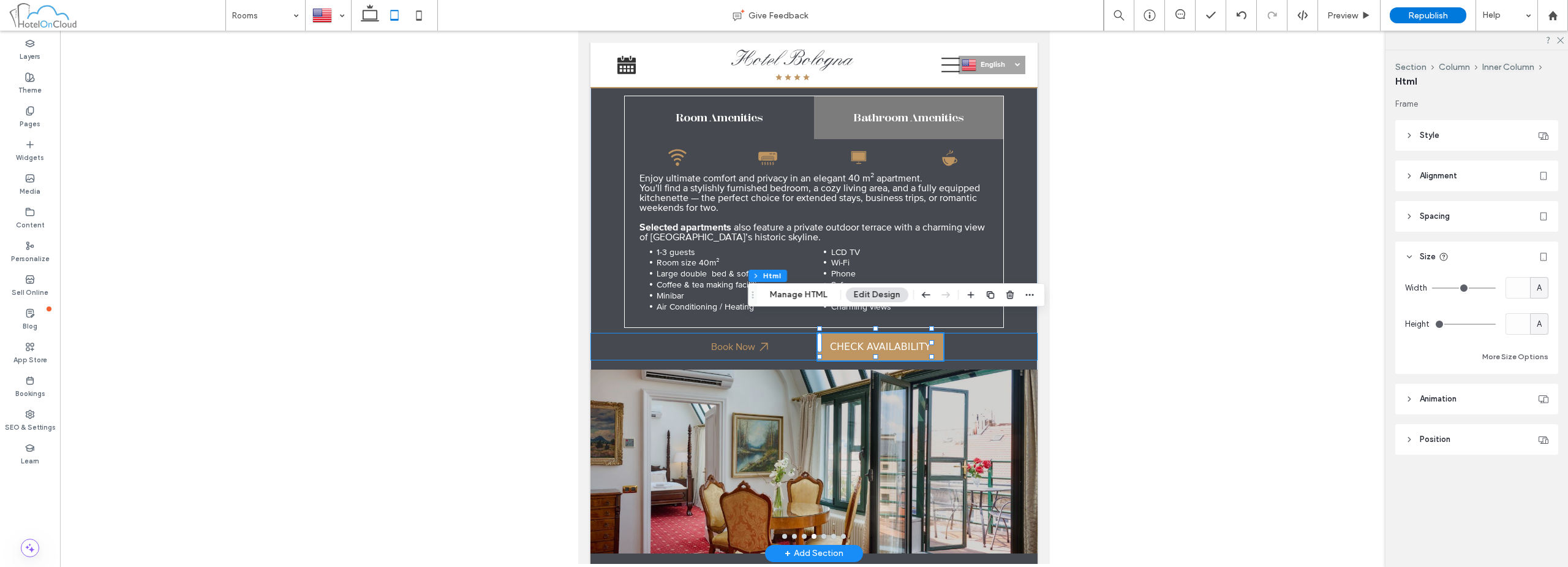
click at [956, 338] on div "Book Now" at bounding box center [814, 347] width 447 height 28
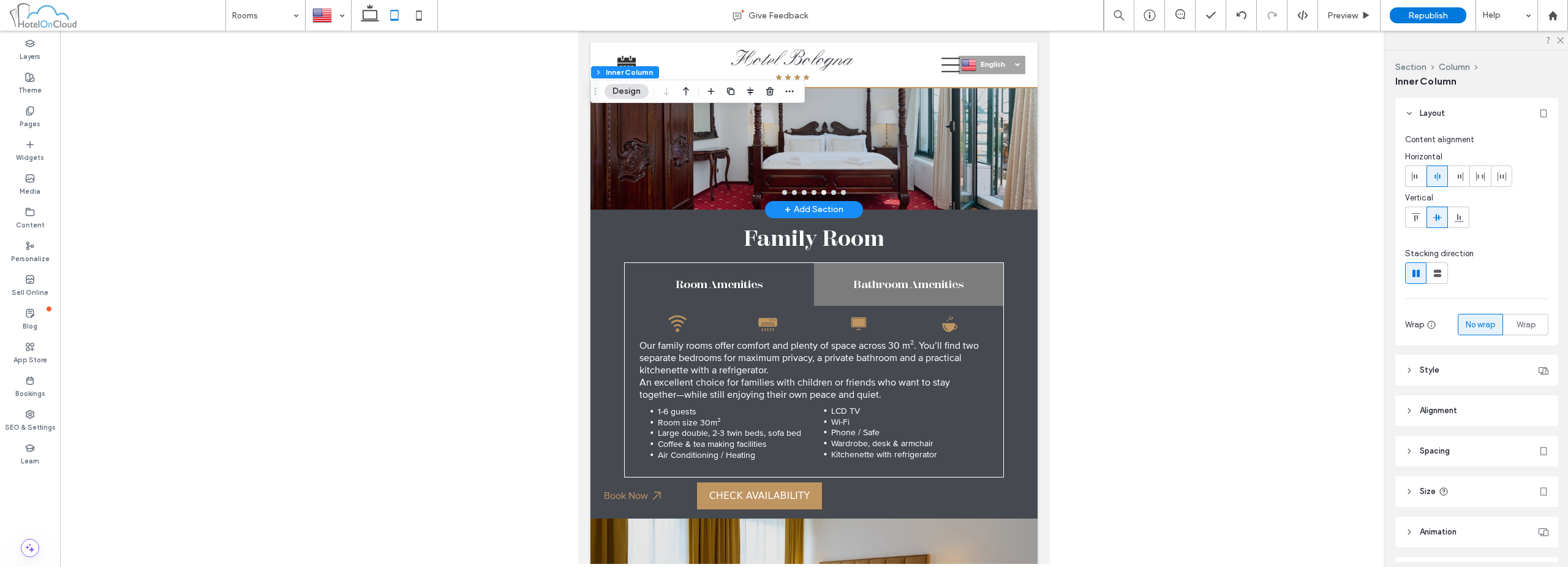
scroll to position [1678, 0]
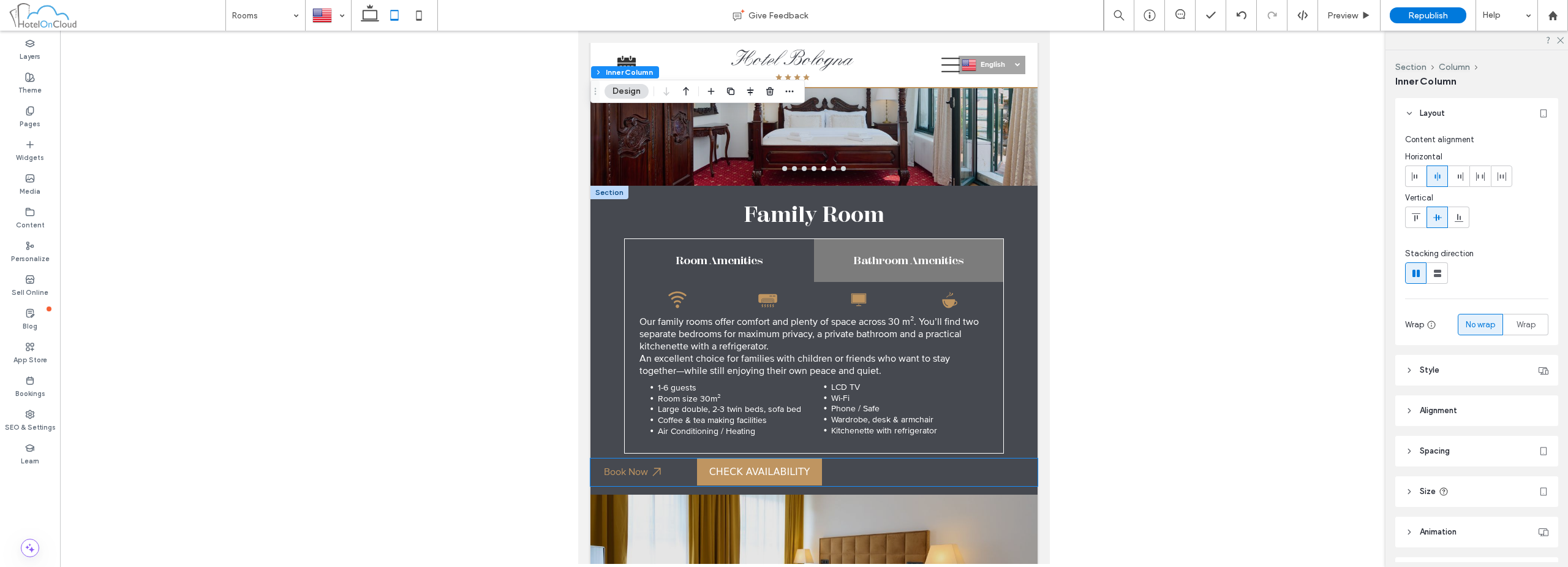
click at [947, 458] on bon-availability-button at bounding box center [867, 472] width 341 height 27
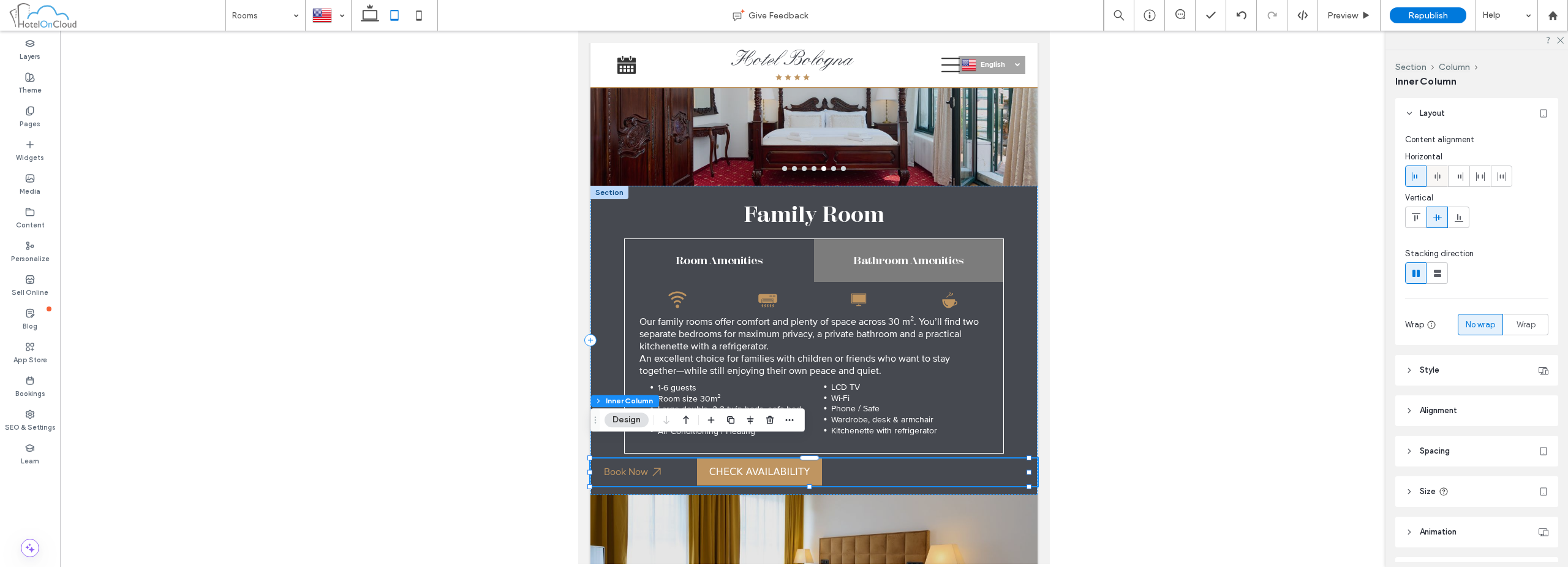
click at [1440, 172] on icon at bounding box center [1437, 176] width 10 height 10
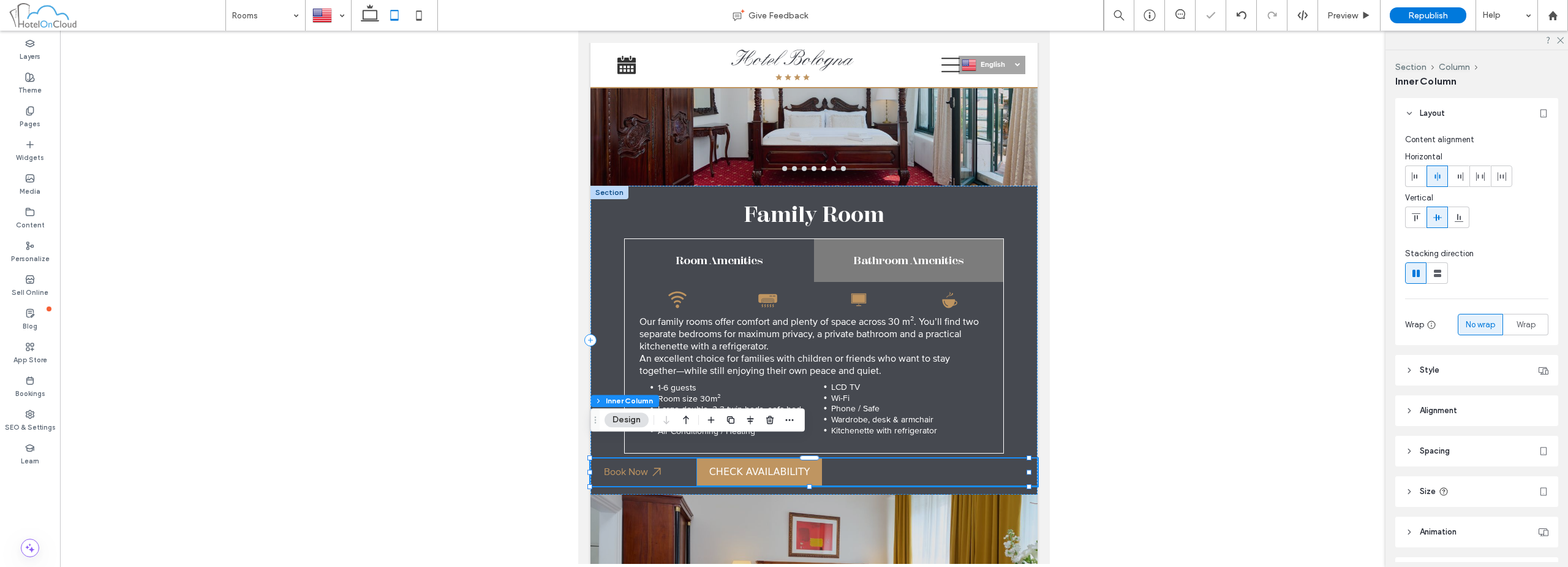
click at [875, 458] on bon-availability-button at bounding box center [867, 472] width 341 height 27
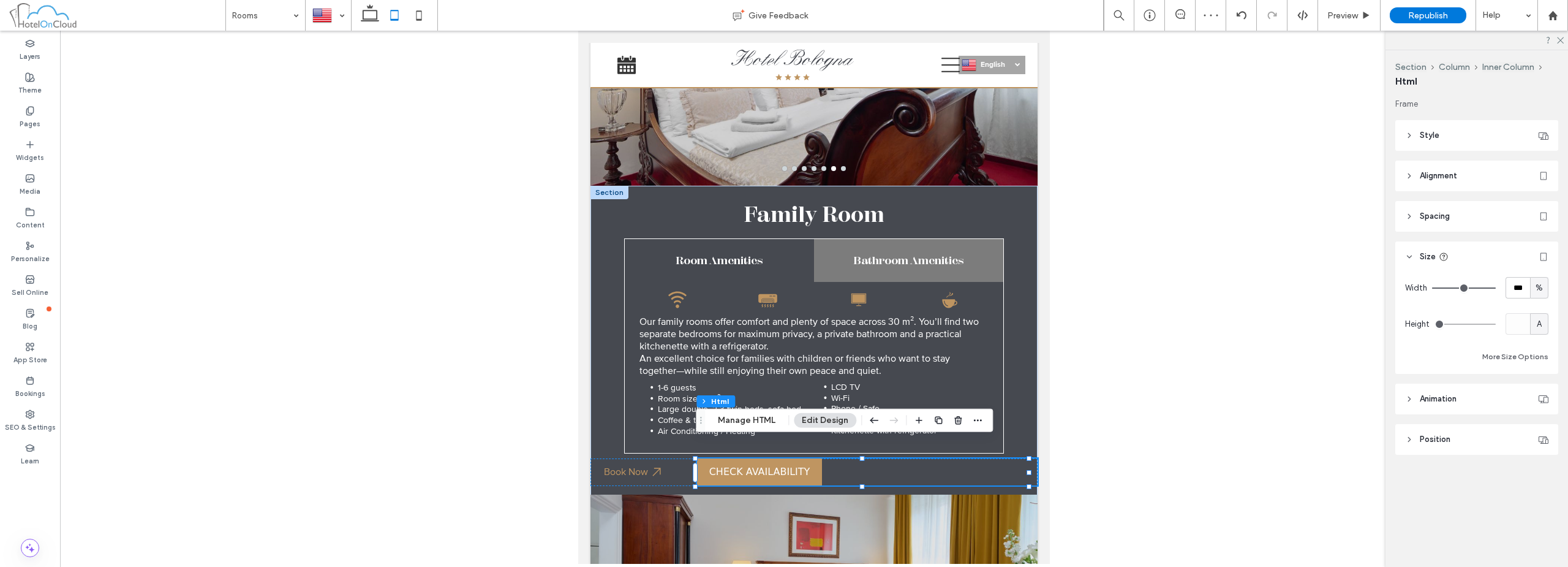
click at [1543, 287] on div "%" at bounding box center [1539, 288] width 12 height 12
drag, startPoint x: 1537, startPoint y: 399, endPoint x: 343, endPoint y: 292, distance: 1198.8
click at [1537, 399] on span "A" at bounding box center [1539, 395] width 5 height 12
type input "*"
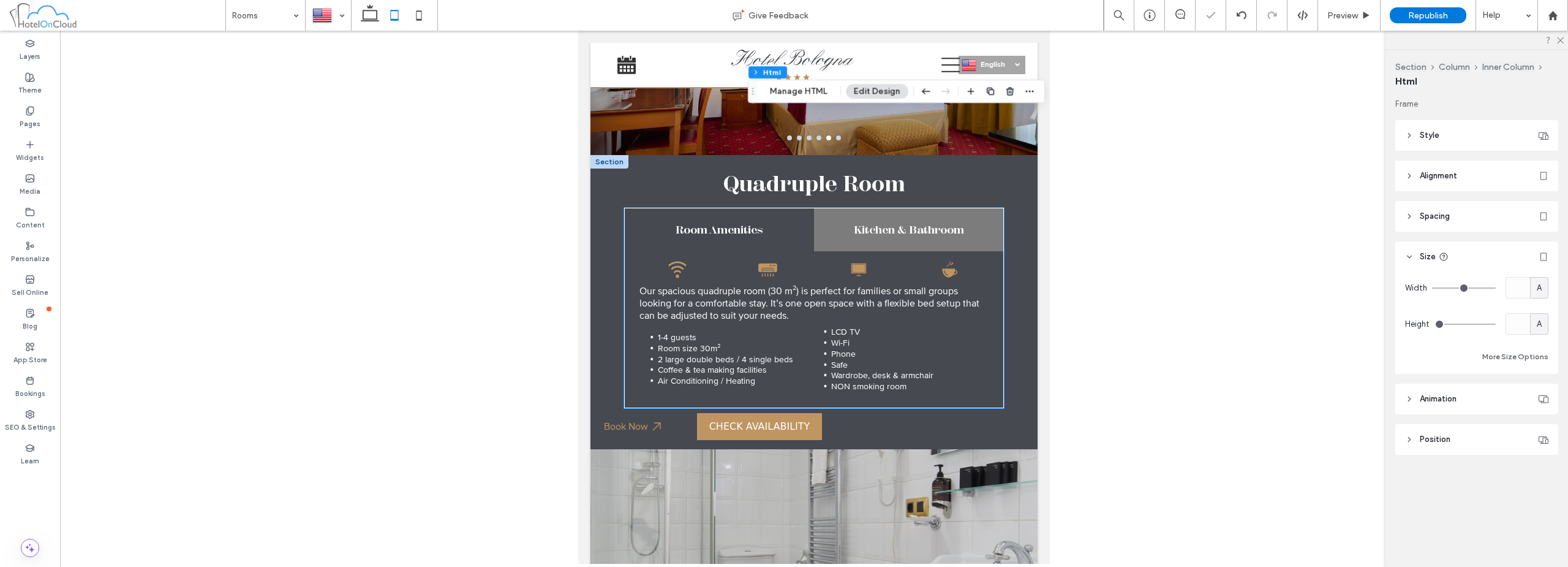
scroll to position [2229, 0]
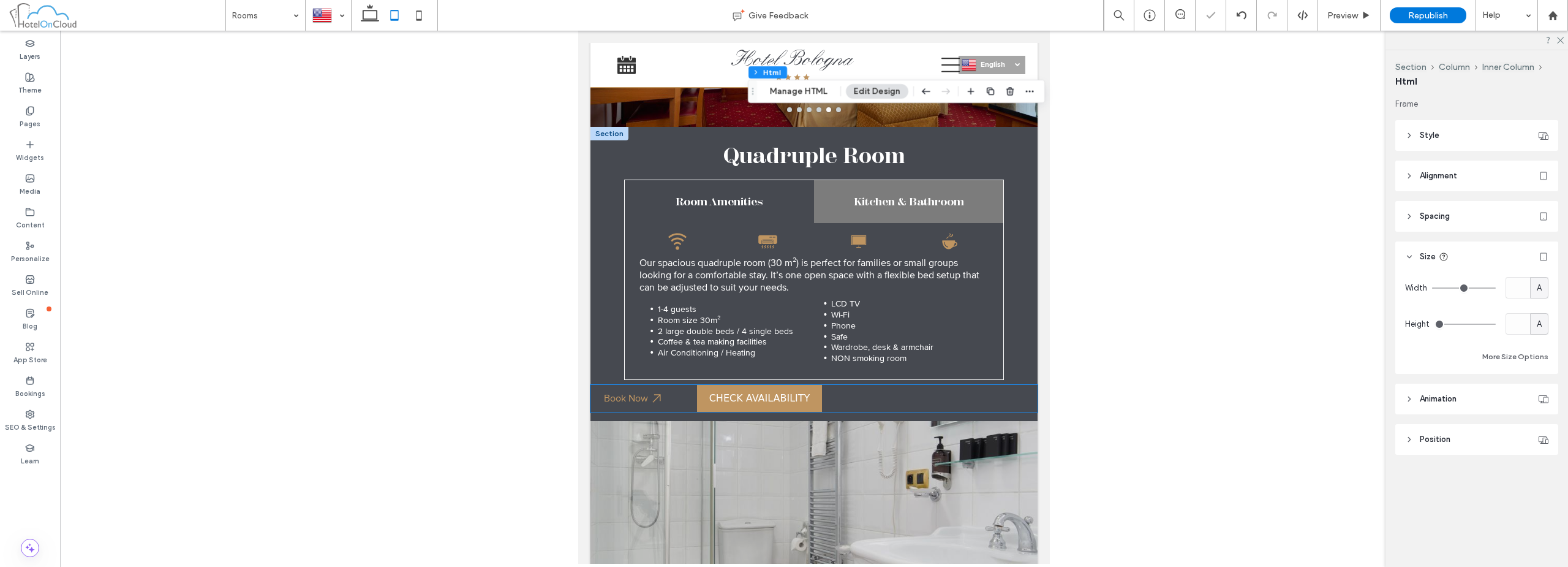
click at [910, 390] on bon-availability-button at bounding box center [867, 398] width 341 height 27
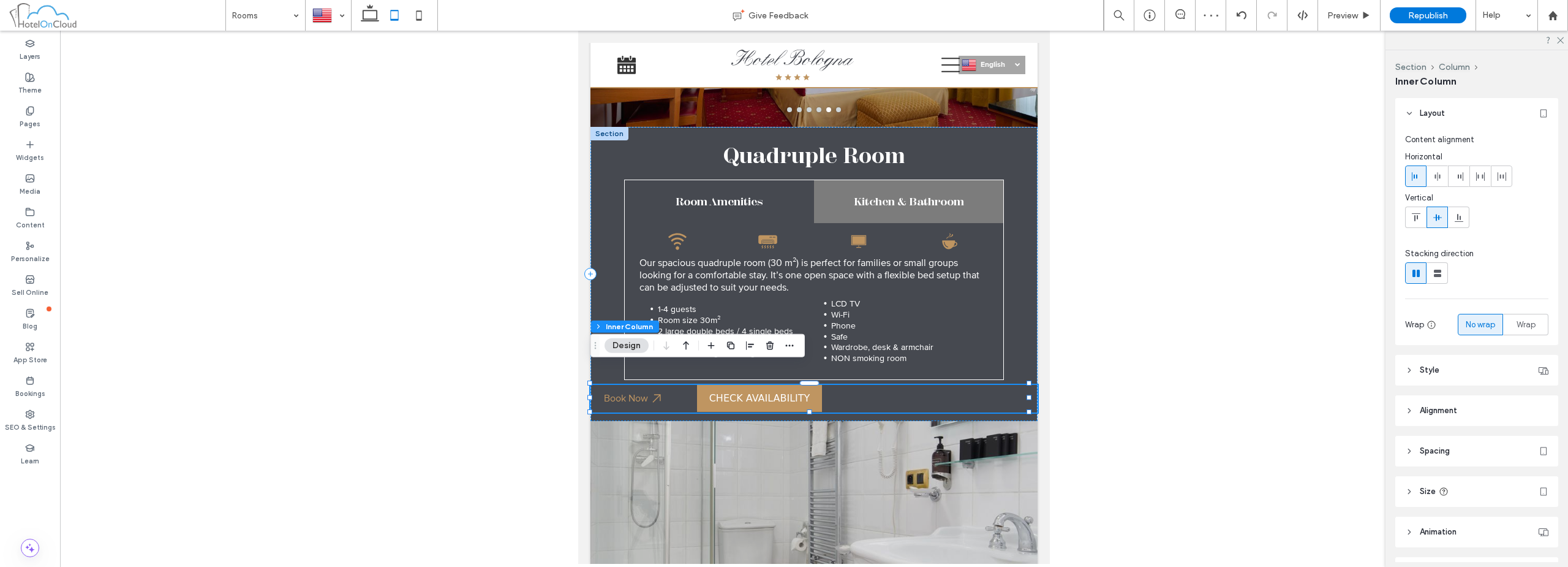
click at [922, 385] on bon-availability-button at bounding box center [867, 398] width 341 height 27
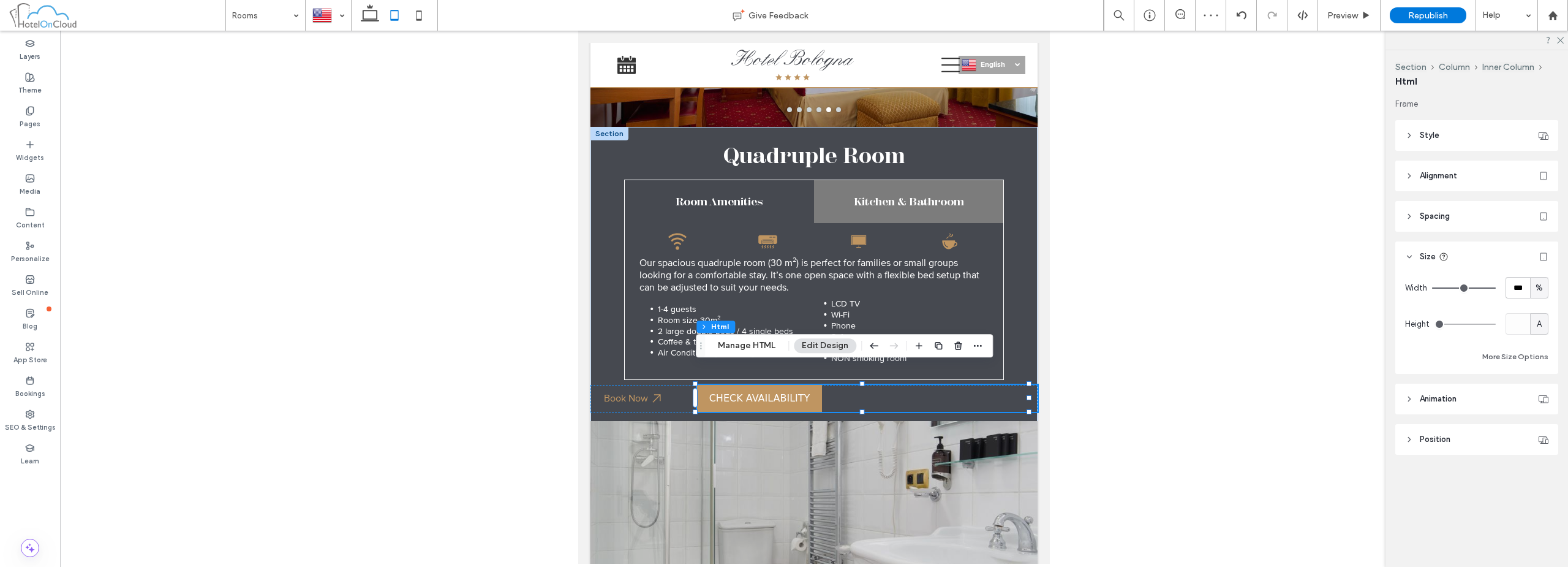
click at [1542, 287] on span "%" at bounding box center [1539, 288] width 7 height 12
click at [1545, 399] on div "A" at bounding box center [1539, 395] width 17 height 21
type input "*"
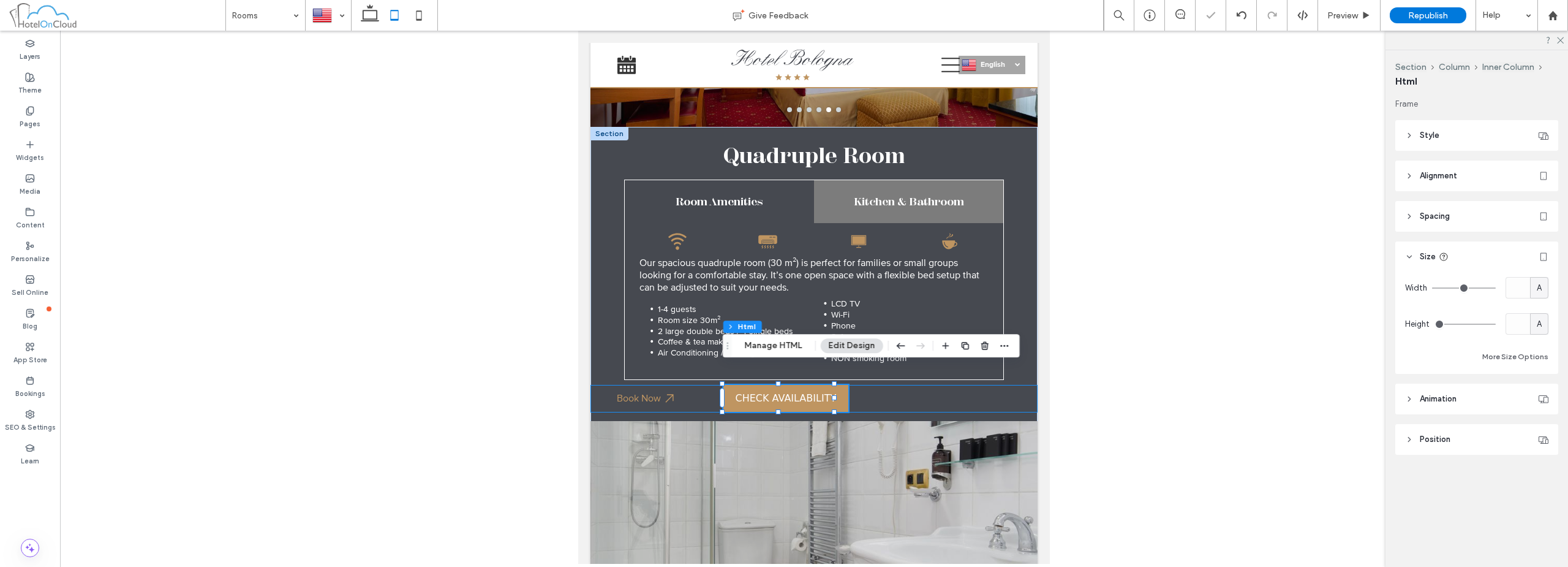
click at [989, 385] on div "Book Now" at bounding box center [814, 399] width 447 height 28
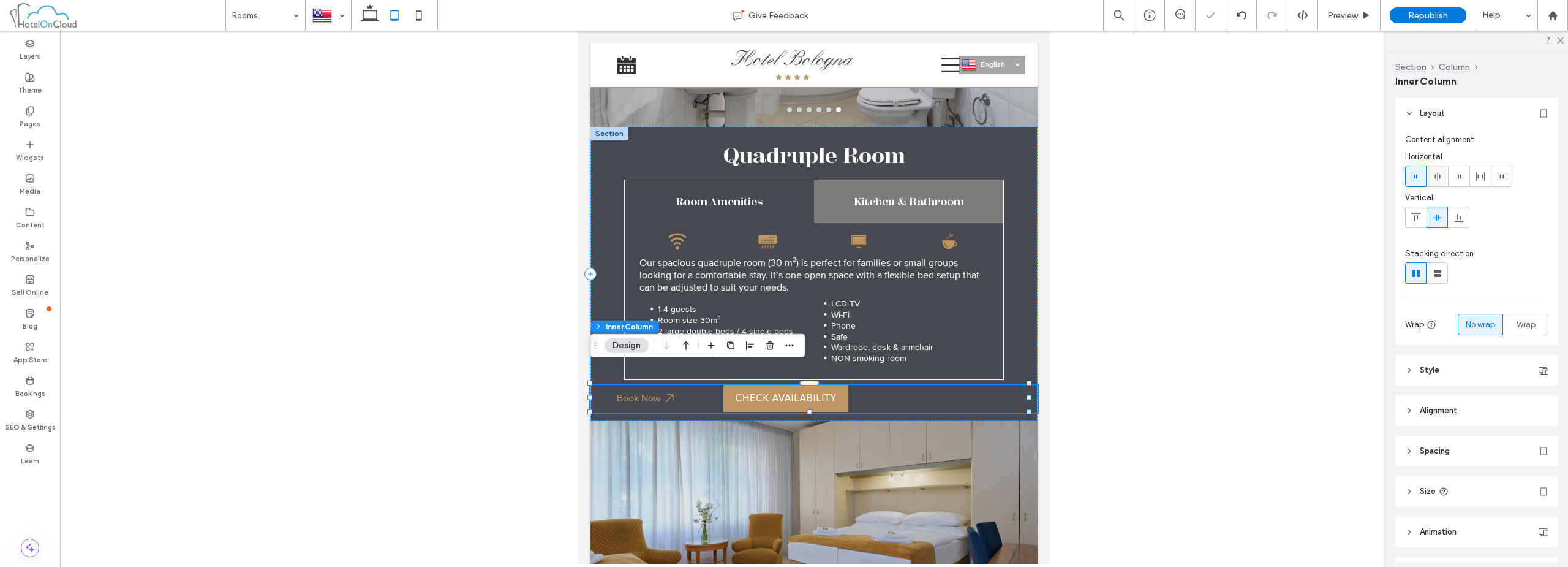
click at [1446, 178] on div at bounding box center [1437, 176] width 20 height 20
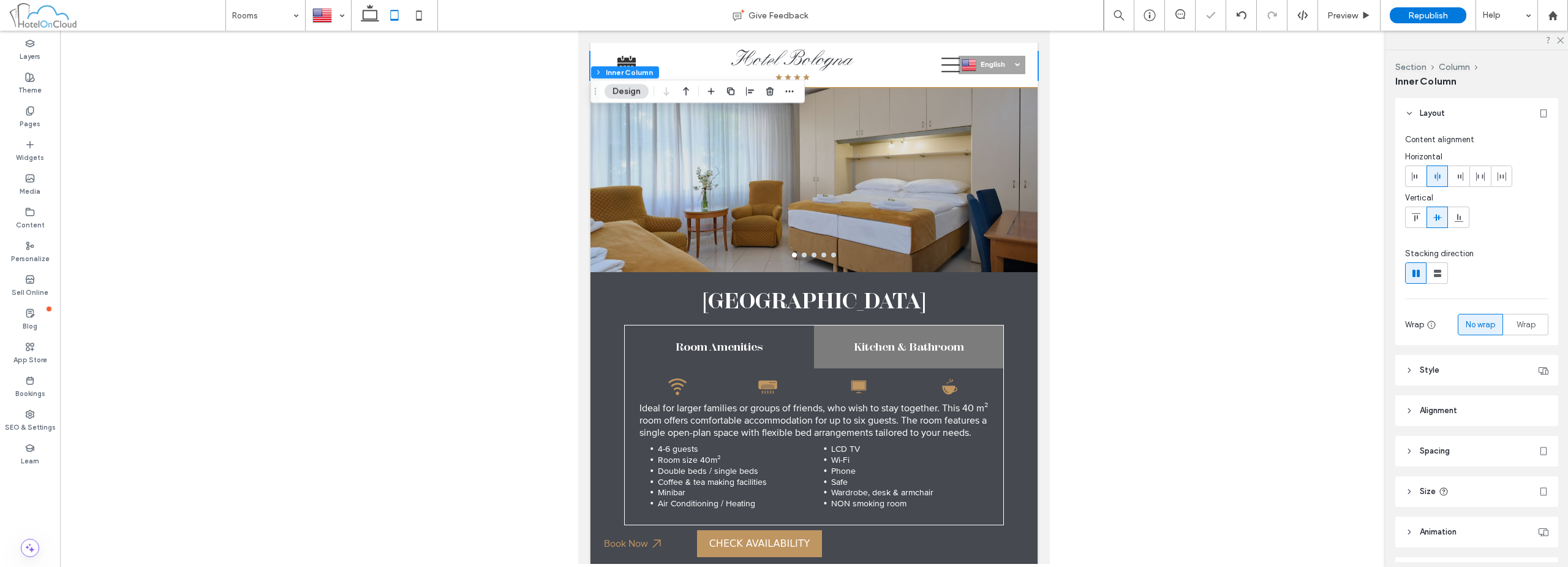
scroll to position [2597, 0]
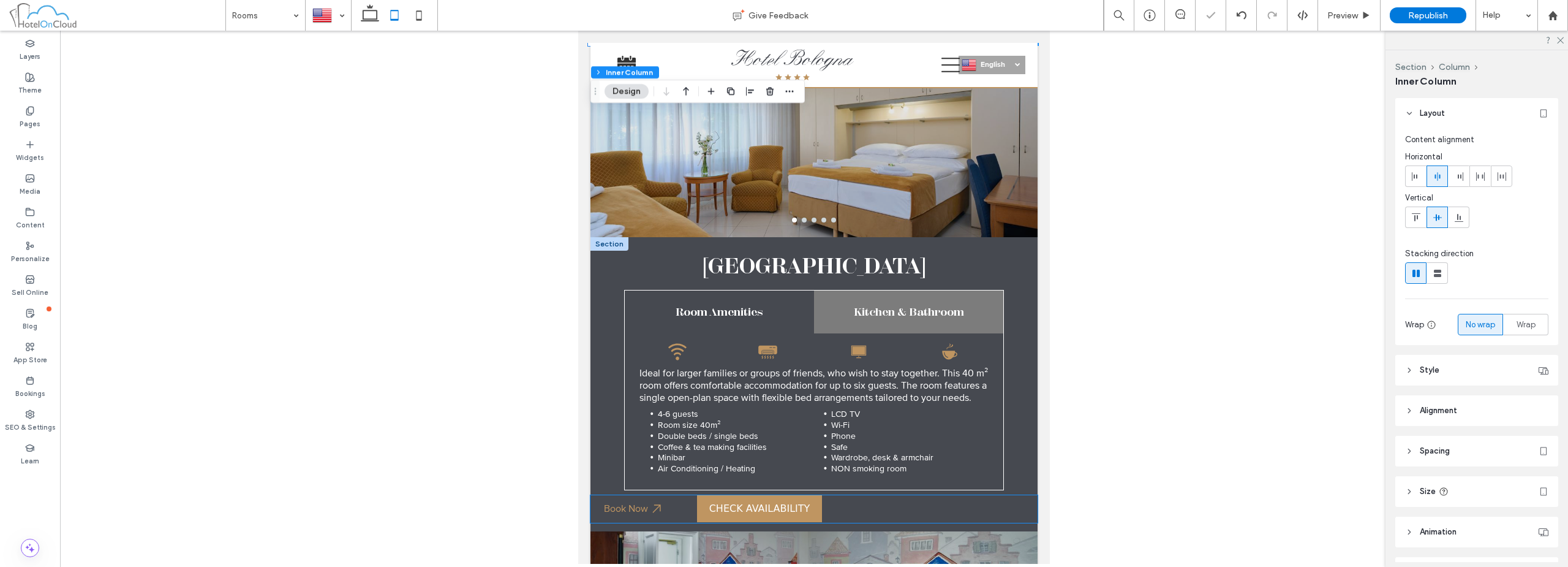
click at [851, 495] on bon-availability-button at bounding box center [867, 509] width 341 height 27
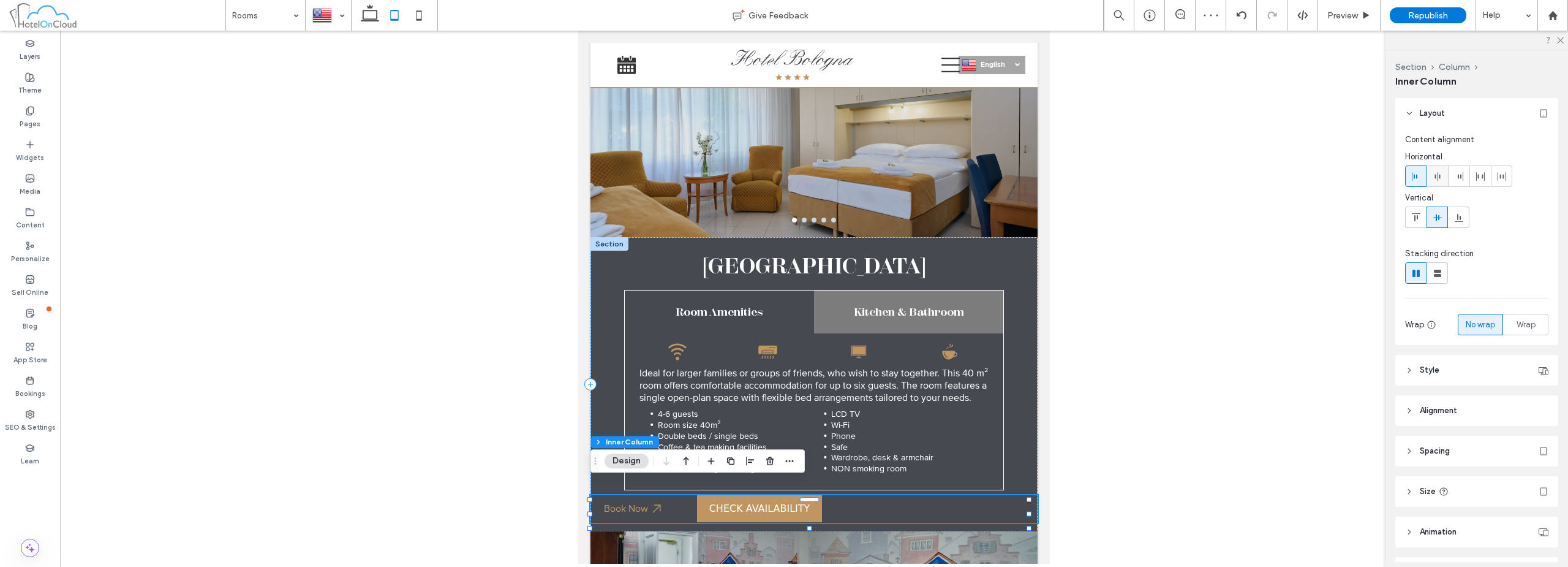
click at [1441, 170] on span at bounding box center [1437, 176] width 10 height 20
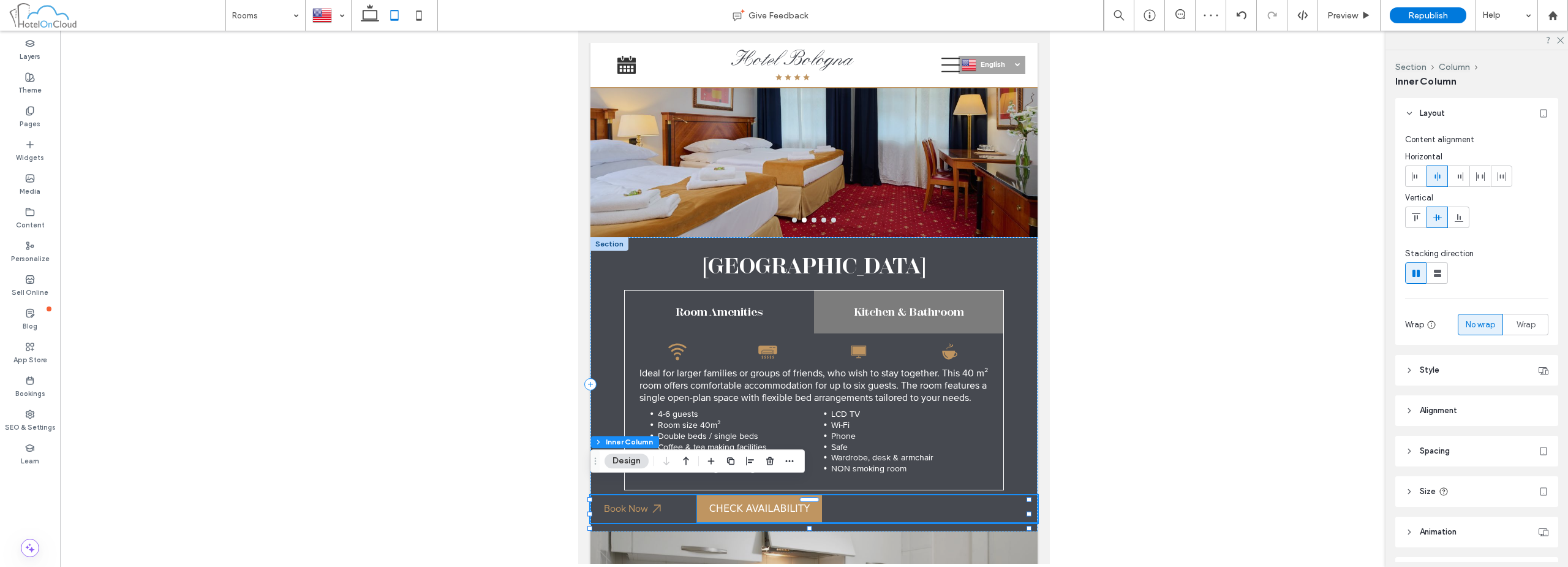
click at [853, 495] on bon-availability-button at bounding box center [867, 509] width 341 height 27
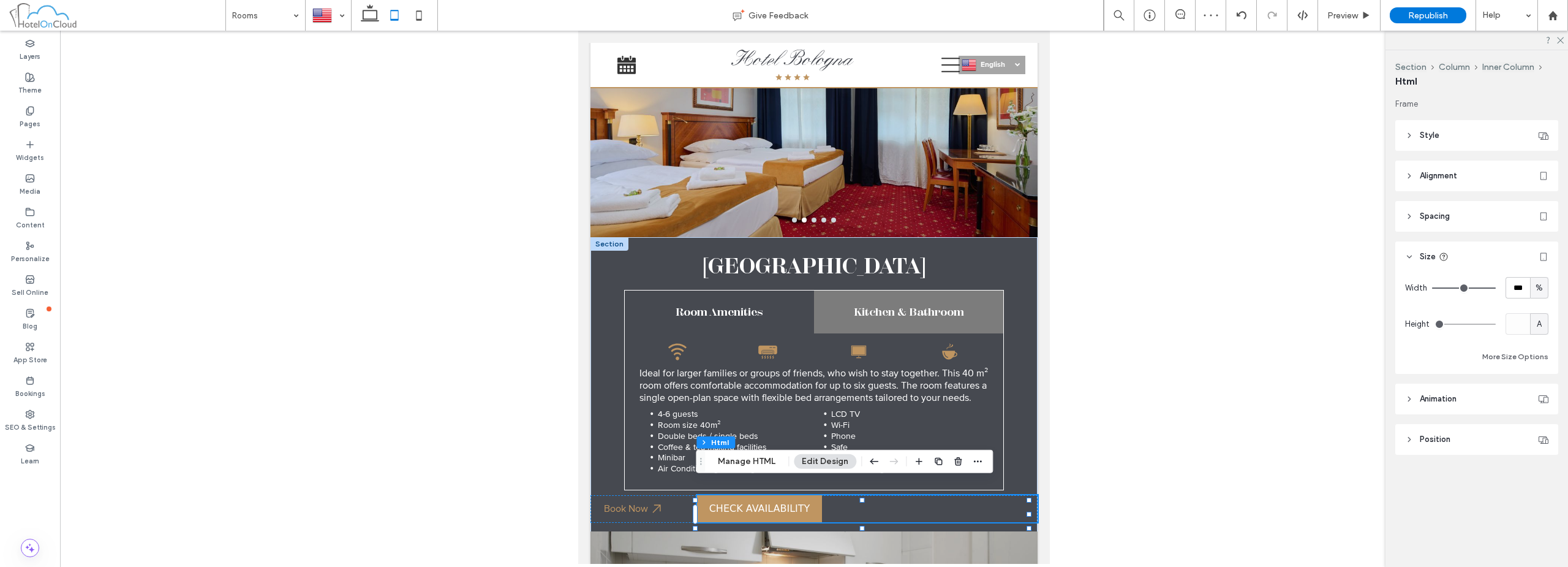
drag, startPoint x: 1539, startPoint y: 288, endPoint x: 1538, endPoint y: 294, distance: 6.1
click at [1539, 287] on span "%" at bounding box center [1539, 288] width 7 height 12
click at [1535, 397] on div "A" at bounding box center [1539, 395] width 17 height 21
type input "*"
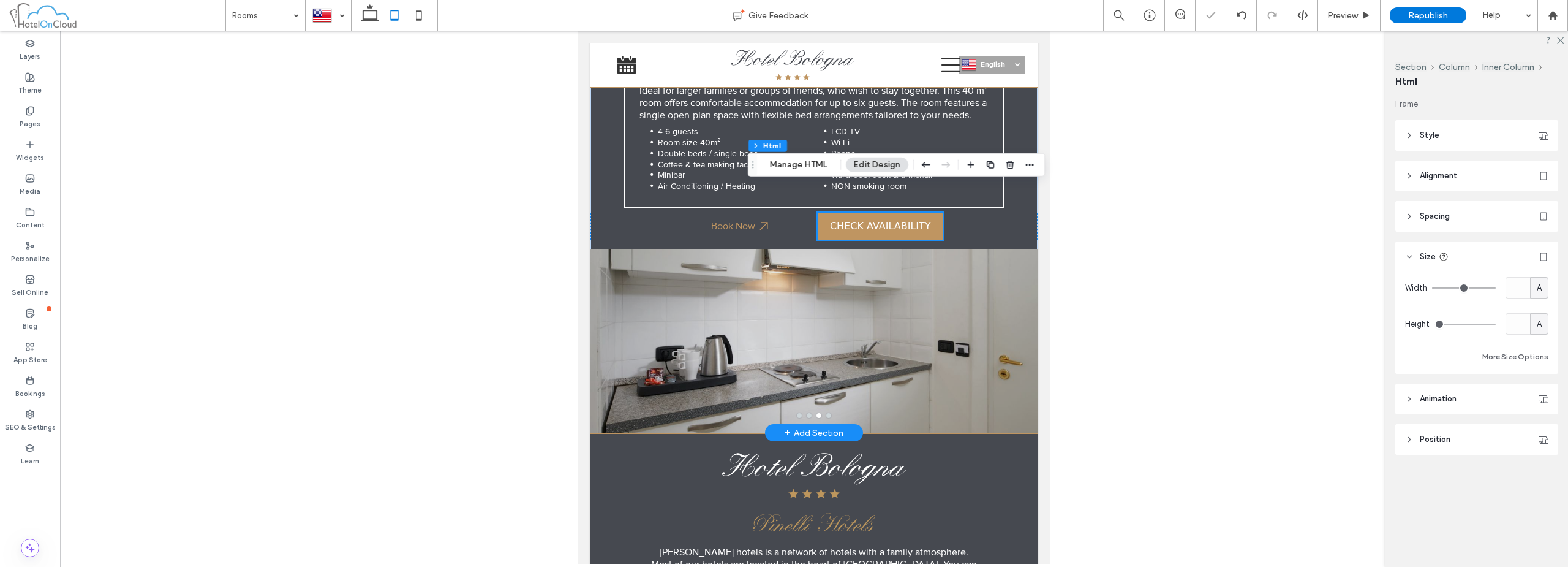
scroll to position [2903, 0]
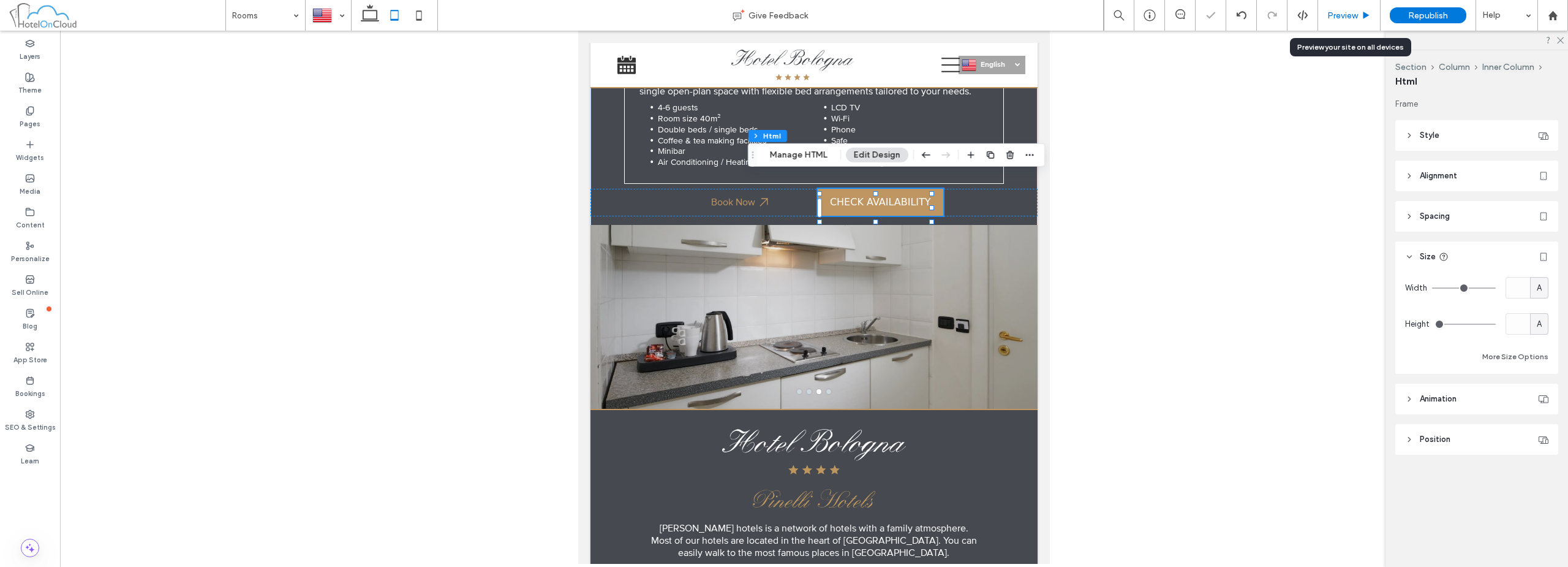
click at [1347, 14] on span "Preview" at bounding box center [1343, 16] width 30 height 11
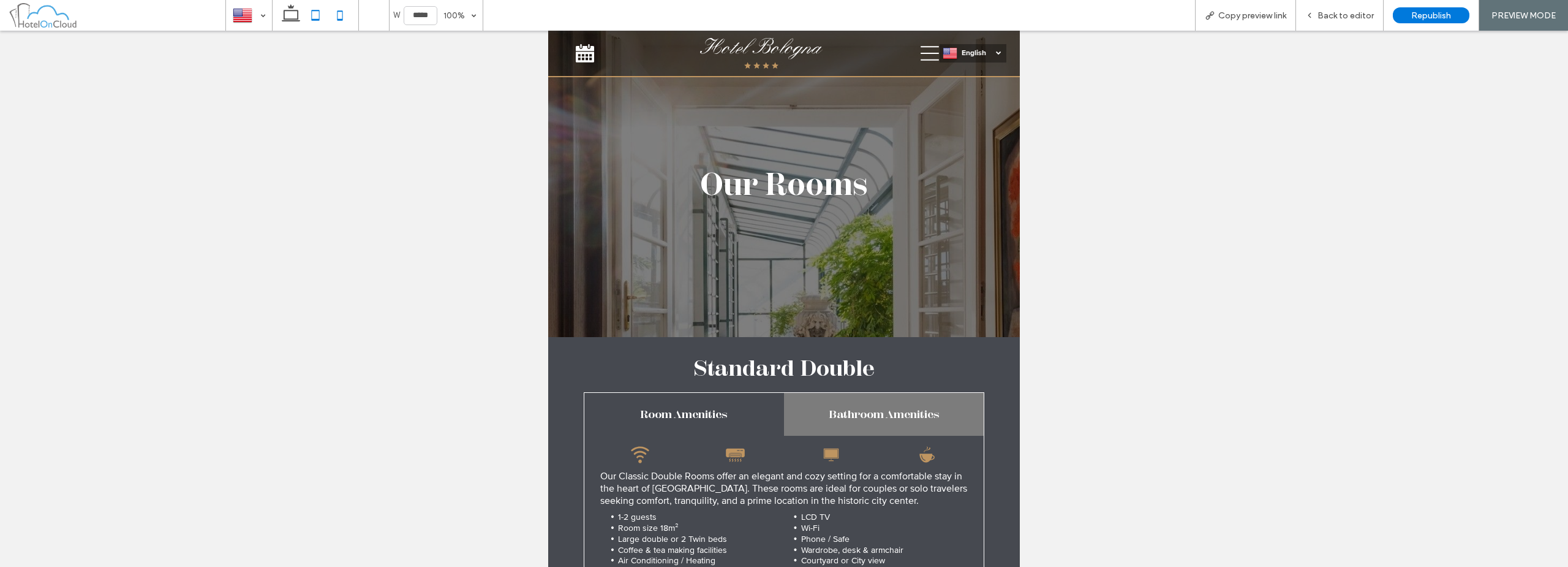
click at [339, 14] on icon at bounding box center [339, 15] width 25 height 25
type input "*****"
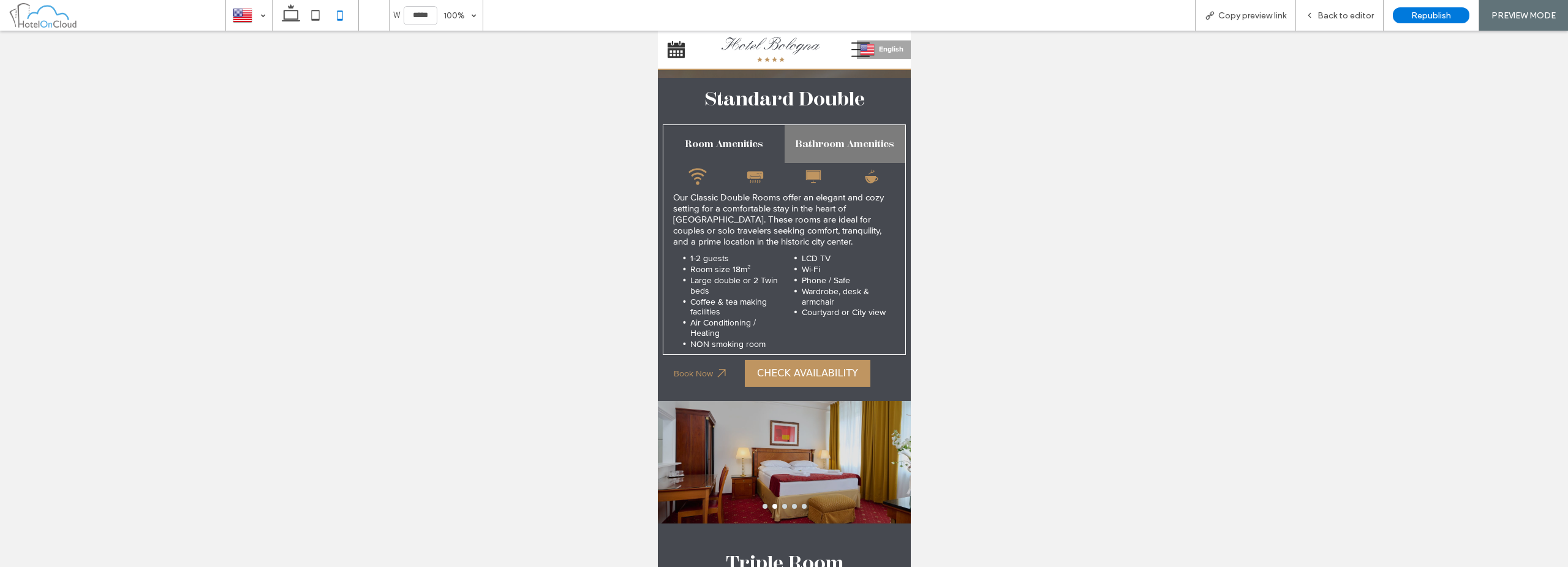
scroll to position [184, 0]
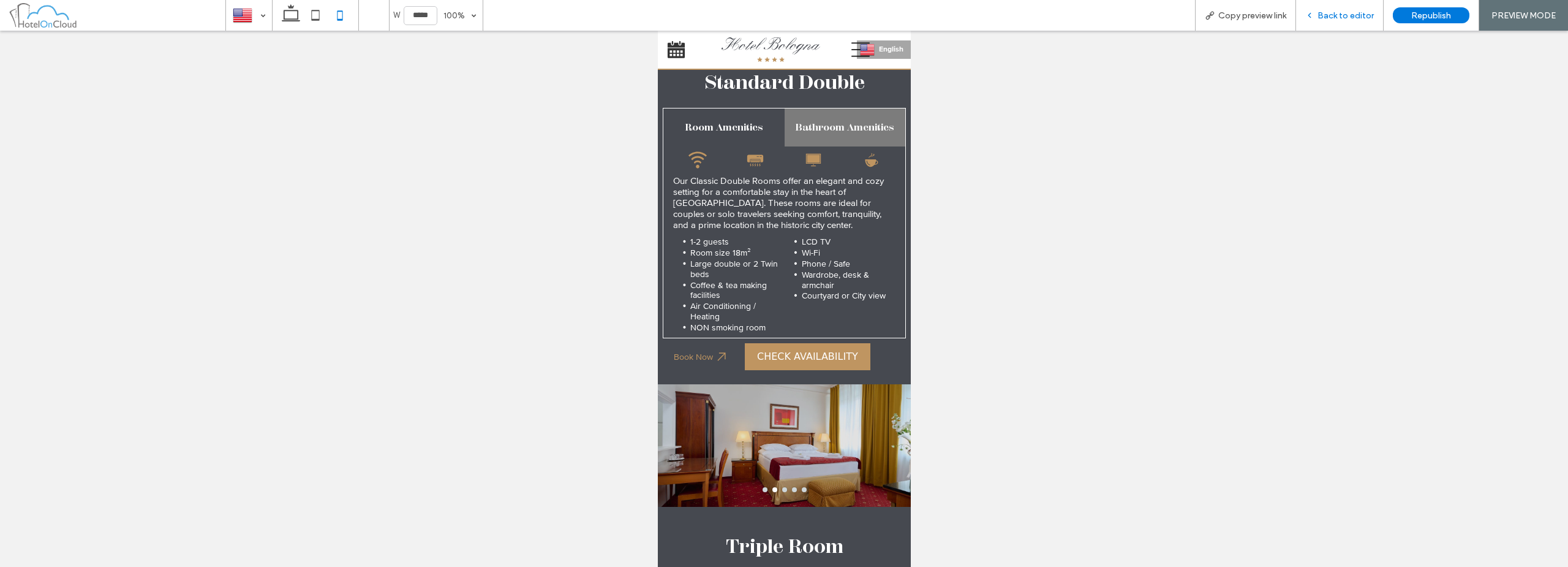
click at [1358, 15] on span "Back to editor" at bounding box center [1345, 16] width 56 height 11
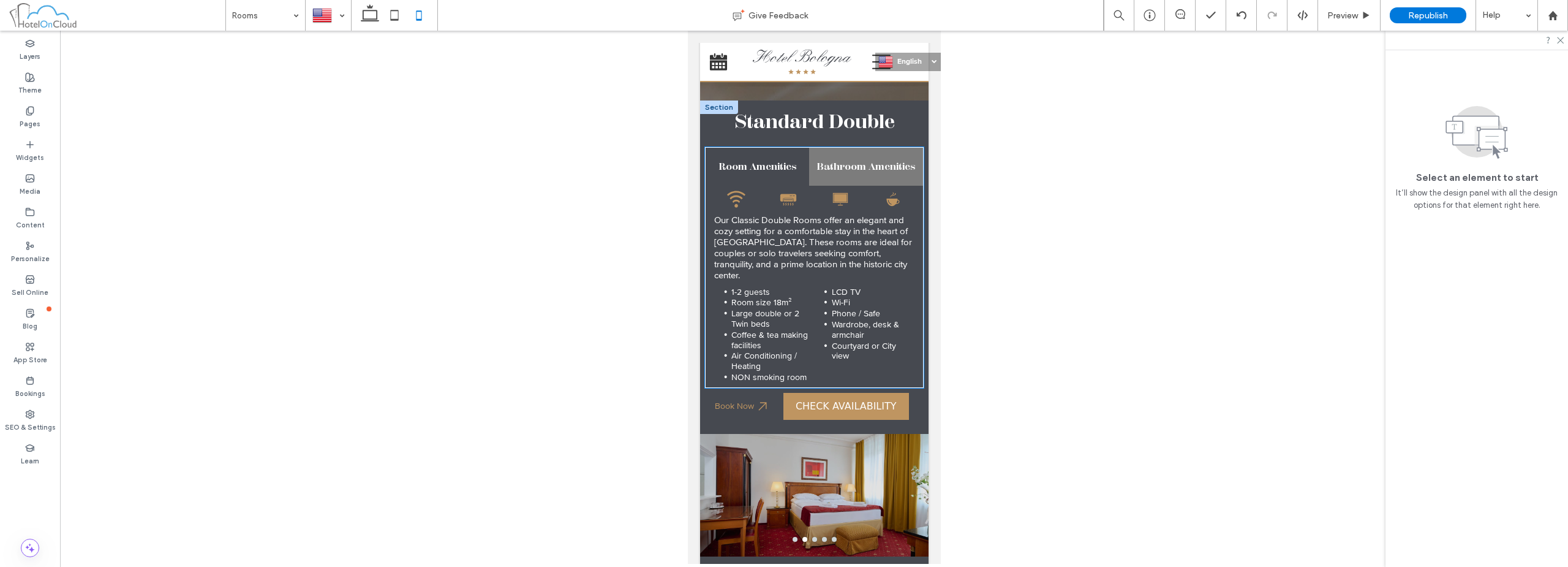
scroll to position [135, 0]
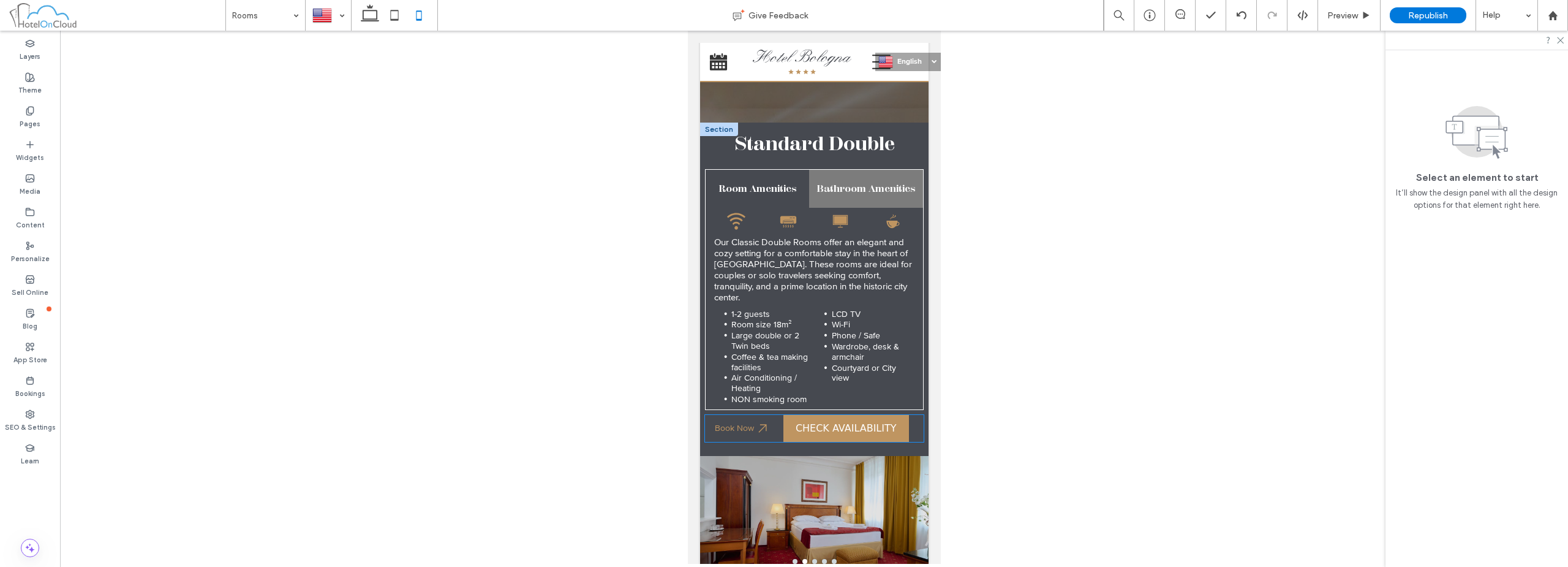
click at [907, 420] on bon-availability-button at bounding box center [851, 428] width 136 height 27
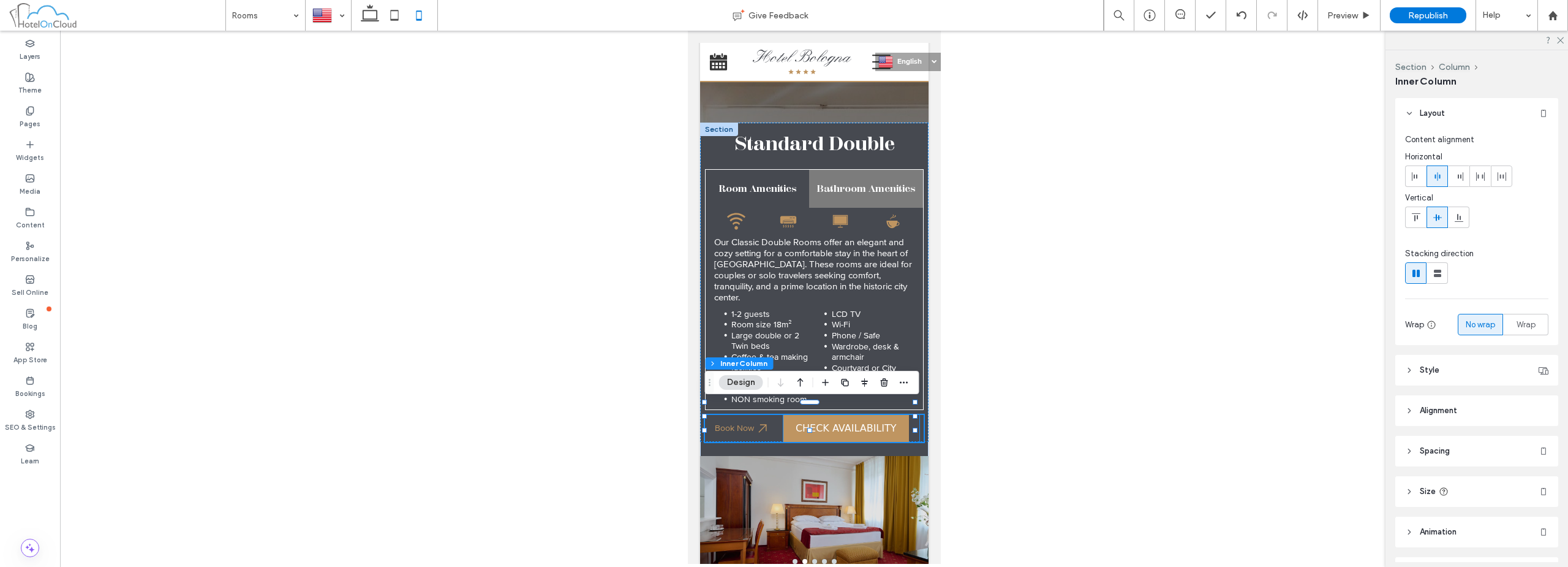
click at [901, 414] on bon-availability-button at bounding box center [851, 428] width 136 height 27
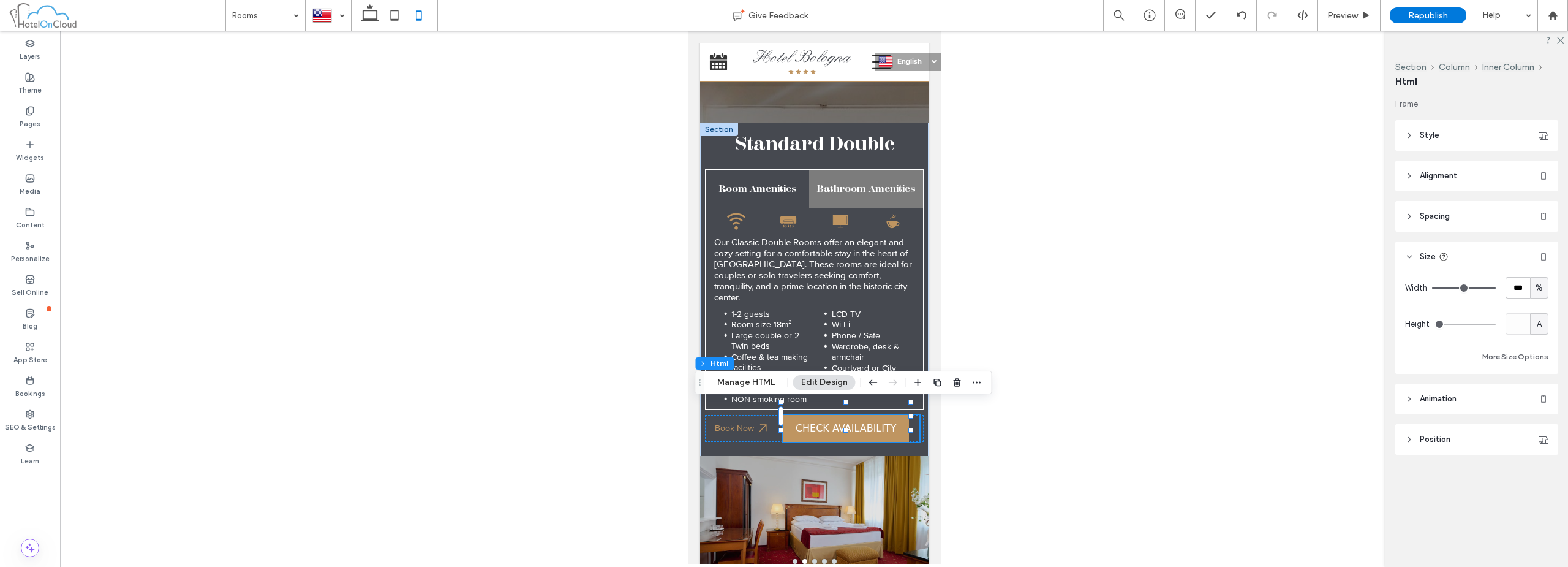
click at [1540, 283] on span "%" at bounding box center [1539, 288] width 7 height 12
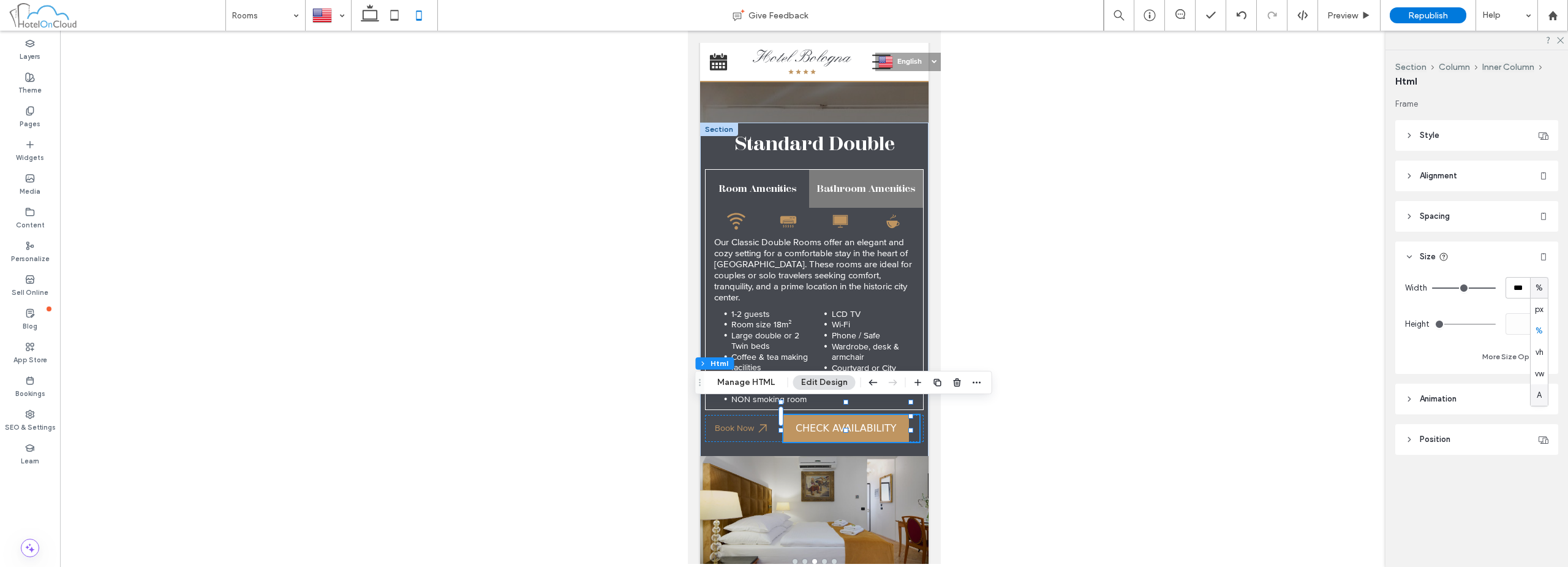
click at [1538, 399] on span "A" at bounding box center [1539, 395] width 5 height 12
type input "*"
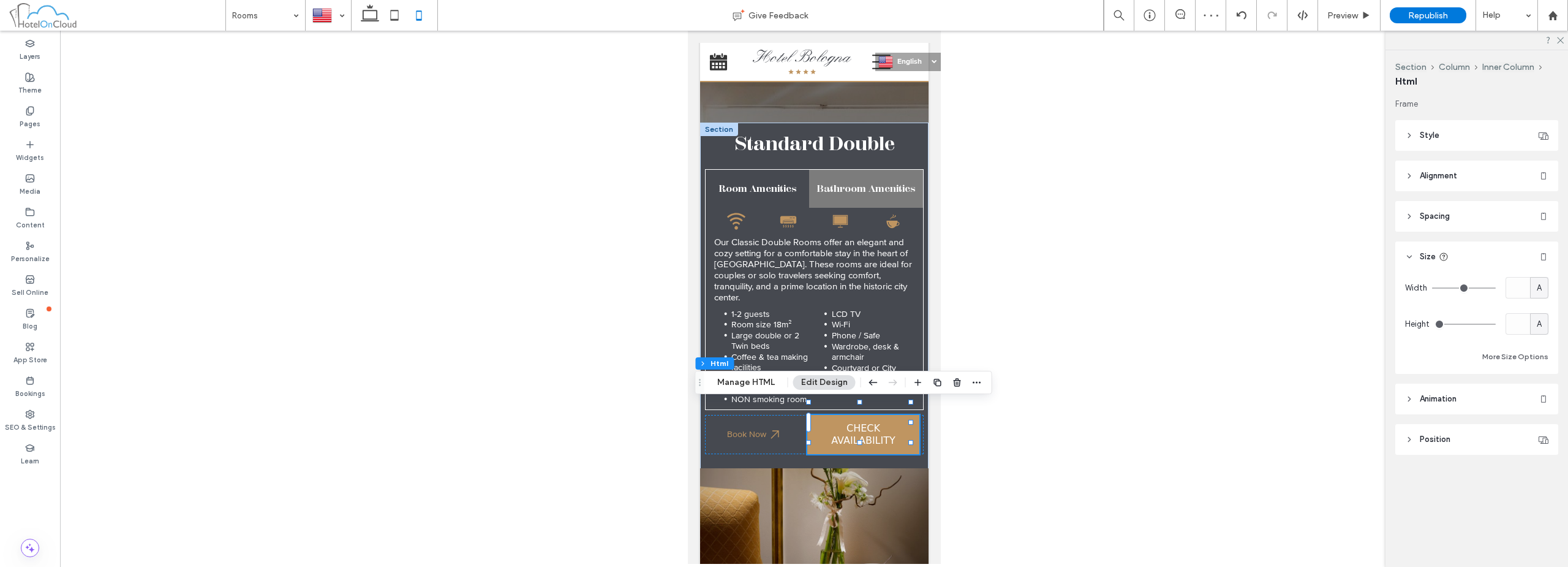
click at [1540, 283] on span "A" at bounding box center [1539, 288] width 5 height 12
click at [1541, 315] on span "px" at bounding box center [1539, 309] width 9 height 12
type input "***"
click at [1519, 288] on input "*****" at bounding box center [1518, 288] width 25 height 21
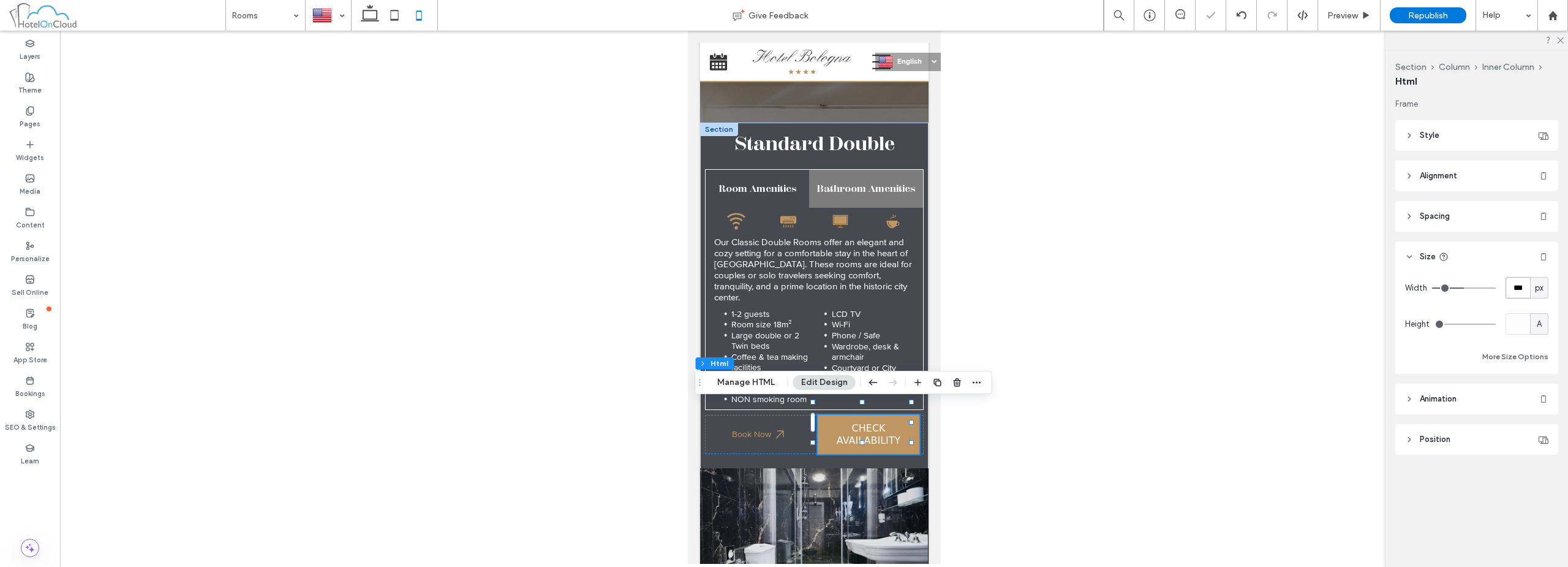
type input "***"
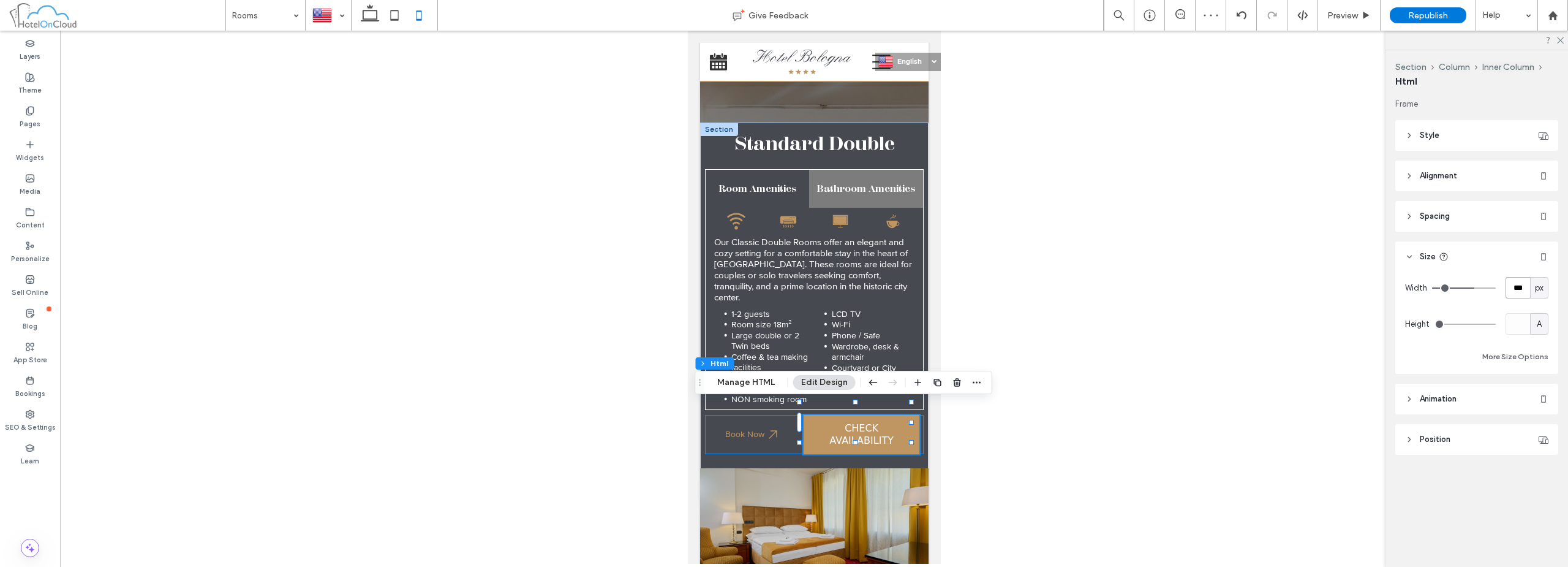
click at [793, 423] on div "Book Now" at bounding box center [814, 434] width 219 height 39
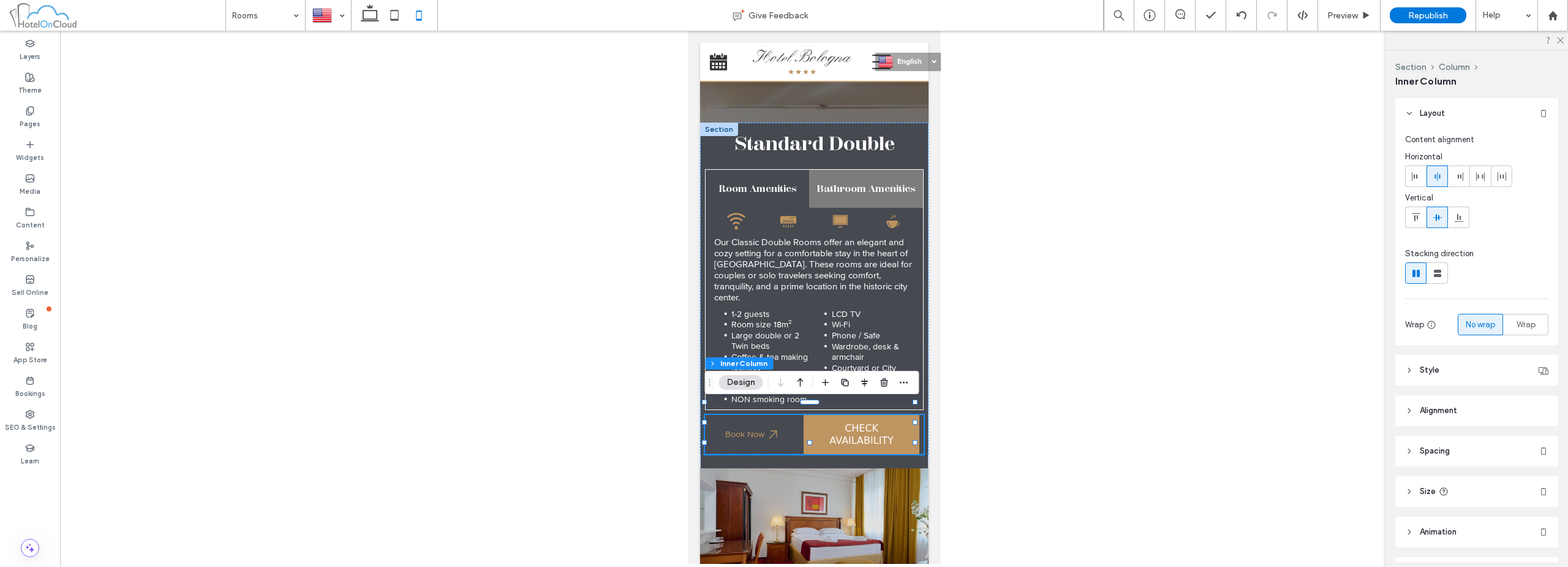
click at [1478, 373] on header "Style" at bounding box center [1477, 370] width 163 height 31
click at [1480, 454] on header "Spacing" at bounding box center [1477, 451] width 163 height 31
click at [1512, 503] on input "*" at bounding box center [1518, 497] width 25 height 21
type input "*"
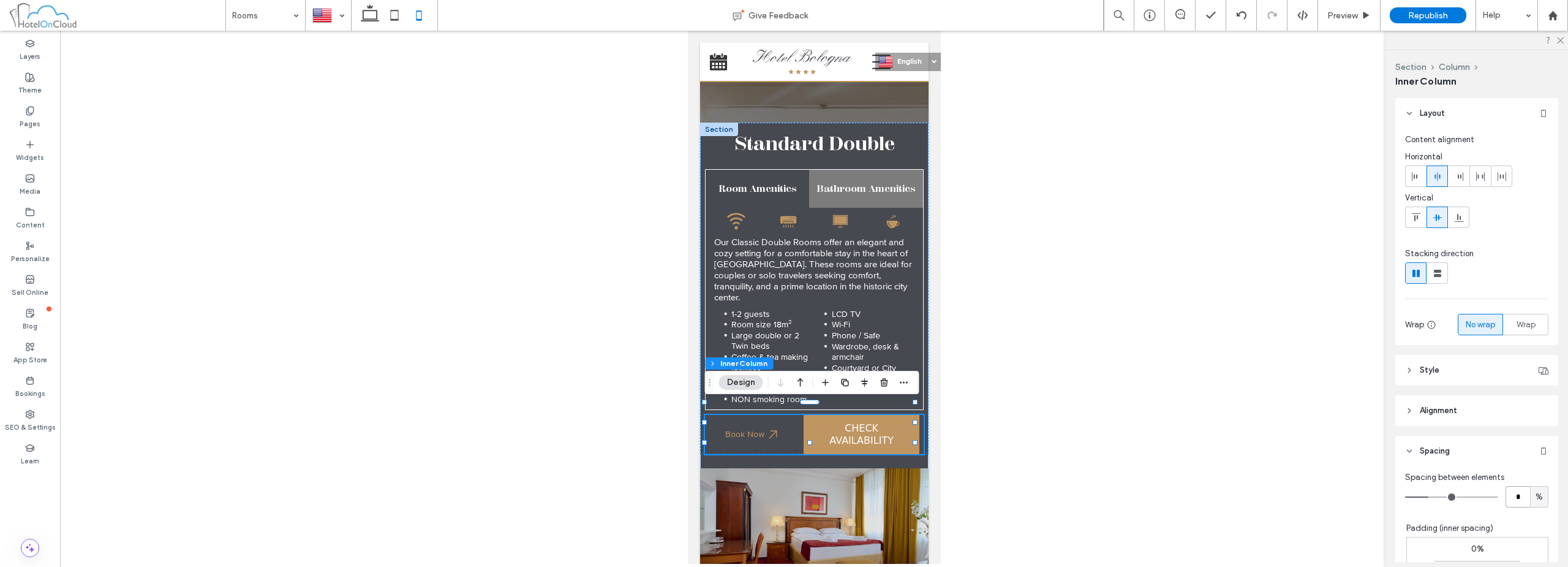
type input "*"
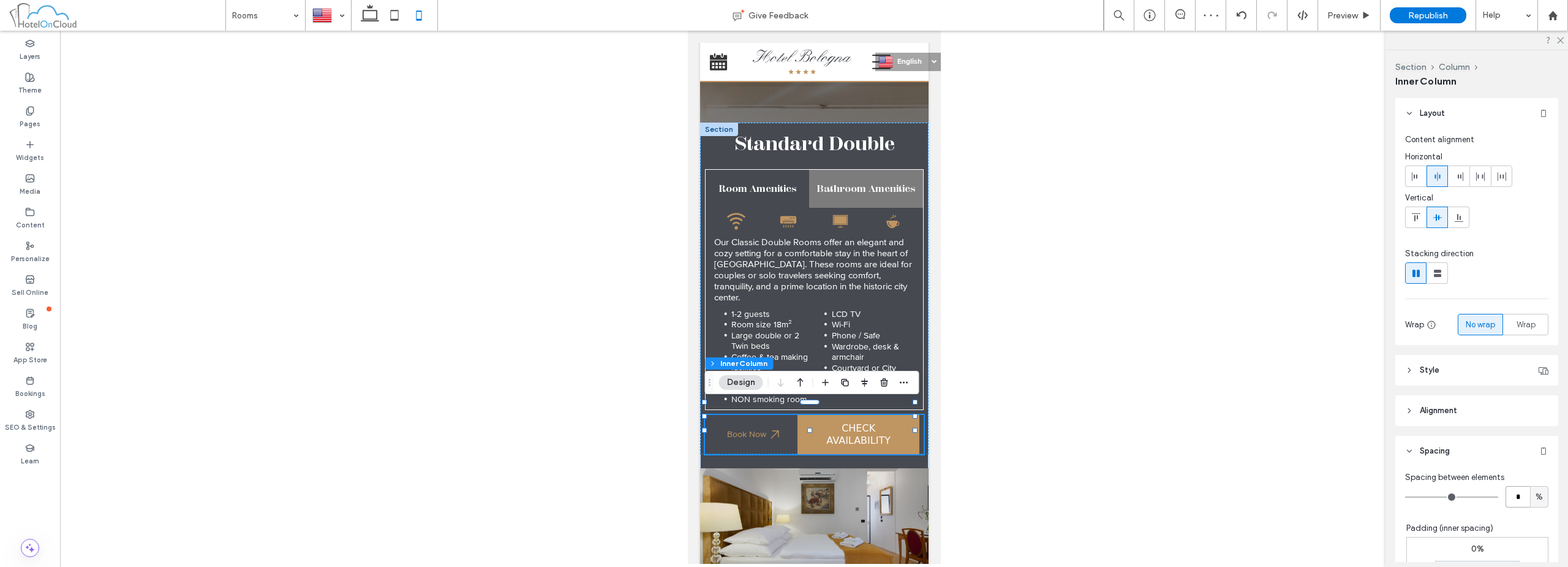
type input "*"
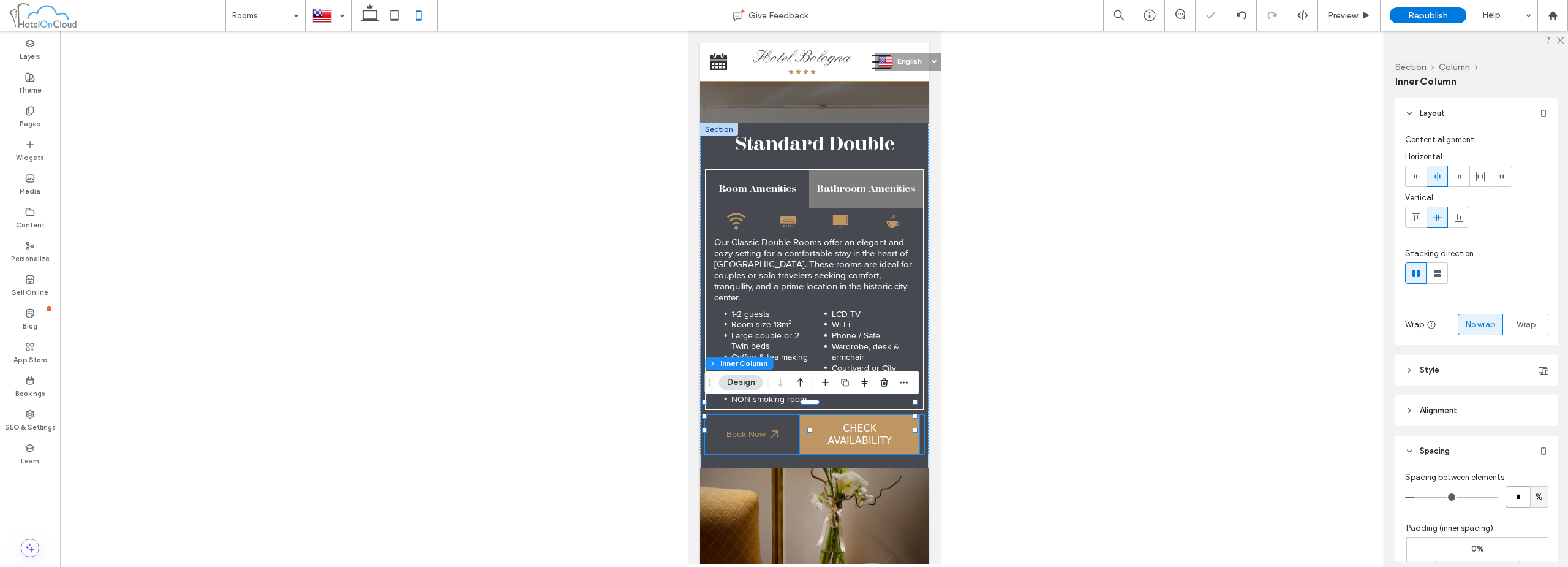
click at [890, 416] on div "CHECK AVAILABILITY" at bounding box center [859, 434] width 119 height 39
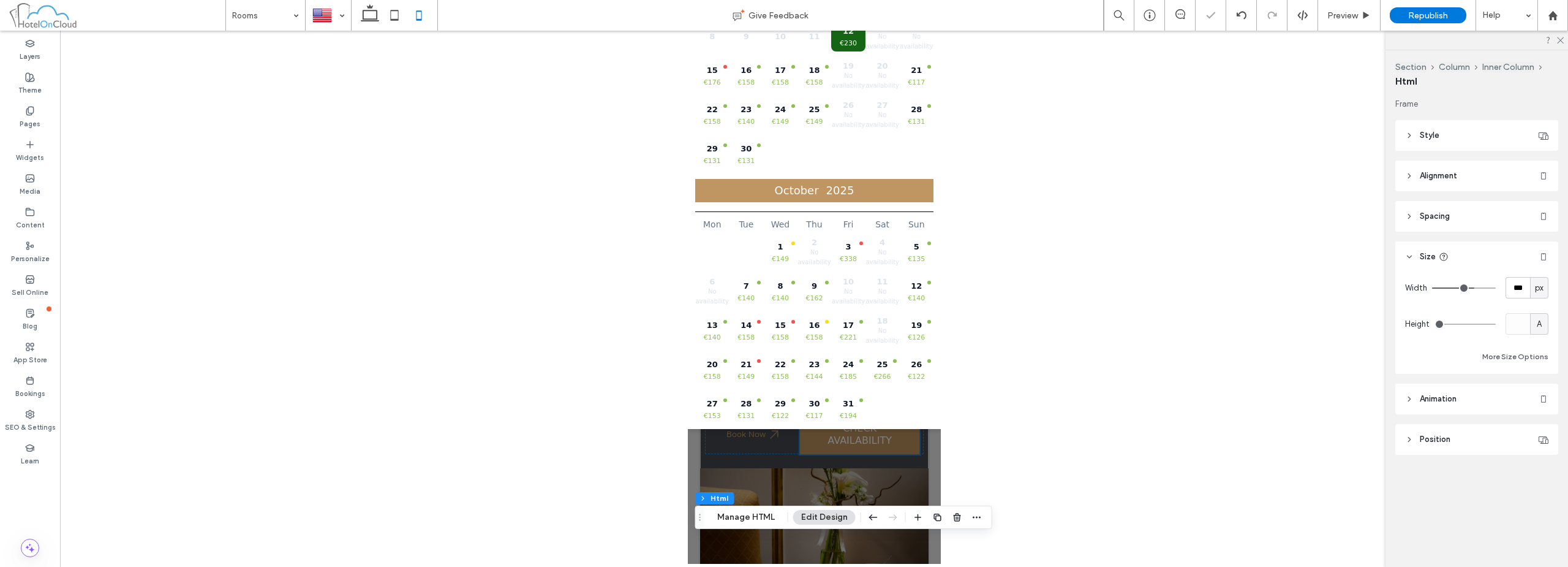
scroll to position [0, 0]
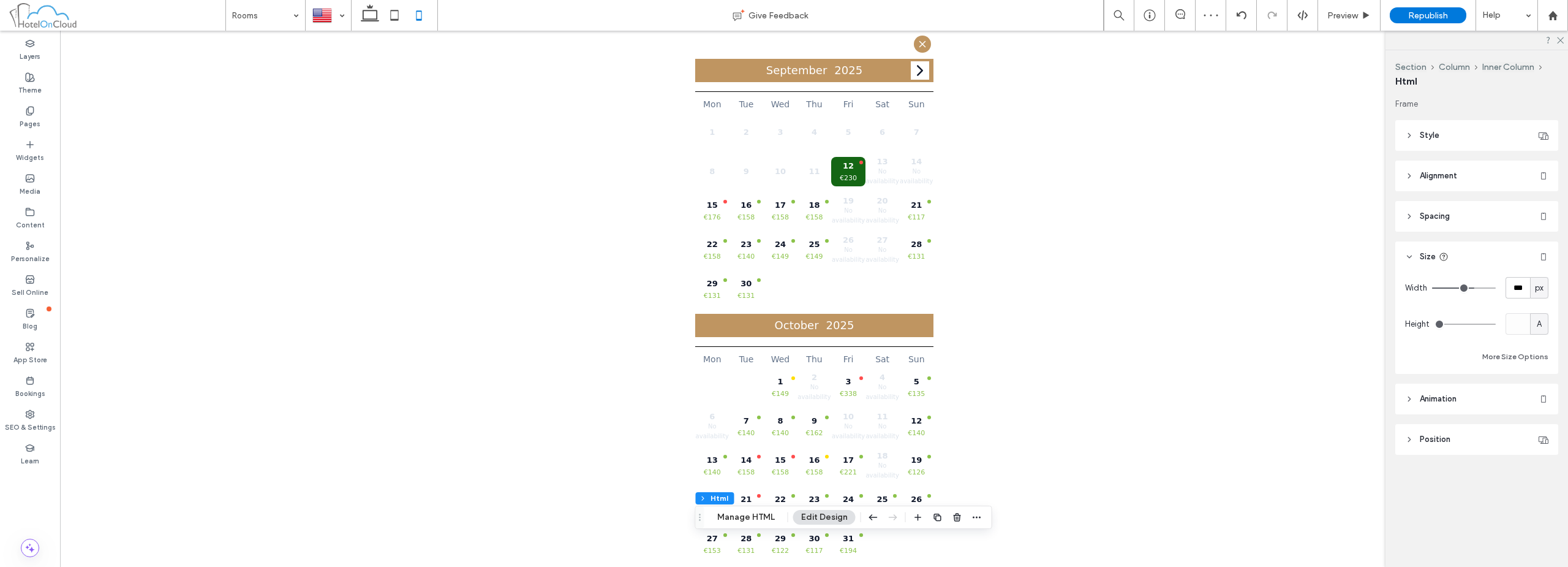
click at [916, 42] on icon at bounding box center [922, 44] width 11 height 11
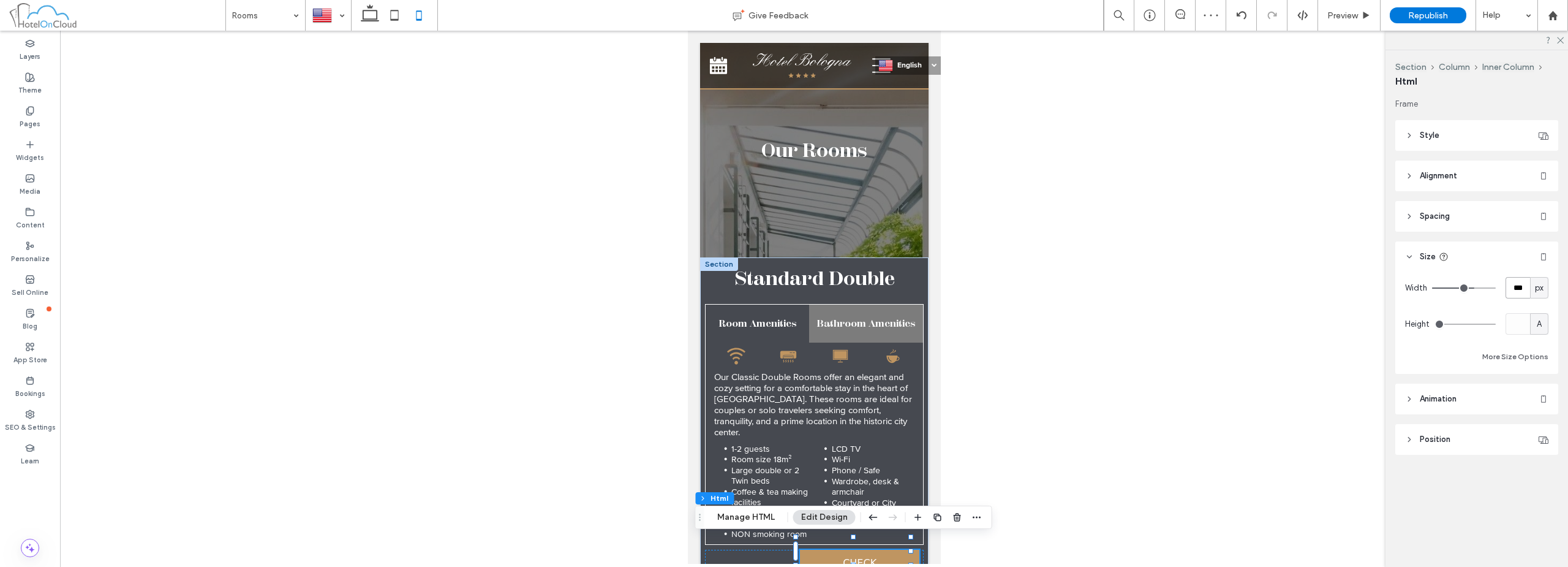
click at [1516, 286] on input "***" at bounding box center [1518, 288] width 25 height 21
type input "***"
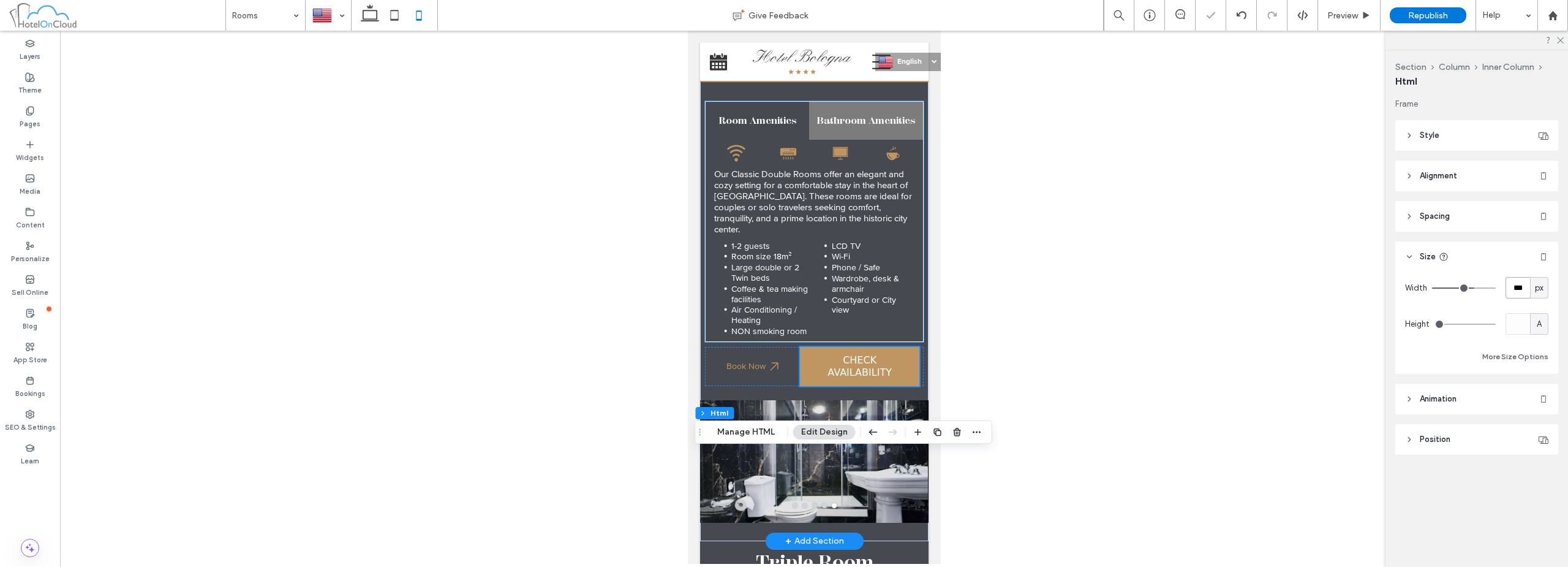
scroll to position [245, 0]
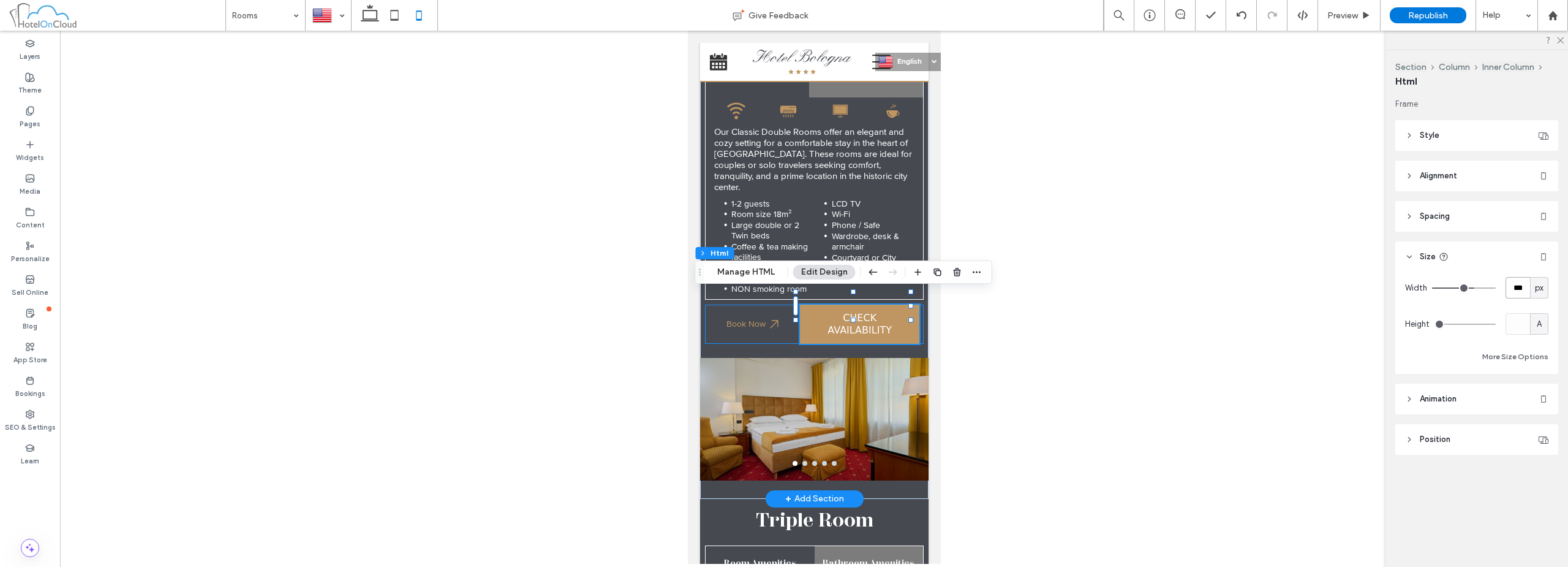
click at [914, 312] on div "Book Now" at bounding box center [814, 324] width 219 height 39
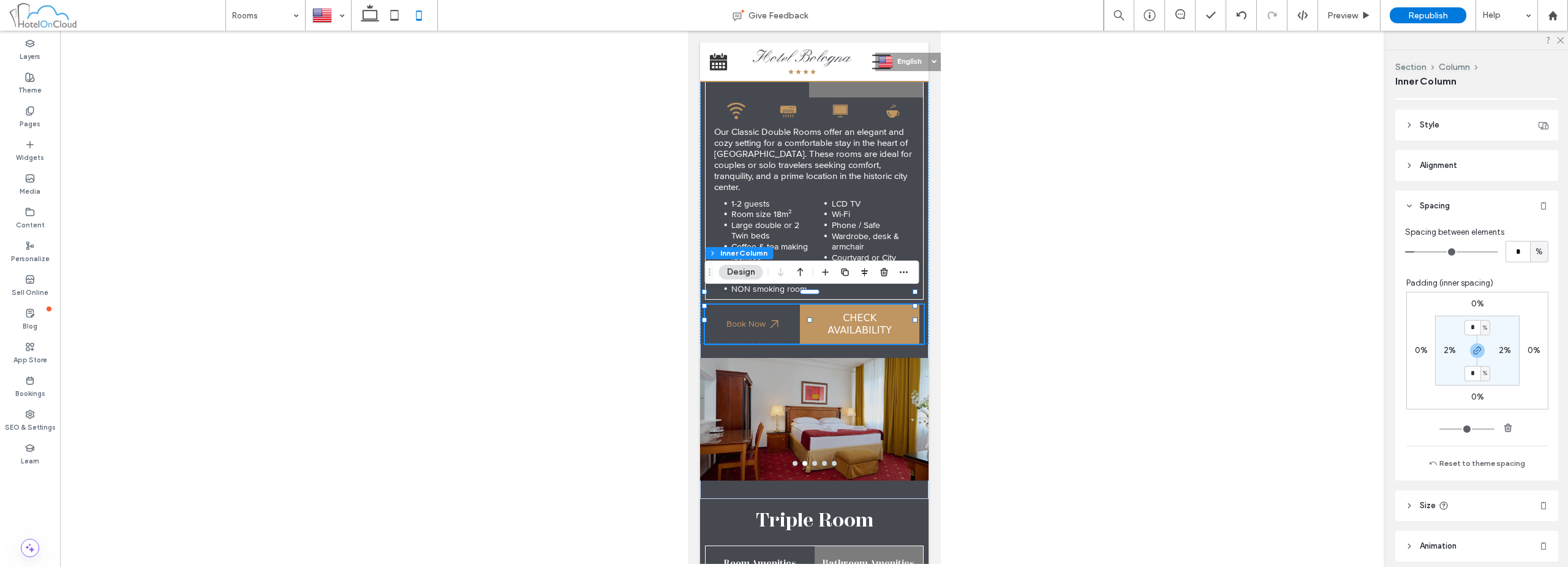
click at [1499, 351] on label "2%" at bounding box center [1505, 350] width 12 height 11
type input "*"
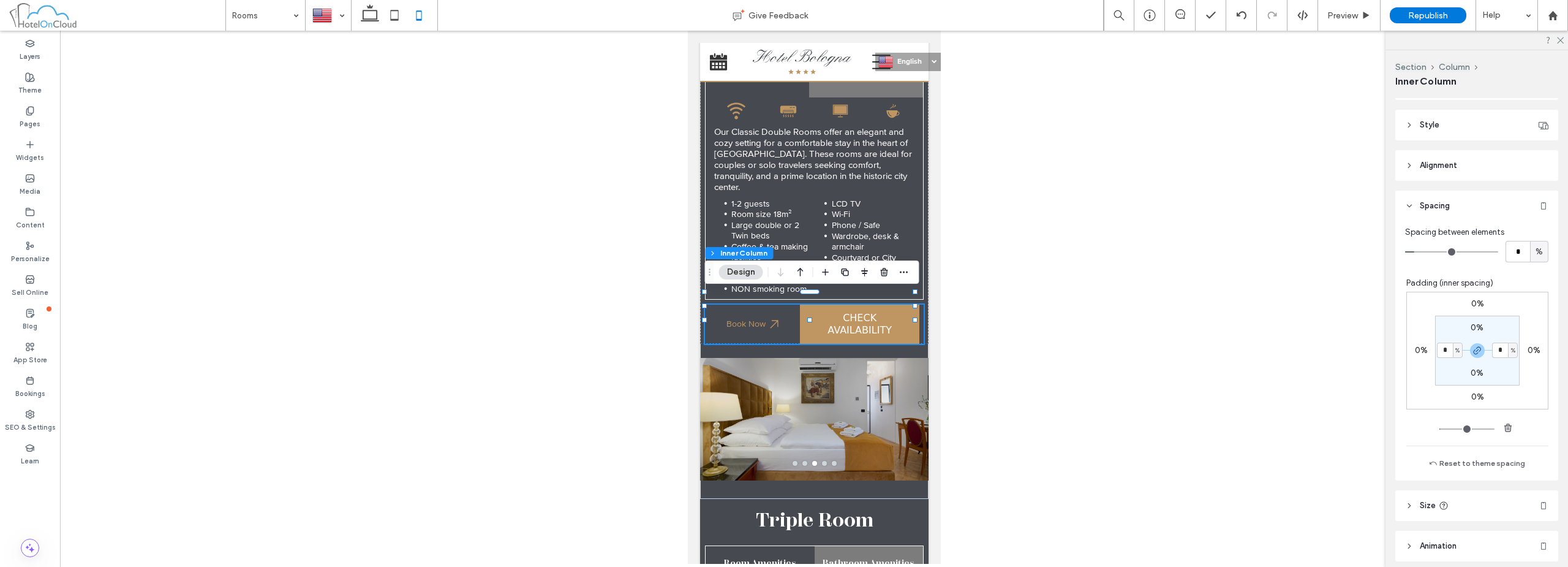
type input "*"
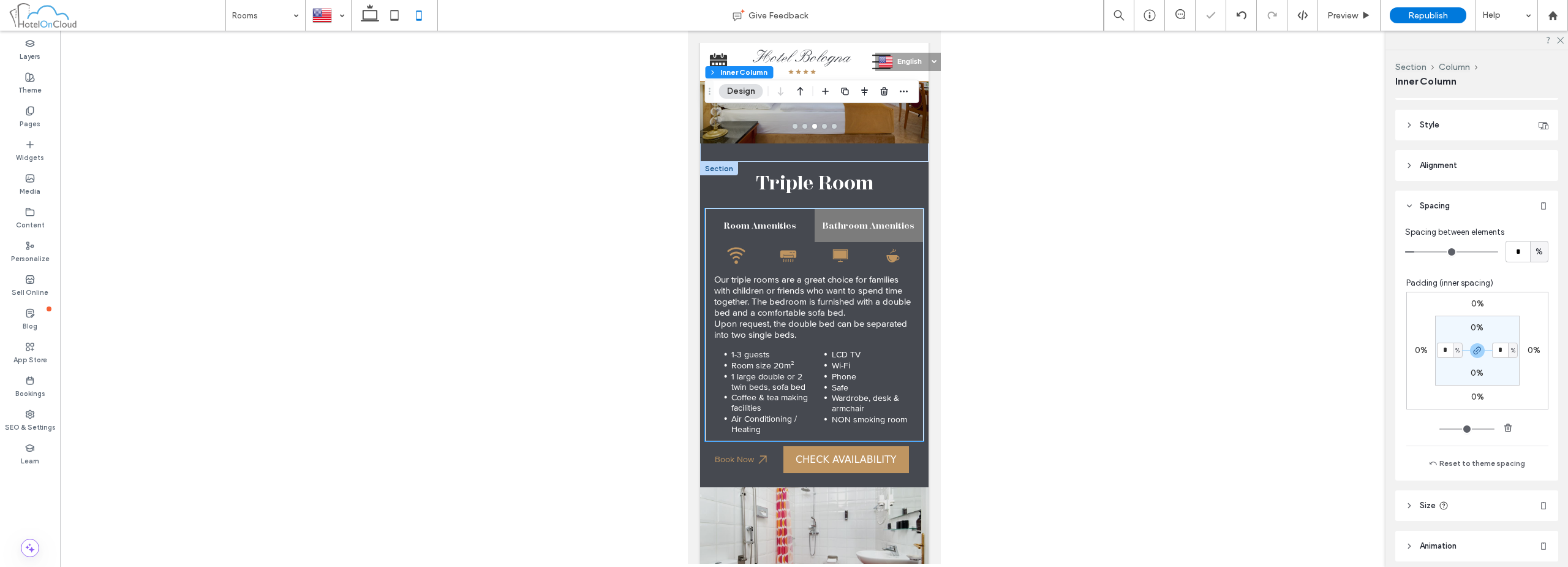
scroll to position [613, 0]
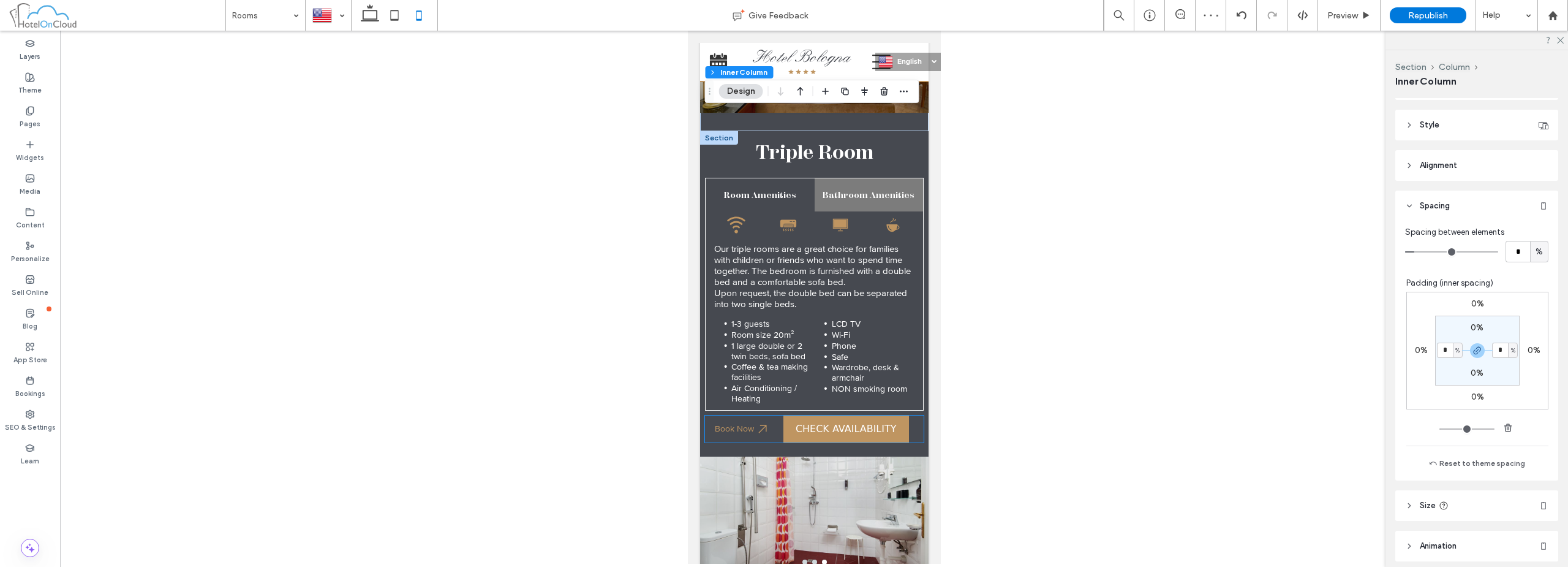
click at [910, 415] on div "Book Now" at bounding box center [814, 428] width 219 height 27
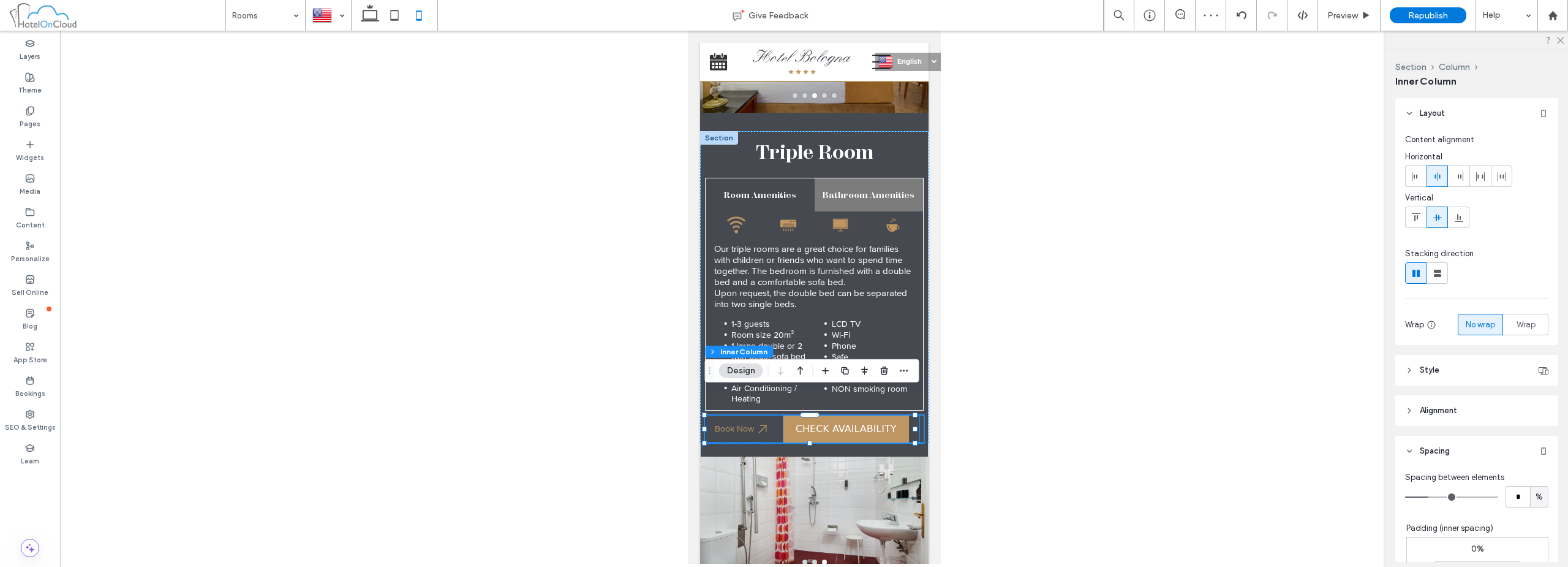
click at [906, 415] on bon-availability-button at bounding box center [851, 428] width 136 height 27
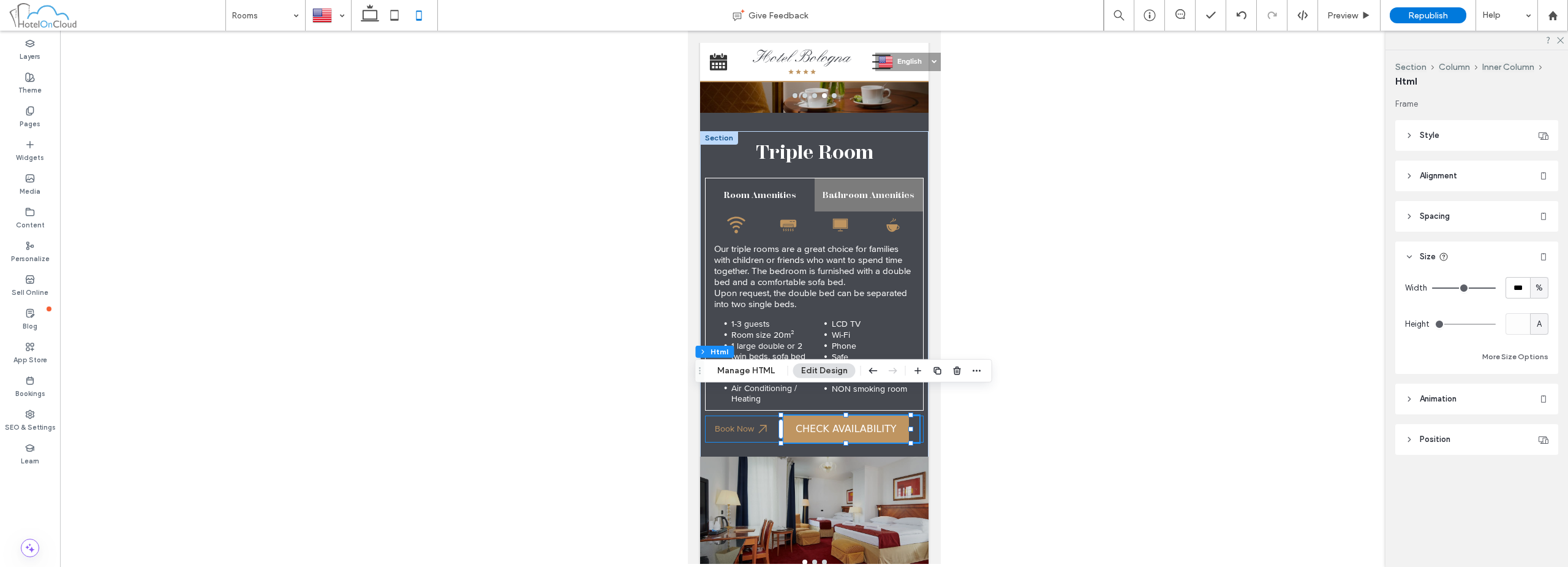
click at [914, 415] on div "Book Now" at bounding box center [814, 428] width 219 height 27
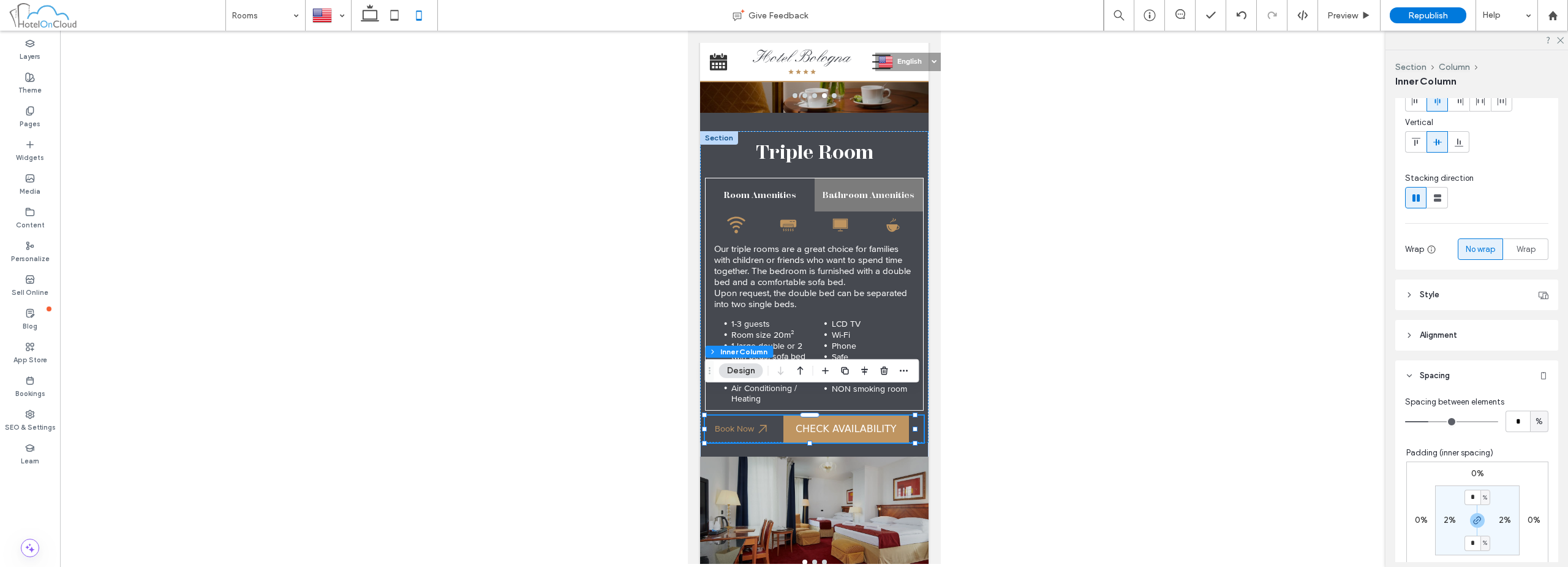
scroll to position [184, 0]
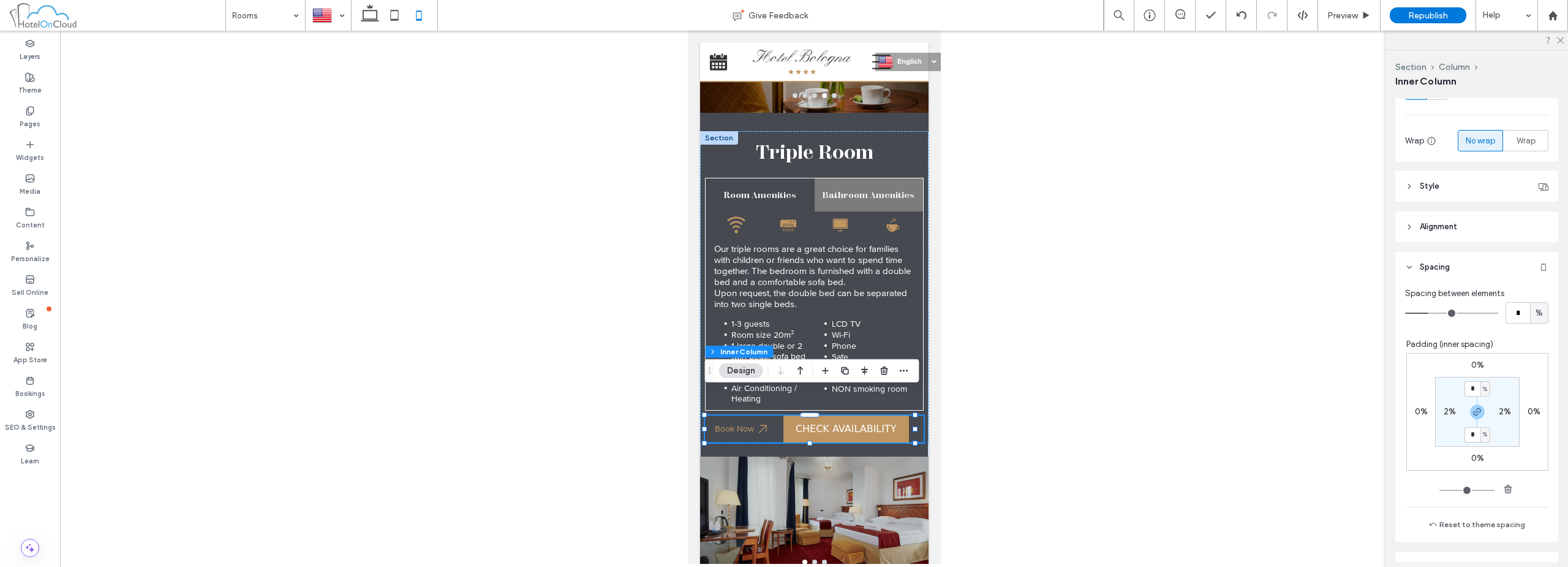
click at [1499, 407] on label "2%" at bounding box center [1505, 412] width 12 height 11
type input "*"
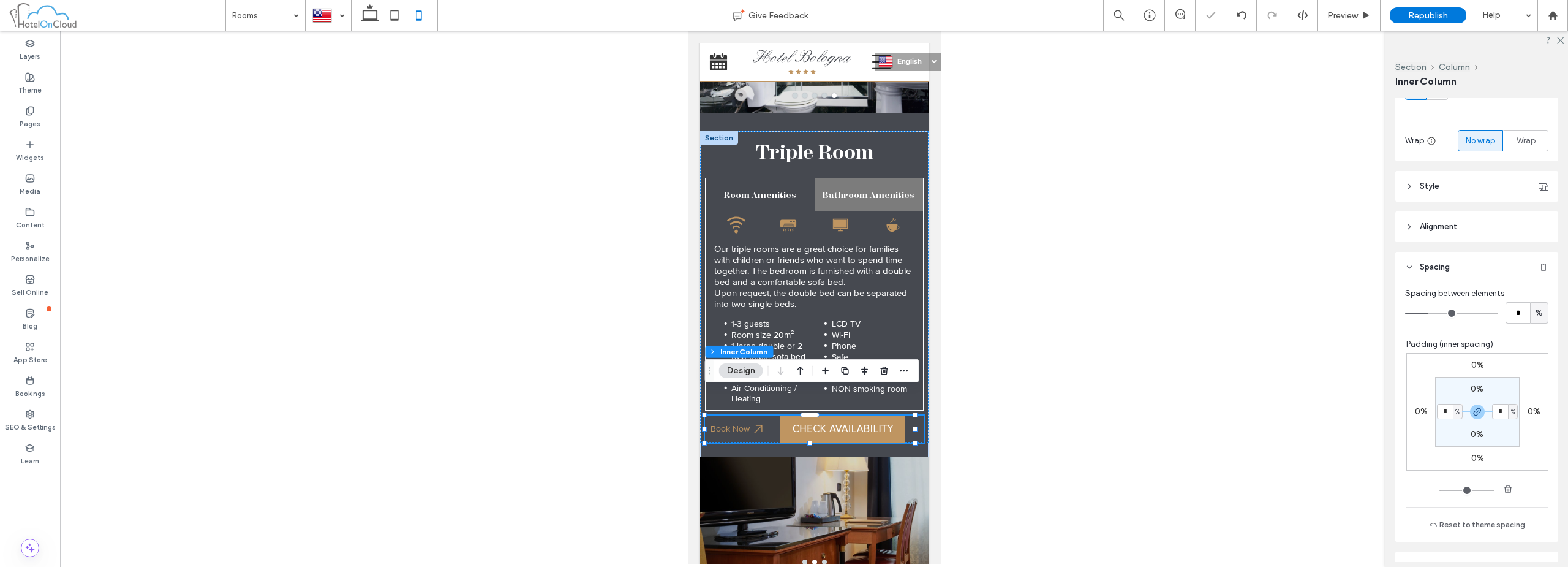
click at [903, 415] on bon-availability-button at bounding box center [851, 428] width 143 height 27
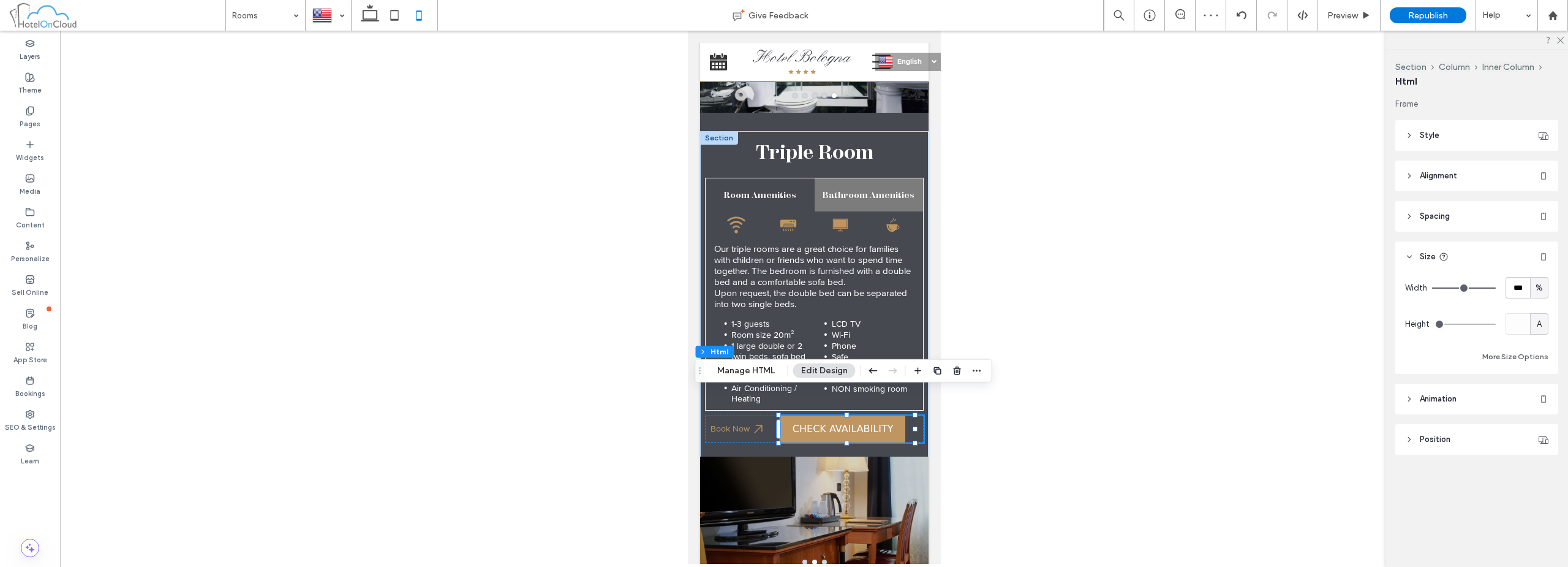
click at [1542, 285] on span "%" at bounding box center [1539, 288] width 7 height 12
click at [1543, 307] on span "px" at bounding box center [1539, 309] width 9 height 12
type input "***"
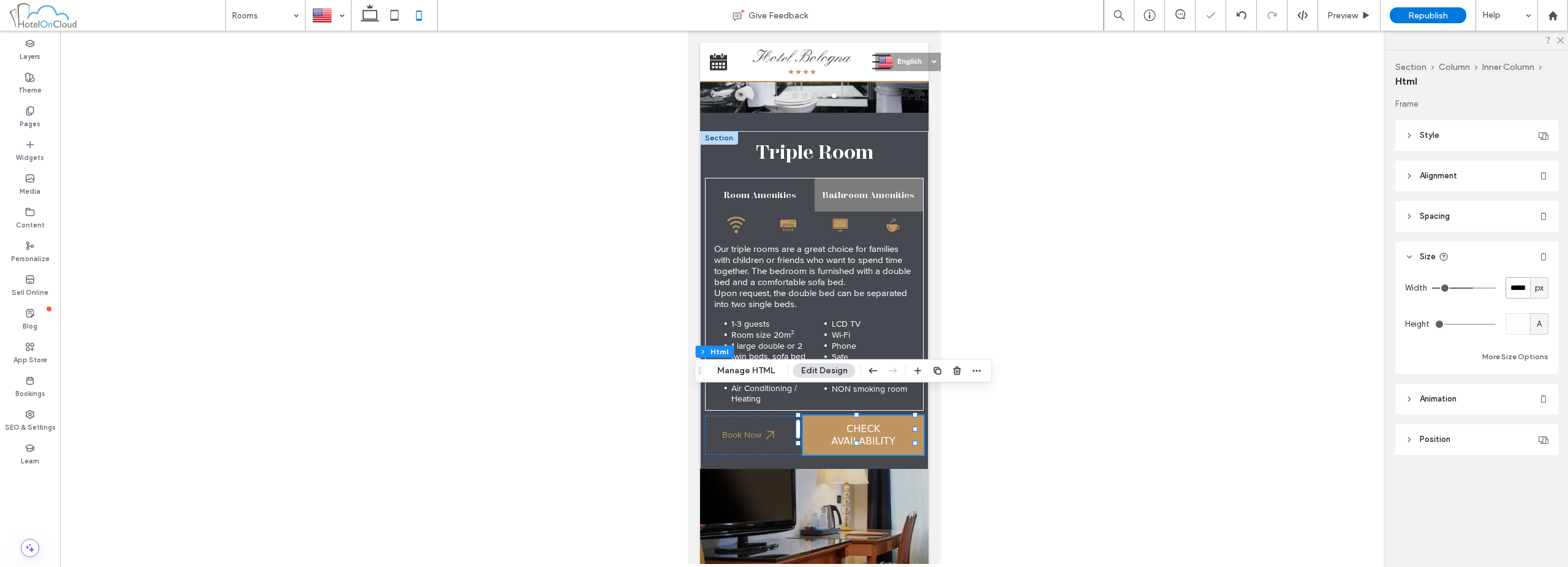
click at [1520, 284] on input "*****" at bounding box center [1518, 288] width 25 height 21
type input "***"
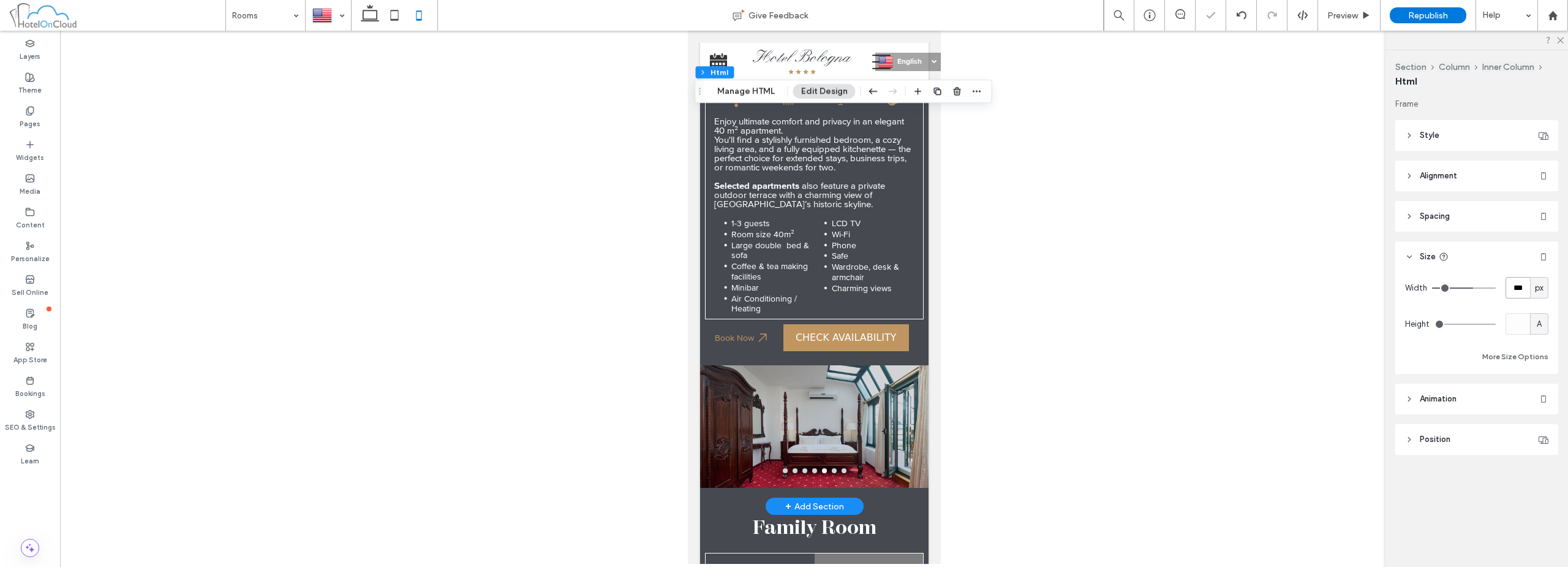
scroll to position [1226, 0]
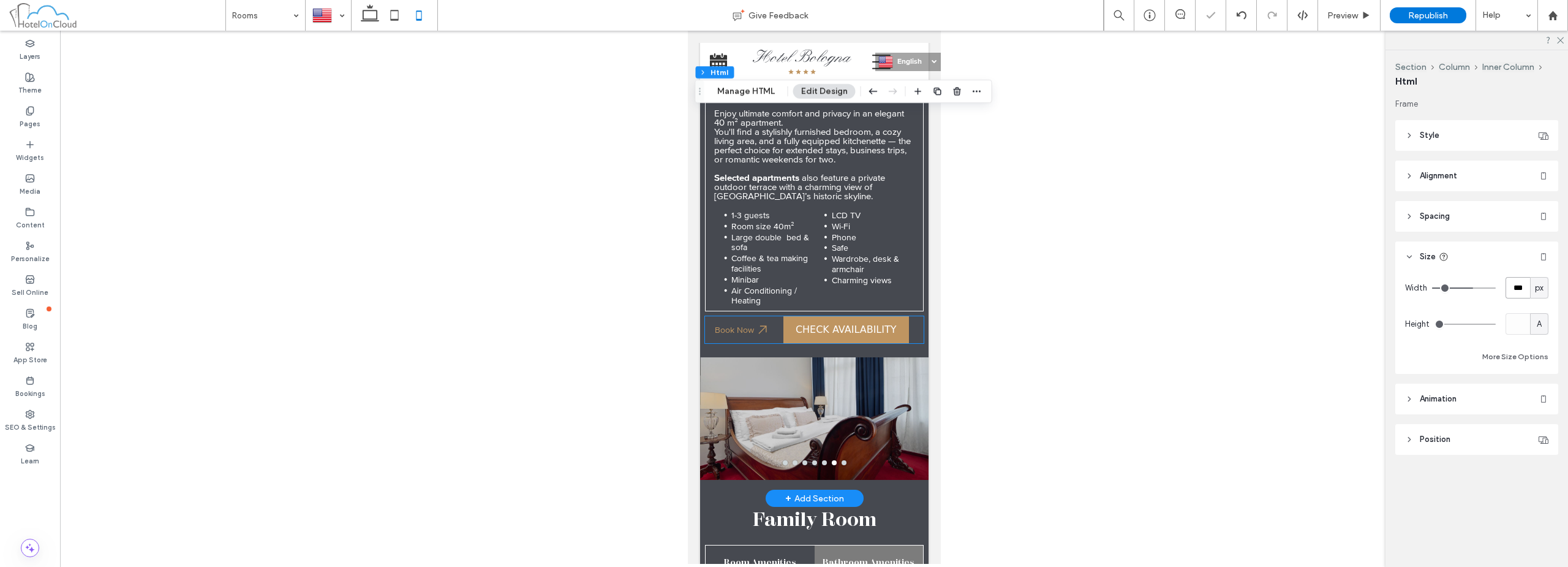
click at [910, 316] on div "Book Now" at bounding box center [814, 330] width 219 height 27
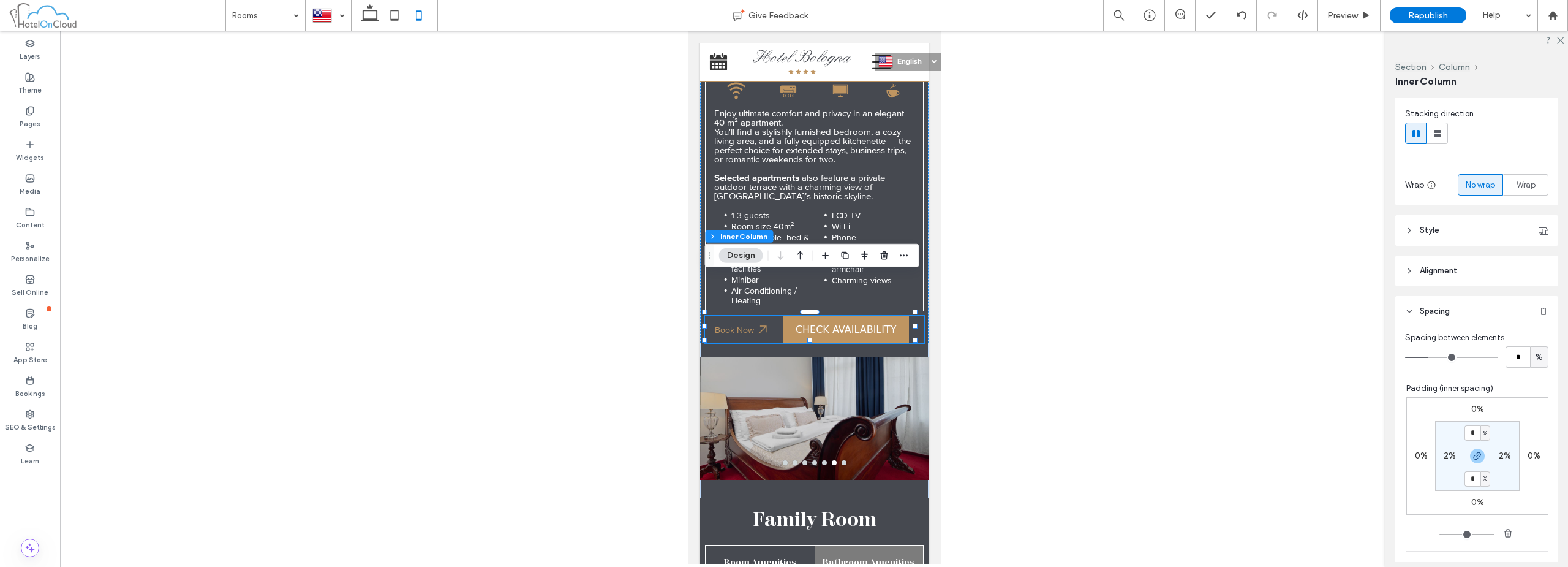
scroll to position [306, 0]
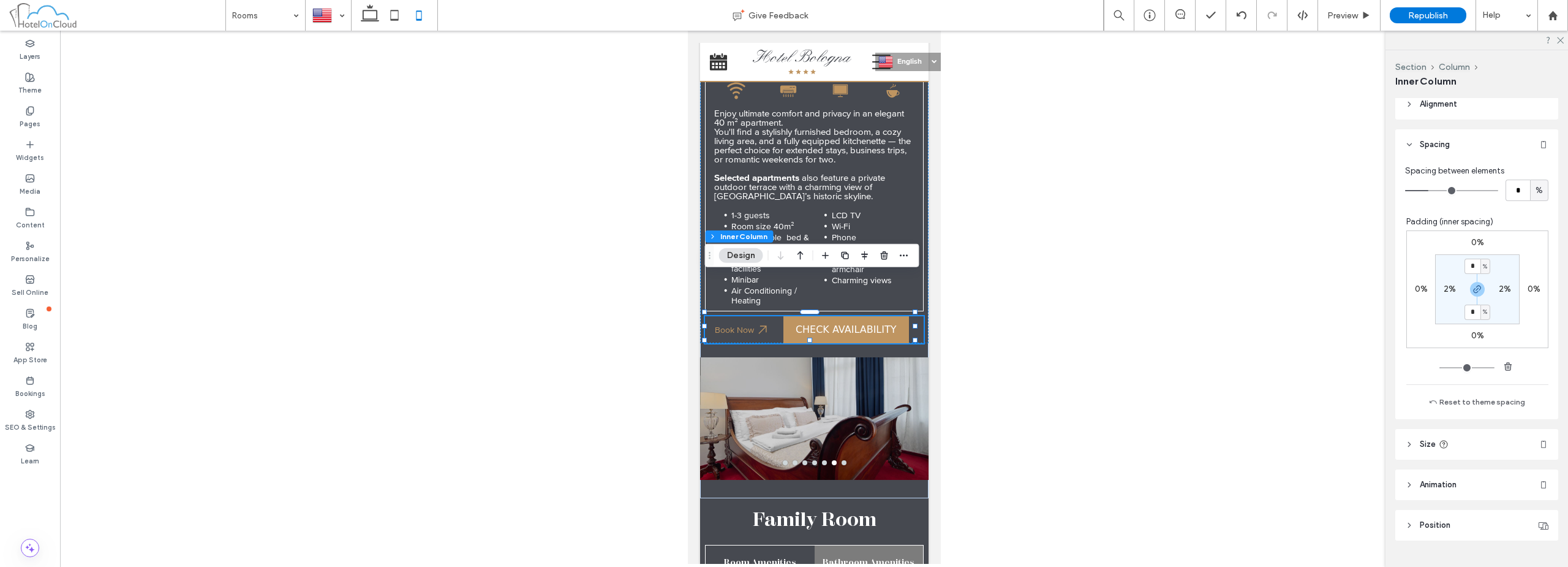
click at [1444, 290] on label "2%" at bounding box center [1450, 289] width 12 height 11
type input "*"
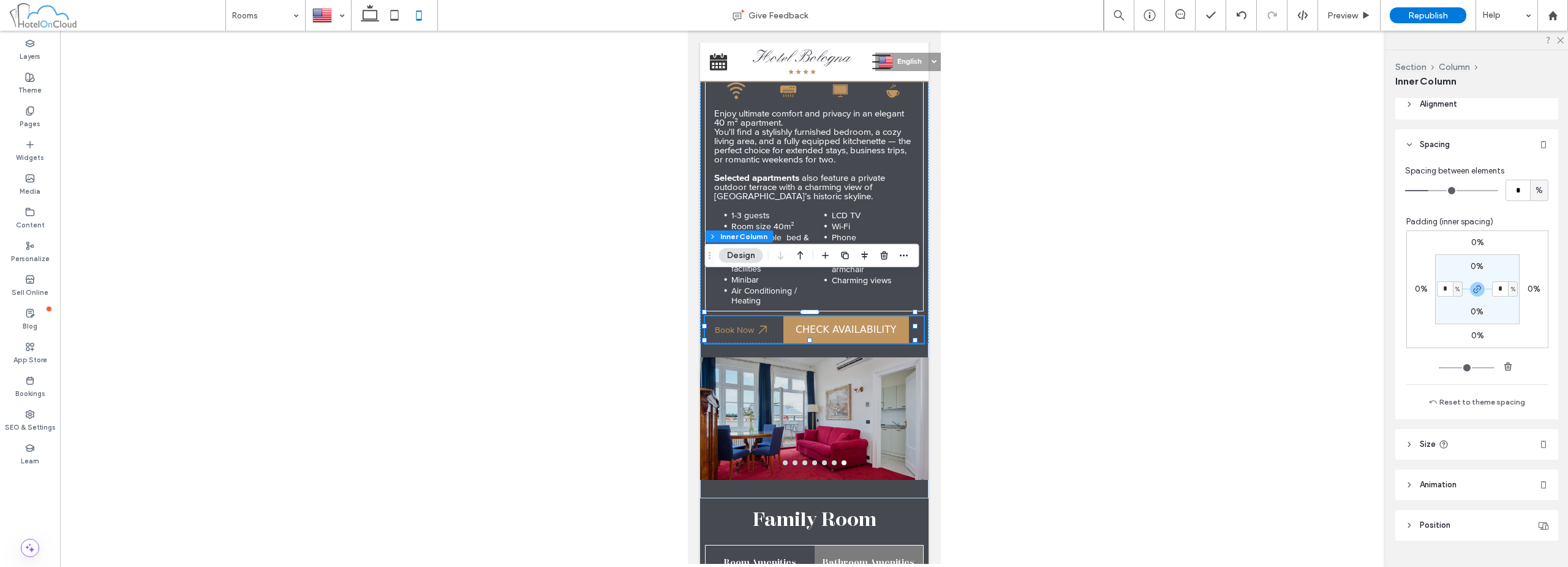
type input "*"
click at [1516, 188] on input "*" at bounding box center [1518, 190] width 25 height 21
type input "*"
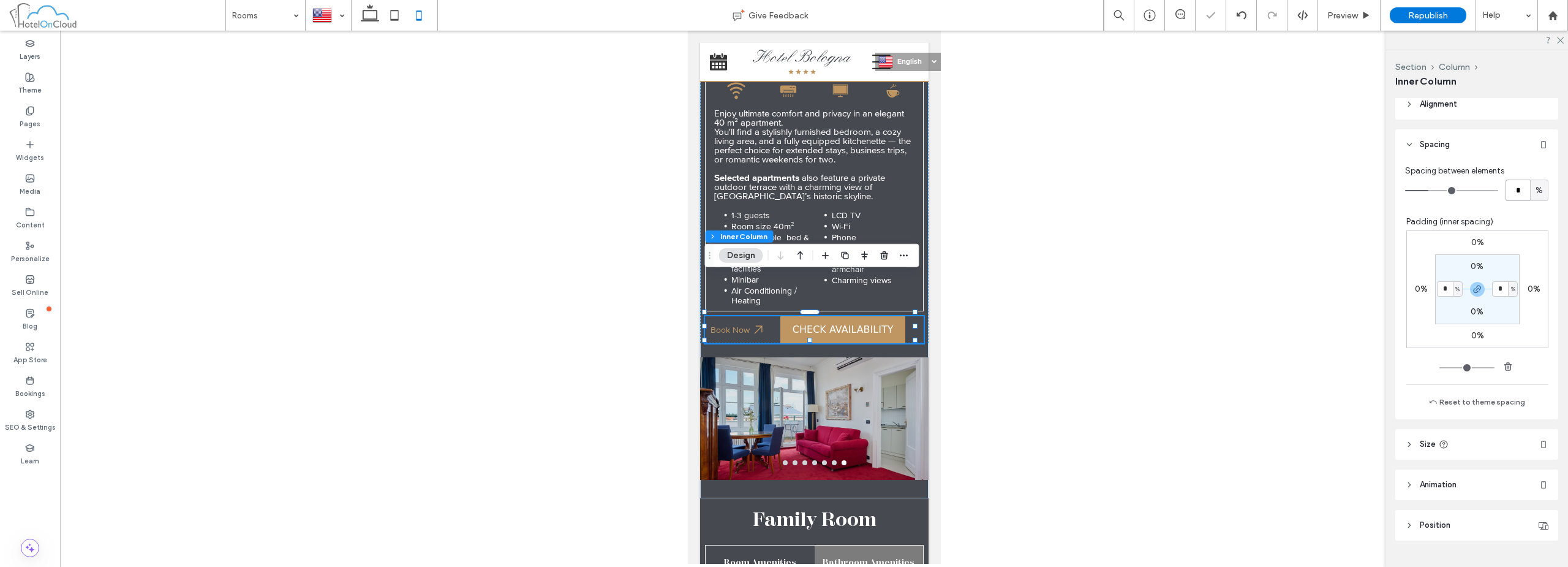
type input "*"
click at [893, 316] on bon-availability-button at bounding box center [849, 330] width 149 height 27
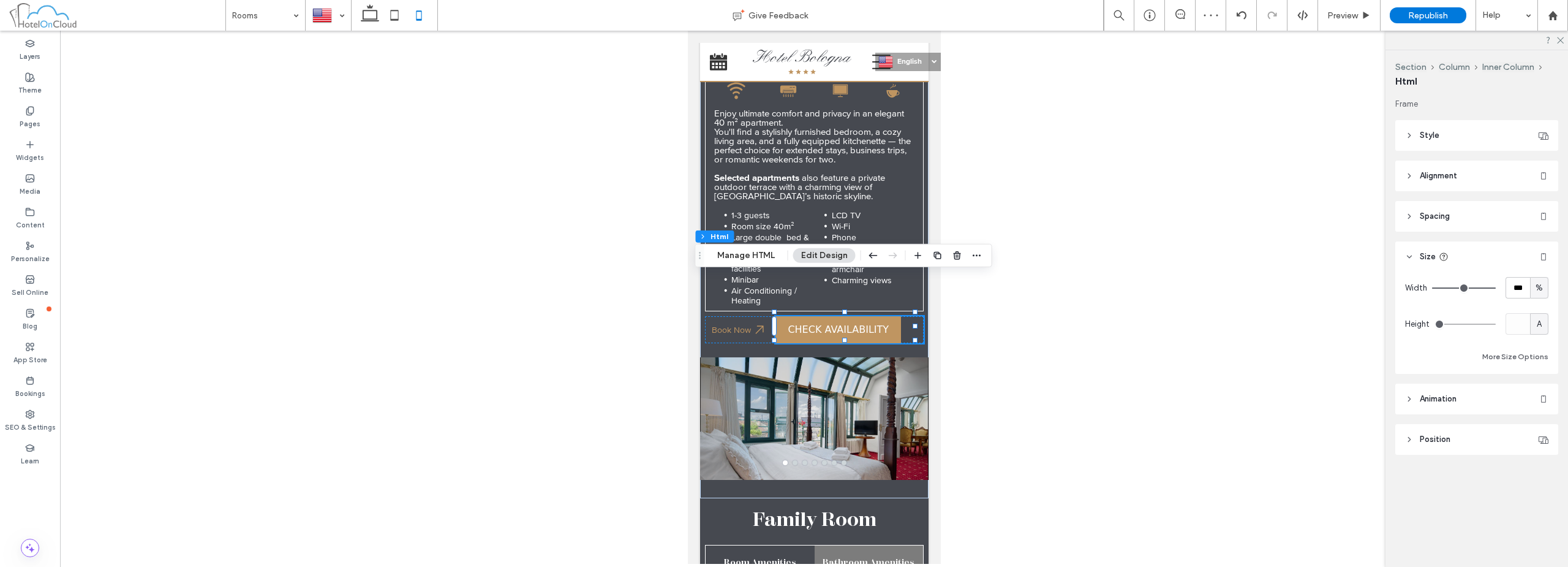
click at [1540, 293] on span "%" at bounding box center [1539, 288] width 7 height 12
click at [1539, 310] on span "px" at bounding box center [1539, 309] width 9 height 12
type input "***"
click at [1526, 294] on input "*****" at bounding box center [1518, 288] width 25 height 21
type input "**"
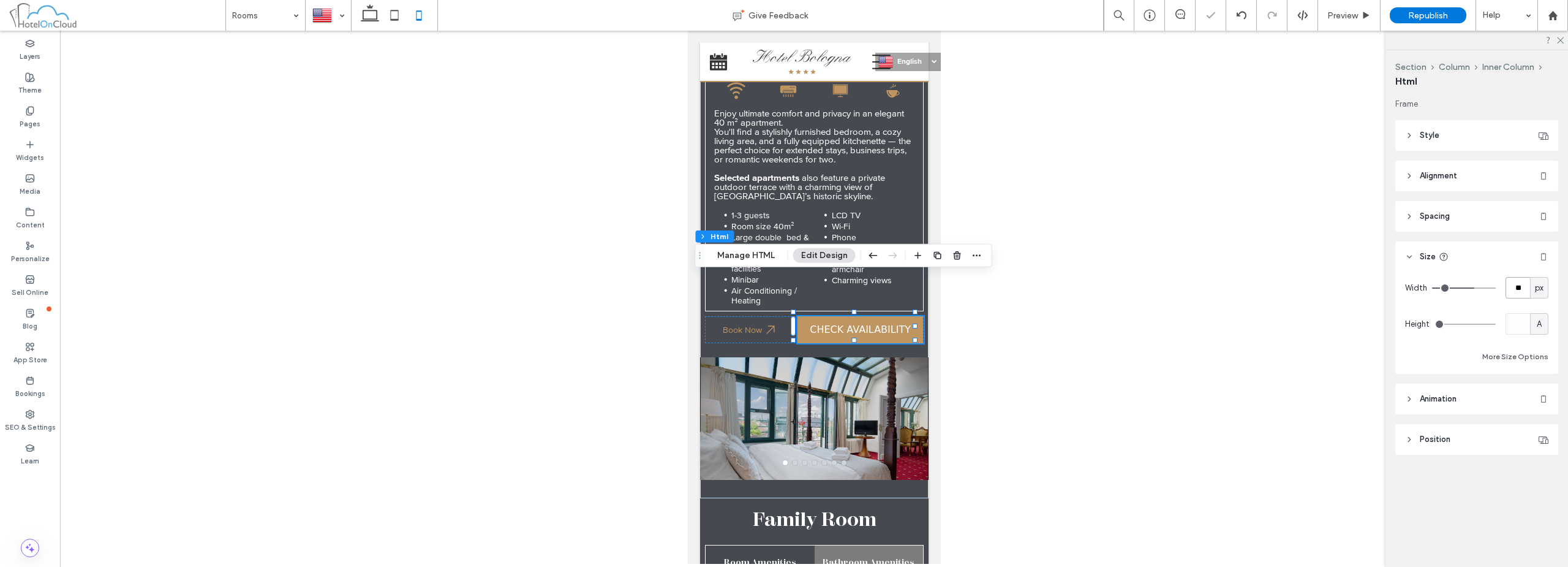
type input "**"
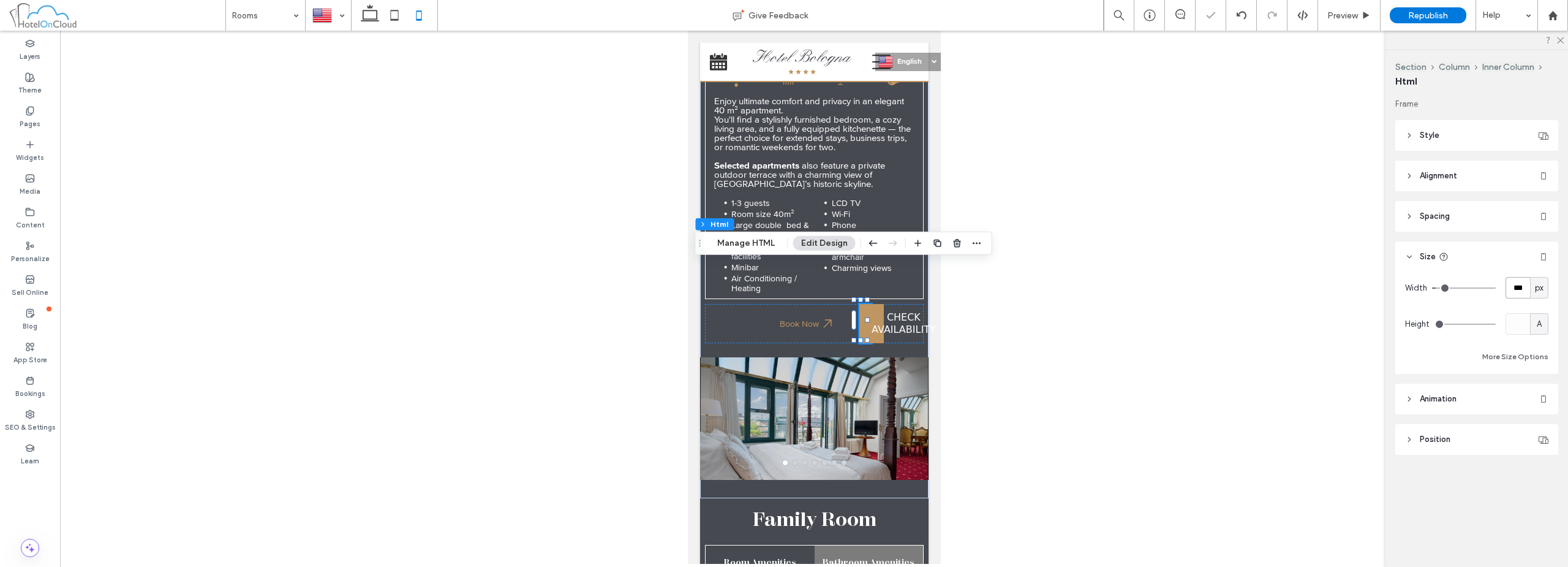
type input "***"
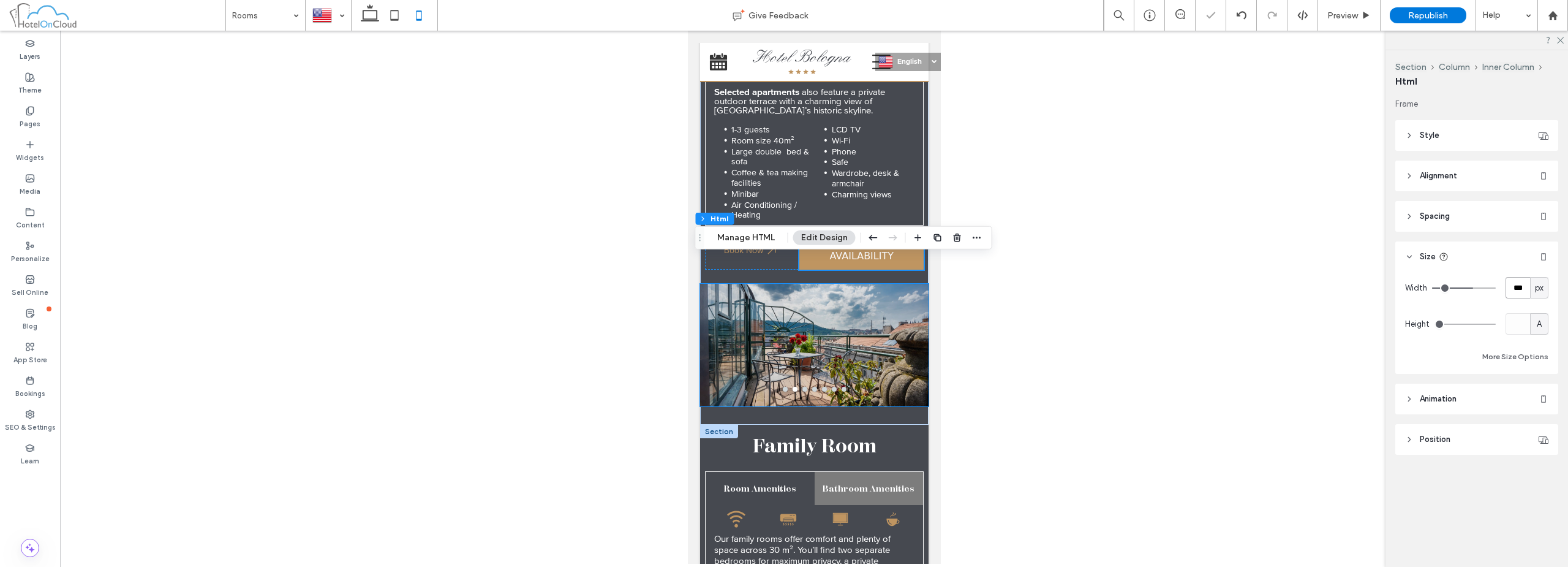
scroll to position [1532, 0]
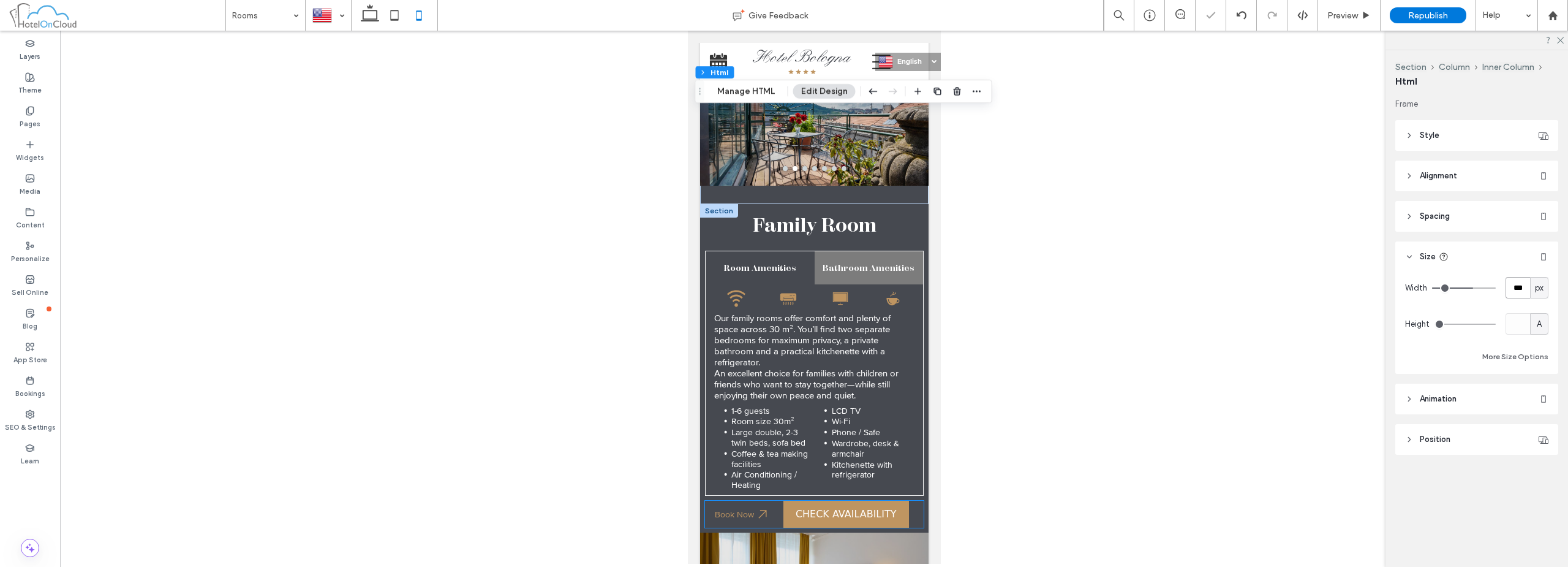
click at [905, 501] on bon-availability-button at bounding box center [851, 514] width 136 height 27
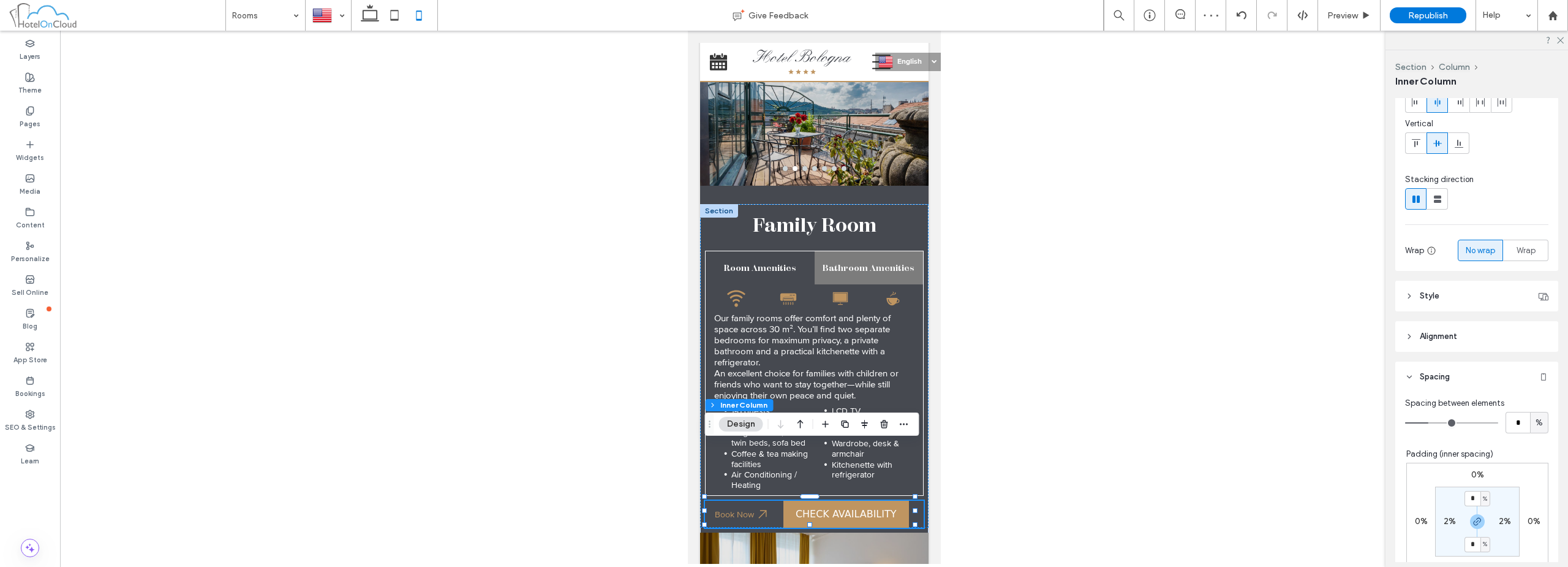
scroll to position [184, 0]
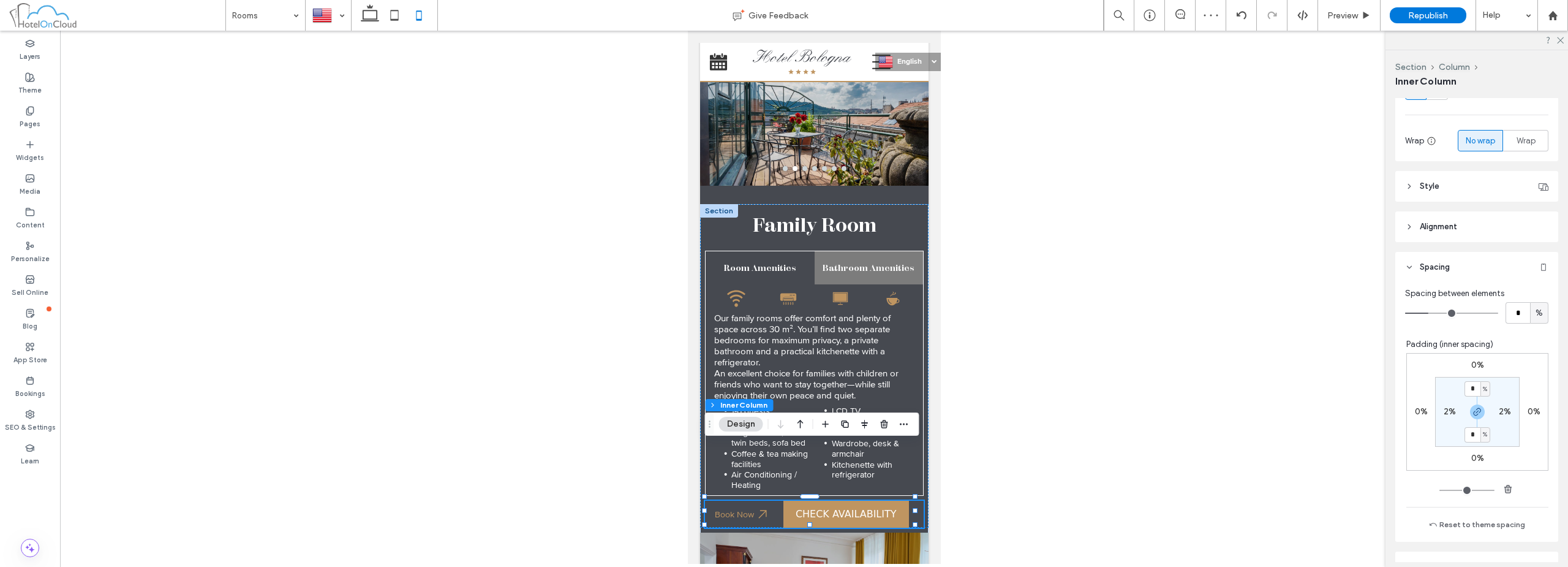
click at [1514, 297] on div "Spacing between elements" at bounding box center [1477, 293] width 143 height 12
click at [1512, 312] on input "*" at bounding box center [1518, 312] width 25 height 21
type input "*"
click at [1502, 418] on section "* % 2% * % 2%" at bounding box center [1478, 411] width 85 height 70
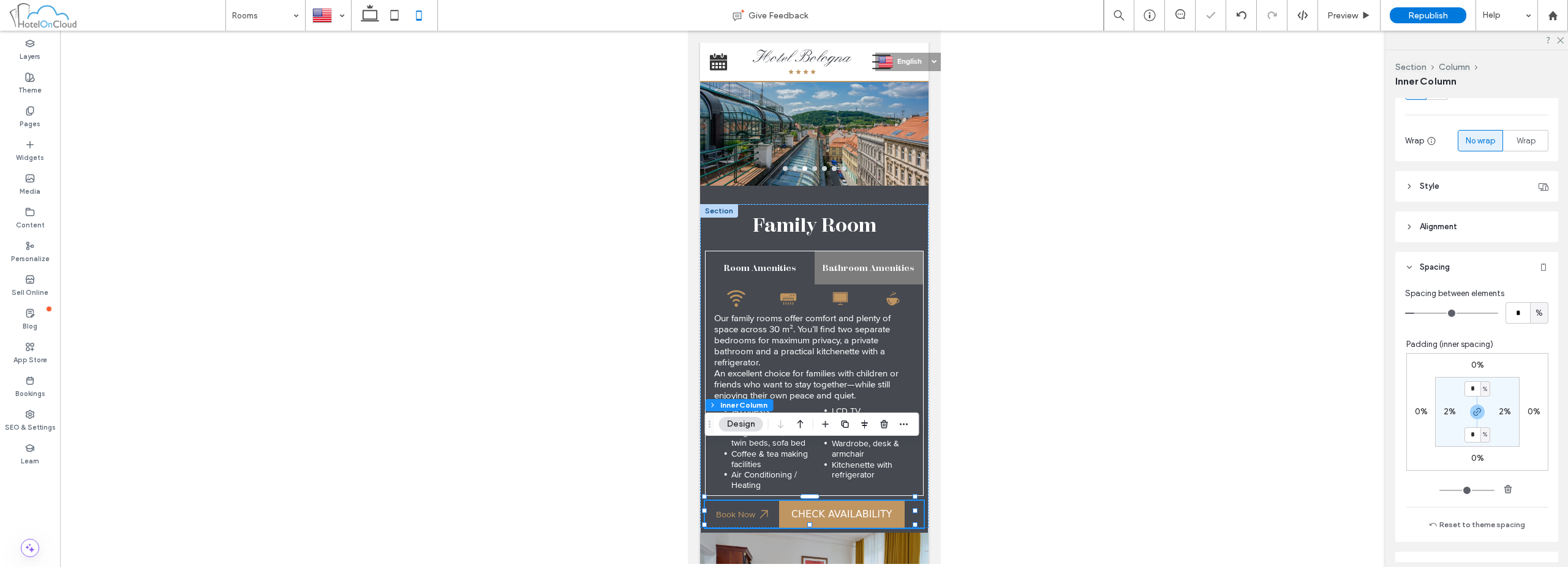
click at [1492, 413] on div "2%" at bounding box center [1506, 412] width 28 height 11
click at [1502, 413] on label "2%" at bounding box center [1505, 412] width 12 height 11
type input "*"
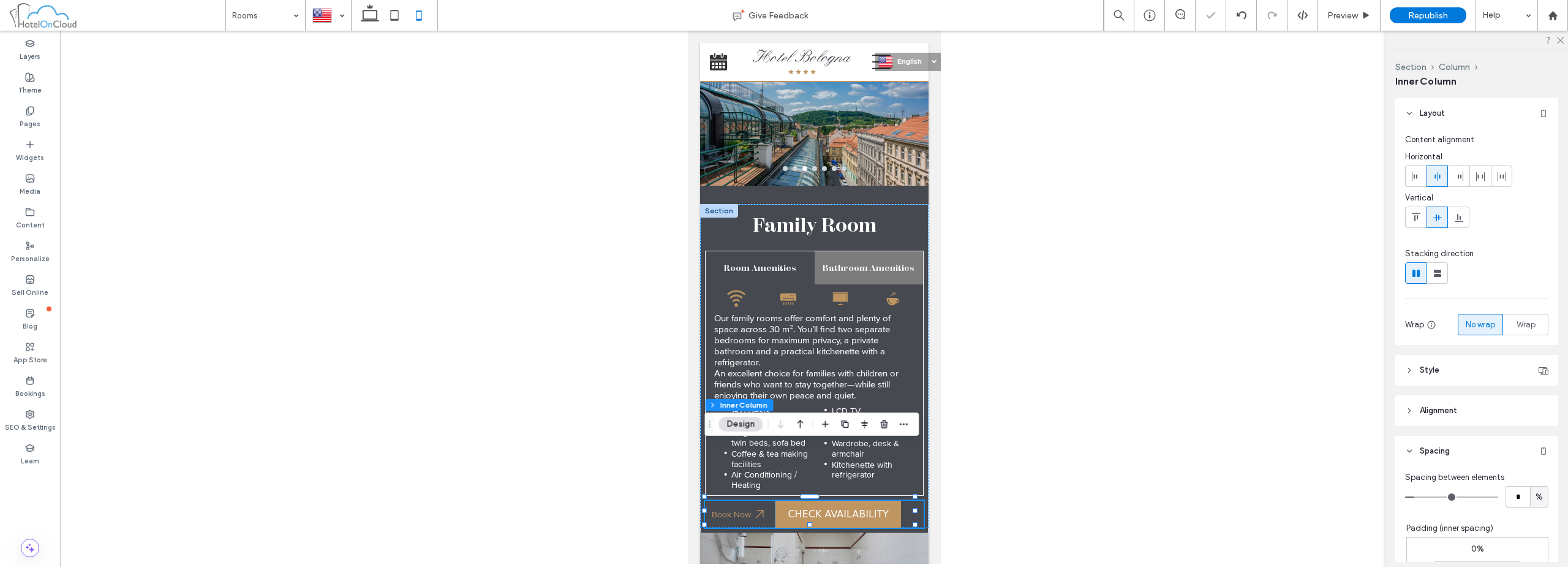
scroll to position [184, 0]
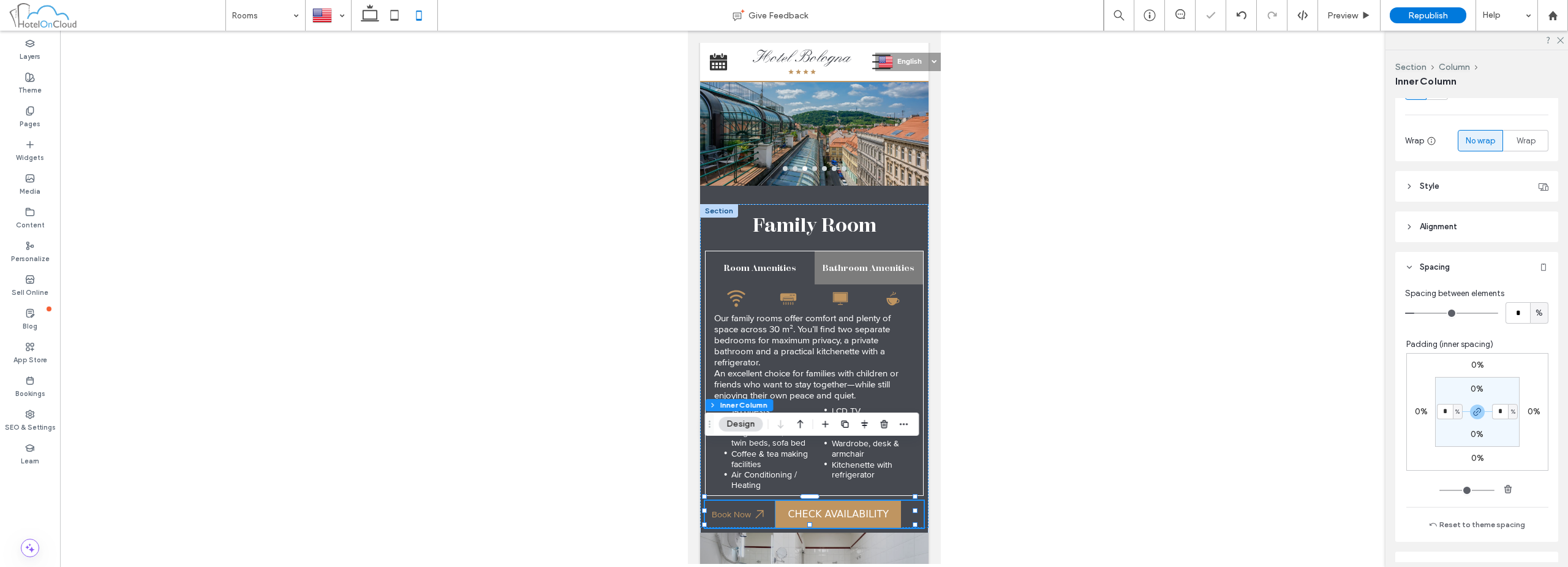
click at [906, 501] on bon-availability-button at bounding box center [849, 514] width 149 height 27
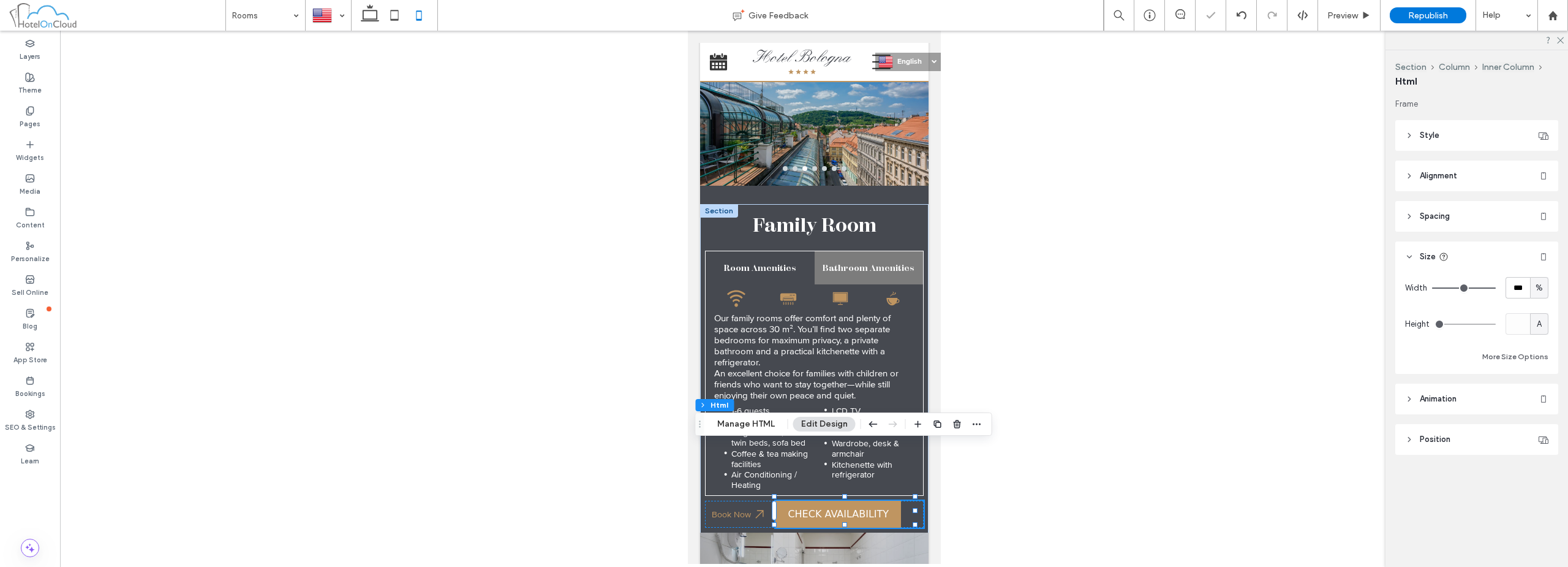
click at [1545, 287] on div "%" at bounding box center [1539, 288] width 12 height 12
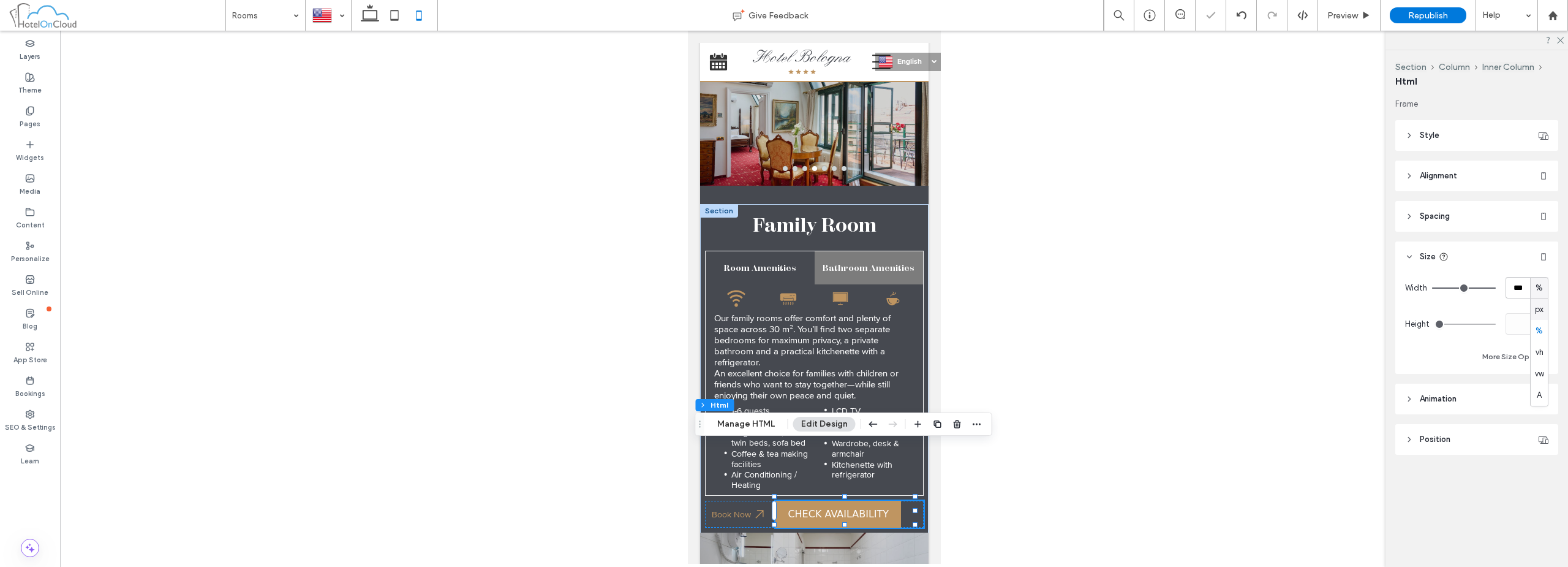
click at [1538, 308] on span "px" at bounding box center [1539, 309] width 9 height 12
type input "***"
click at [1522, 296] on input "*****" at bounding box center [1518, 288] width 25 height 21
type input "***"
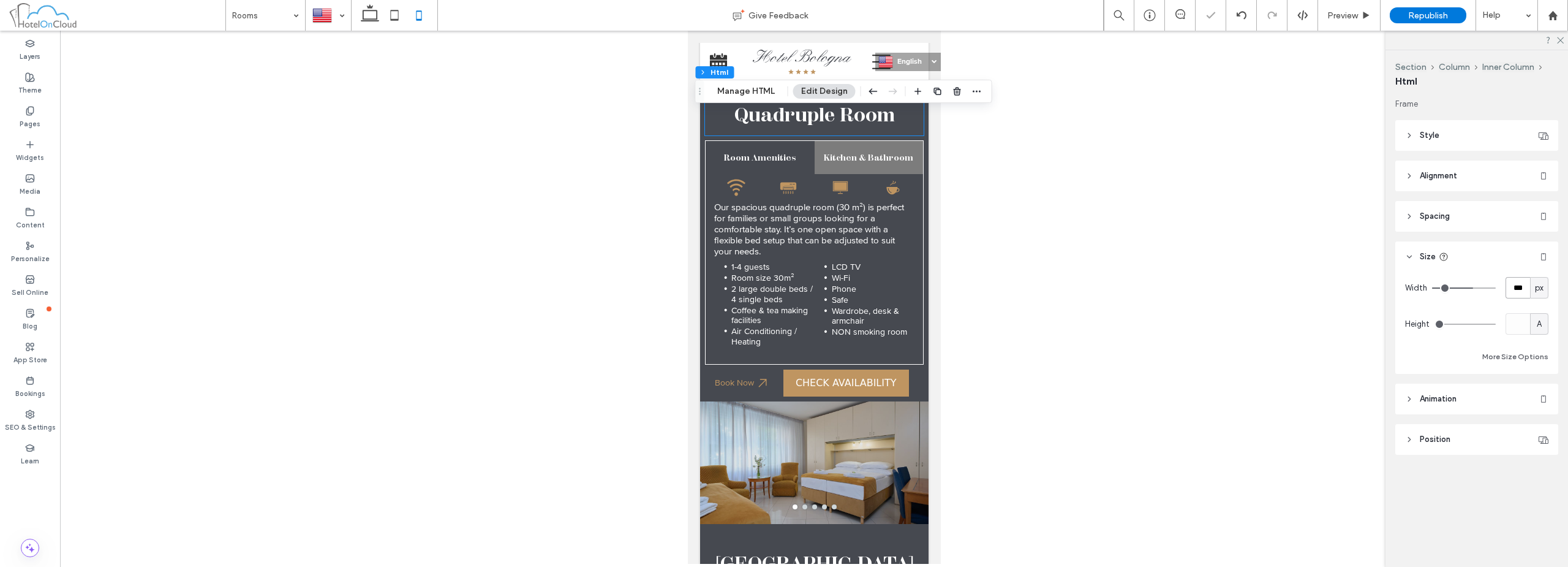
scroll to position [2145, 0]
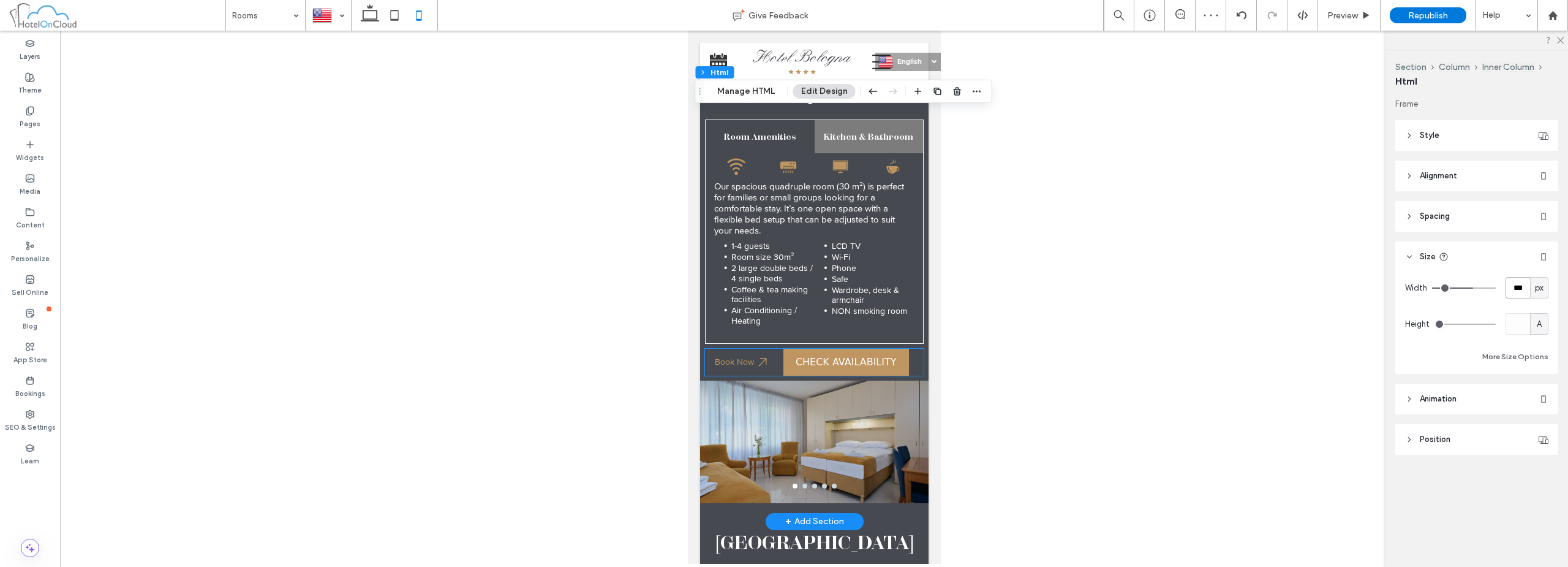
click at [897, 349] on bon-availability-button at bounding box center [851, 362] width 136 height 27
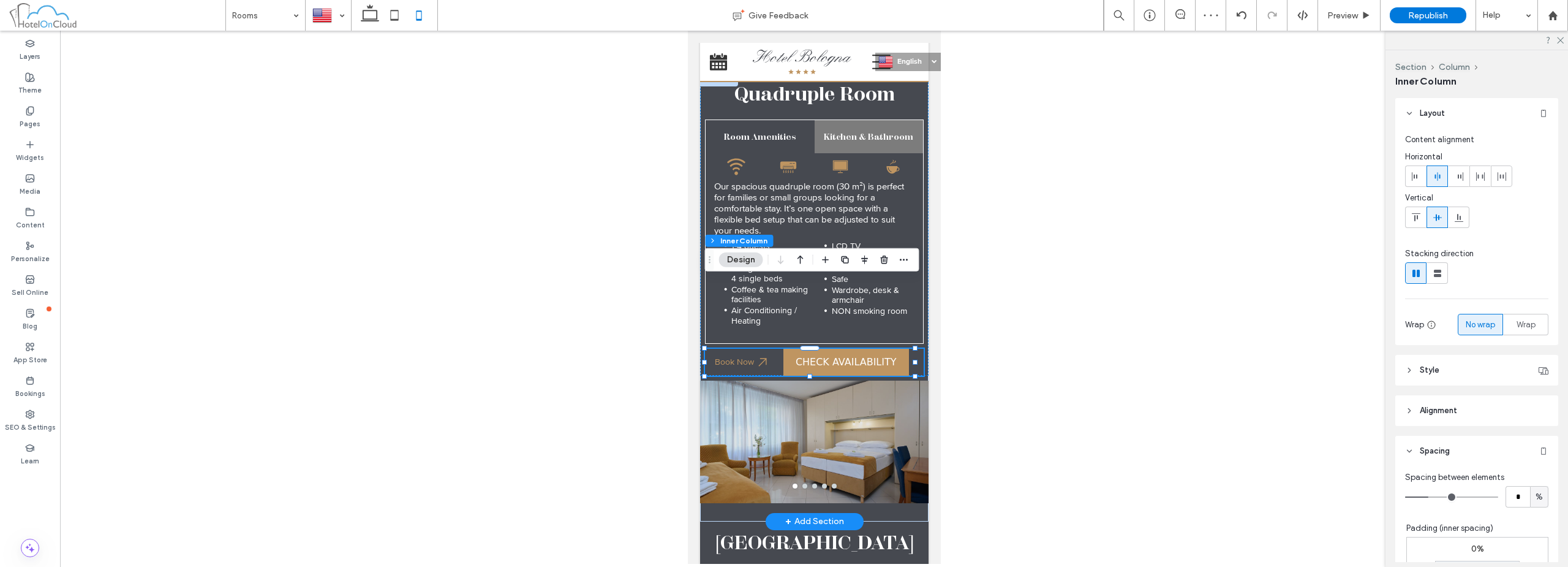
click at [908, 349] on bon-availability-button at bounding box center [851, 362] width 136 height 27
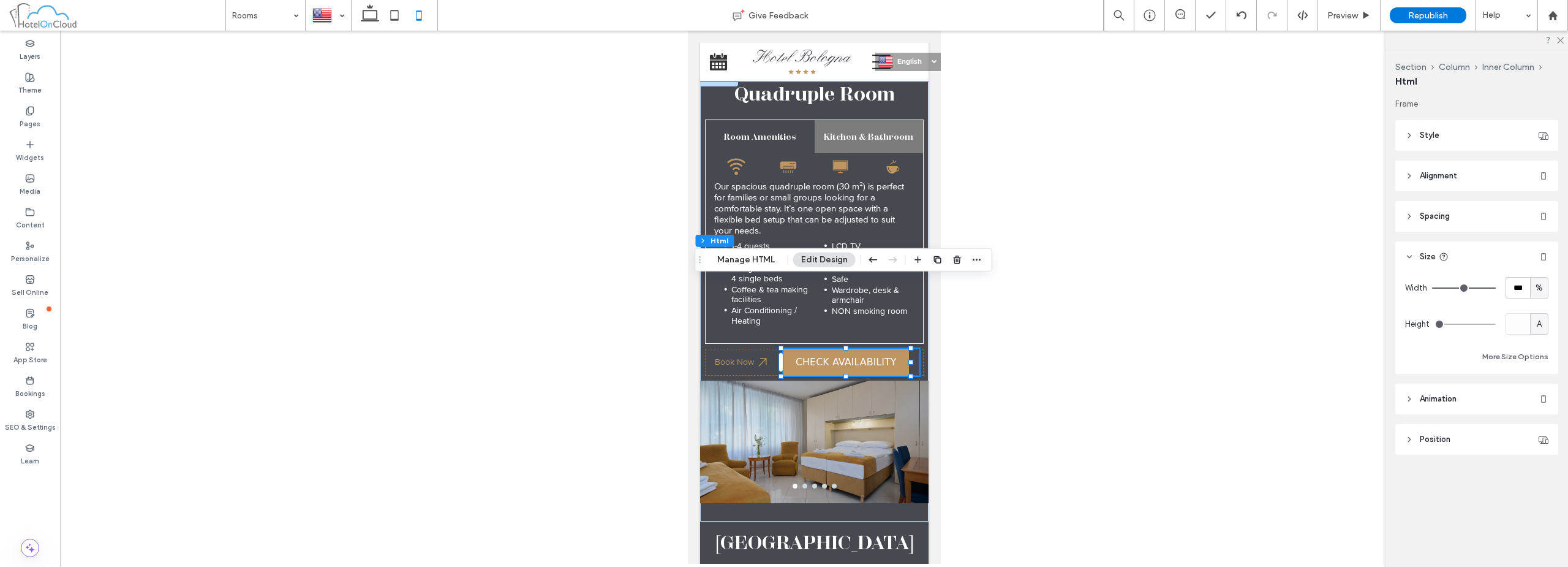
click at [1542, 284] on span "%" at bounding box center [1539, 288] width 7 height 12
click at [1539, 310] on span "px" at bounding box center [1539, 309] width 9 height 12
type input "***"
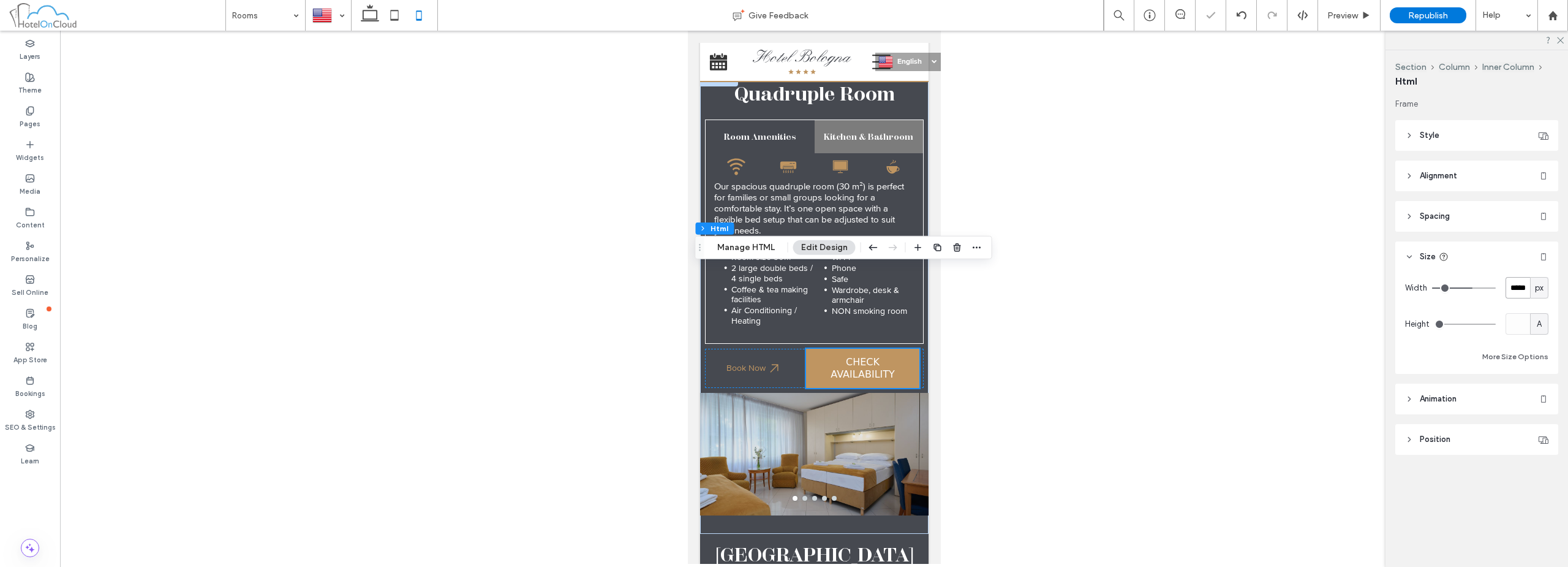
scroll to position [2157, 0]
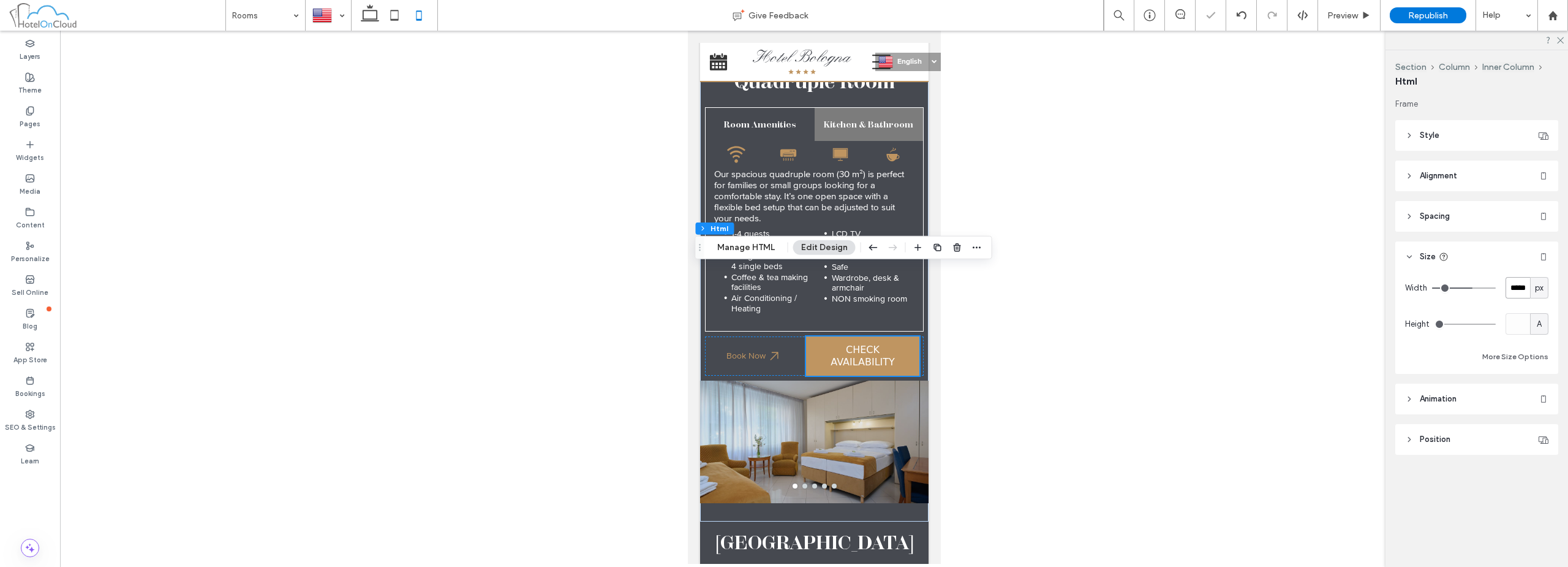
click at [1526, 296] on input "*****" at bounding box center [1518, 288] width 25 height 21
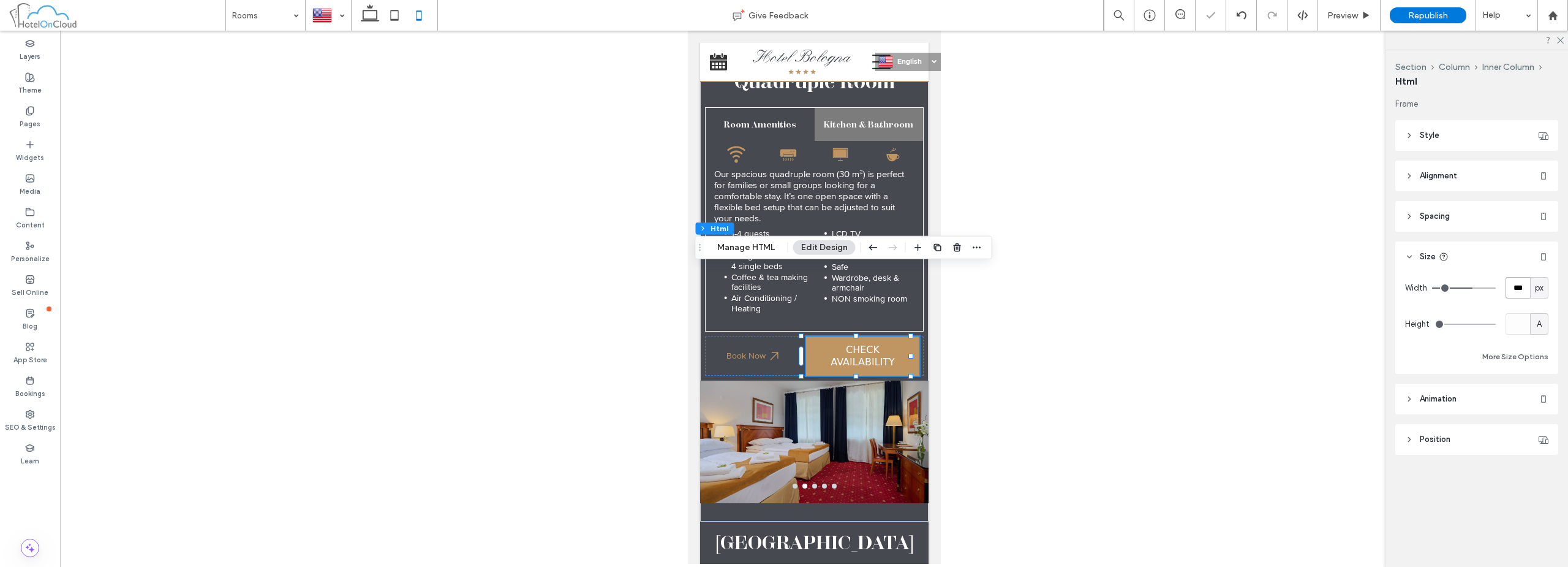
type input "***"
click at [793, 336] on div "Book Now" at bounding box center [814, 355] width 219 height 39
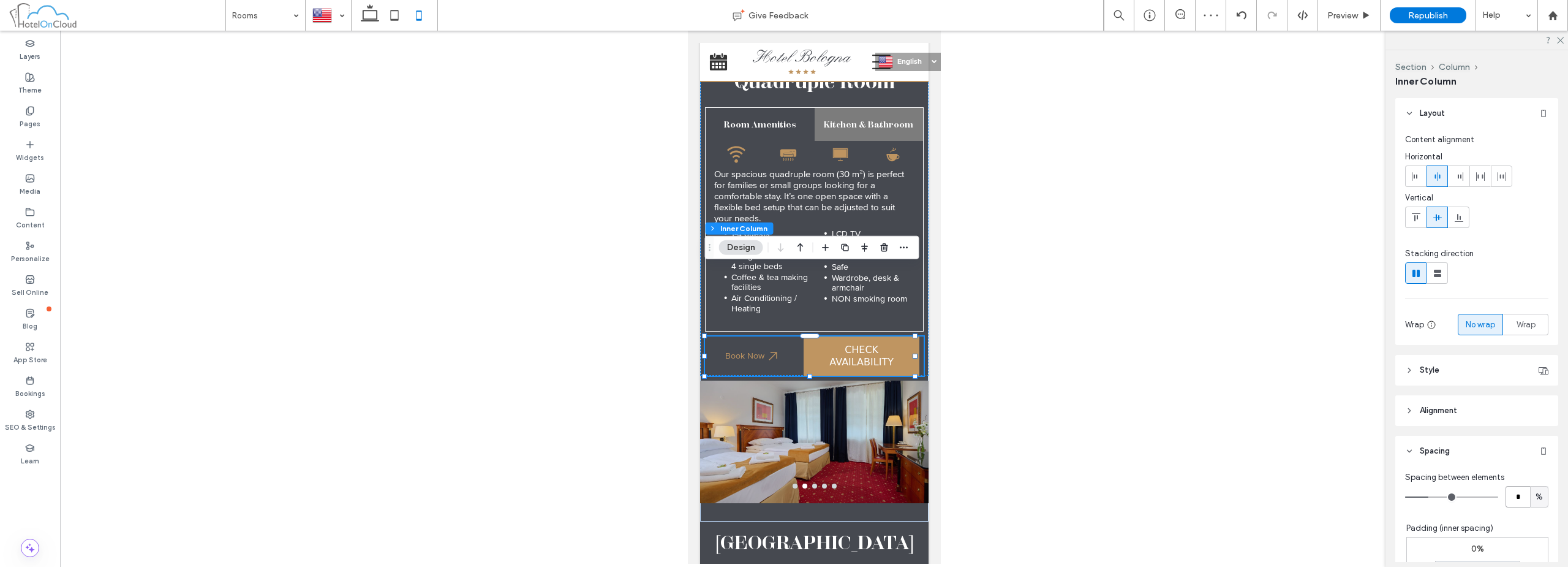
click at [1523, 492] on input "*" at bounding box center [1518, 497] width 25 height 21
type input "*"
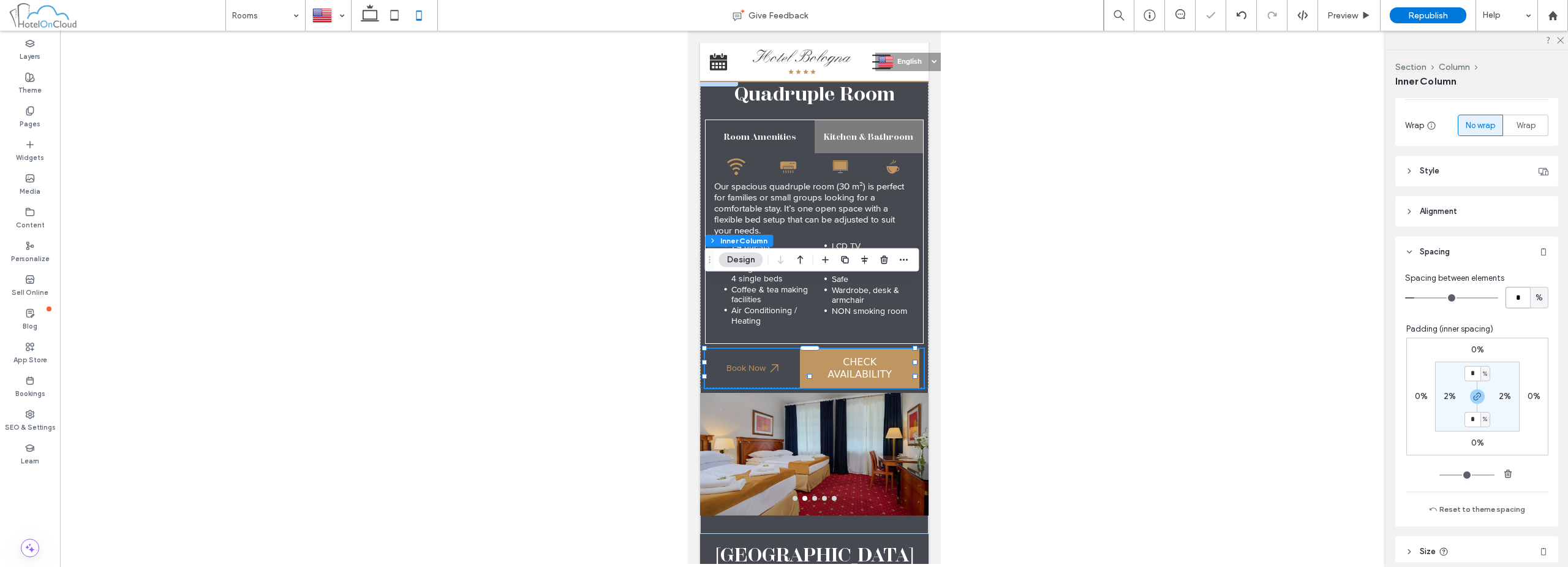
scroll to position [245, 0]
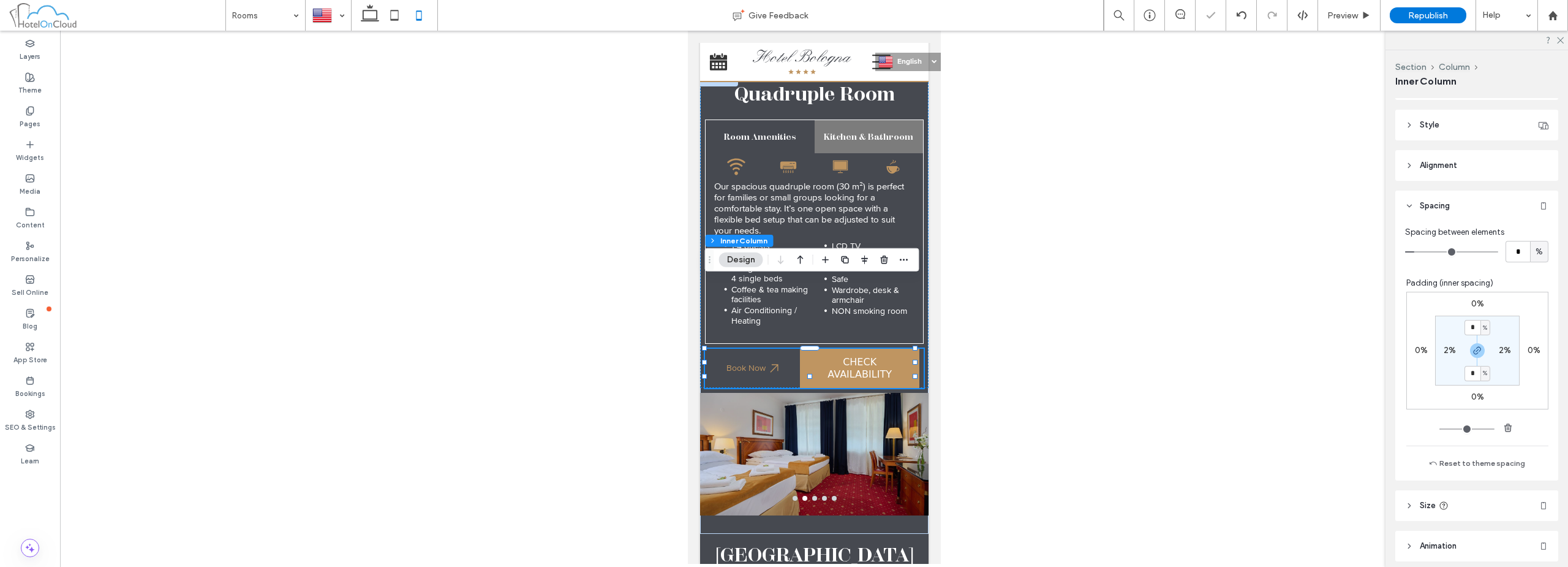
click at [1504, 354] on label "2%" at bounding box center [1505, 350] width 12 height 11
type input "*"
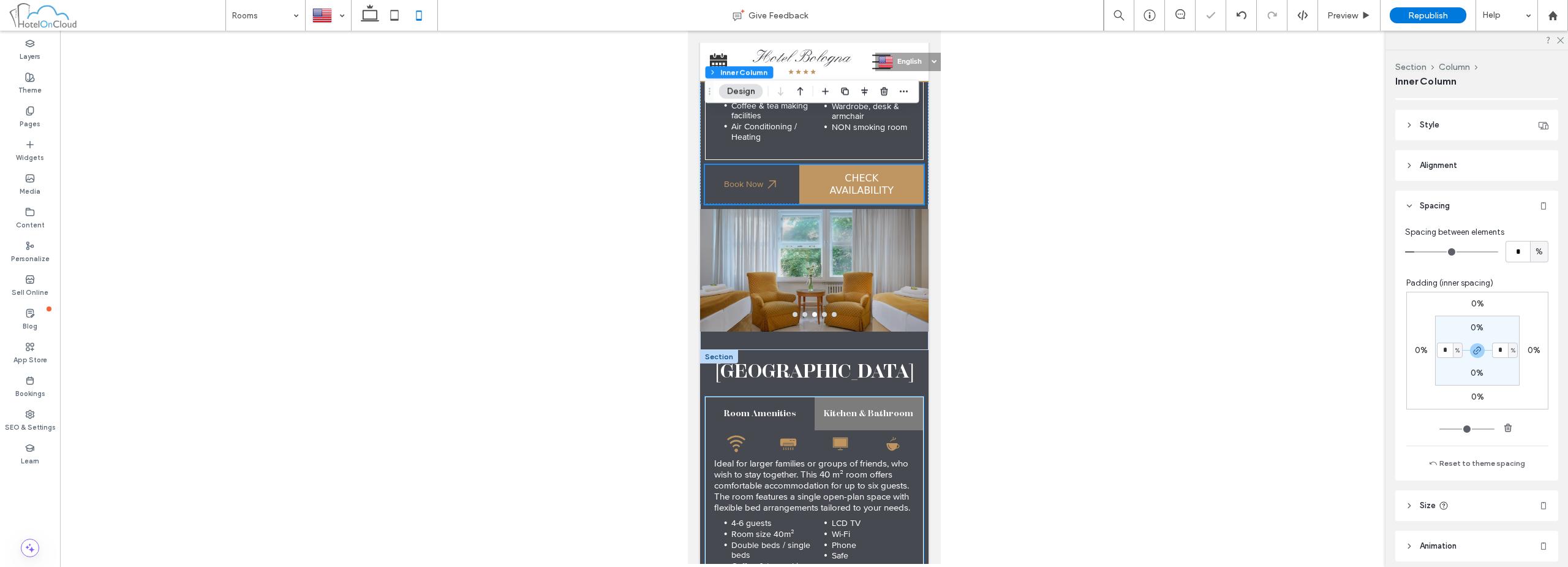
scroll to position [2267, 0]
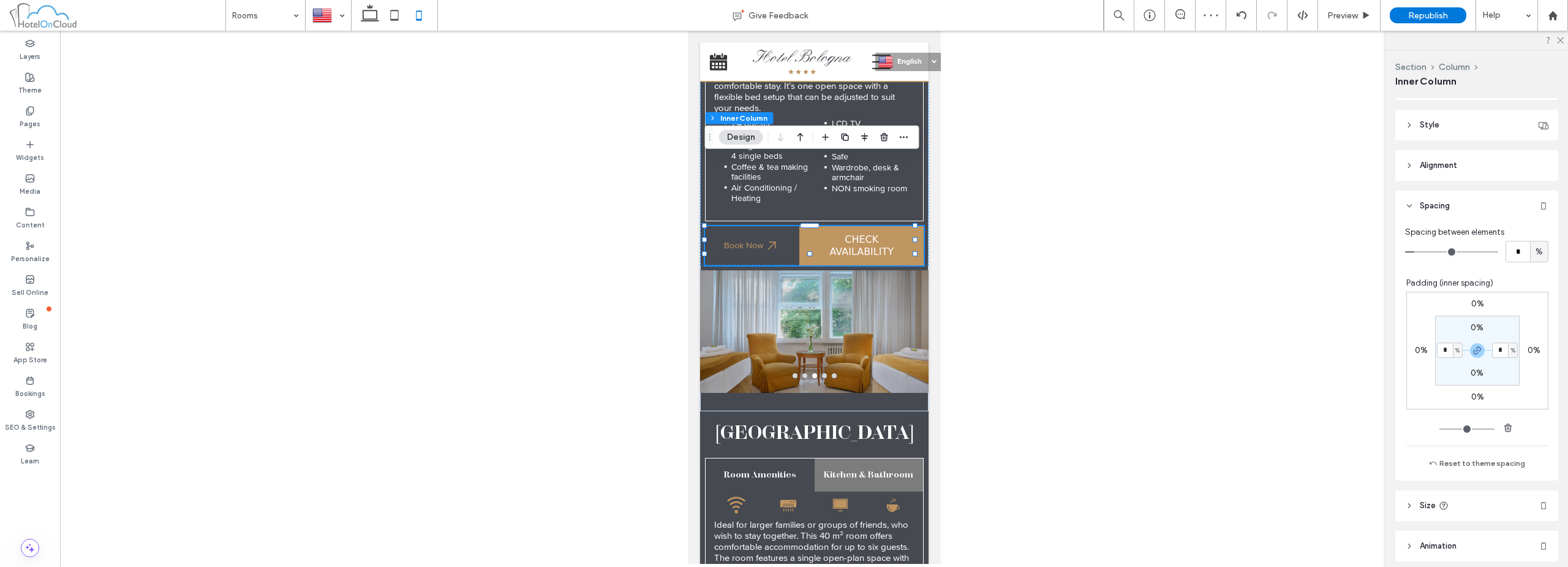
click at [1446, 161] on span "Alignment" at bounding box center [1439, 165] width 37 height 12
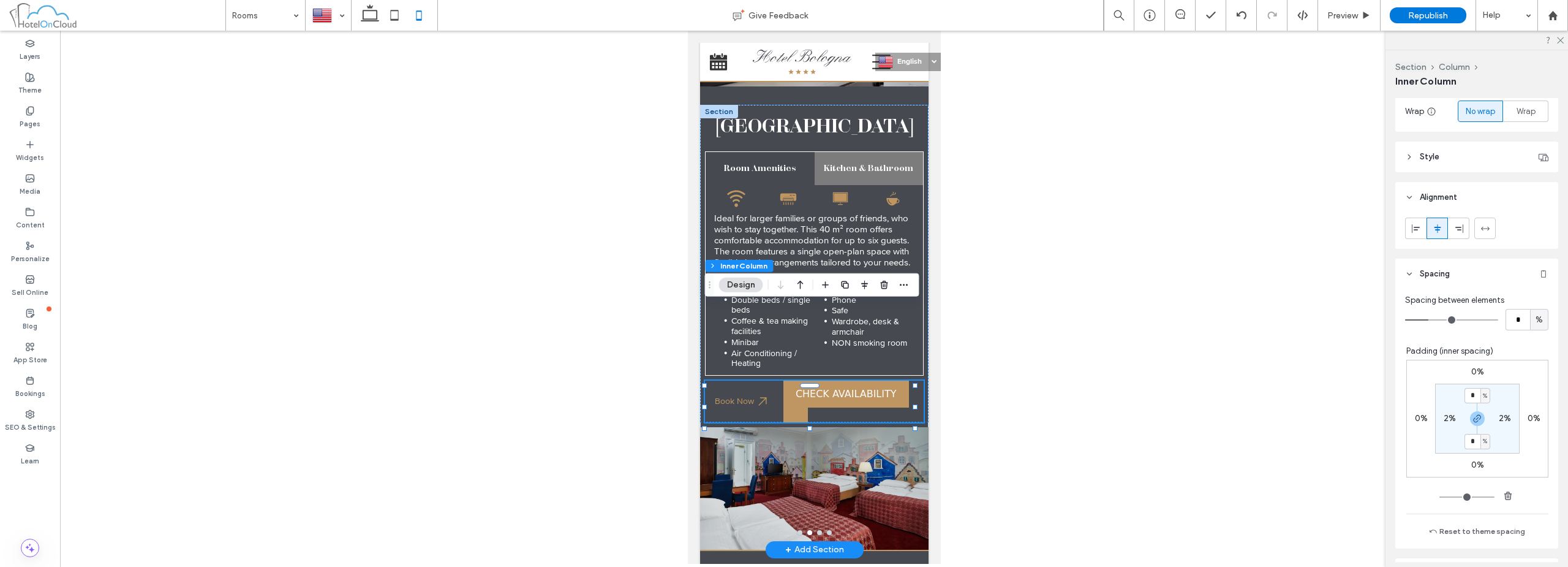
scroll to position [245, 0]
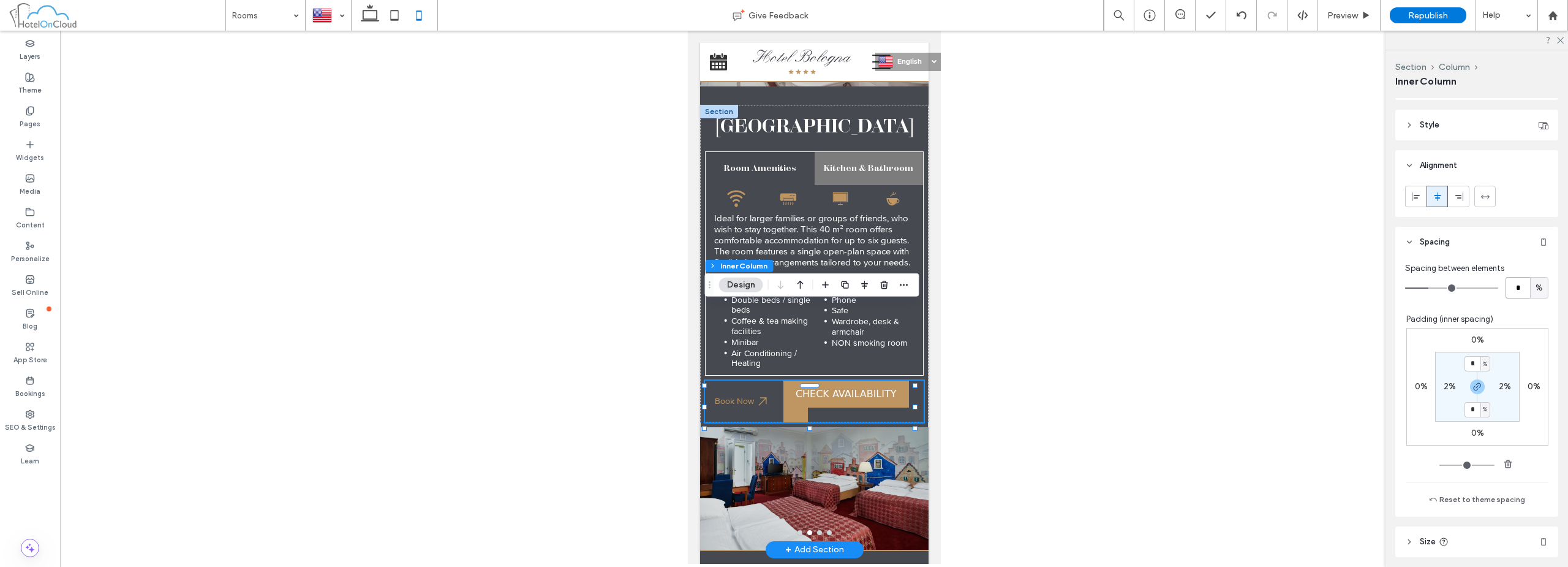
click at [1509, 284] on input "*" at bounding box center [1518, 288] width 25 height 21
type input "*"
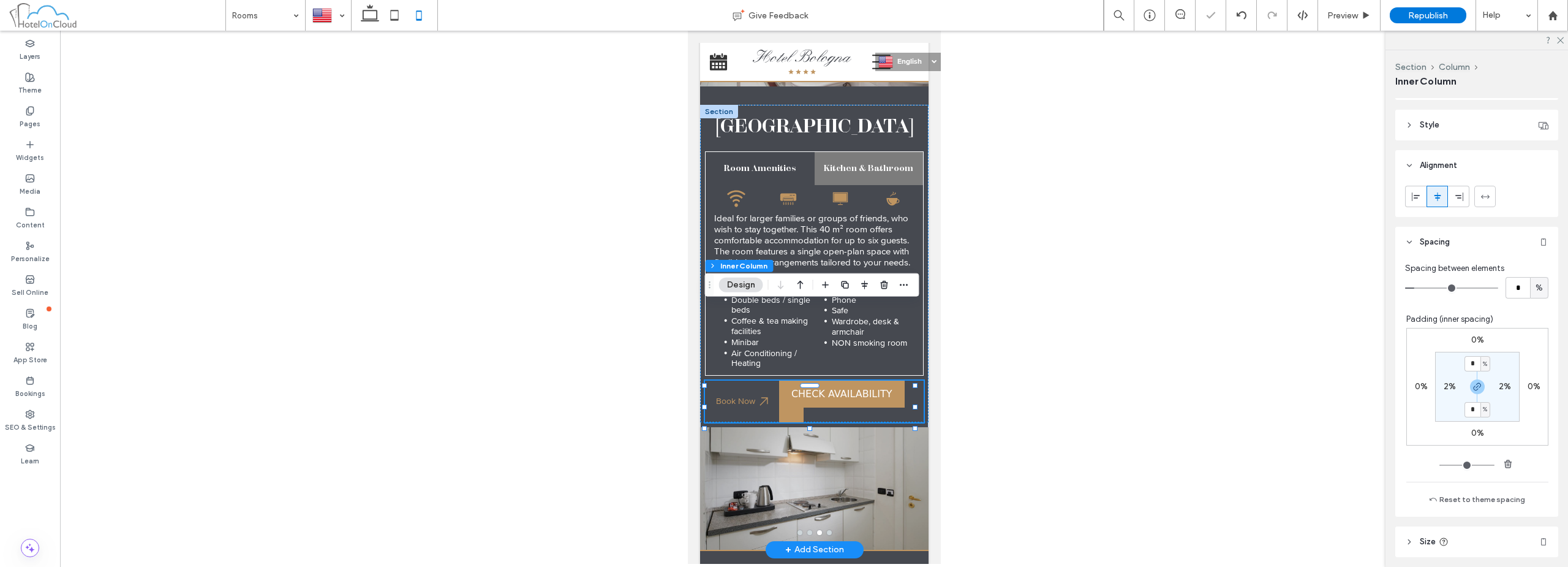
click at [1499, 388] on label "2%" at bounding box center [1505, 387] width 12 height 11
type input "*"
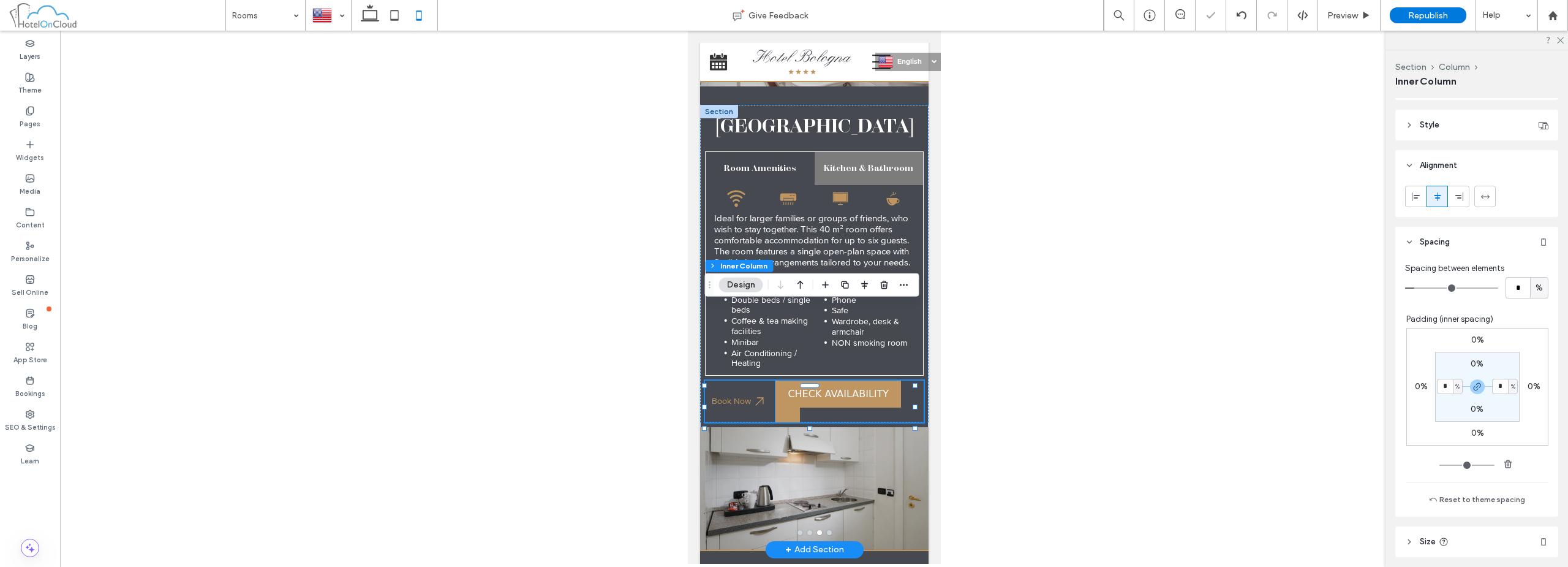
click at [902, 381] on bon-availability-button at bounding box center [849, 401] width 149 height 42
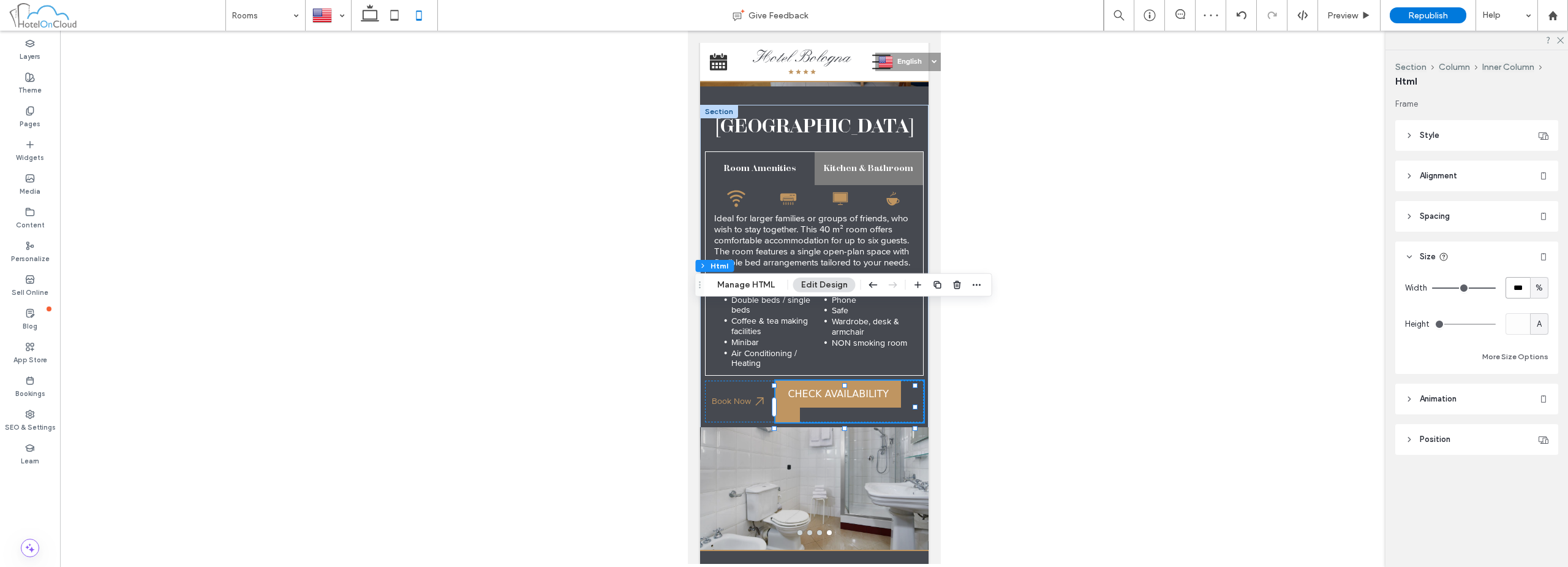
click at [1528, 292] on input "***" at bounding box center [1518, 288] width 25 height 21
click at [1539, 295] on div "%" at bounding box center [1539, 288] width 19 height 21
click at [1538, 312] on span "px" at bounding box center [1539, 309] width 9 height 12
type input "***"
click at [1522, 295] on input "*****" at bounding box center [1518, 288] width 25 height 21
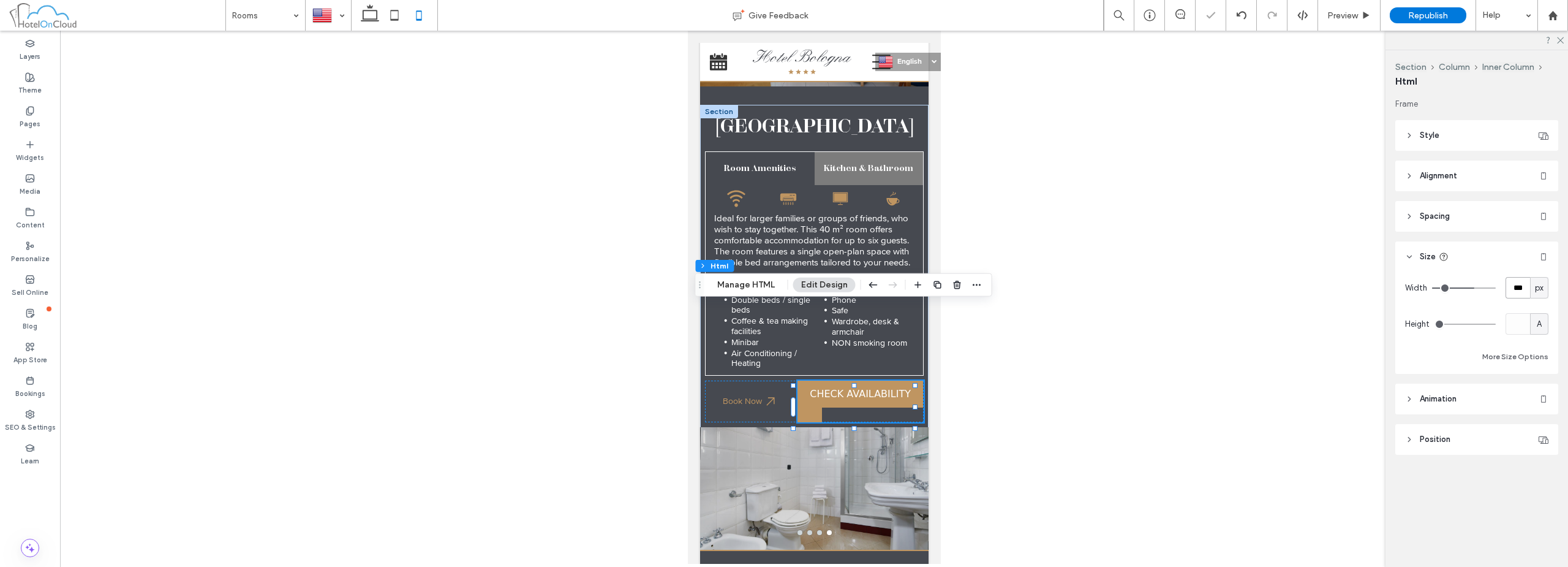
type input "***"
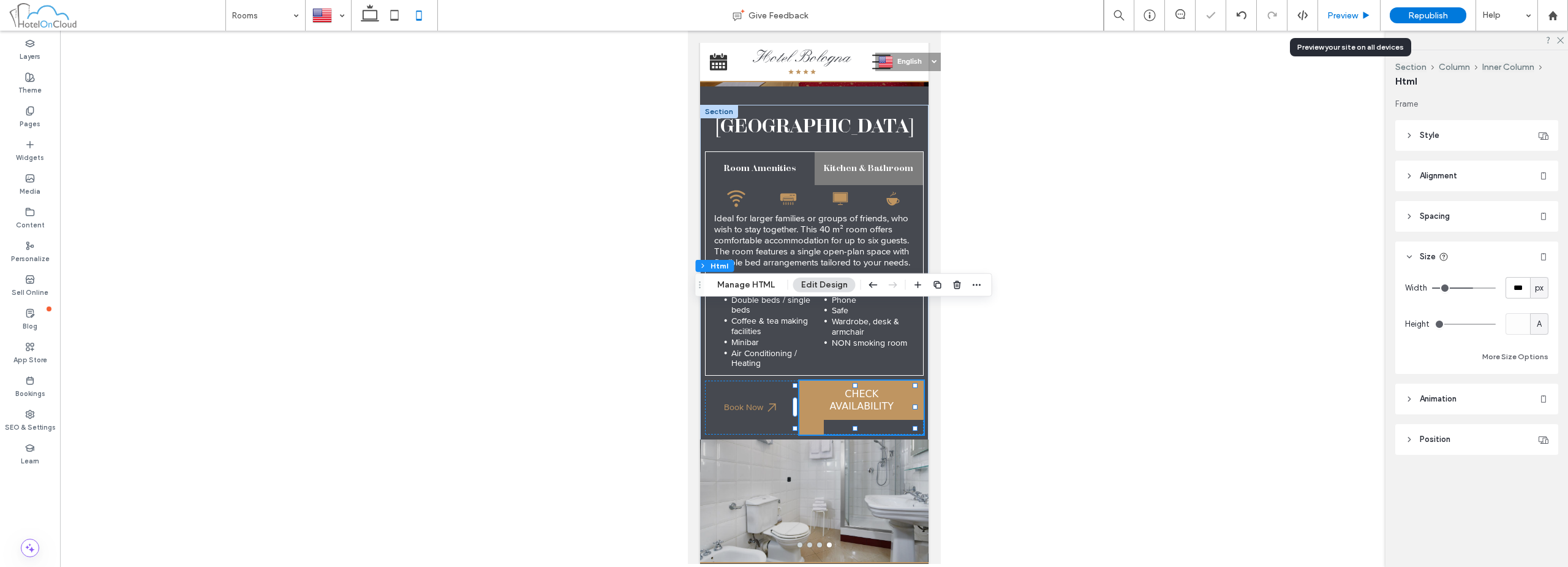
click at [1355, 15] on span "Preview" at bounding box center [1343, 16] width 30 height 11
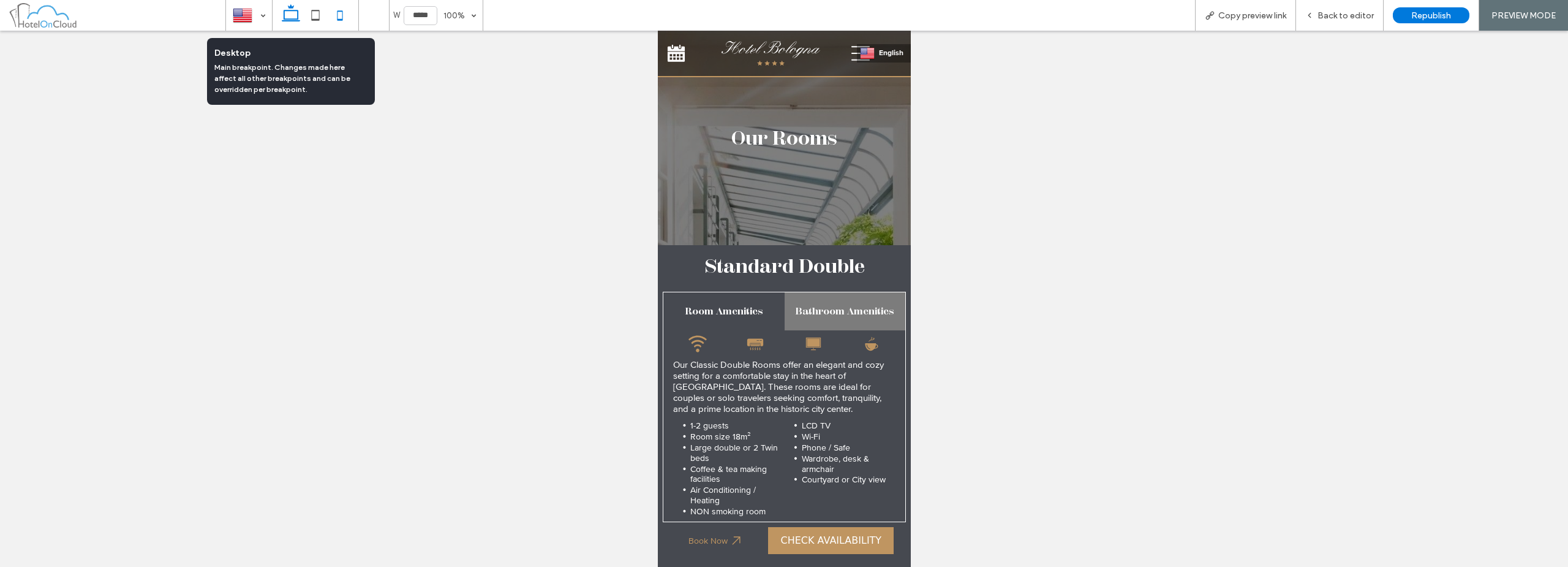
click at [288, 14] on icon at bounding box center [290, 15] width 25 height 25
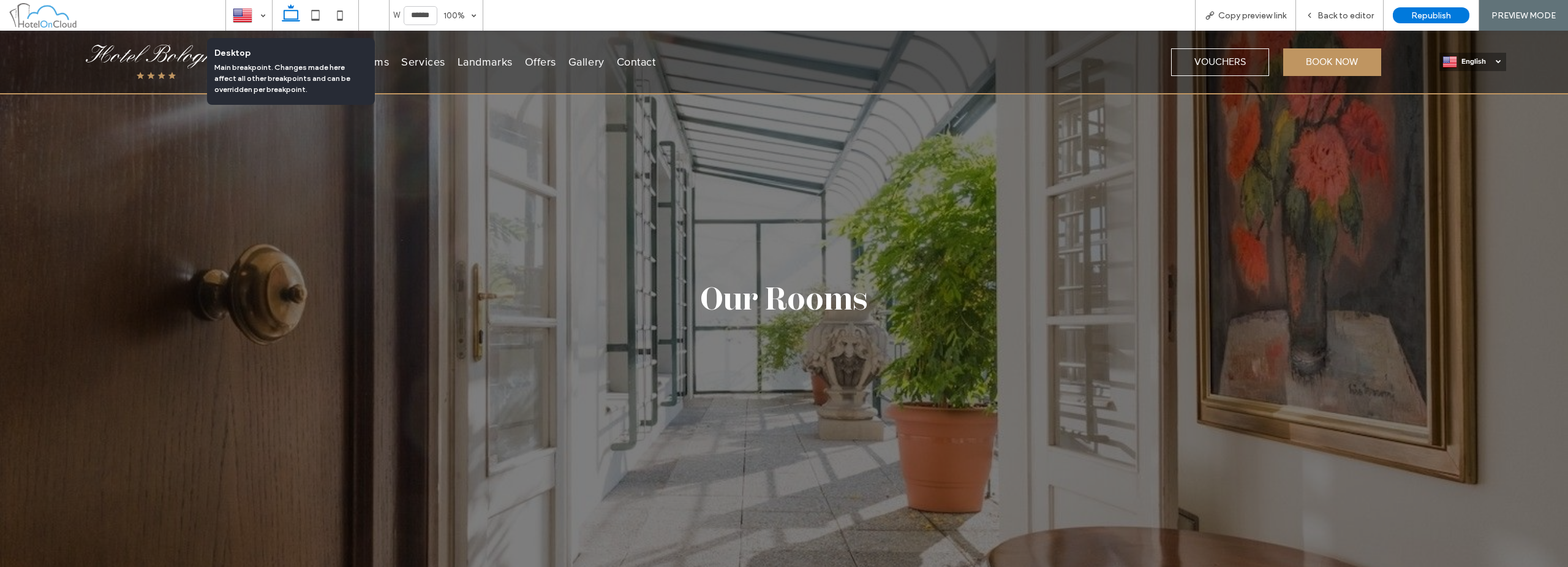
scroll to position [2629, 0]
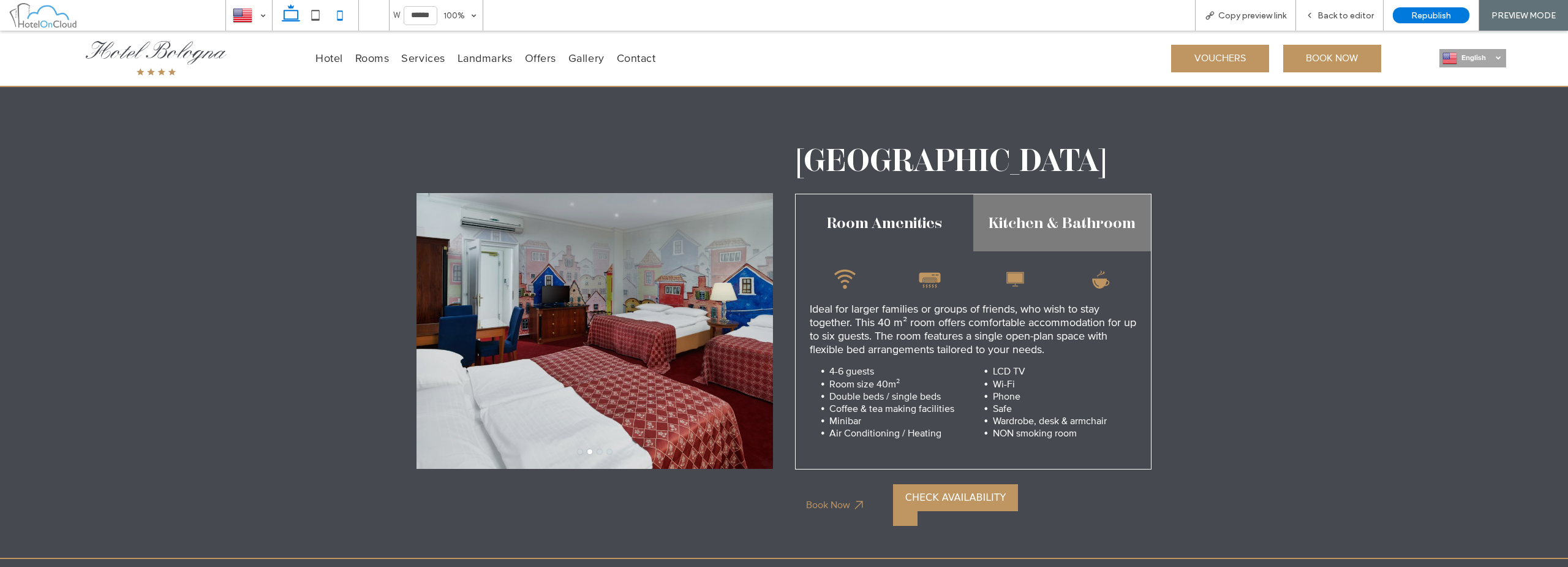
click at [339, 15] on icon at bounding box center [339, 15] width 25 height 25
type input "*****"
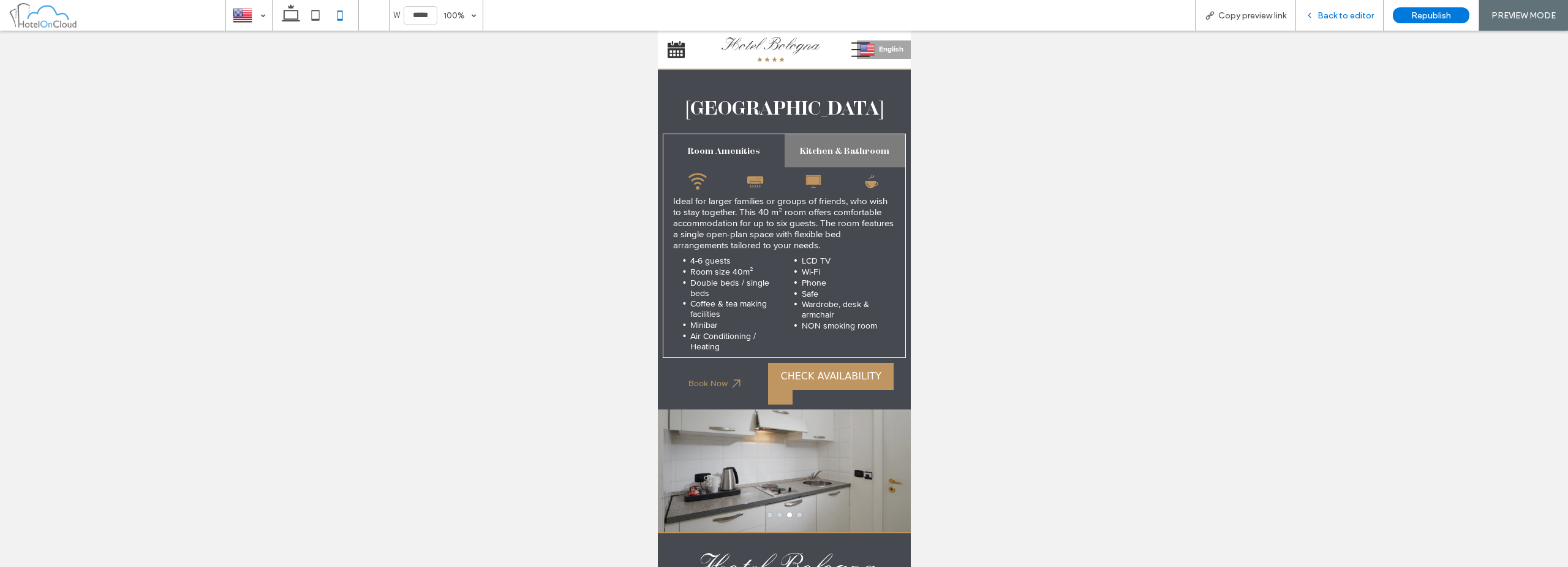
click at [1348, 22] on div "Back to editor" at bounding box center [1340, 15] width 88 height 31
click at [851, 56] on icon at bounding box center [860, 50] width 19 height 15
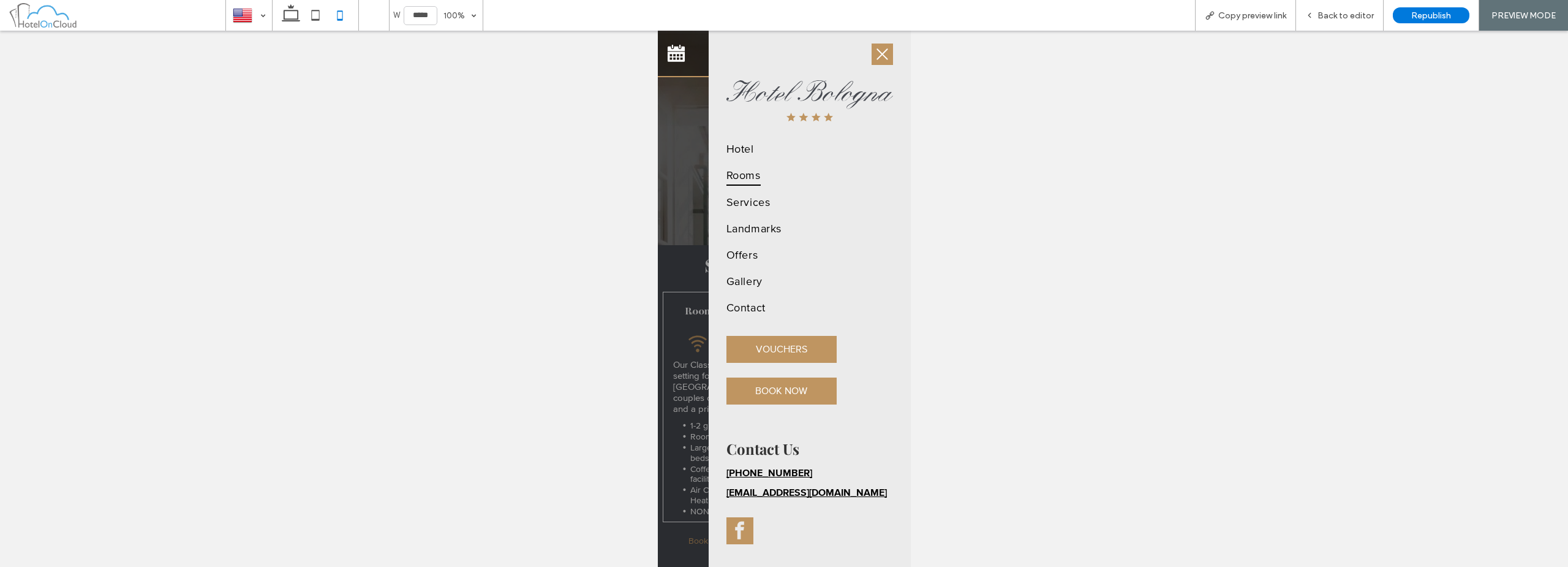
scroll to position [0, 0]
click at [874, 53] on icon at bounding box center [881, 54] width 14 height 14
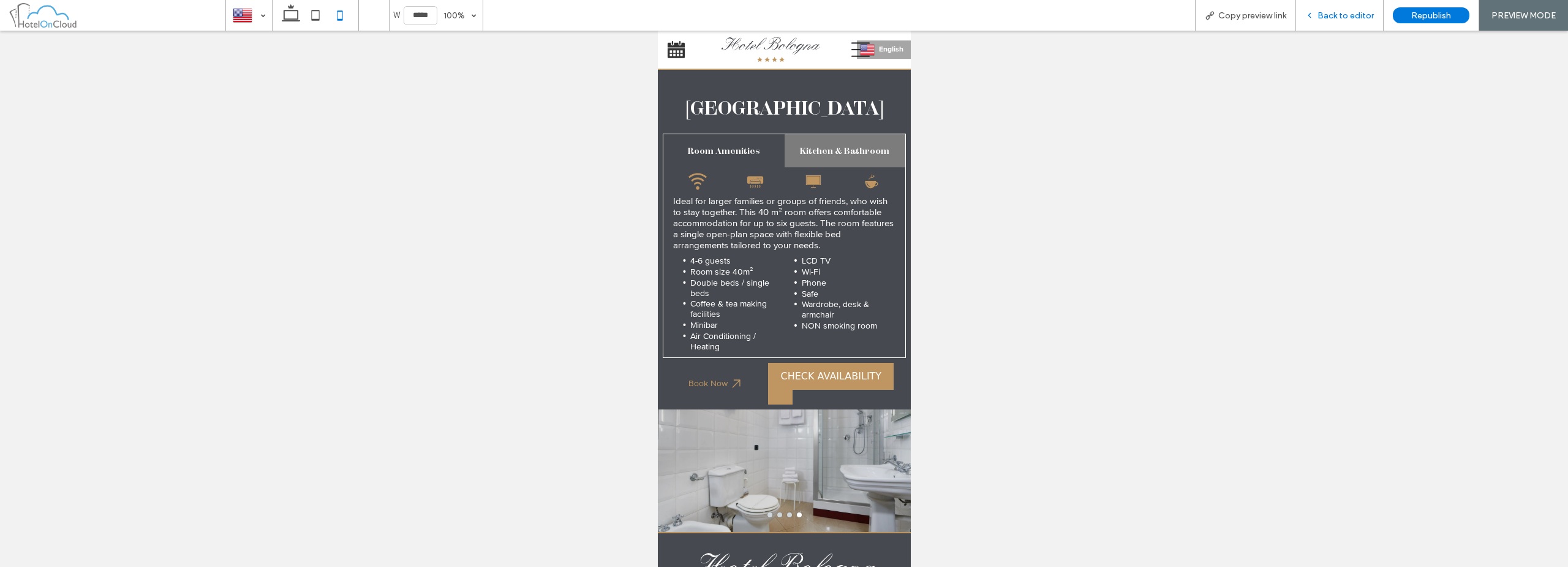
click at [1349, 19] on span "Back to editor" at bounding box center [1345, 16] width 56 height 11
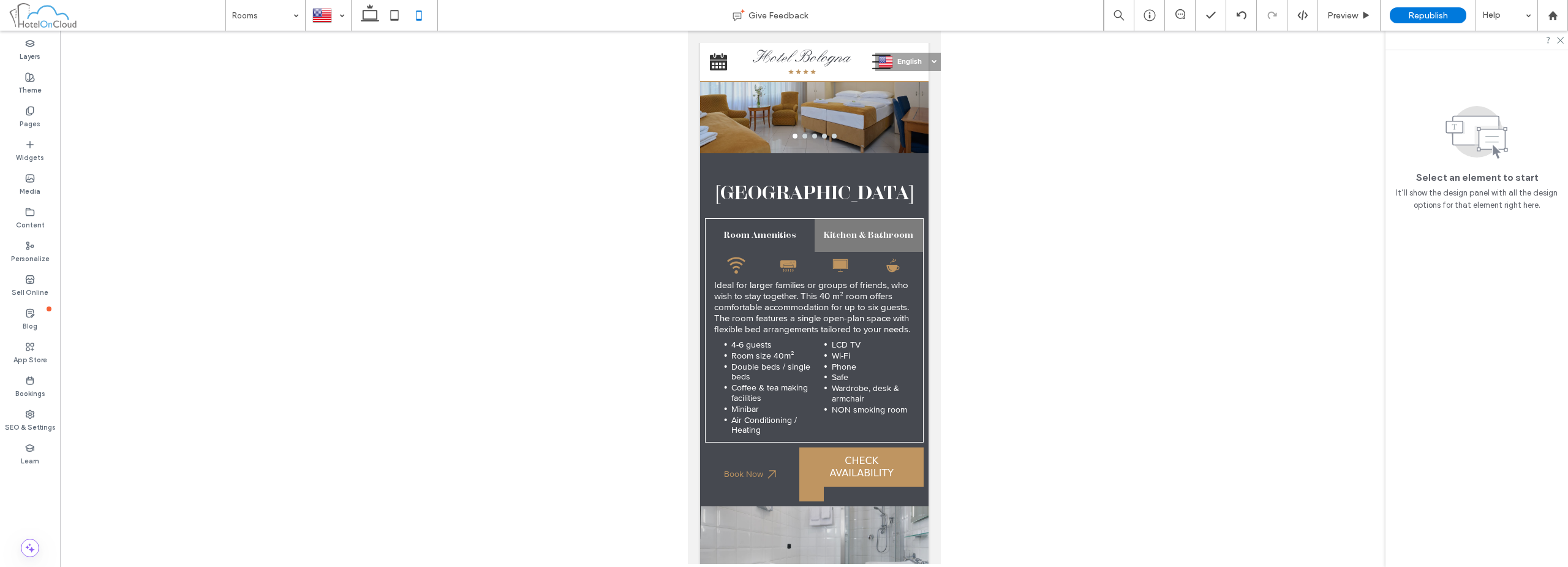
scroll to position [2517, 0]
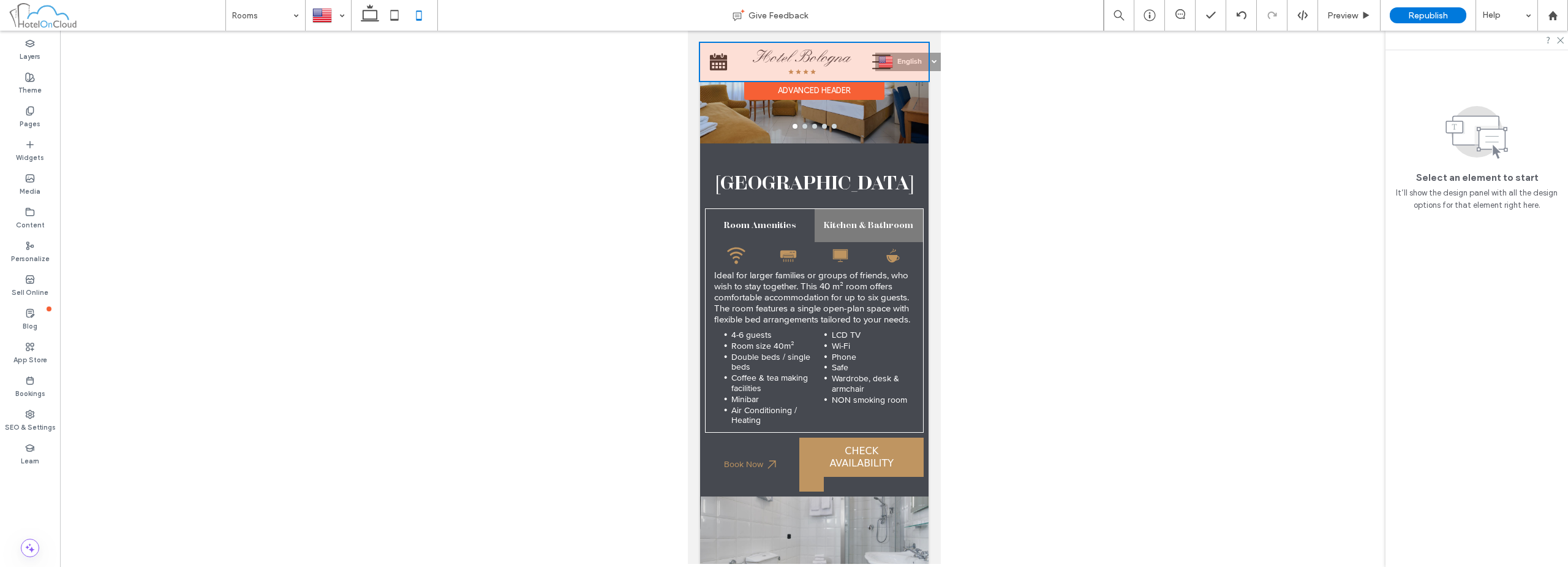
click at [908, 64] on div at bounding box center [814, 62] width 229 height 38
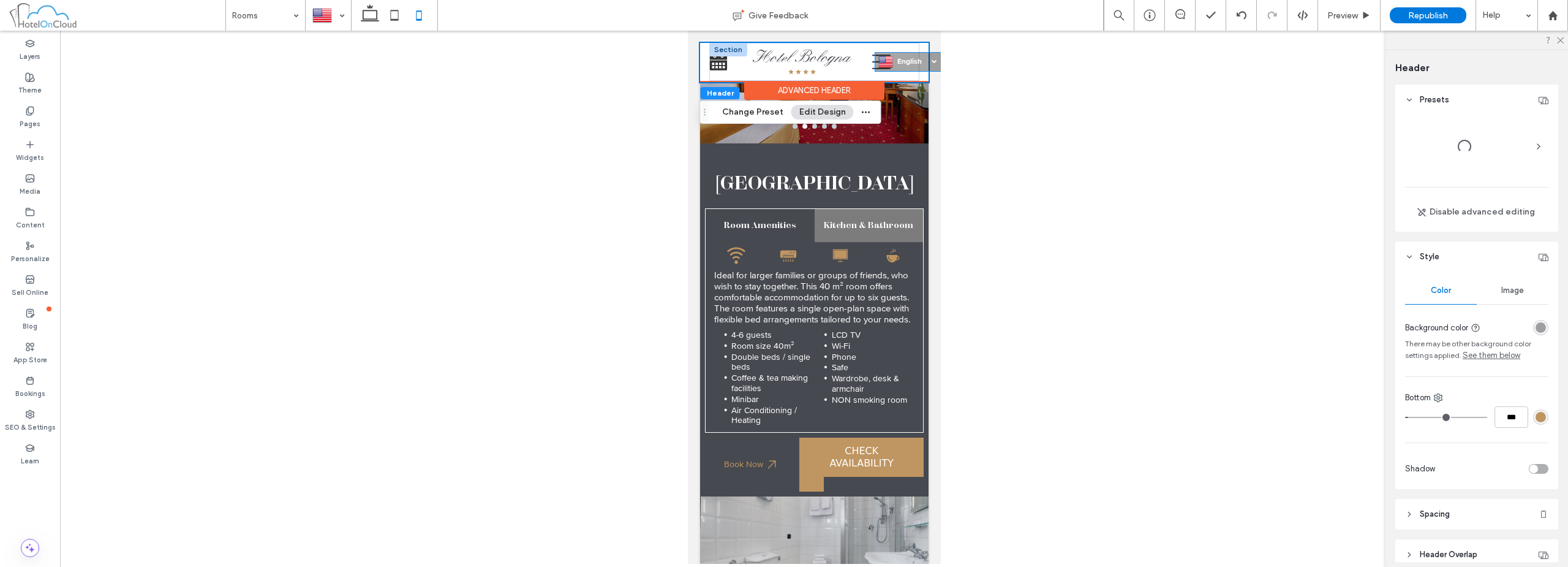
scroll to position [97, 0]
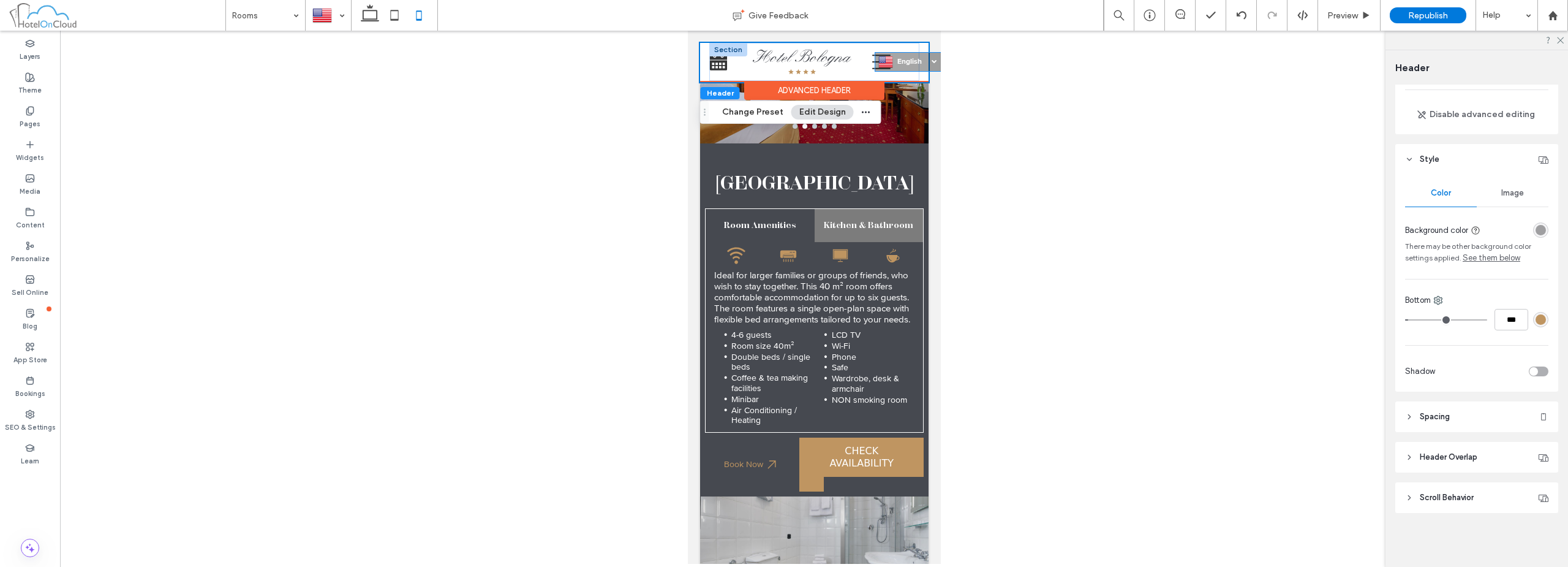
click at [912, 62] on span "English" at bounding box center [917, 62] width 40 height 9
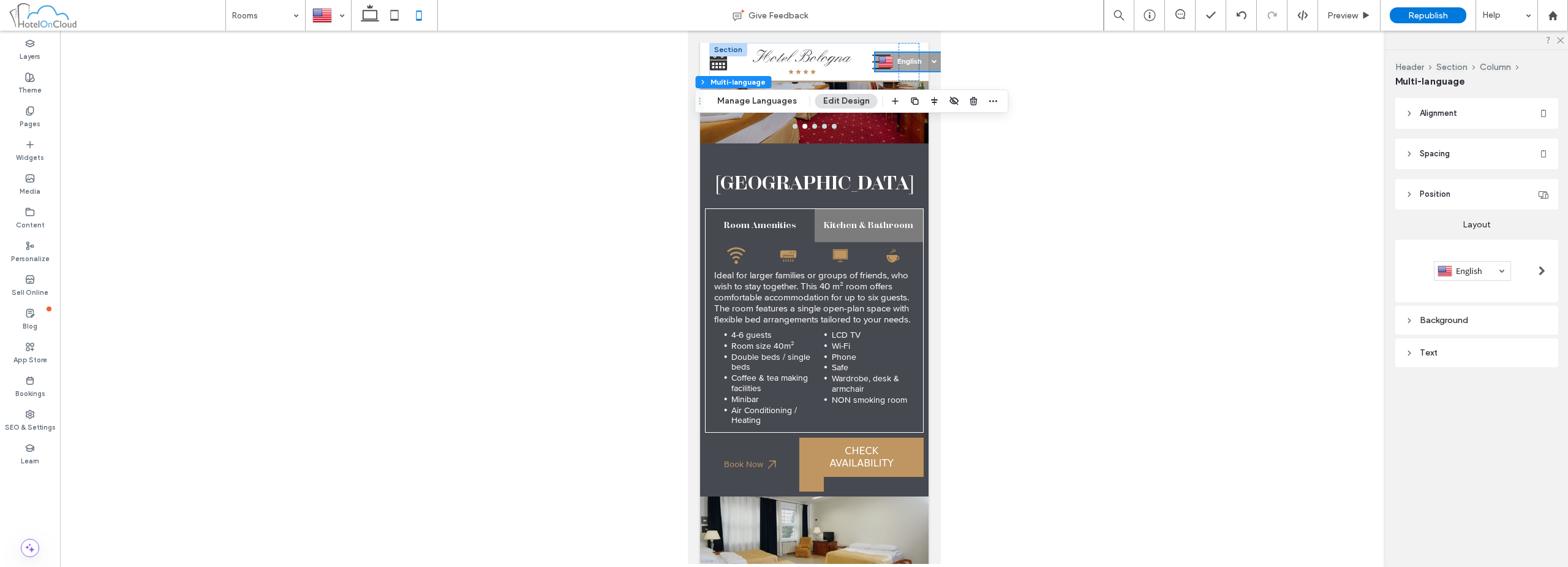
click at [1538, 271] on div at bounding box center [1542, 271] width 25 height 20
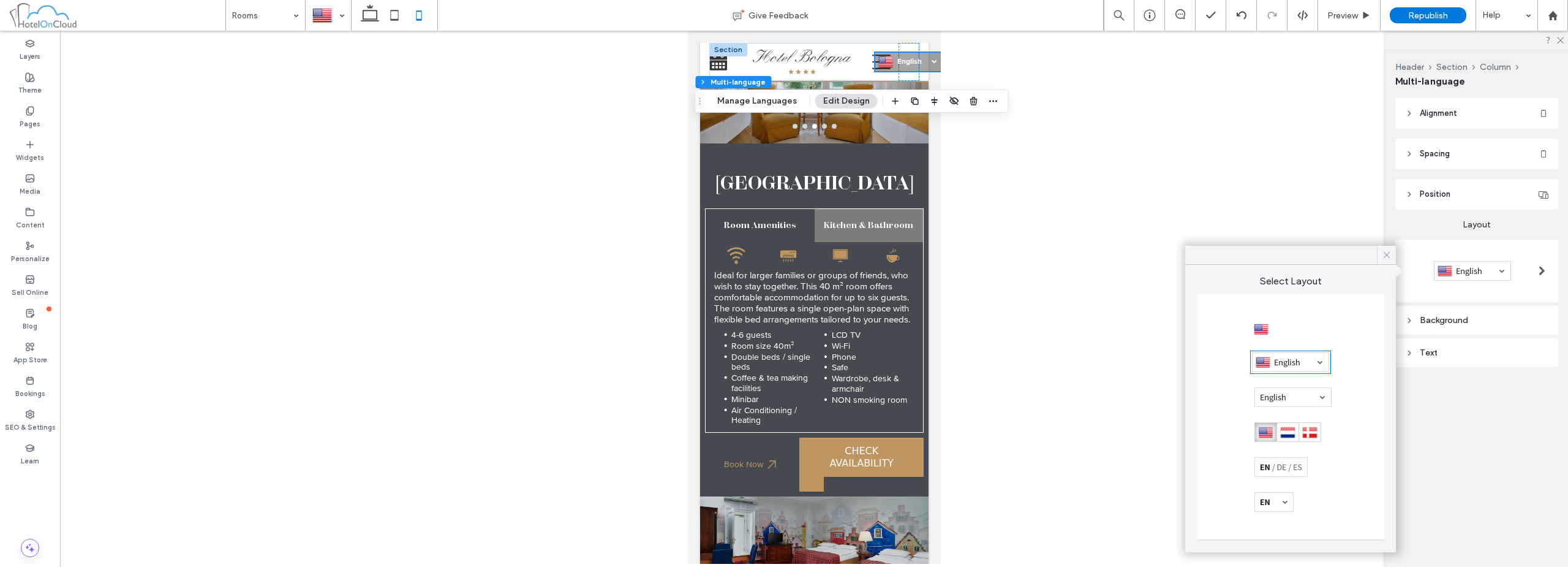
click at [1389, 259] on icon at bounding box center [1386, 255] width 11 height 11
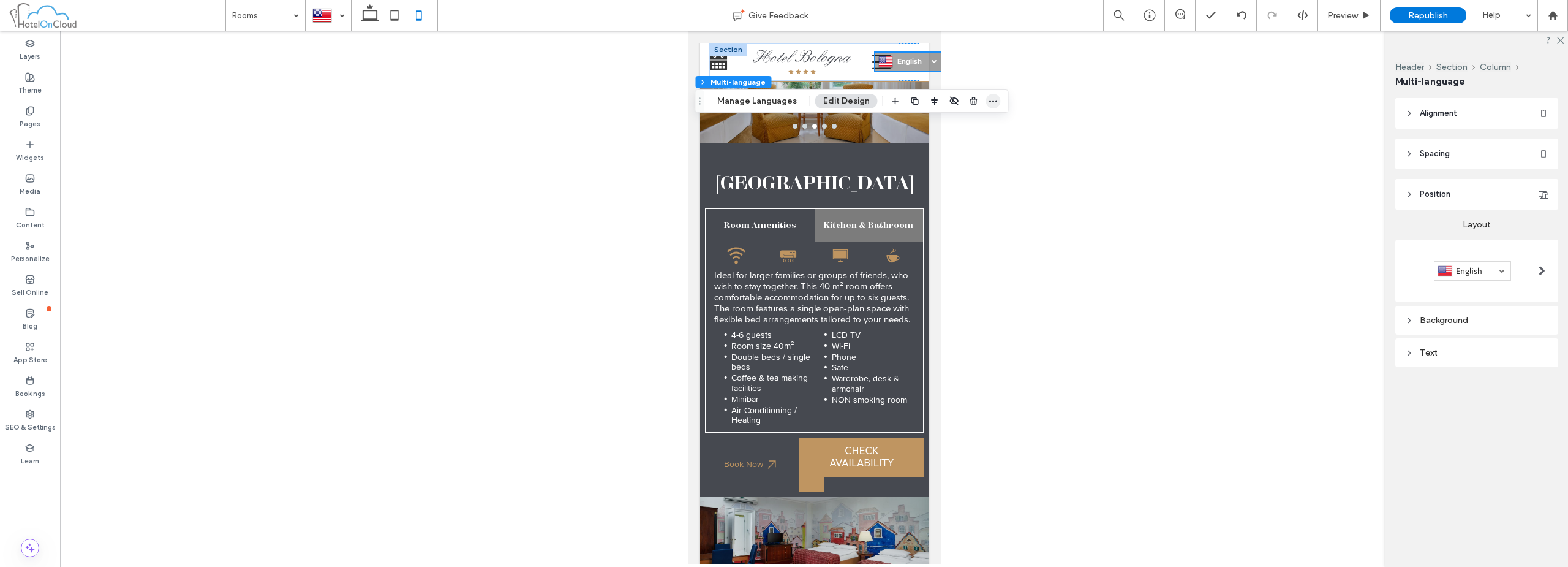
click at [995, 101] on icon "button" at bounding box center [993, 101] width 10 height 10
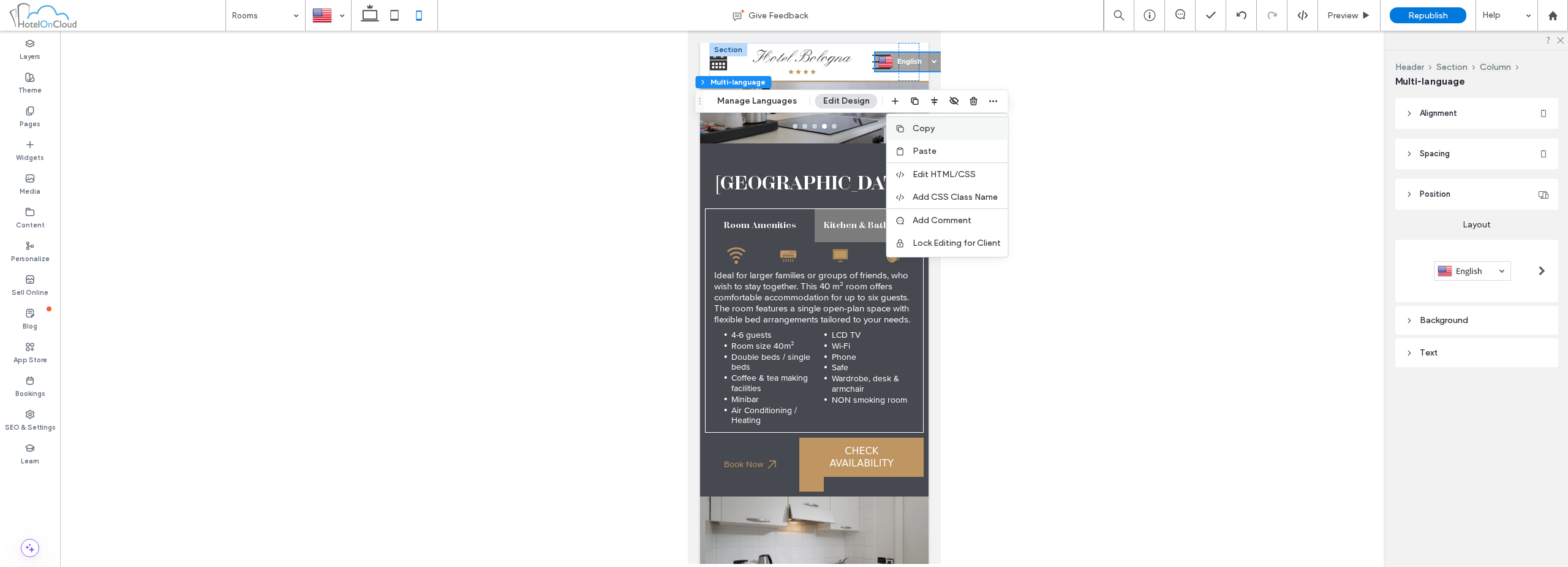
click at [961, 131] on label "Copy" at bounding box center [957, 129] width 88 height 11
click at [953, 103] on use "button" at bounding box center [954, 101] width 9 height 8
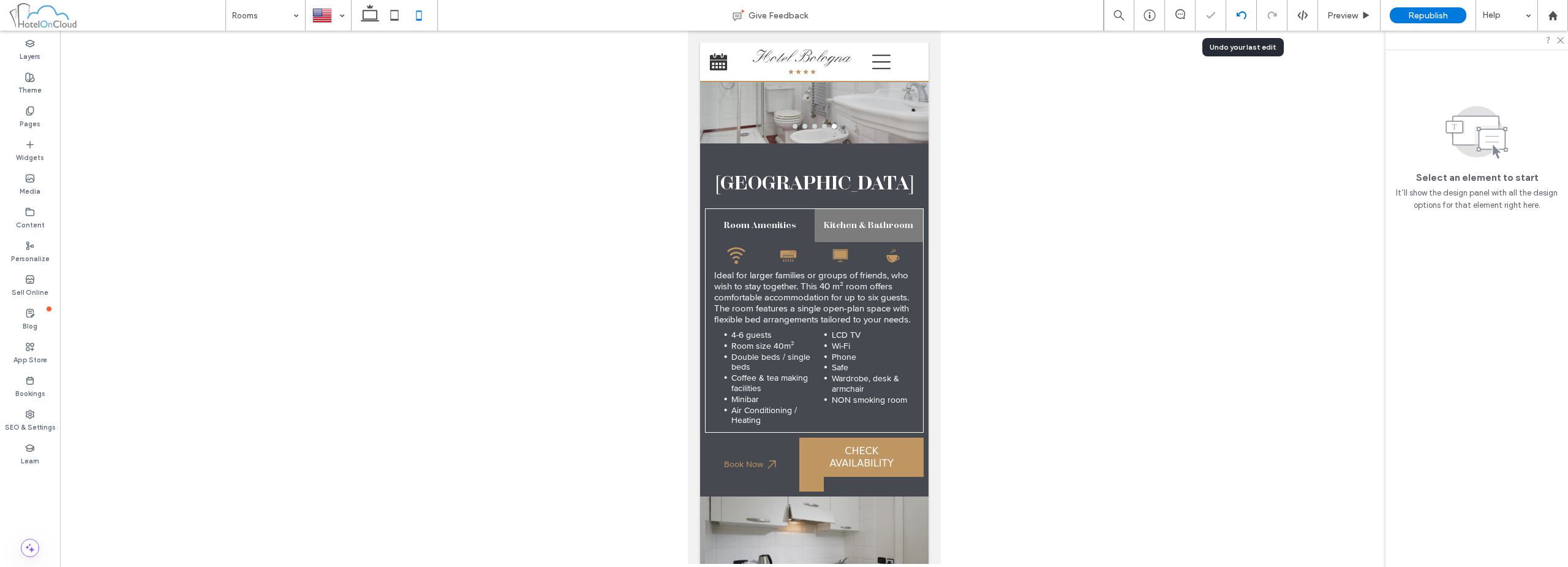
click at [1238, 16] on use at bounding box center [1240, 15] width 10 height 8
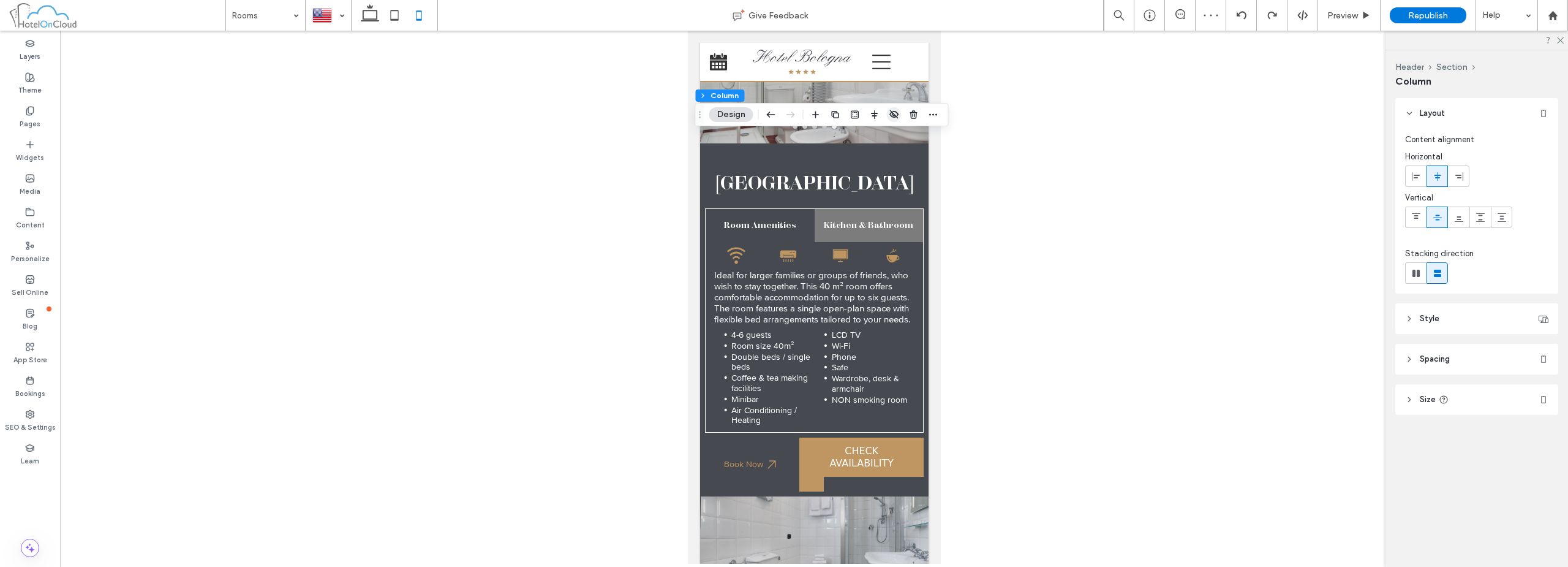
click at [891, 117] on use "button" at bounding box center [894, 114] width 9 height 8
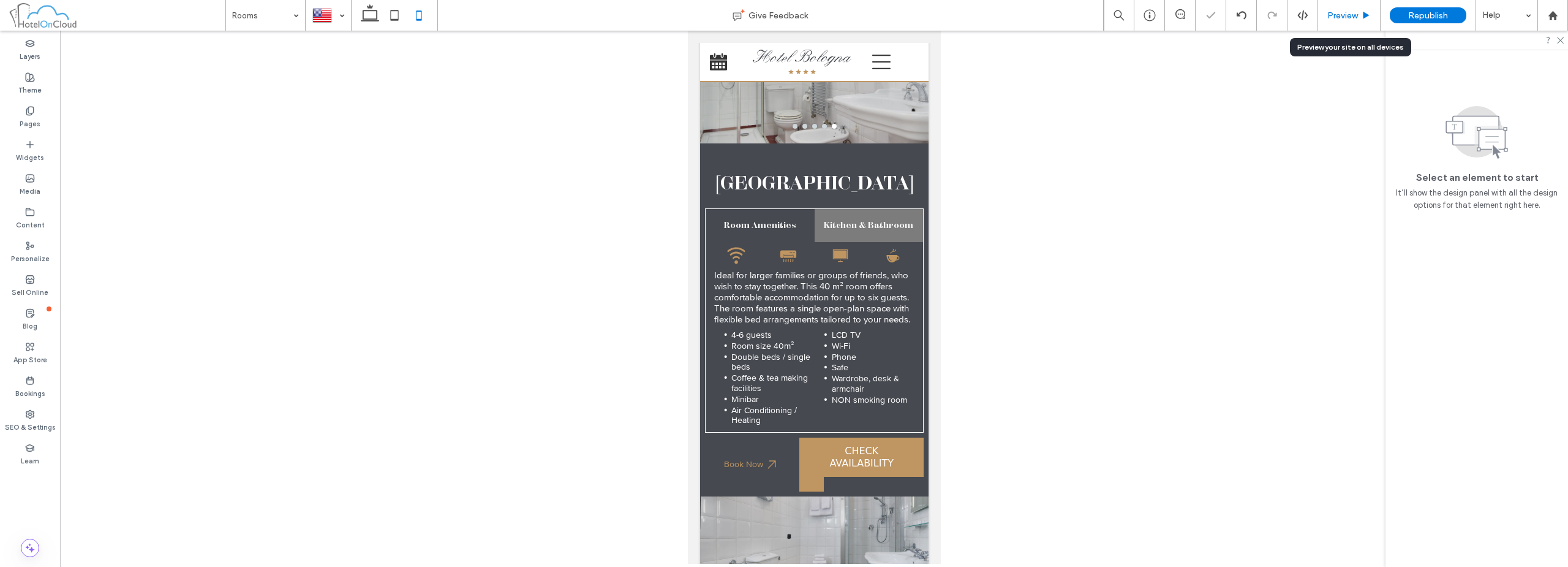
click at [1339, 15] on span "Preview" at bounding box center [1343, 16] width 30 height 11
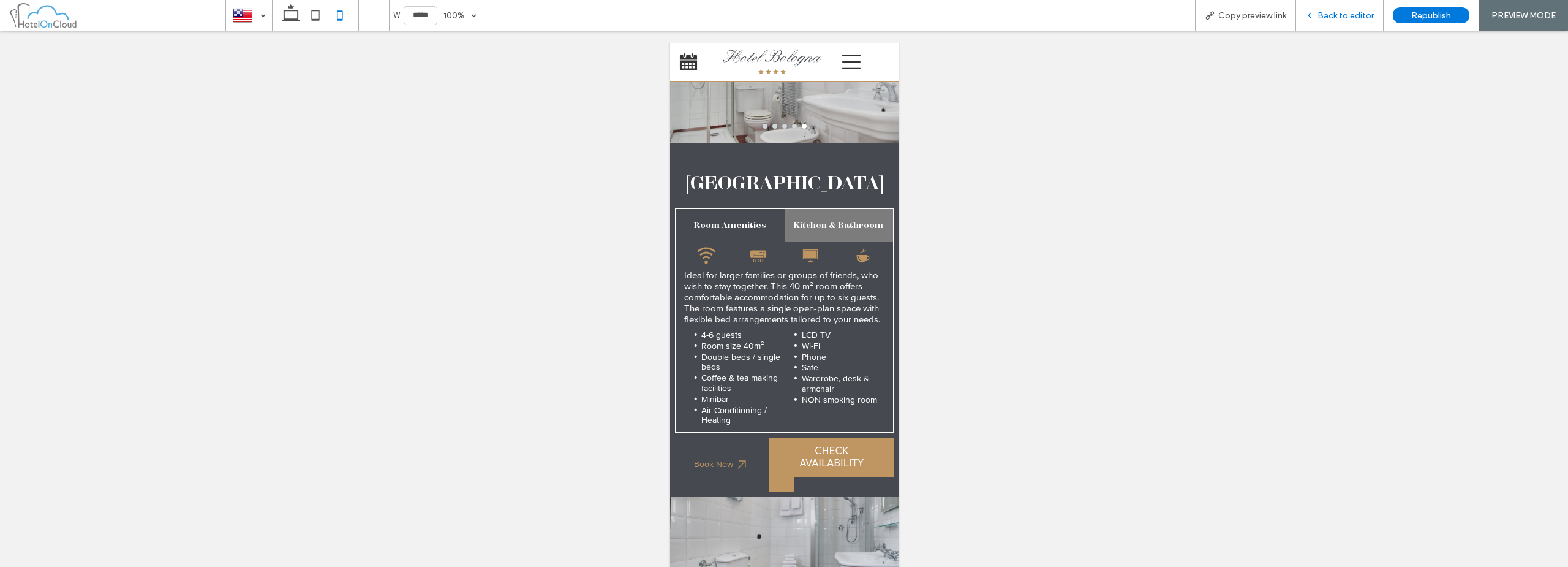
click at [1343, 20] on span "Back to editor" at bounding box center [1345, 16] width 56 height 11
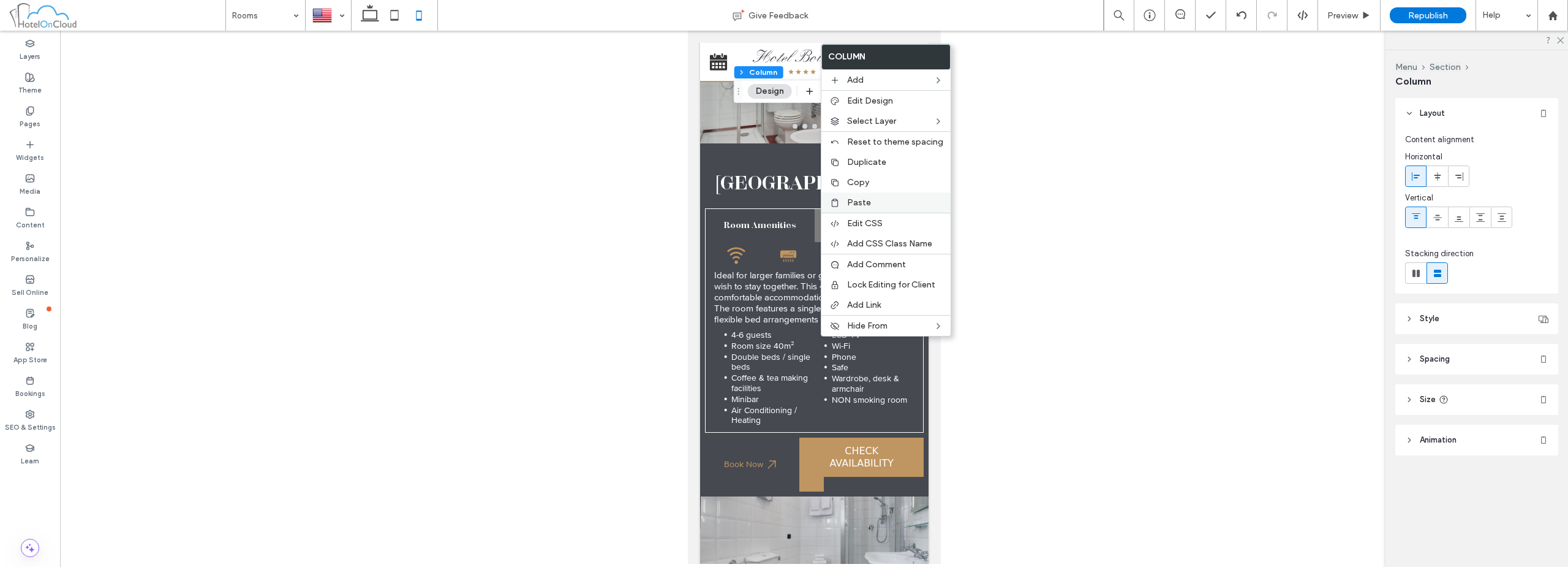
click at [871, 202] on label "Paste" at bounding box center [895, 203] width 96 height 11
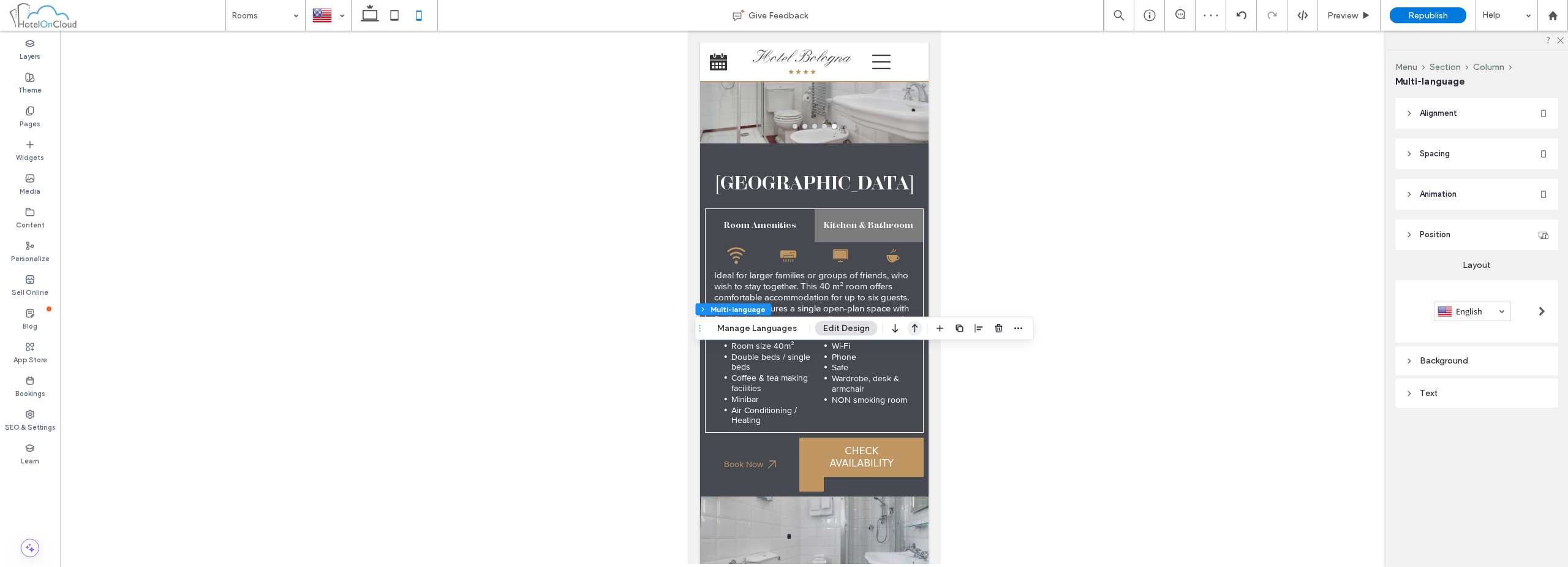
click at [908, 326] on icon "button" at bounding box center [915, 328] width 15 height 22
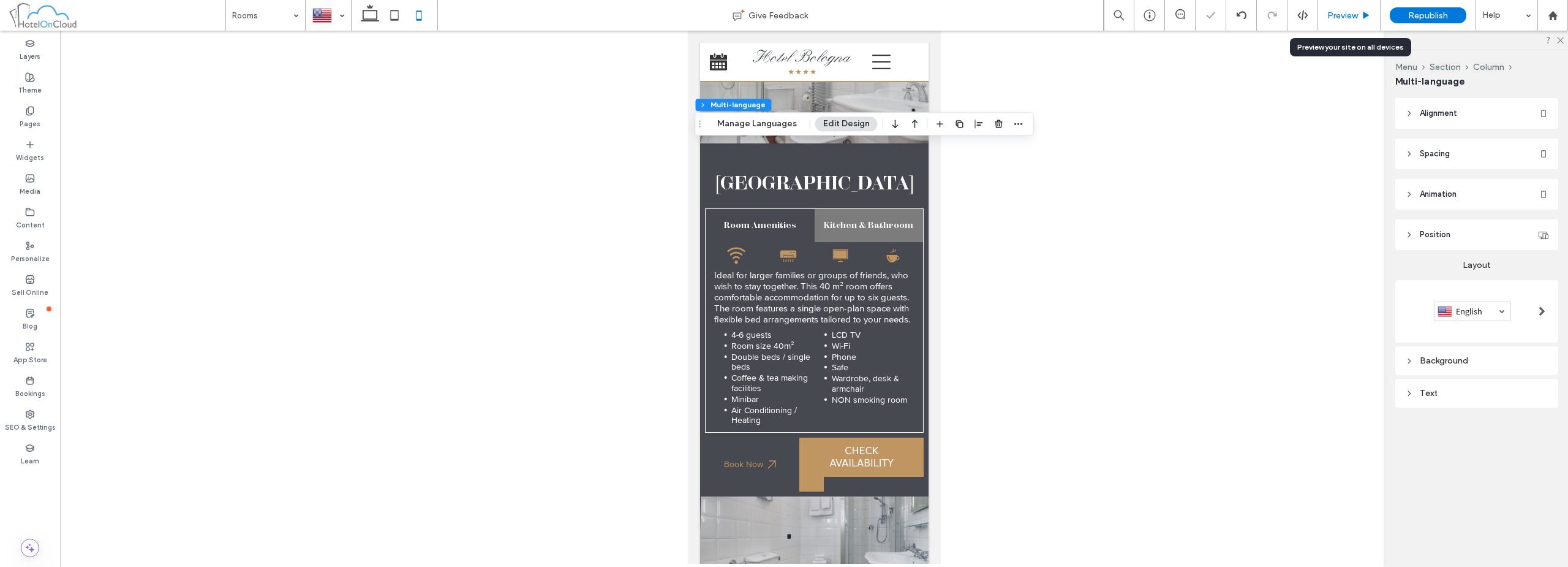
click at [1365, 12] on use at bounding box center [1366, 15] width 6 height 7
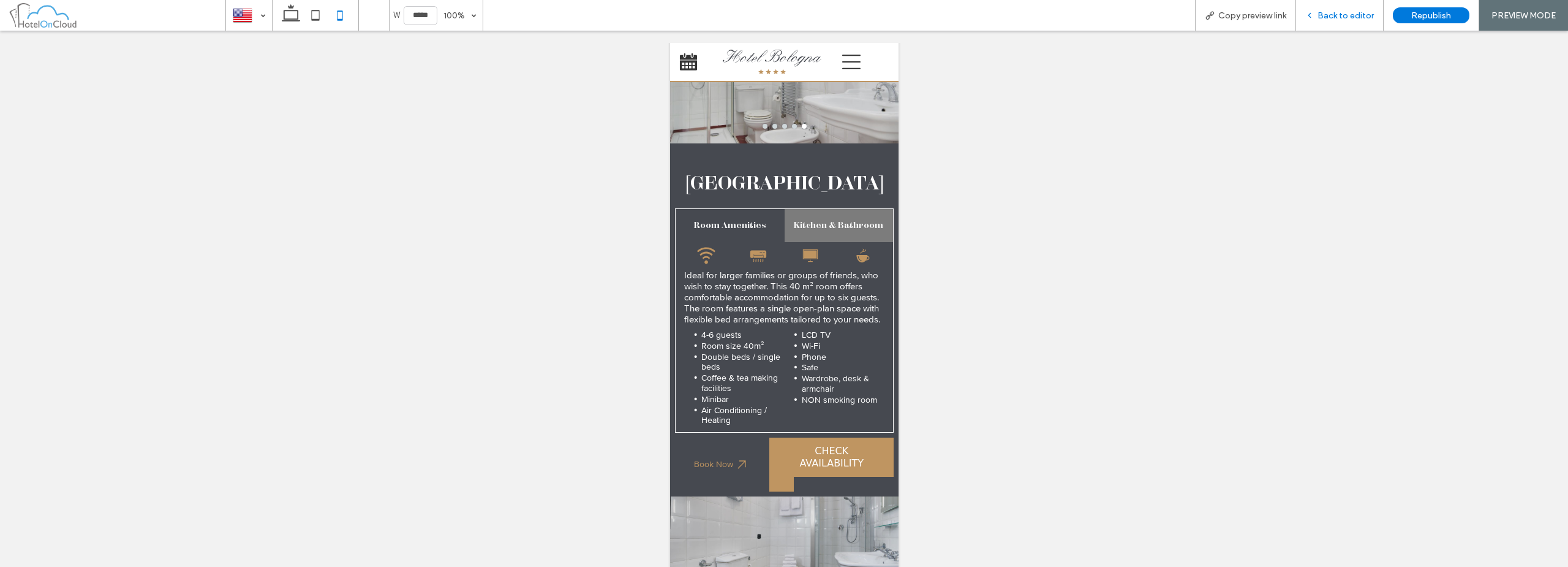
click at [1357, 11] on span "Back to editor" at bounding box center [1345, 16] width 56 height 11
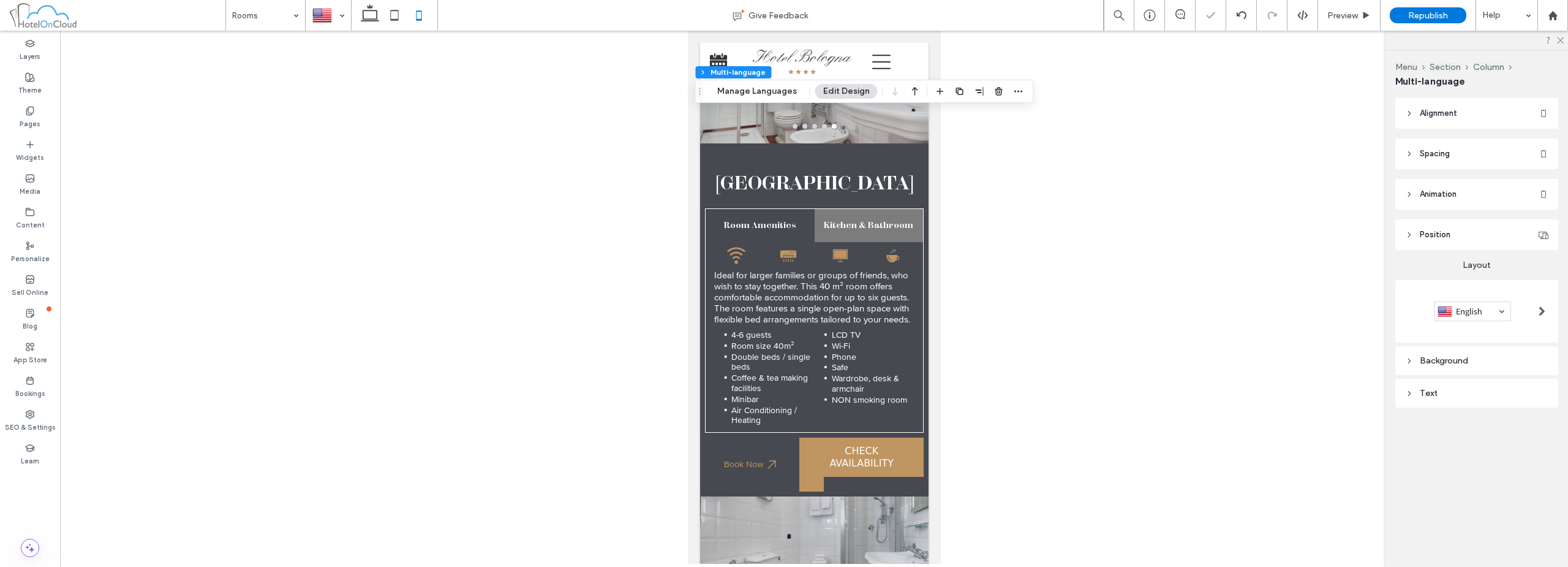
click at [780, 82] on div "Menu Section Column Multi-language Manage Languages Edit Design" at bounding box center [865, 91] width 339 height 23
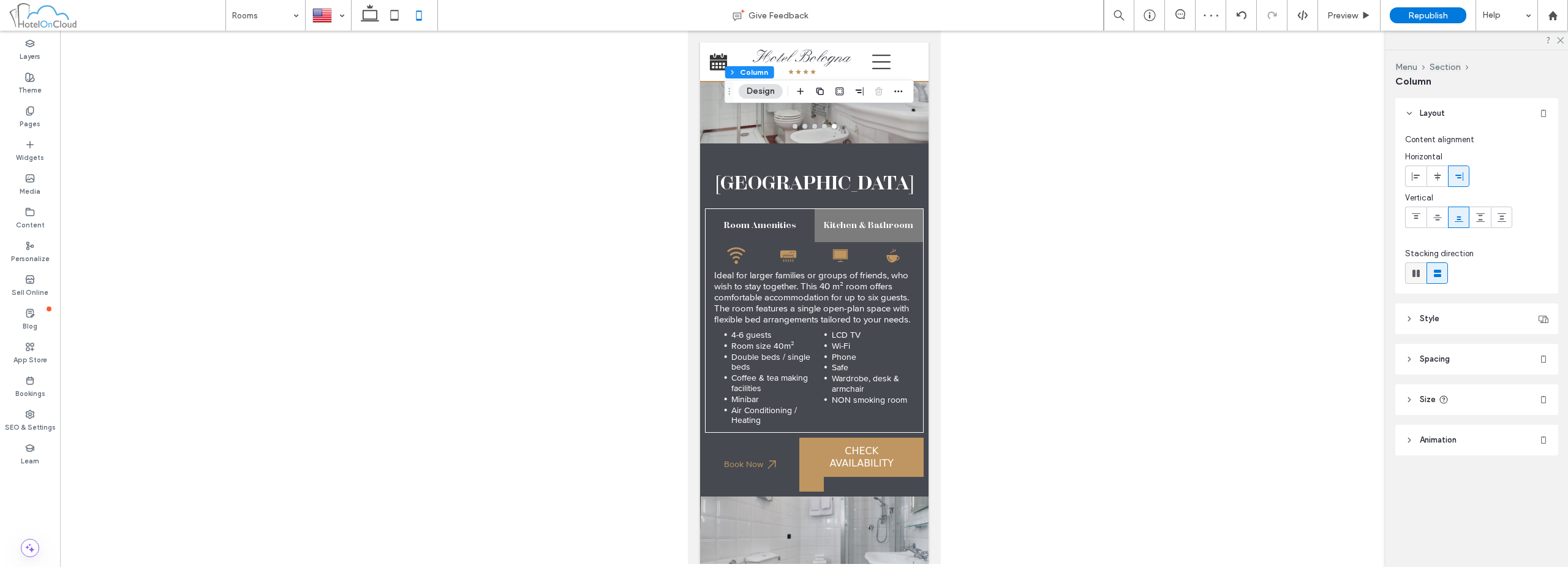
click at [1422, 272] on div at bounding box center [1416, 273] width 20 height 20
type input "*"
type input "**"
click at [1496, 176] on div at bounding box center [1502, 176] width 20 height 20
click at [1482, 178] on use at bounding box center [1480, 176] width 9 height 9
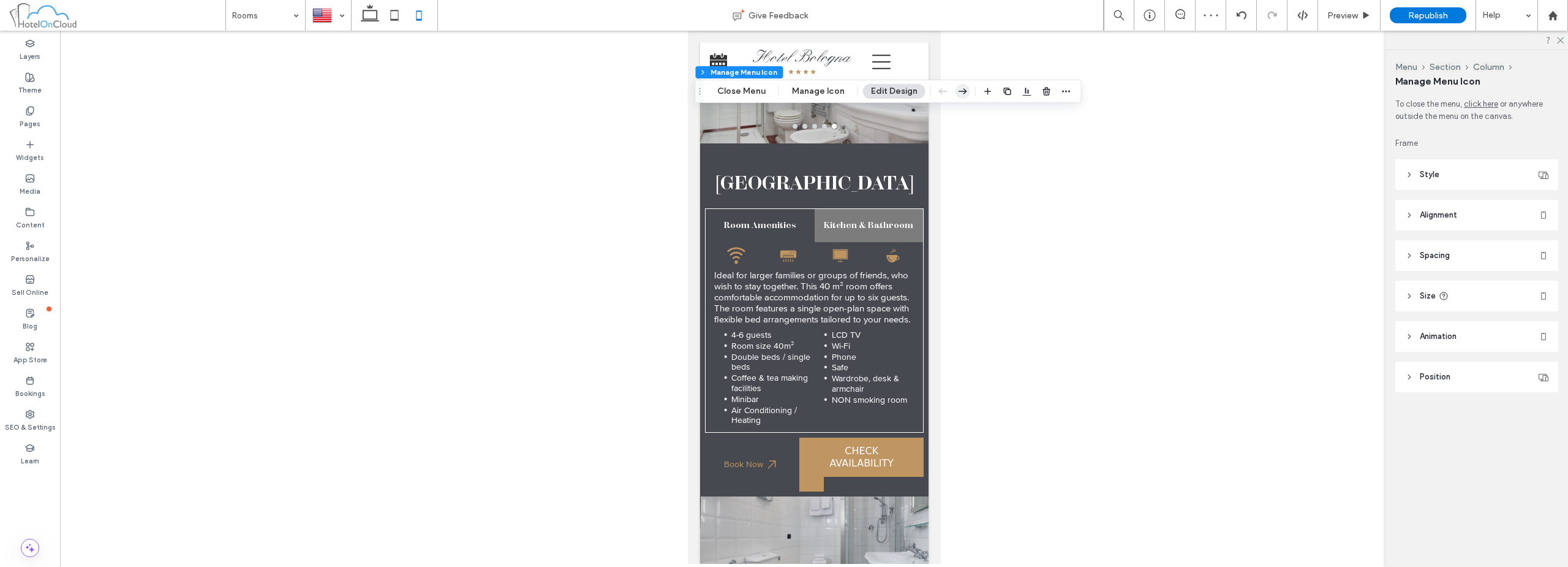
click at [963, 92] on use "button" at bounding box center [963, 91] width 9 height 6
click at [1345, 19] on span "Preview" at bounding box center [1343, 16] width 30 height 11
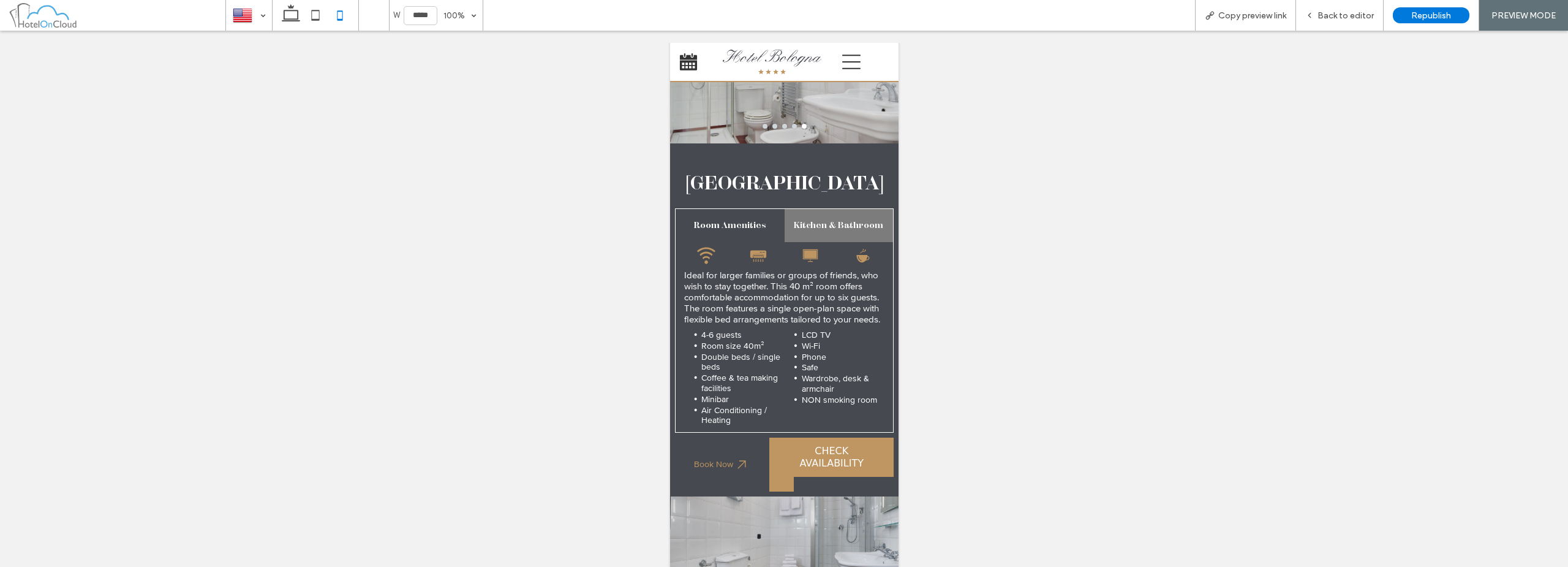
click at [1345, 19] on span "Back to editor" at bounding box center [1345, 16] width 56 height 11
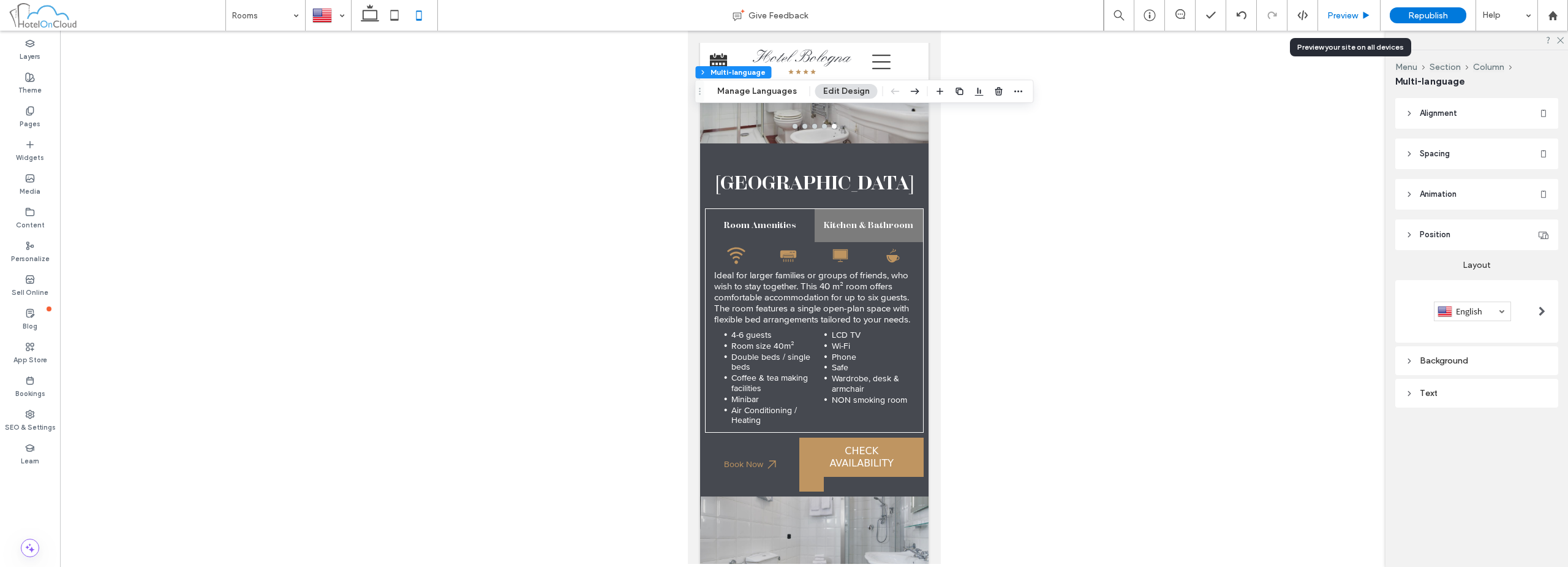
click at [1355, 20] on span "Preview" at bounding box center [1343, 16] width 30 height 11
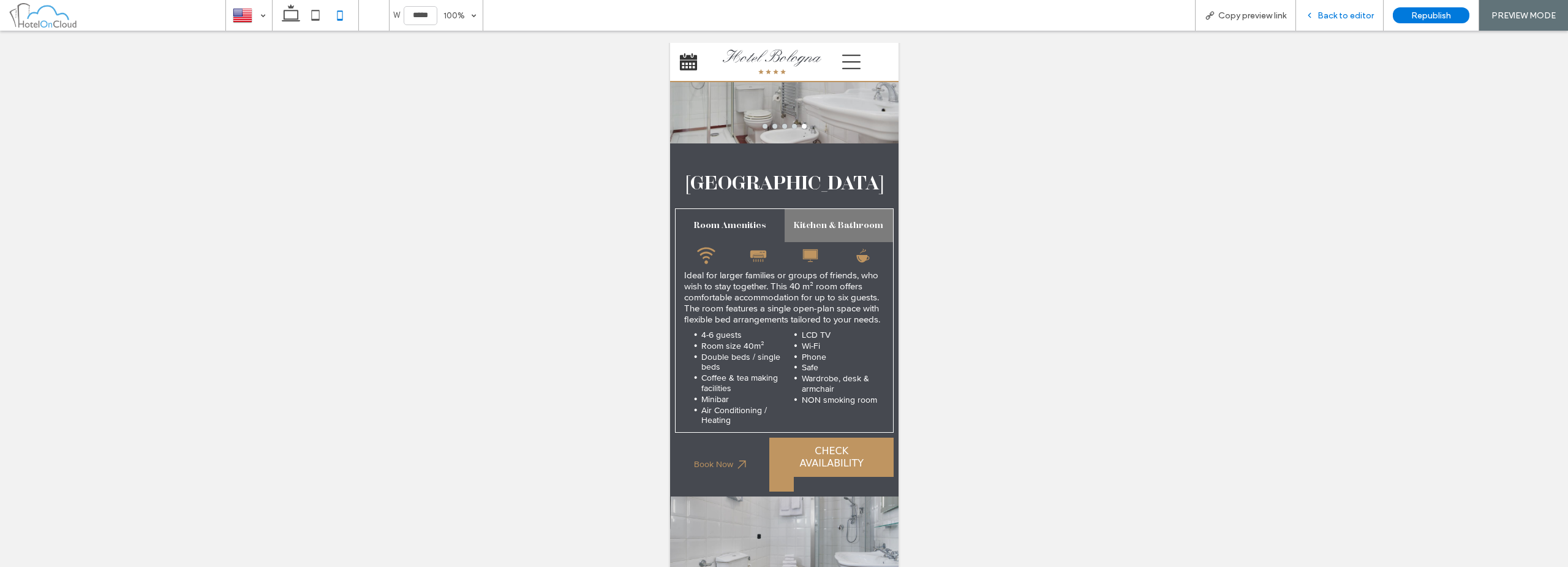
click at [1335, 26] on div "Back to editor" at bounding box center [1340, 15] width 88 height 31
click at [1337, 18] on span "Back to editor" at bounding box center [1345, 16] width 56 height 11
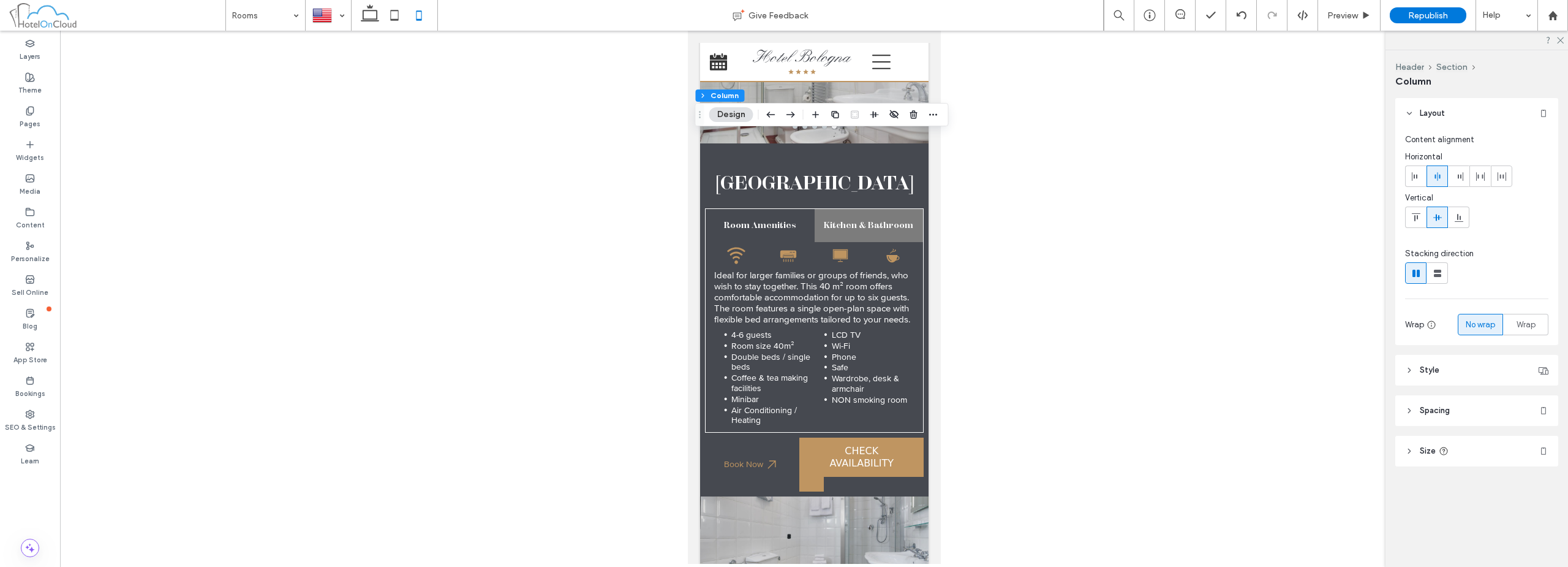
click at [1488, 403] on header "Spacing" at bounding box center [1477, 410] width 163 height 31
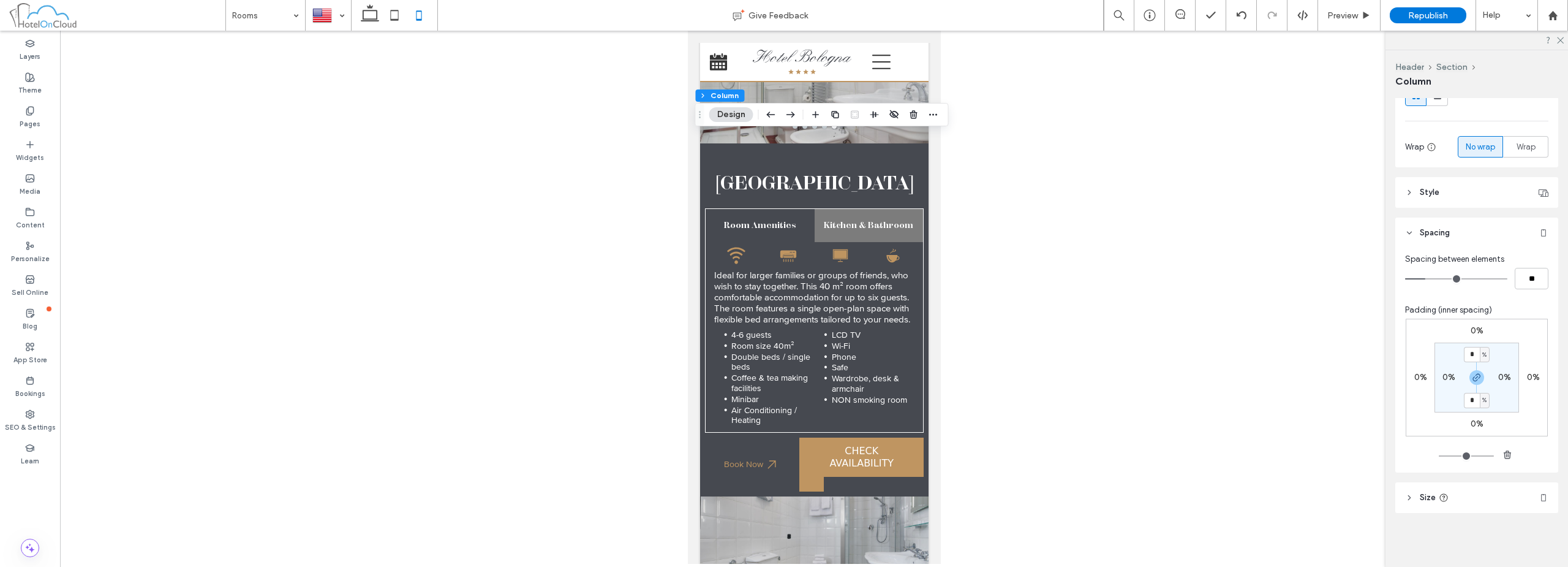
click at [1497, 489] on header "Size" at bounding box center [1477, 497] width 163 height 31
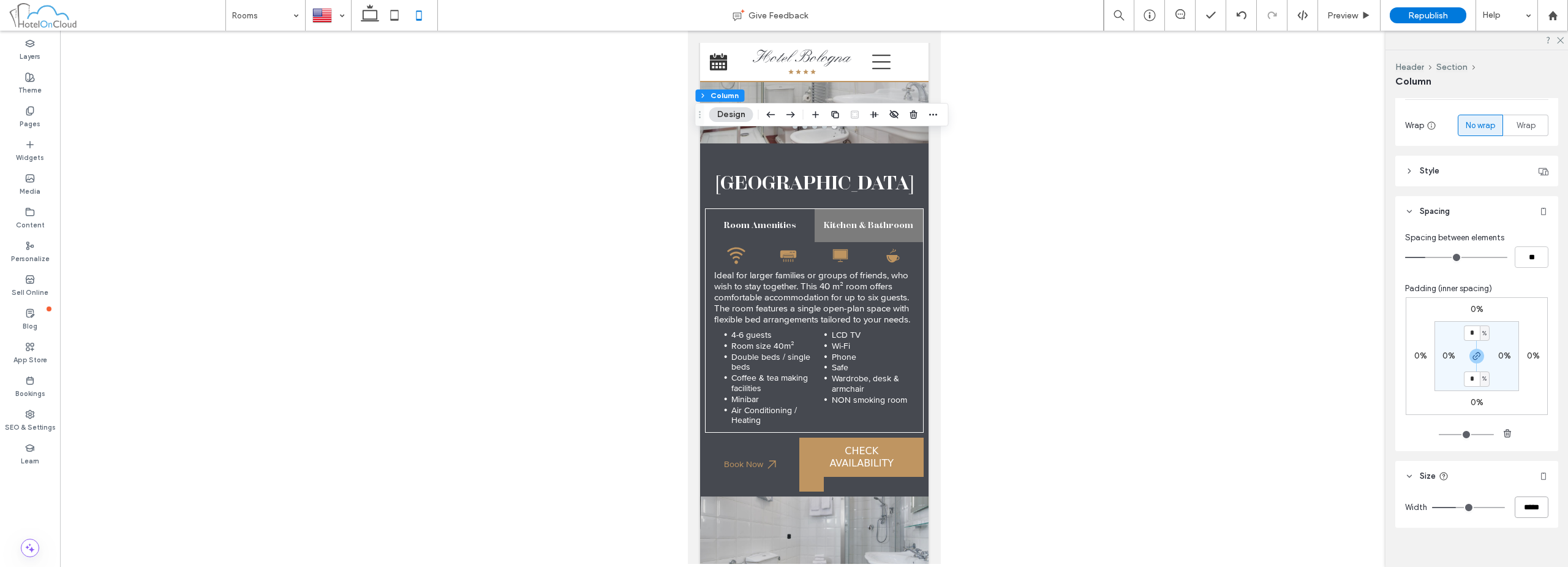
click at [1526, 501] on input "*****" at bounding box center [1532, 507] width 34 height 21
type input "**"
type input "***"
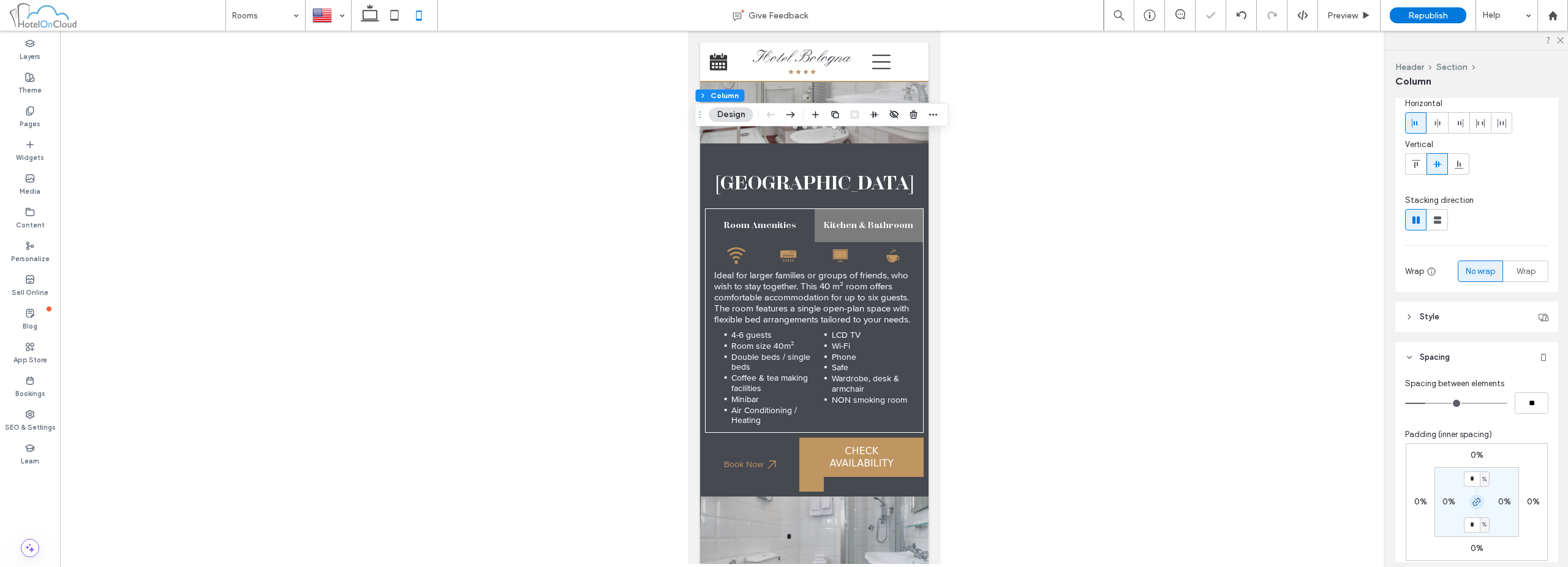
scroll to position [214, 0]
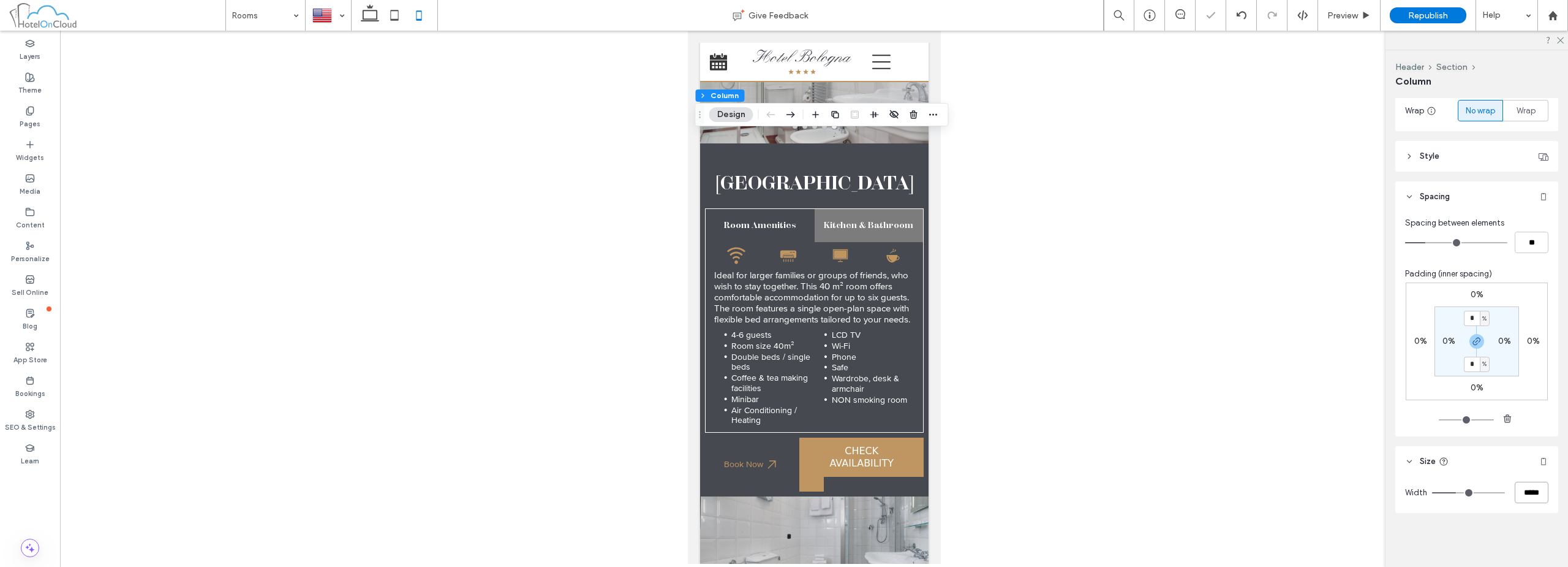
click at [1527, 489] on input "*****" at bounding box center [1532, 492] width 34 height 21
type input "**"
type input "***"
click at [1525, 489] on input "****" at bounding box center [1532, 492] width 34 height 21
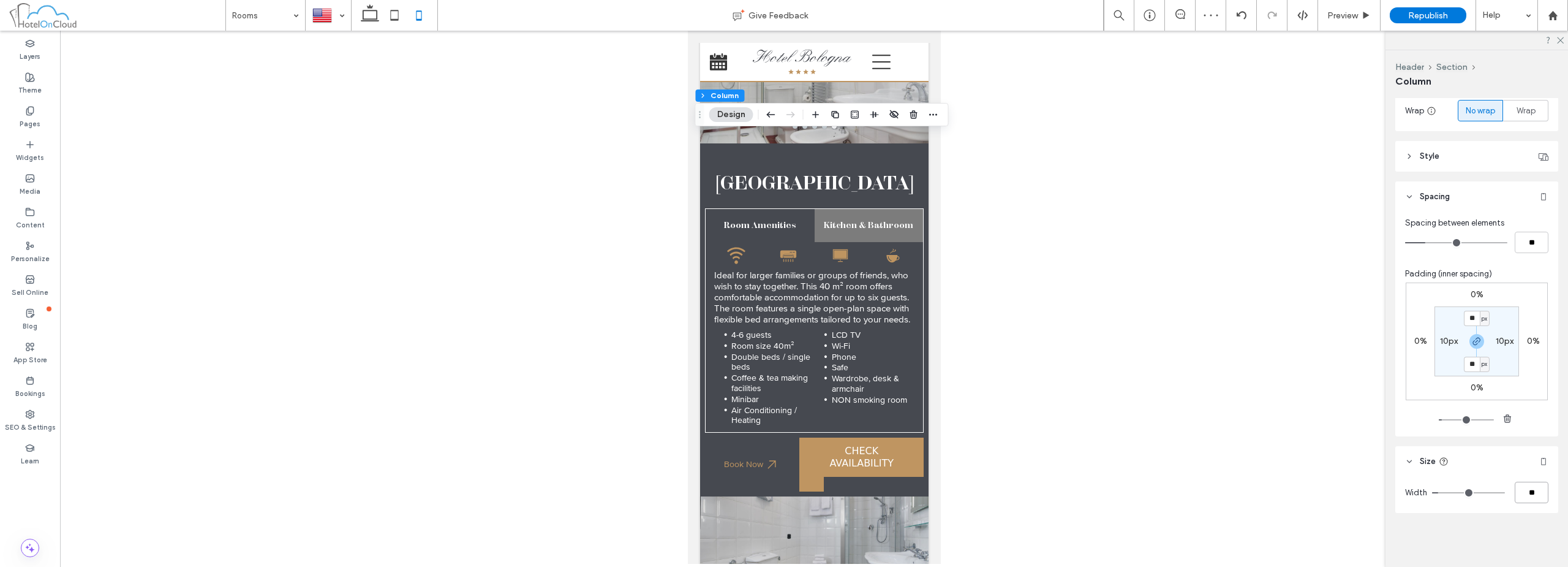
type input "**"
type input "***"
click at [1340, 23] on div "Preview" at bounding box center [1349, 15] width 62 height 31
click at [1349, 15] on span "Preview" at bounding box center [1343, 16] width 30 height 11
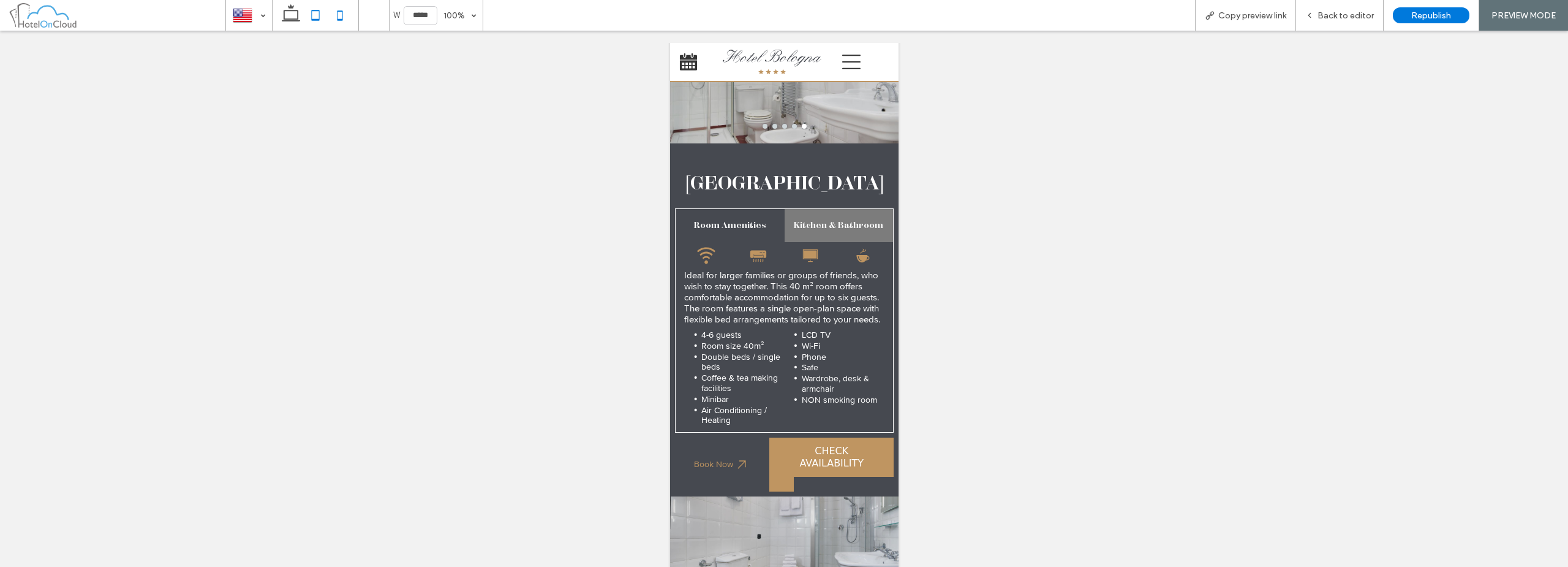
click at [310, 18] on icon at bounding box center [315, 15] width 25 height 25
type input "*****"
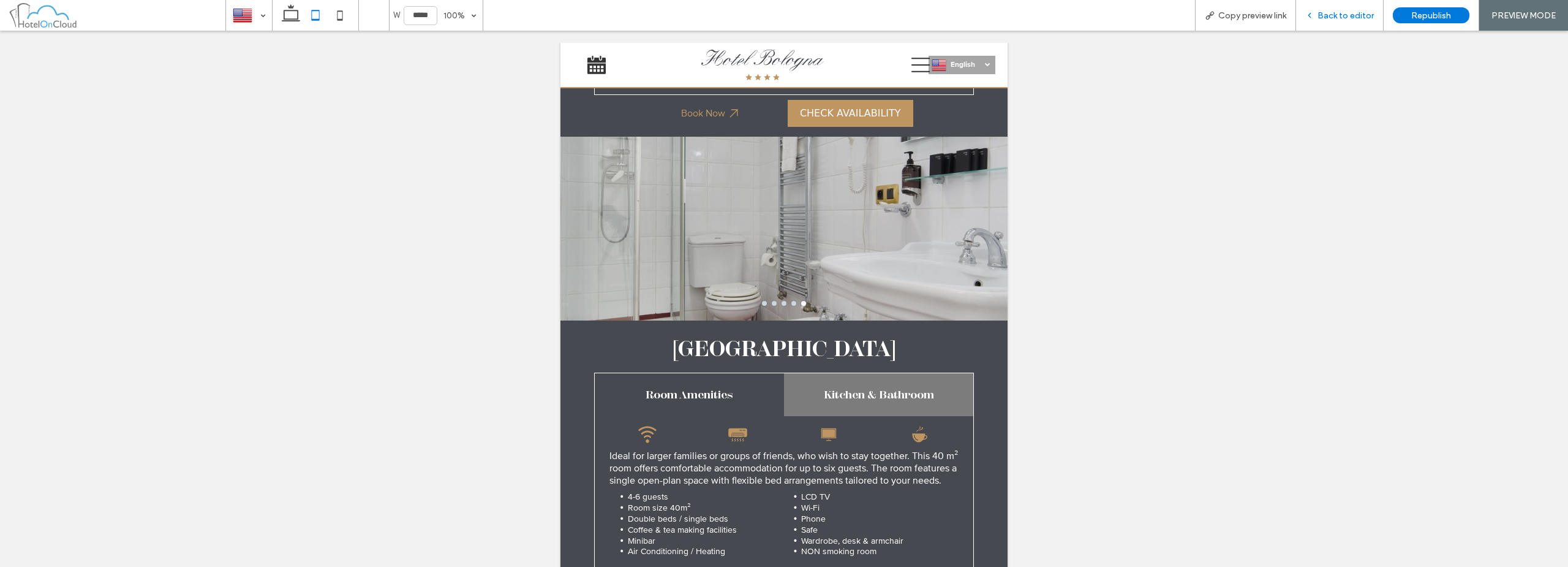
click at [1365, 30] on div "Back to editor" at bounding box center [1340, 15] width 88 height 31
click at [1343, 17] on span "Back to editor" at bounding box center [1345, 16] width 56 height 11
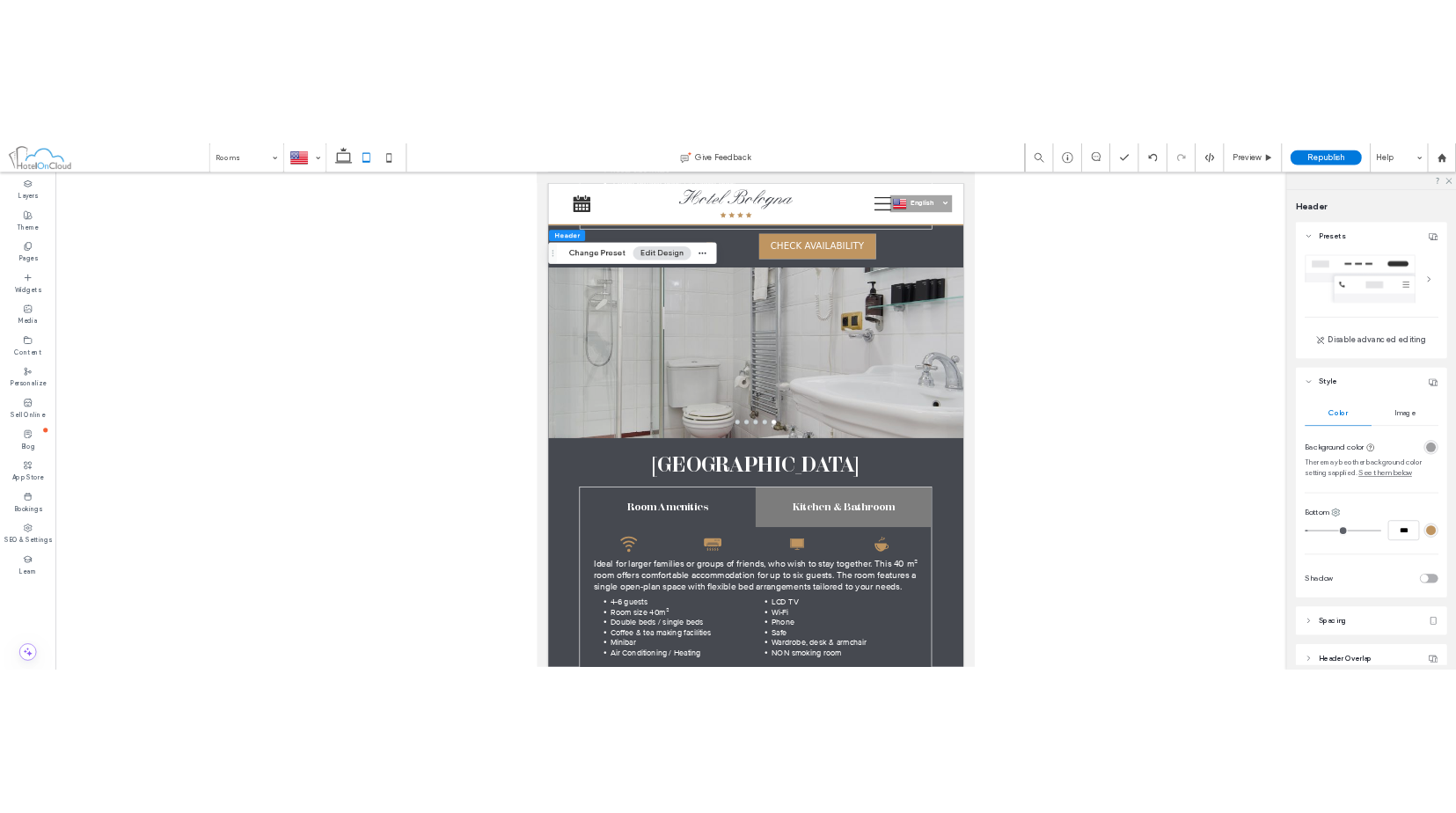
scroll to position [140, 0]
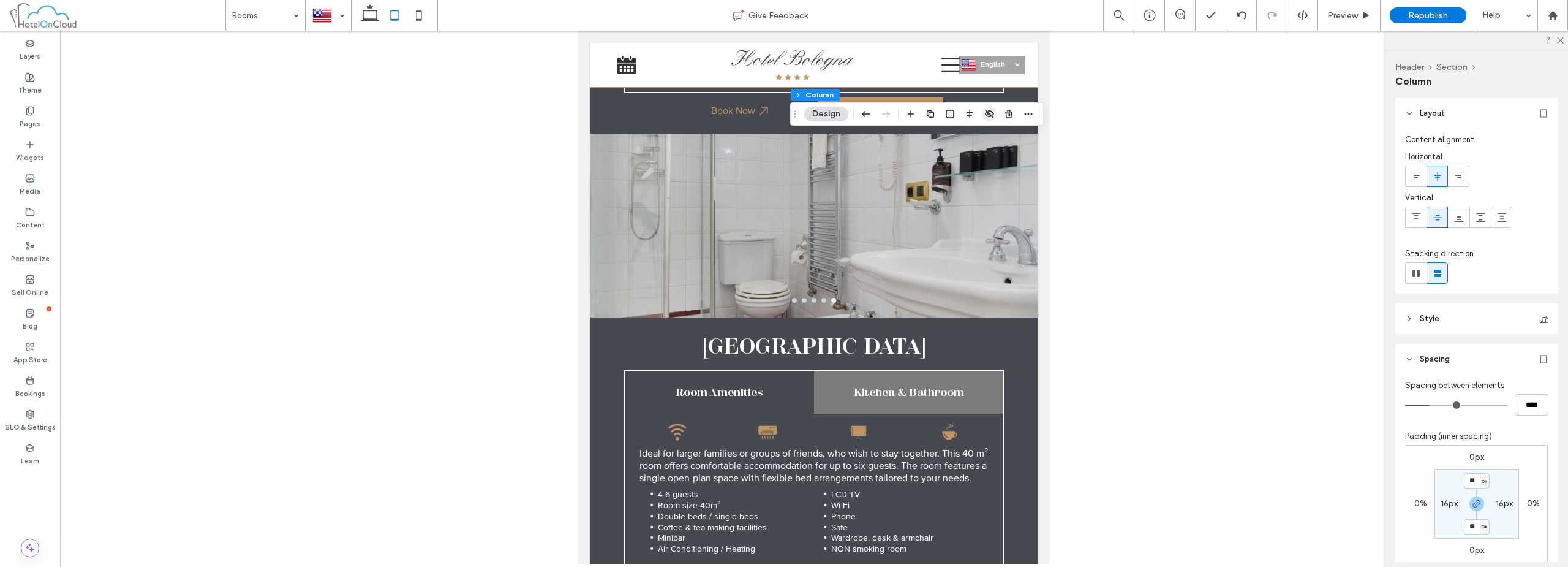
click at [992, 109] on icon "button" at bounding box center [989, 113] width 10 height 10
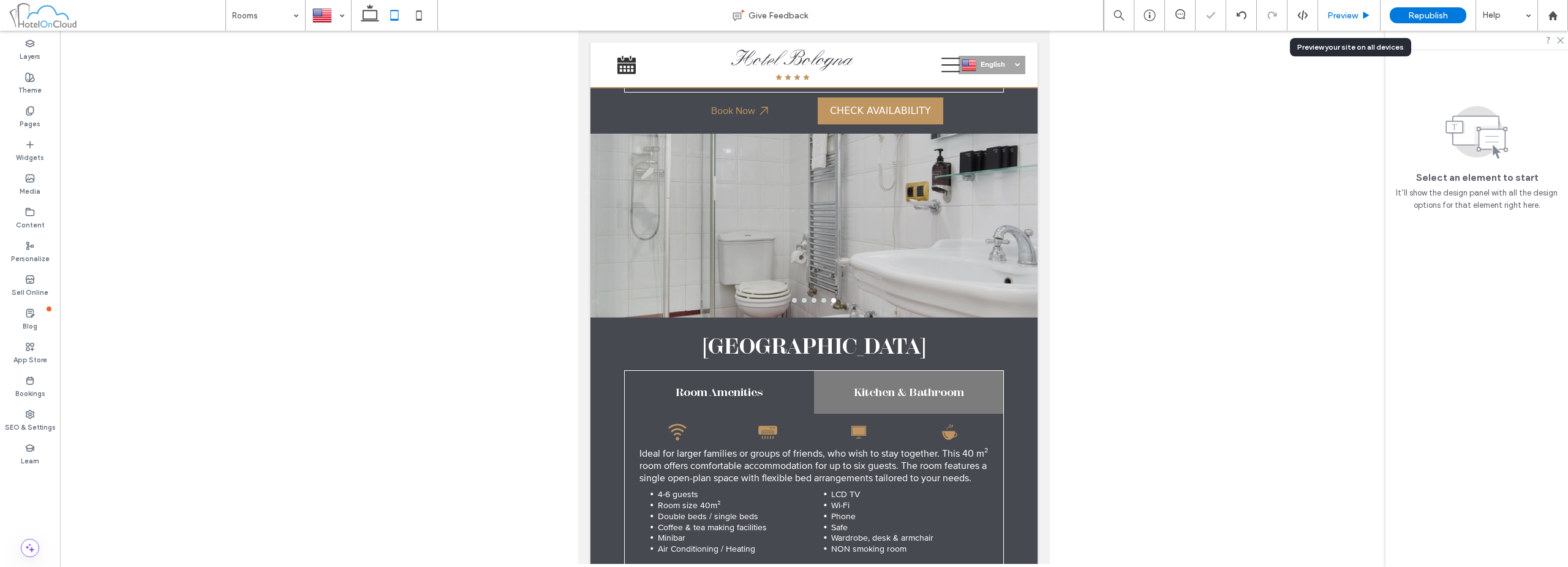
click at [1359, 15] on div "Preview" at bounding box center [1349, 16] width 62 height 11
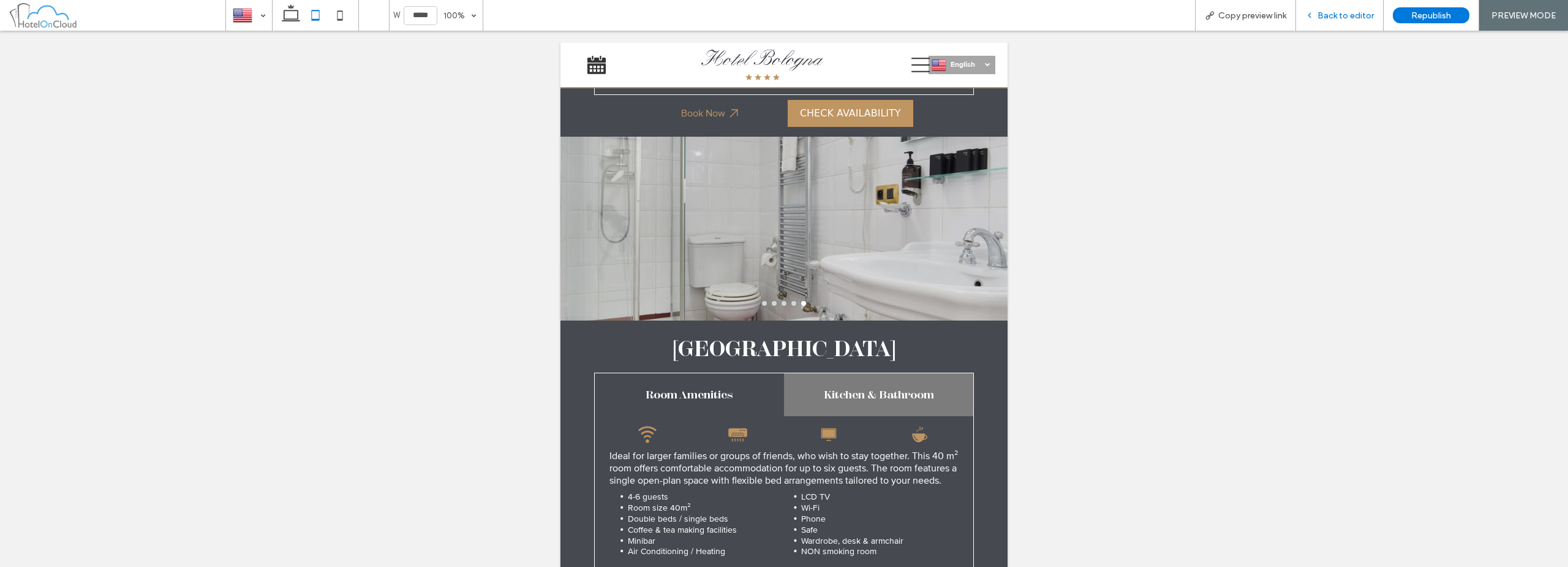
click at [1352, 11] on span "Back to editor" at bounding box center [1345, 16] width 56 height 11
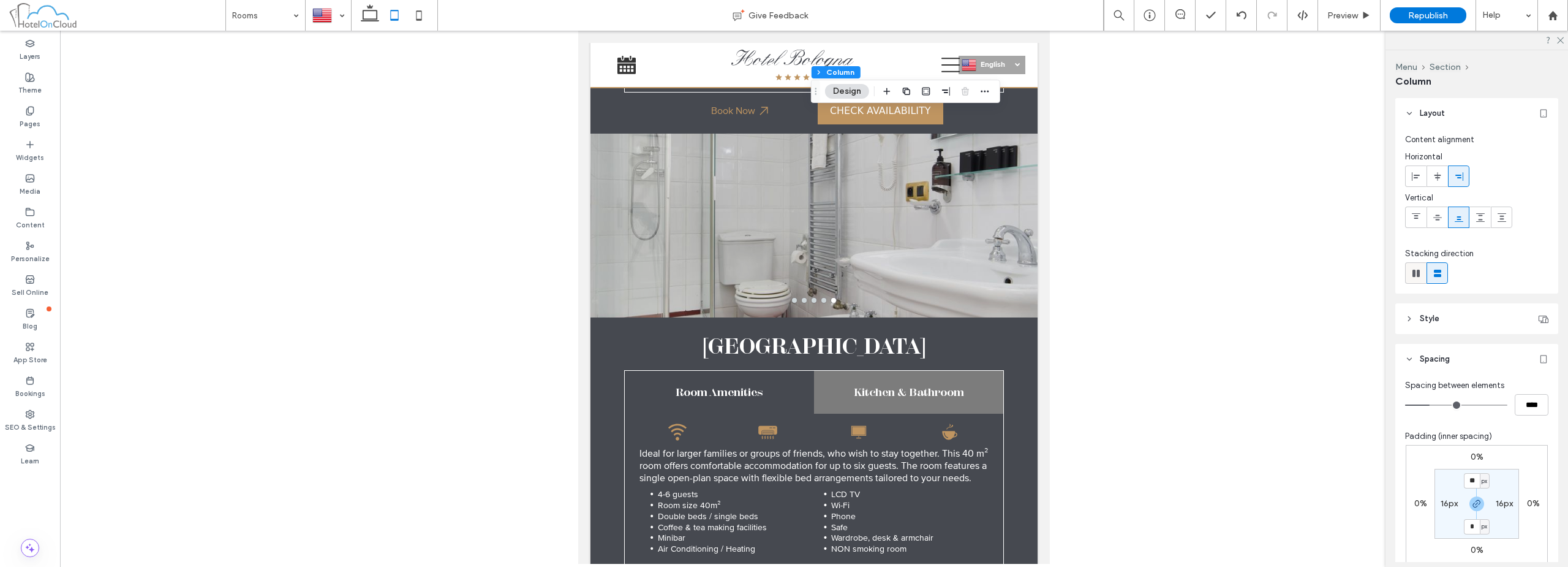
click at [1422, 271] on div at bounding box center [1416, 273] width 20 height 20
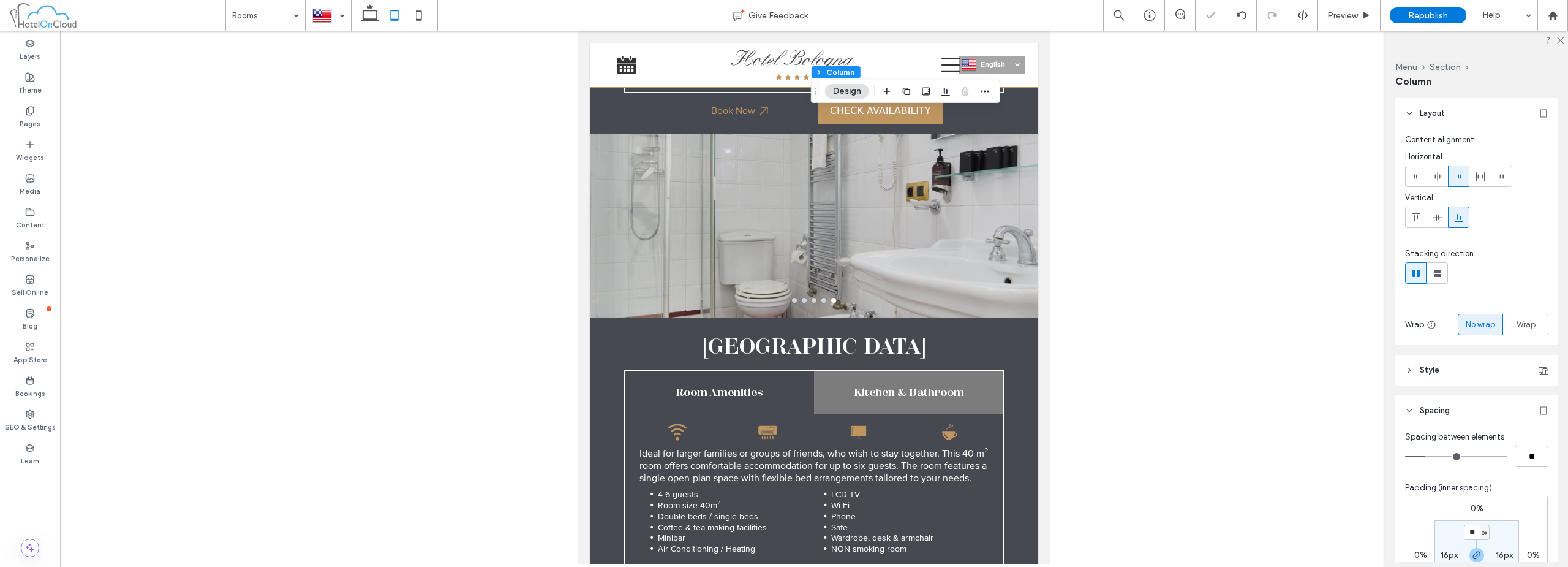
type input "*"
type input "**"
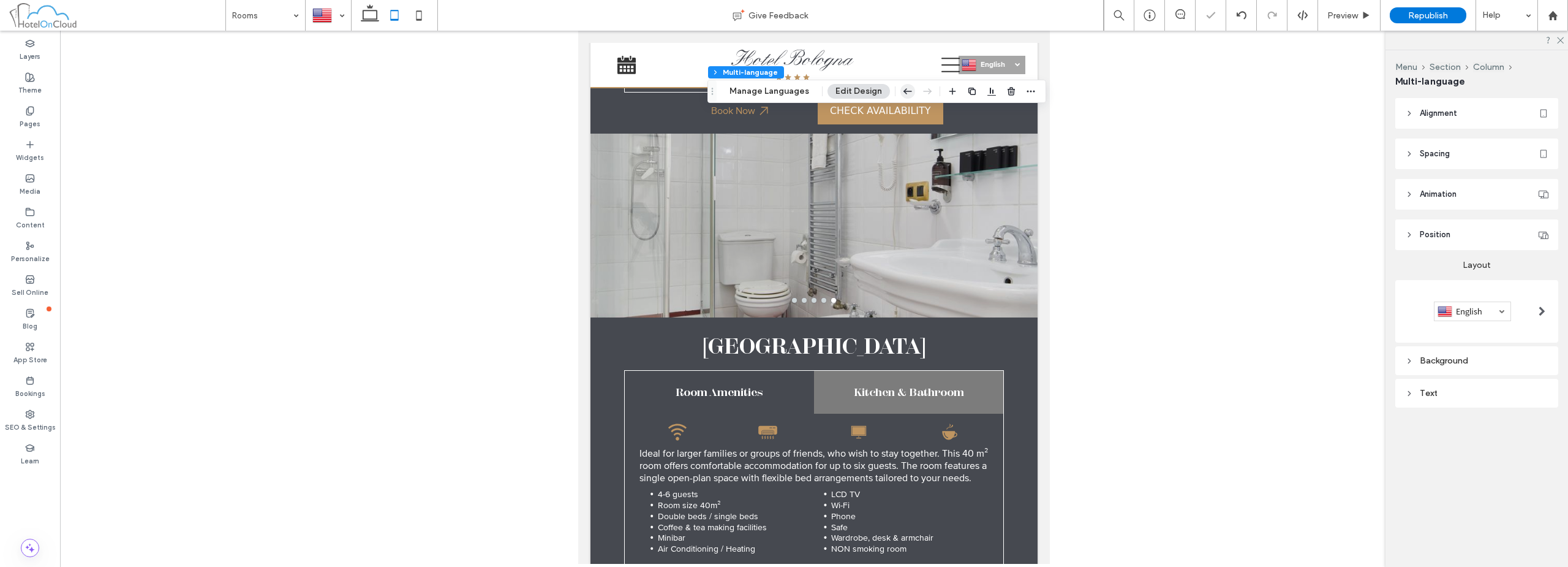
click at [910, 93] on icon "button" at bounding box center [908, 91] width 15 height 22
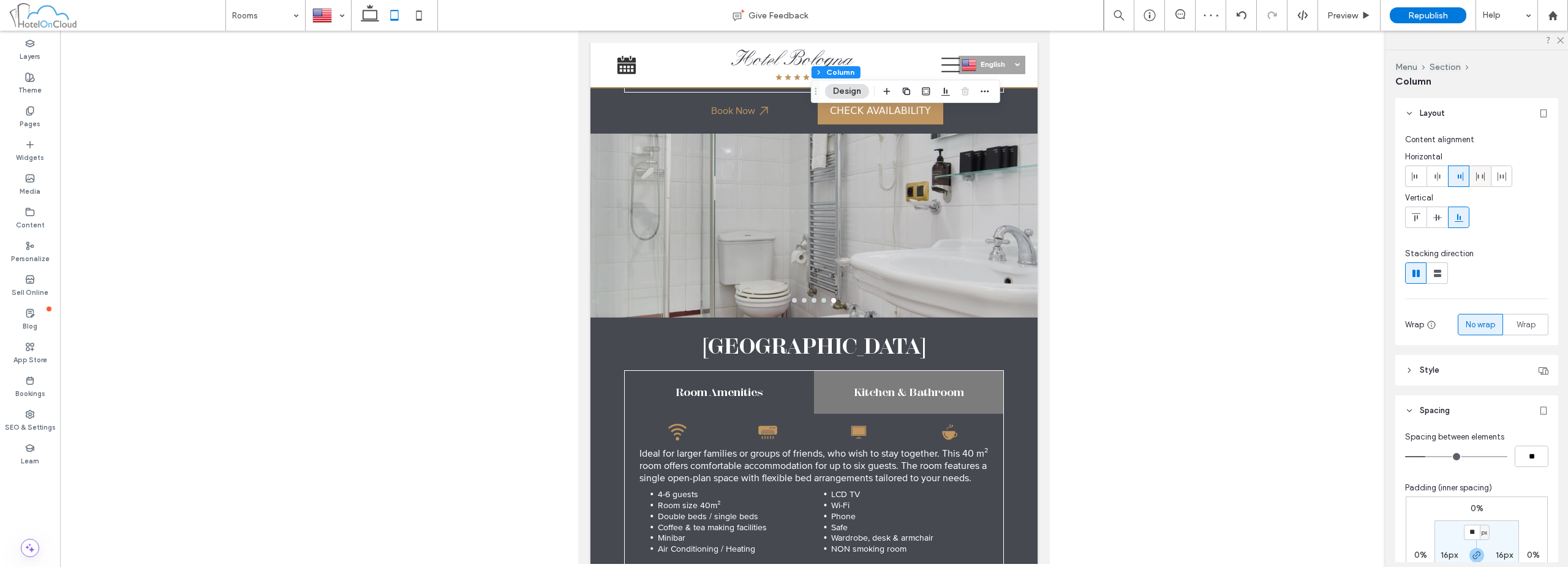
click at [1483, 180] on icon at bounding box center [1480, 176] width 10 height 10
click at [1351, 23] on div "Preview" at bounding box center [1349, 15] width 62 height 31
click at [1349, 16] on span "Preview" at bounding box center [1343, 16] width 30 height 11
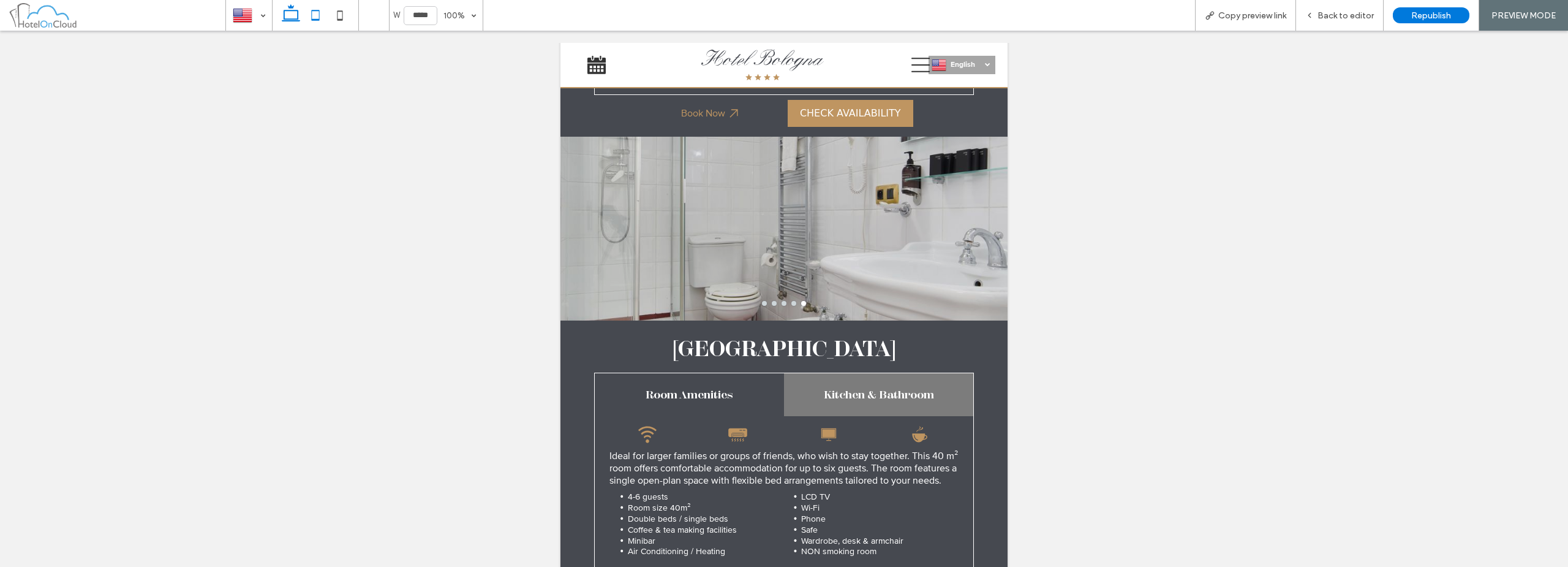
click at [291, 17] on icon at bounding box center [290, 15] width 25 height 25
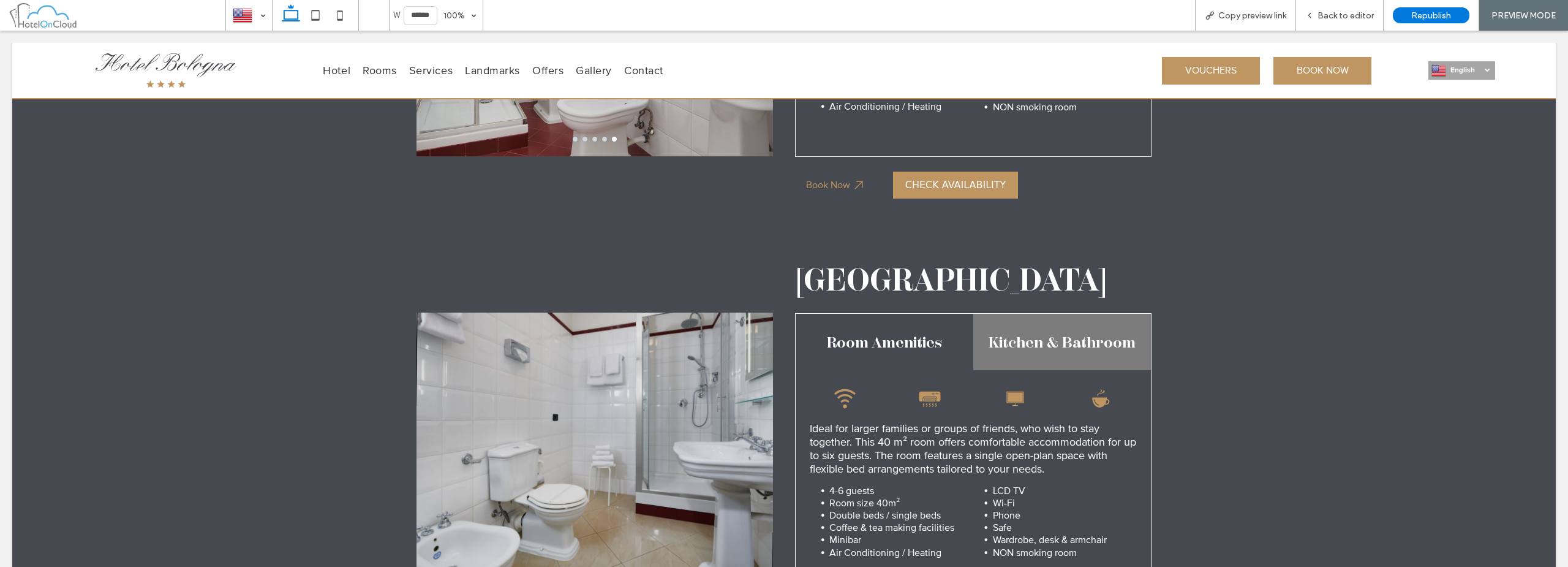
type input "******"
click at [1416, 17] on span "Republish" at bounding box center [1431, 16] width 40 height 11
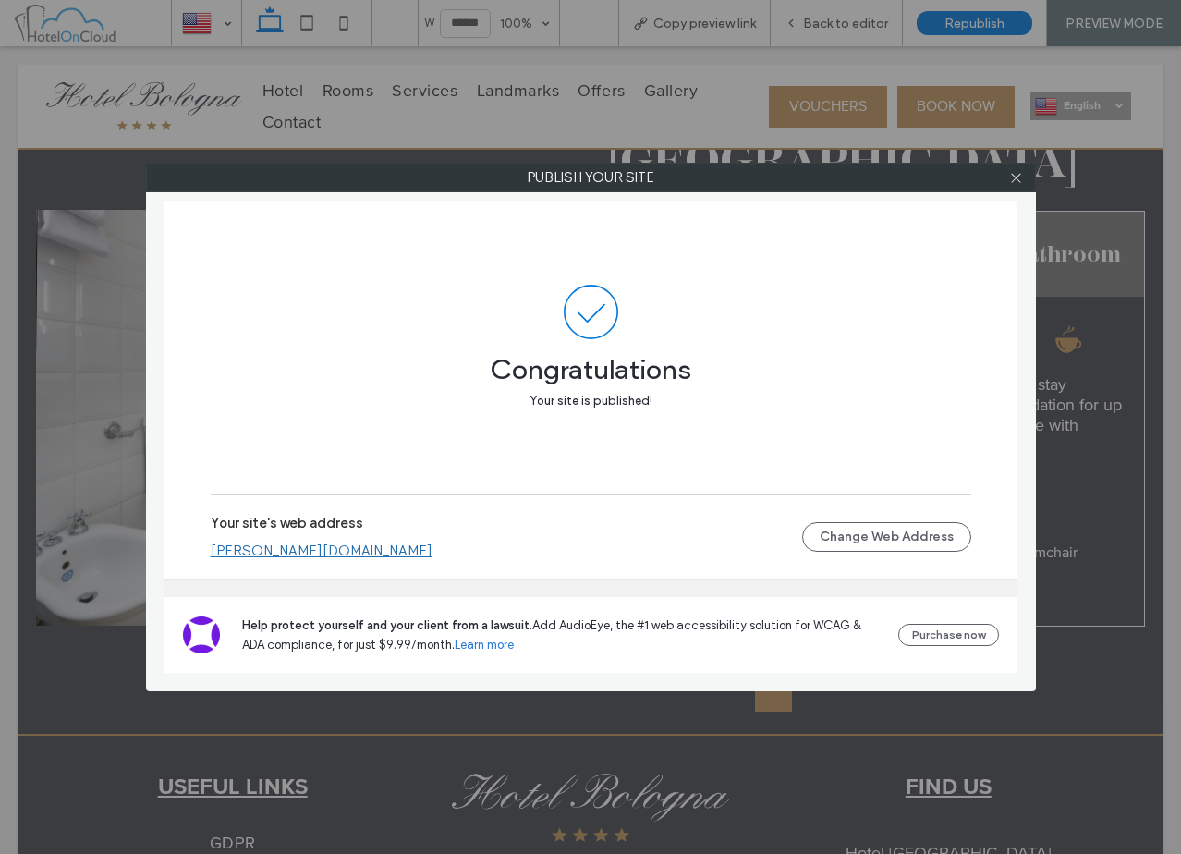
click at [356, 542] on link "[PERSON_NAME][DOMAIN_NAME]" at bounding box center [322, 550] width 222 height 17
click at [1018, 177] on icon at bounding box center [1016, 178] width 14 height 14
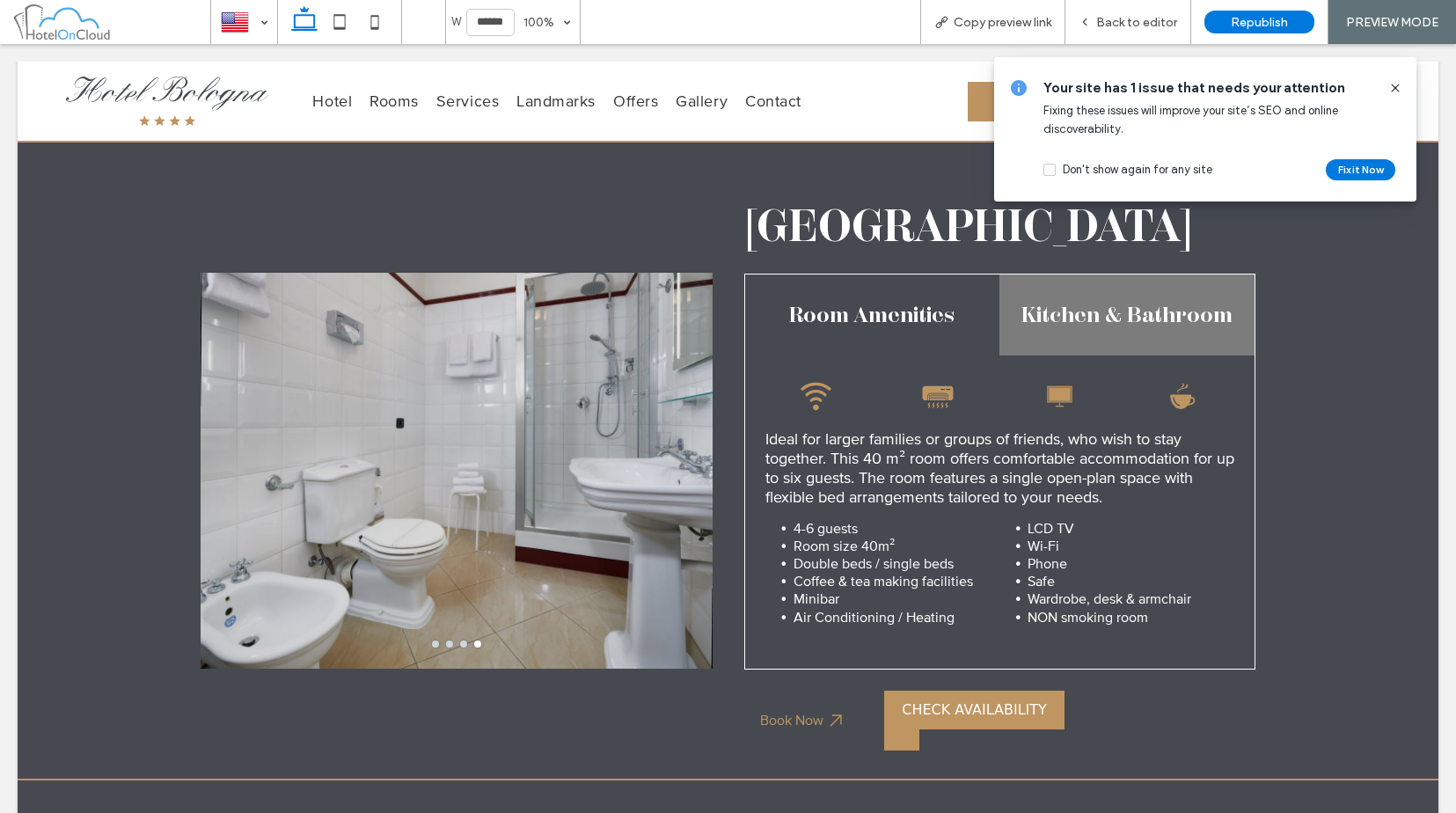
click at [1387, 86] on div at bounding box center [1388, 88] width 29 height 19
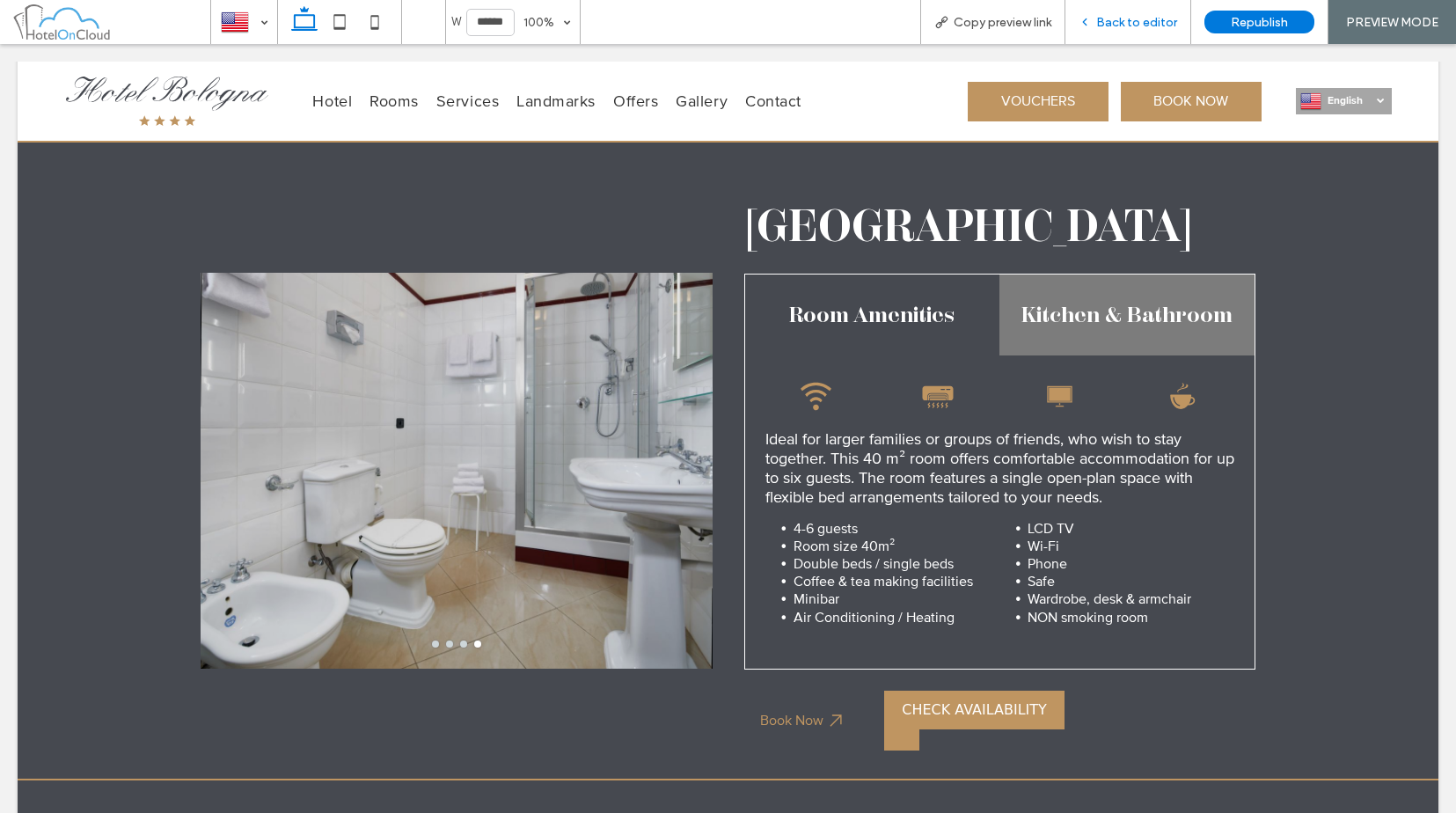
click at [1142, 22] on span "Back to editor" at bounding box center [1136, 23] width 81 height 15
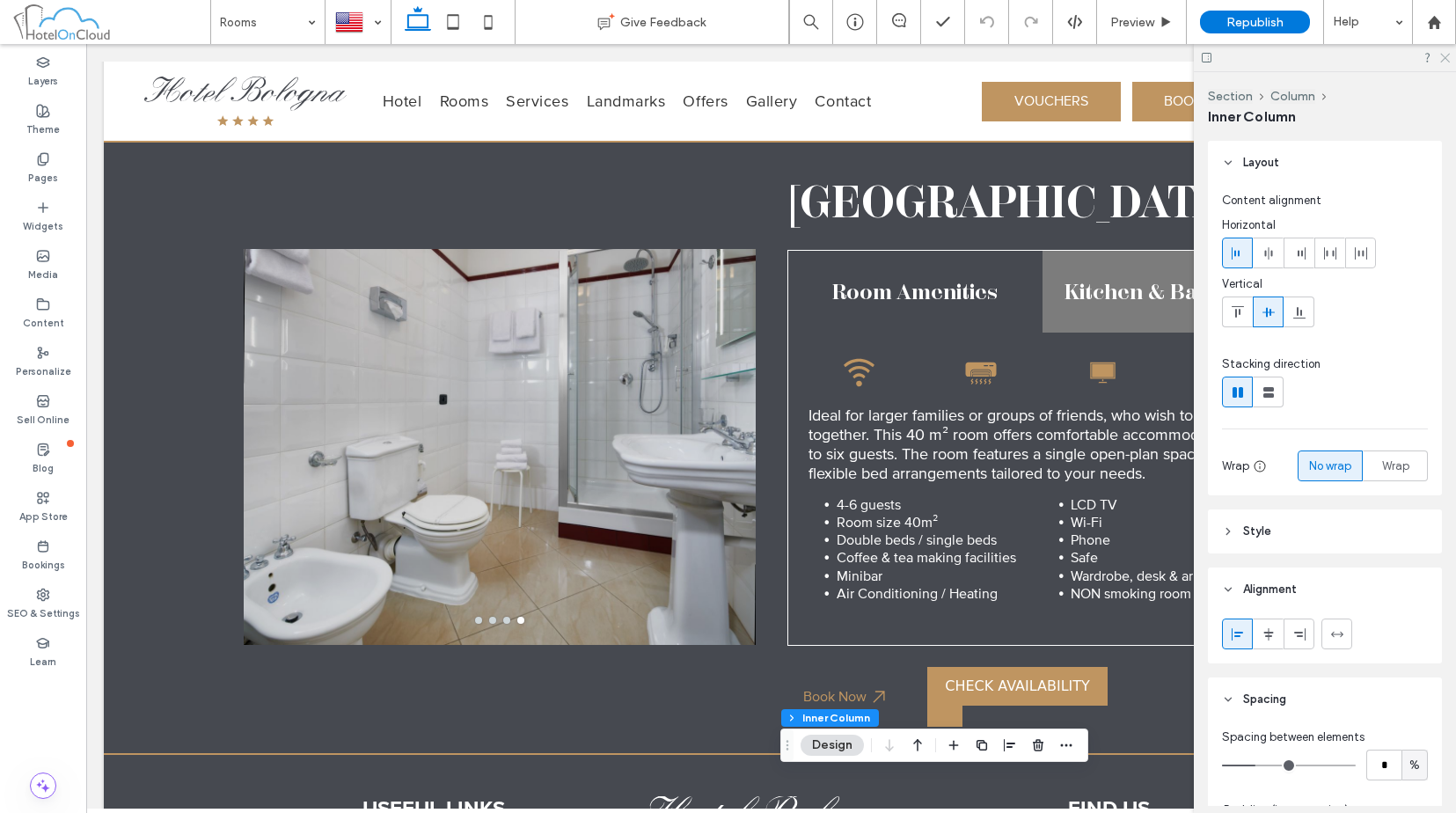
click at [1444, 51] on div at bounding box center [1325, 57] width 262 height 28
click at [1446, 54] on icon at bounding box center [1445, 57] width 11 height 11
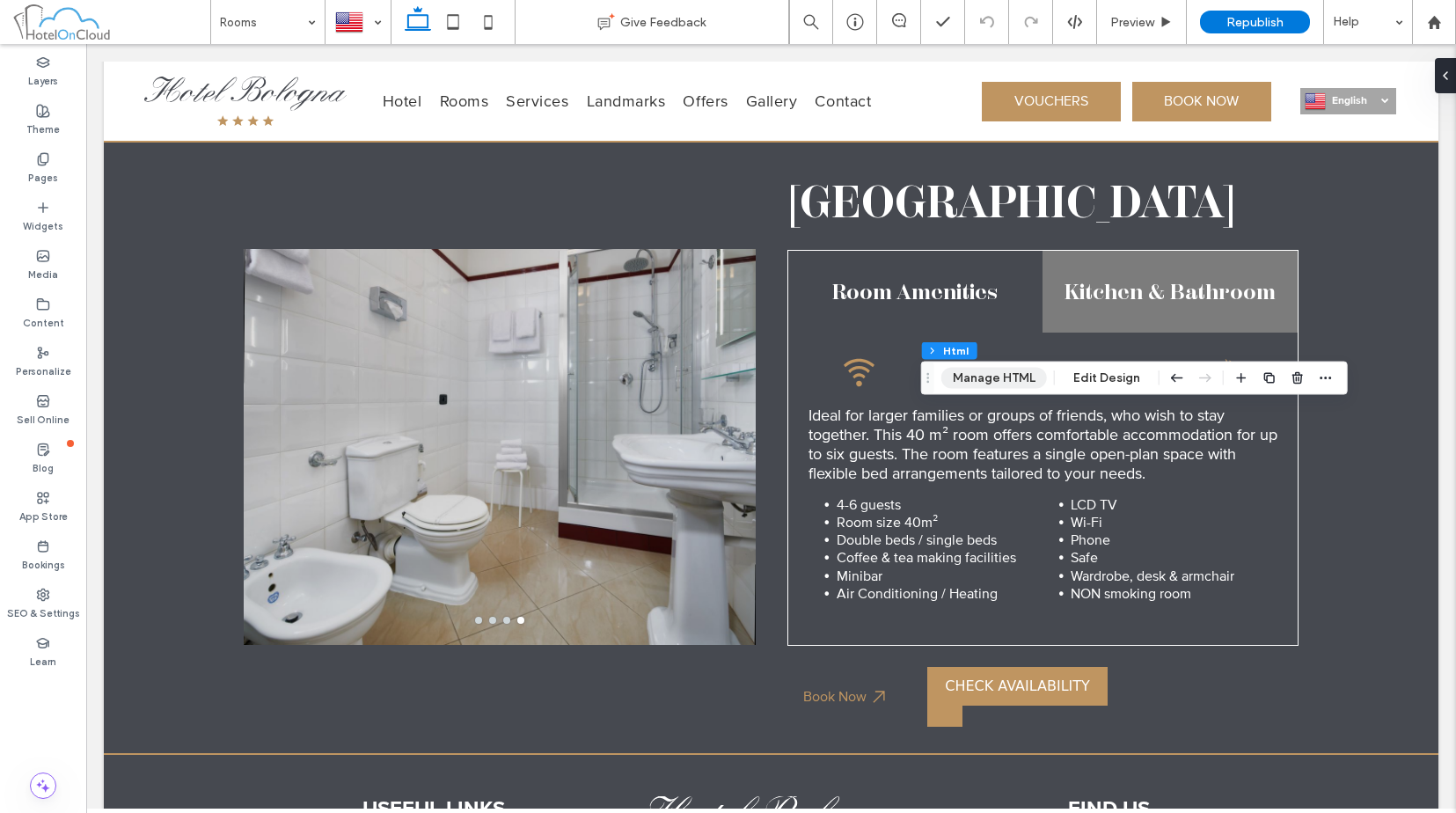
click at [1010, 378] on button "Manage HTML" at bounding box center [994, 378] width 106 height 21
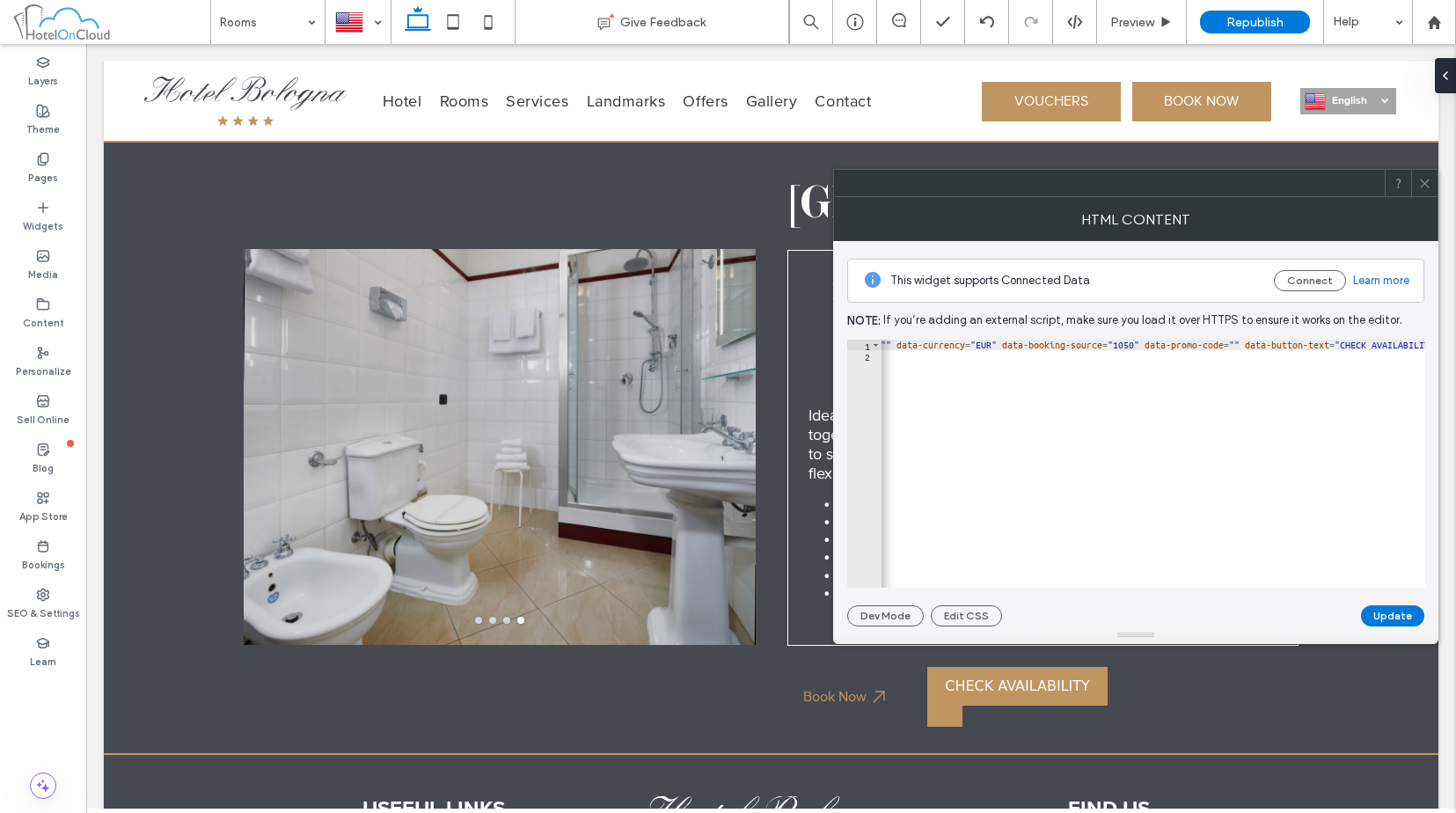
scroll to position [0, 610]
click at [1422, 182] on icon at bounding box center [1425, 184] width 13 height 13
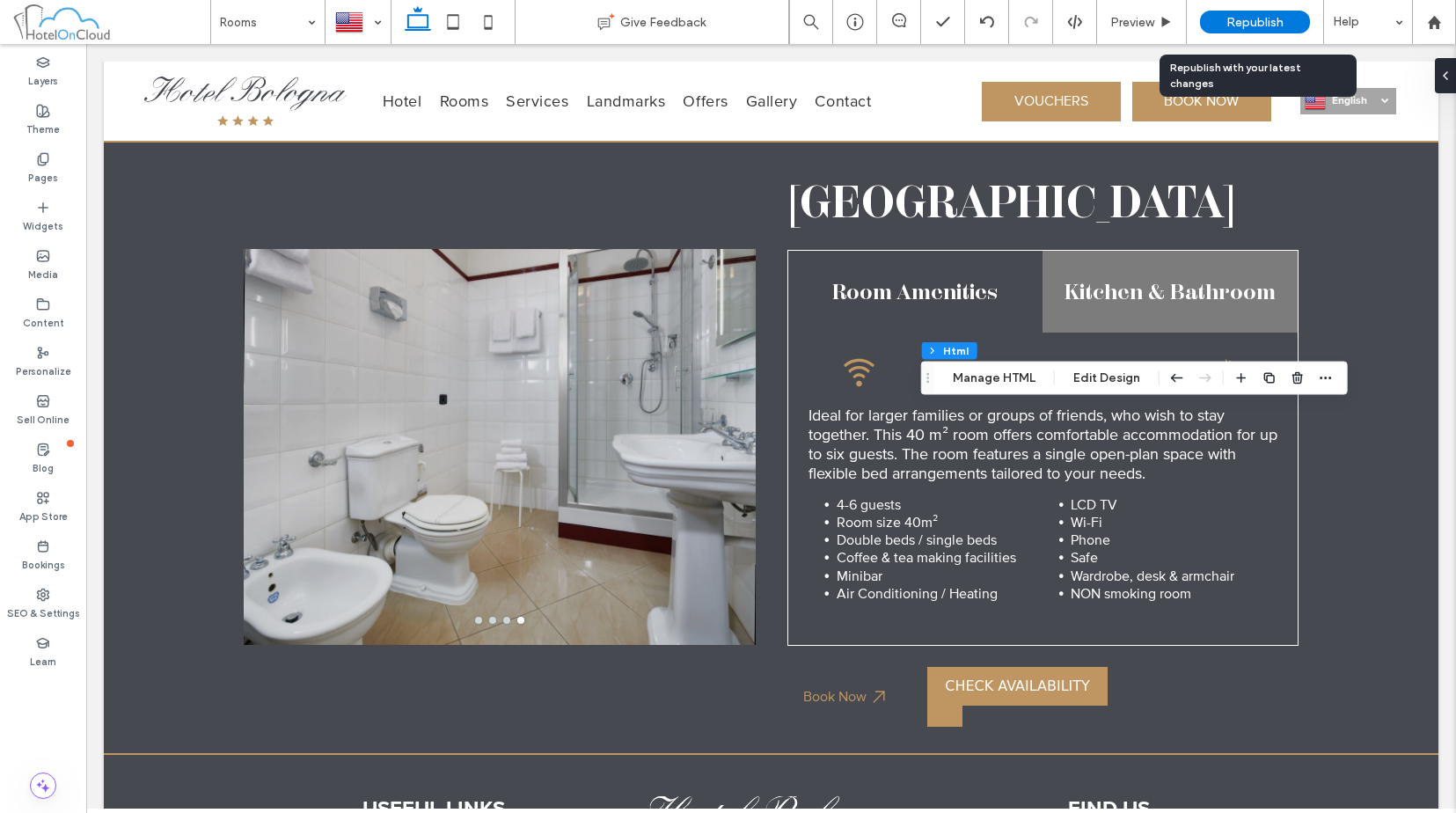
click at [1282, 30] on div "Republish" at bounding box center [1254, 22] width 110 height 23
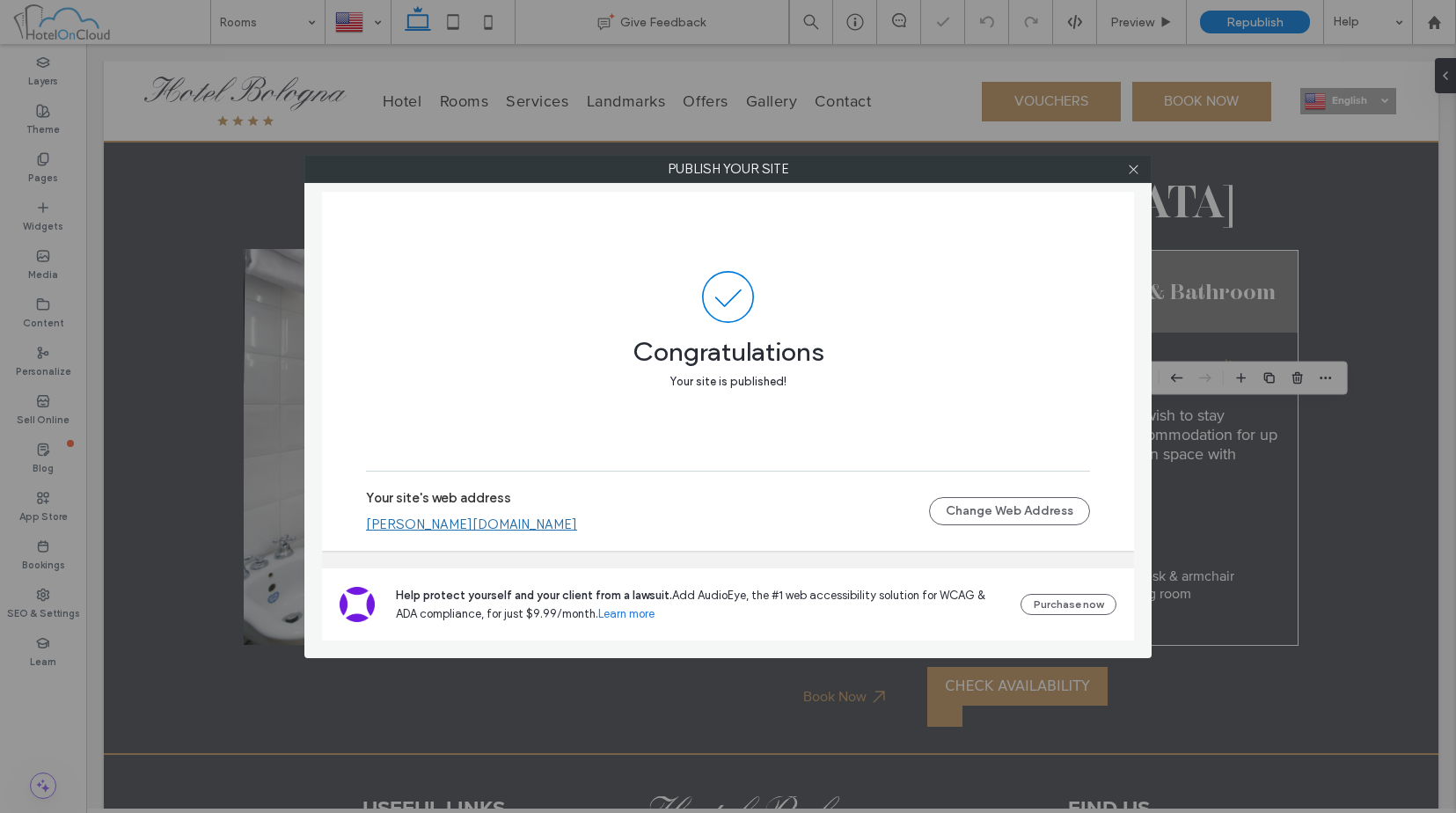
click at [826, 298] on span at bounding box center [728, 297] width 724 height 52
